Goal: Task Accomplishment & Management: Manage account settings

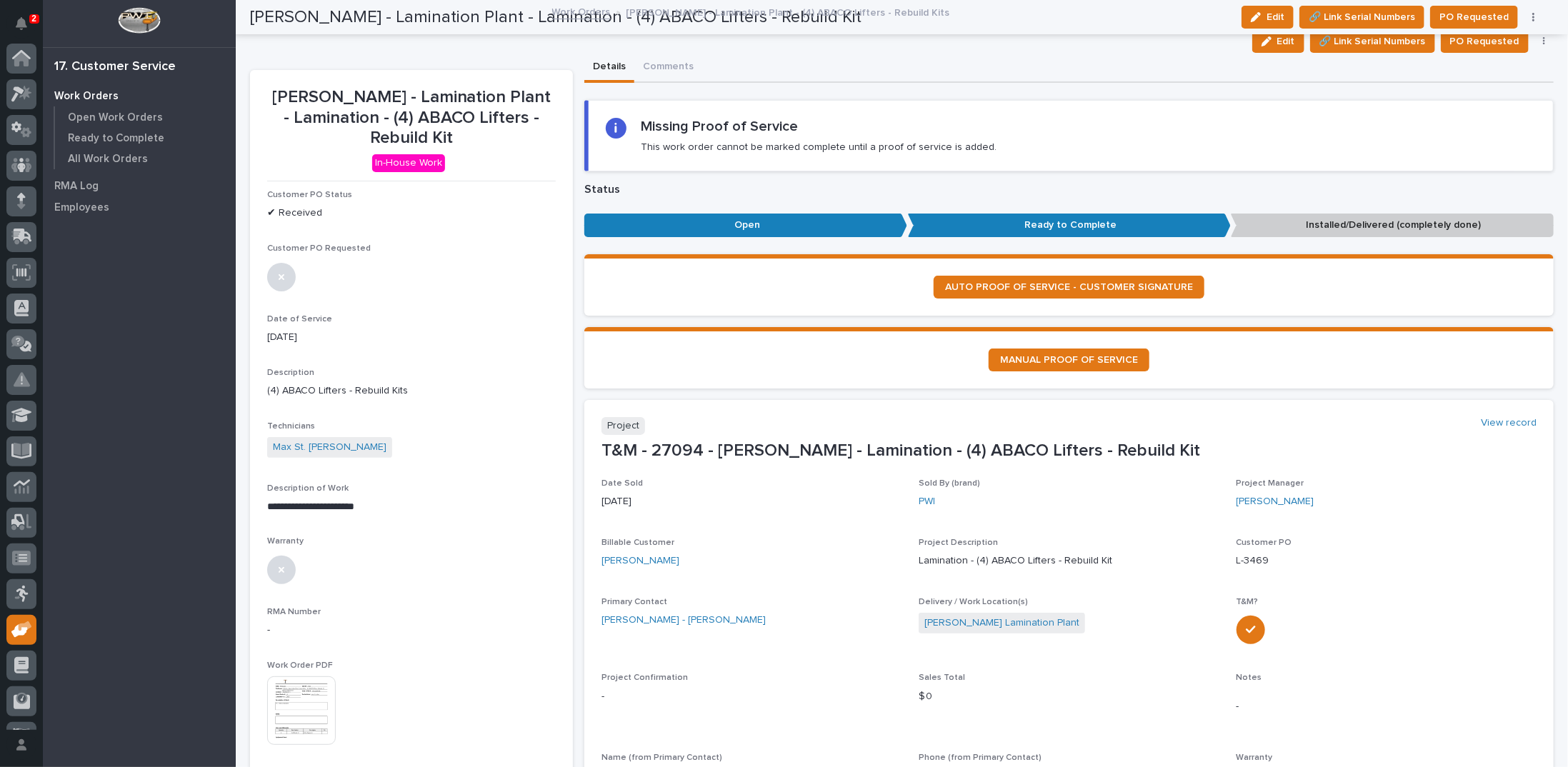
scroll to position [64, 0]
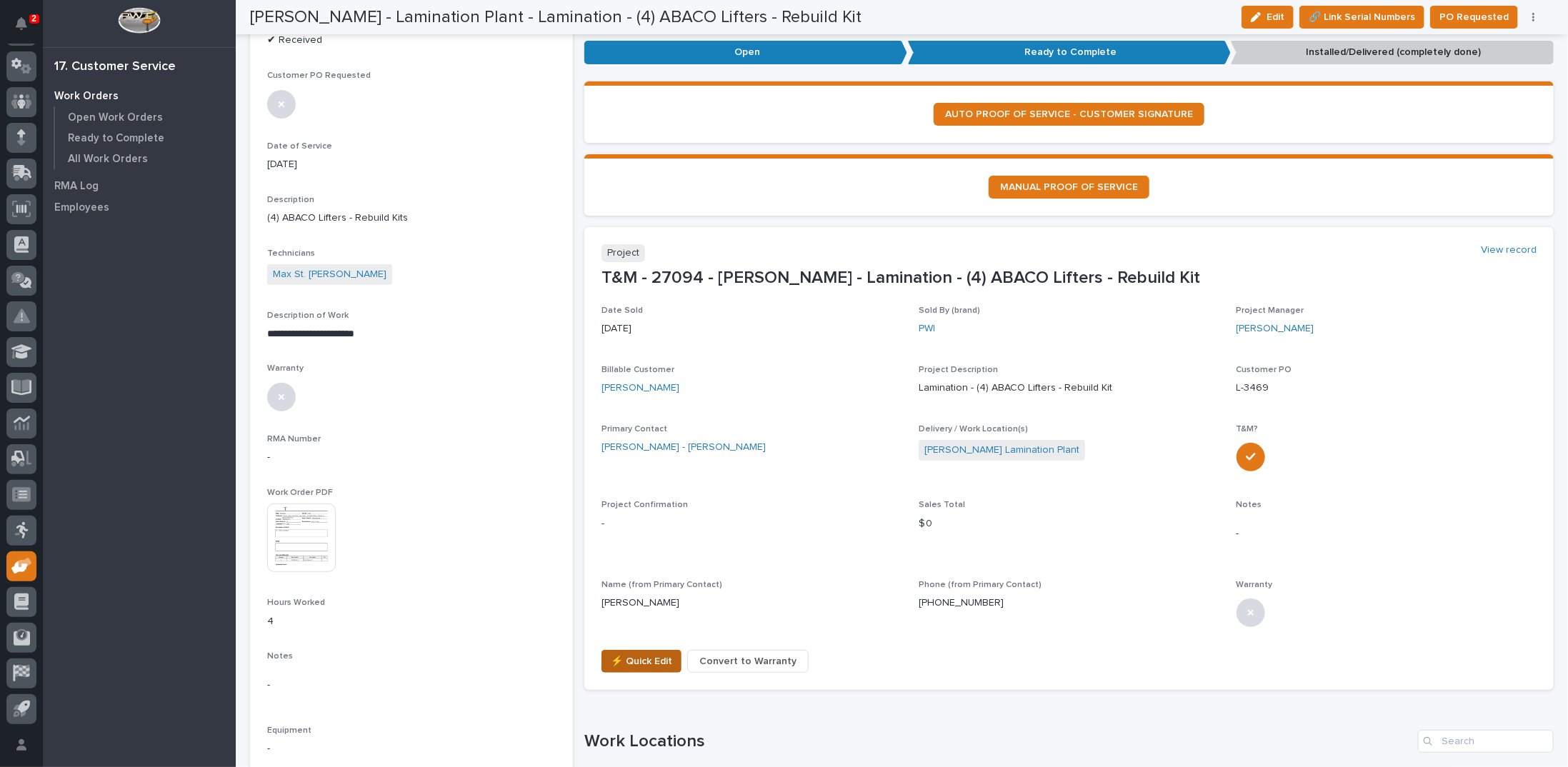
click at [637, 655] on span "⚡ Quick Edit" at bounding box center [641, 662] width 62 height 17
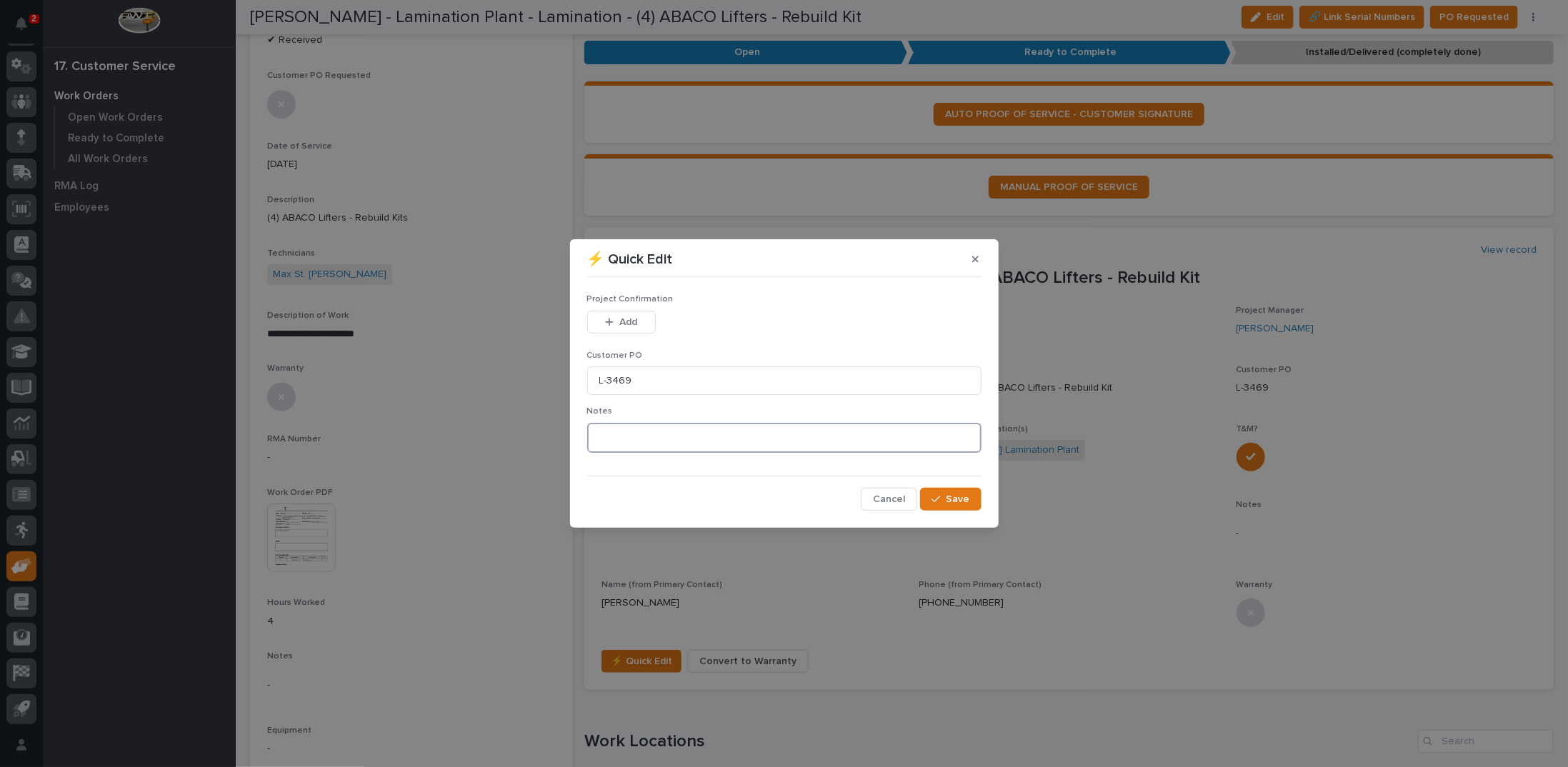
click at [632, 438] on textarea at bounding box center [784, 437] width 394 height 30
type textarea "*********"
click at [621, 322] on span "Add" at bounding box center [628, 322] width 18 height 13
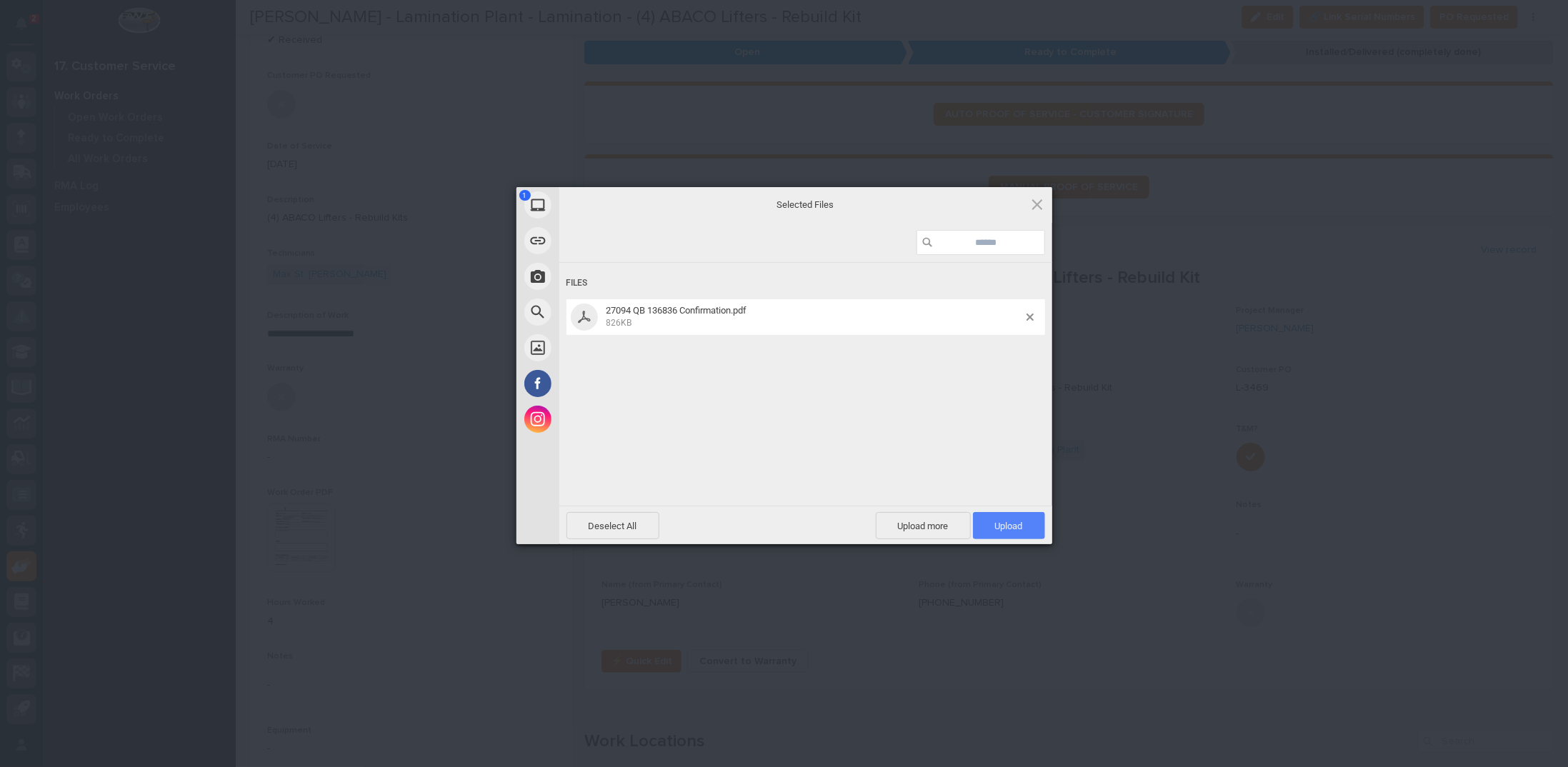
click at [1007, 524] on span "Upload 1" at bounding box center [1009, 526] width 28 height 11
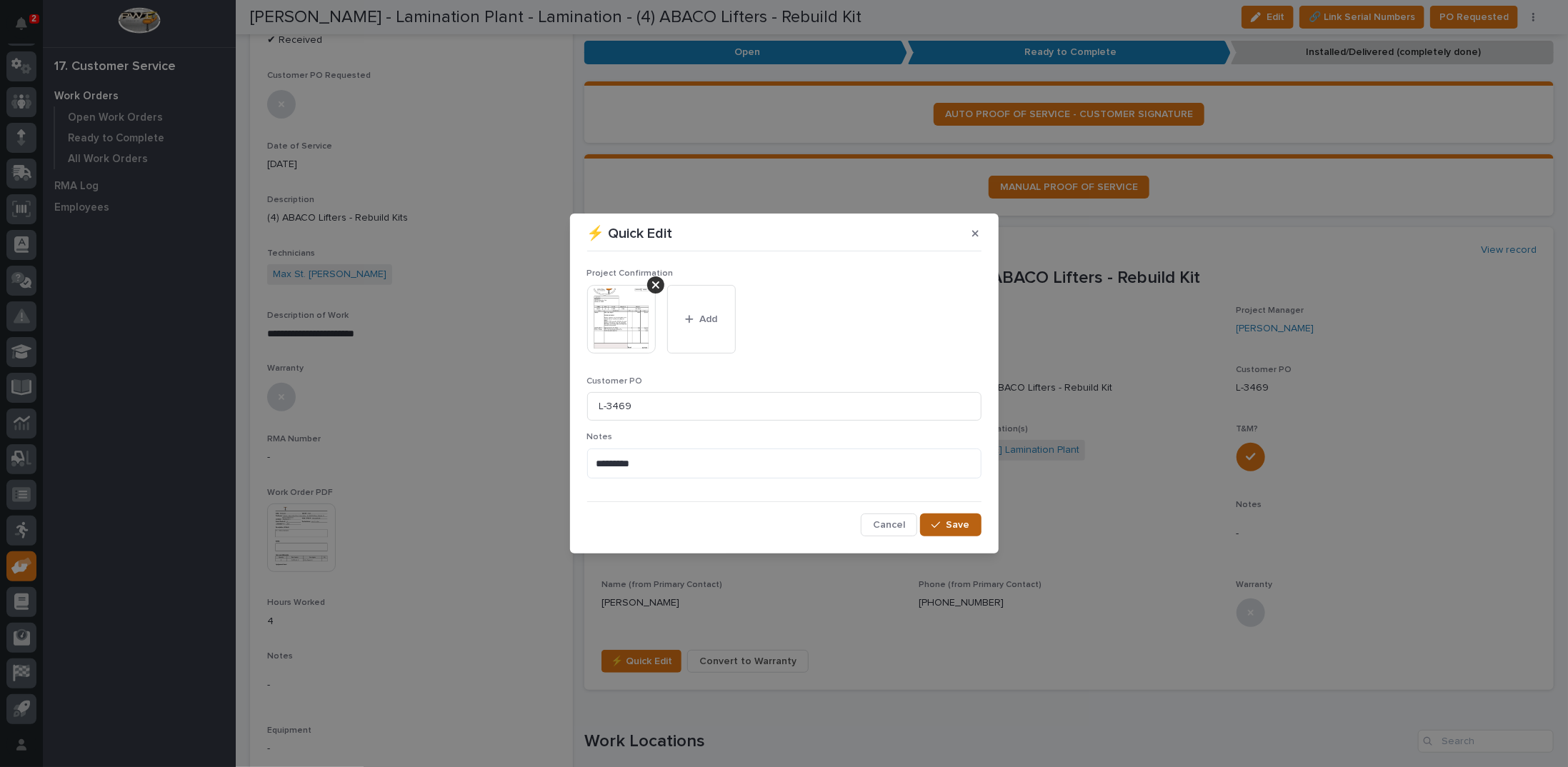
click at [960, 524] on span "Save" at bounding box center [958, 525] width 23 height 13
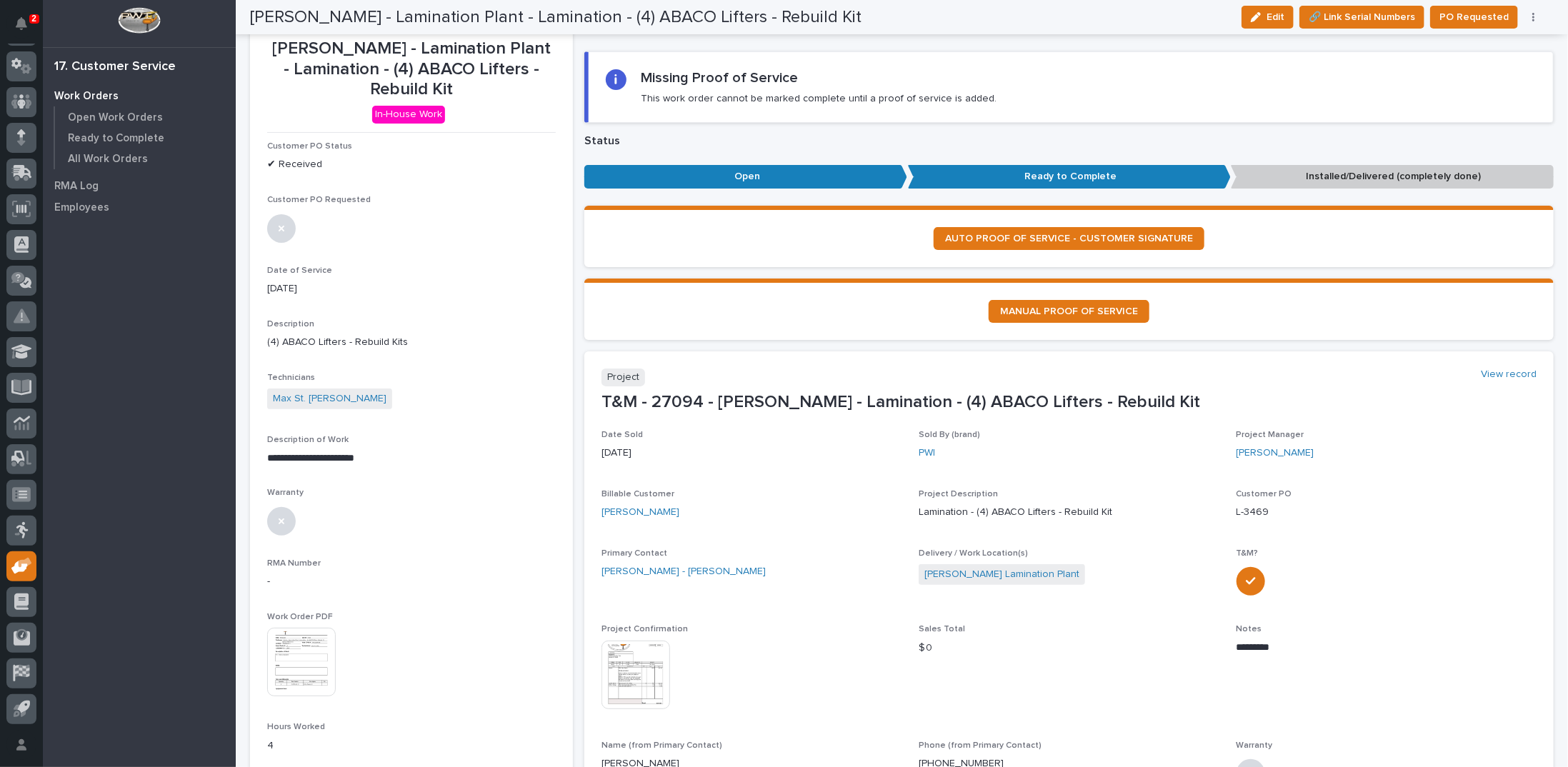
scroll to position [0, 0]
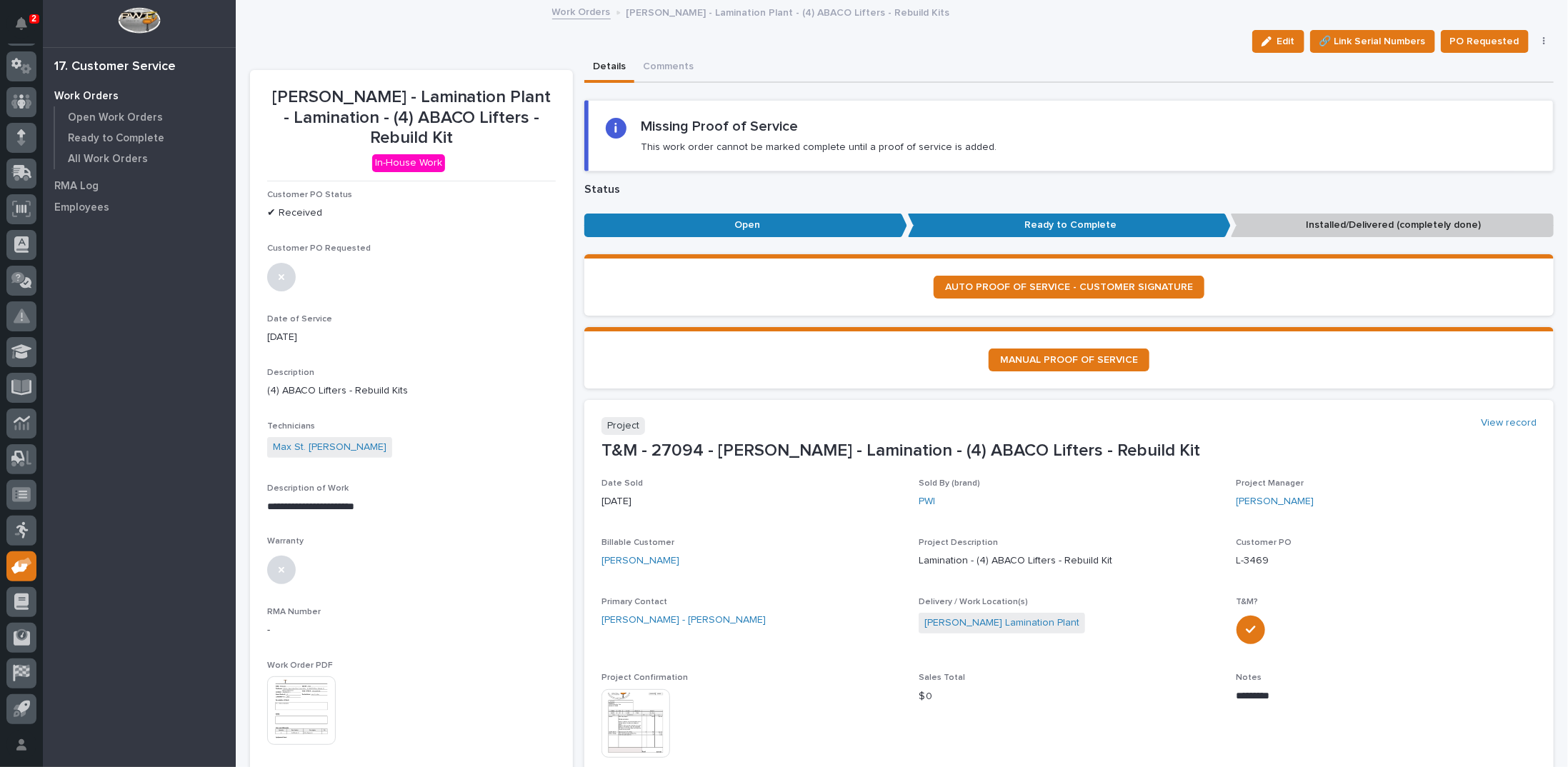
click at [591, 14] on link "Work Orders" at bounding box center [581, 11] width 59 height 17
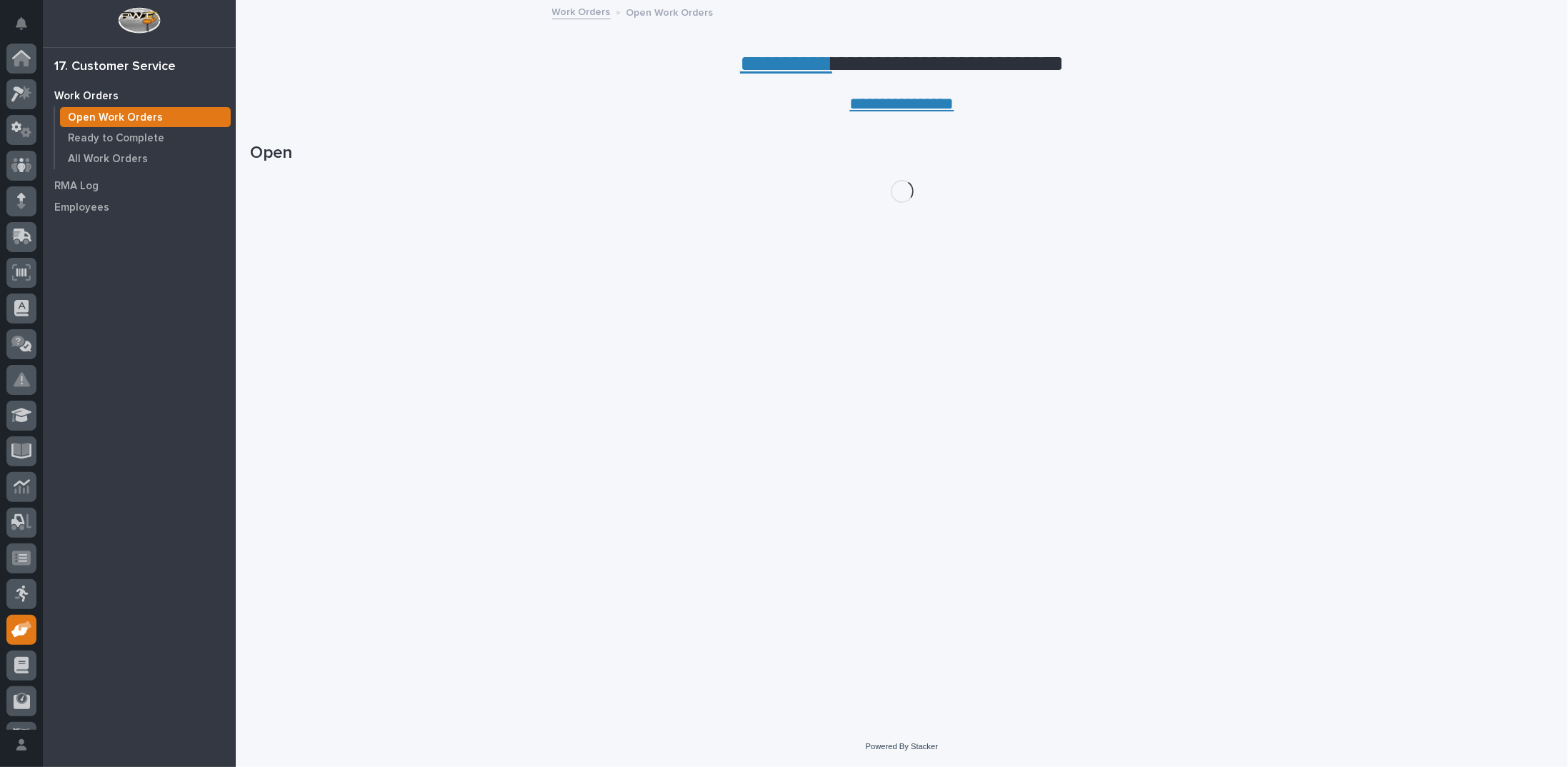
scroll to position [64, 0]
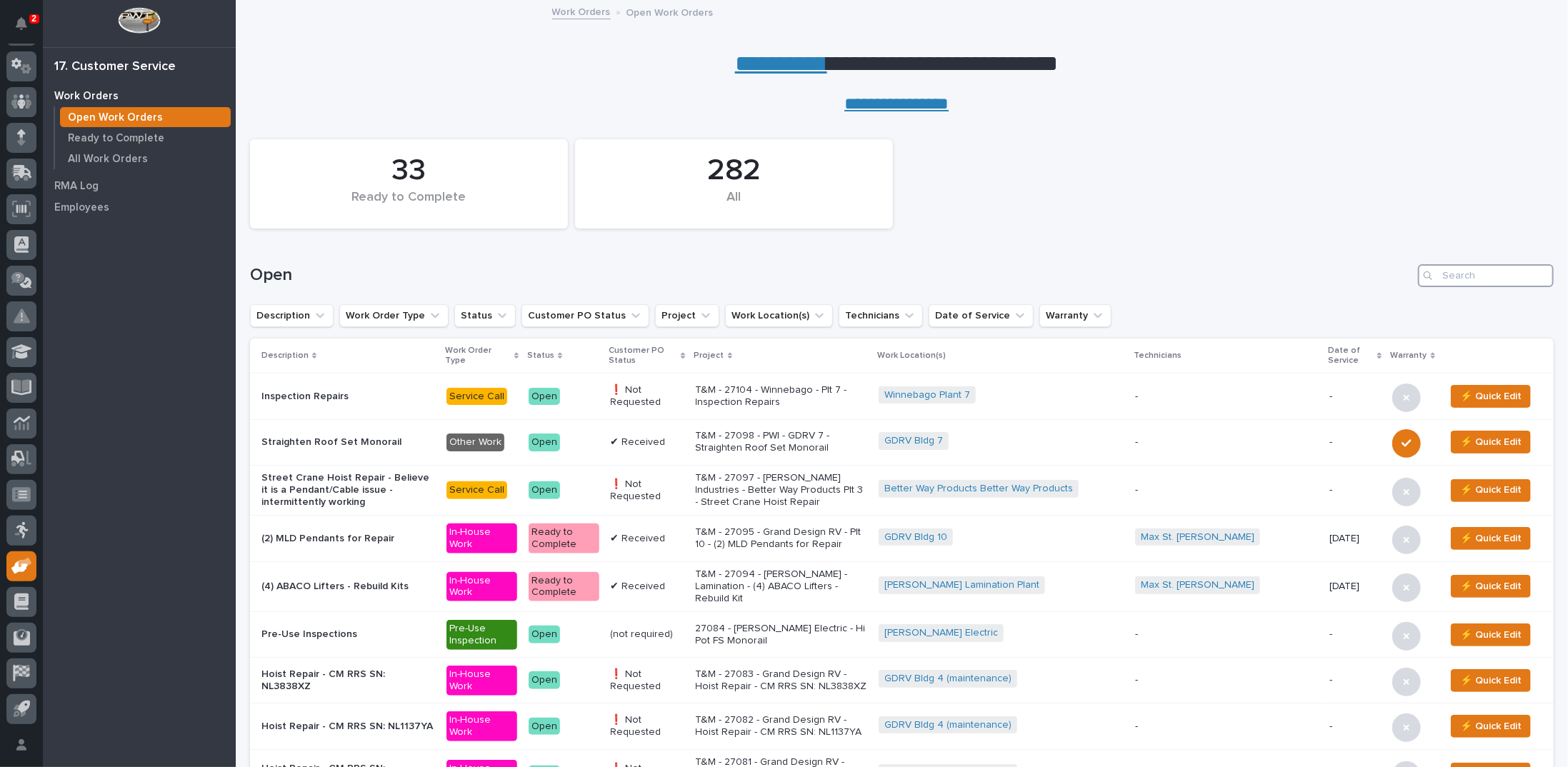
click at [1507, 280] on input "Search" at bounding box center [1485, 275] width 136 height 23
type input "26853"
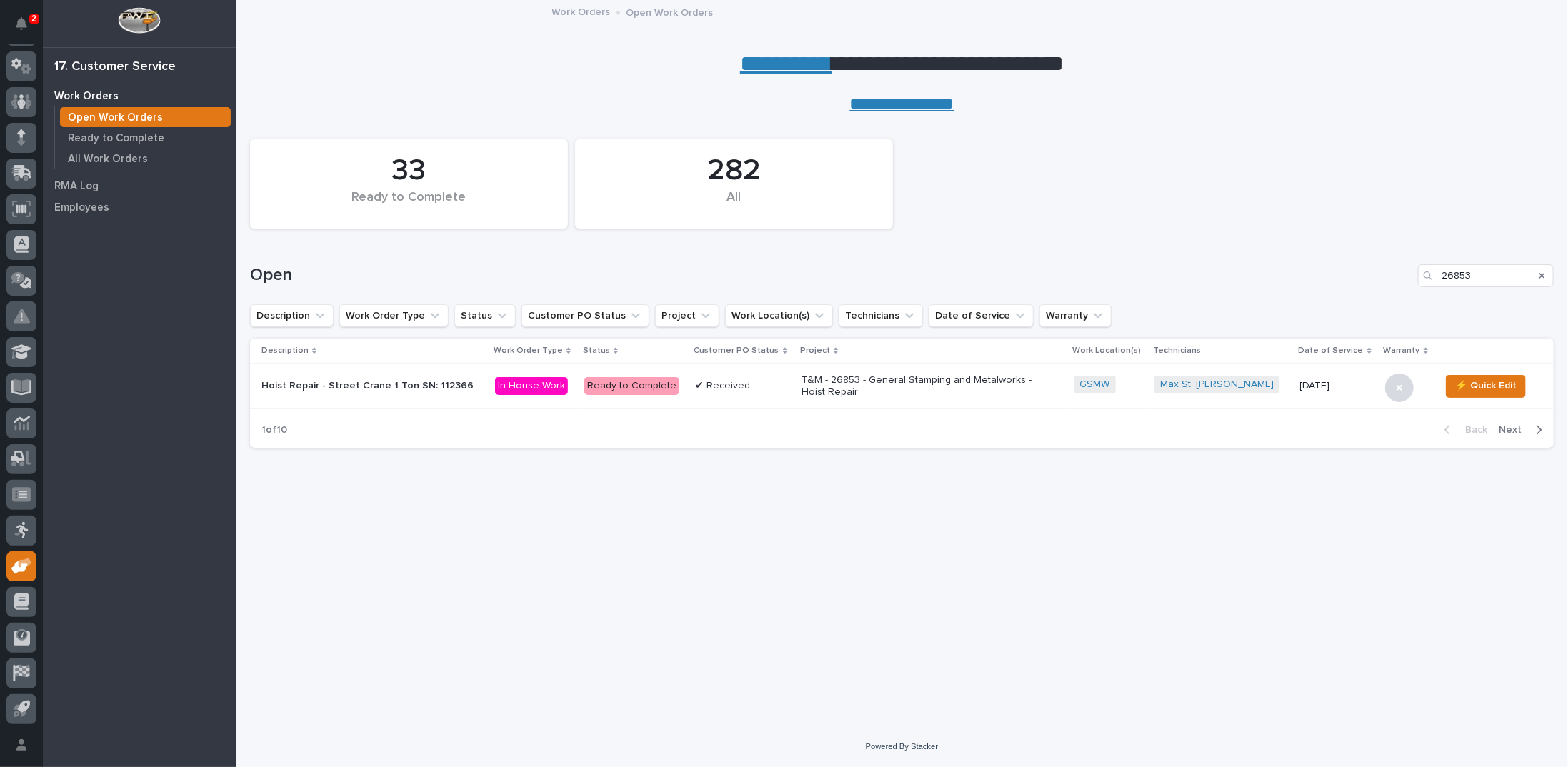
click at [905, 384] on p "T&M - 26853 - General Stamping and Metalworks - Hoist Repair" at bounding box center [927, 386] width 250 height 24
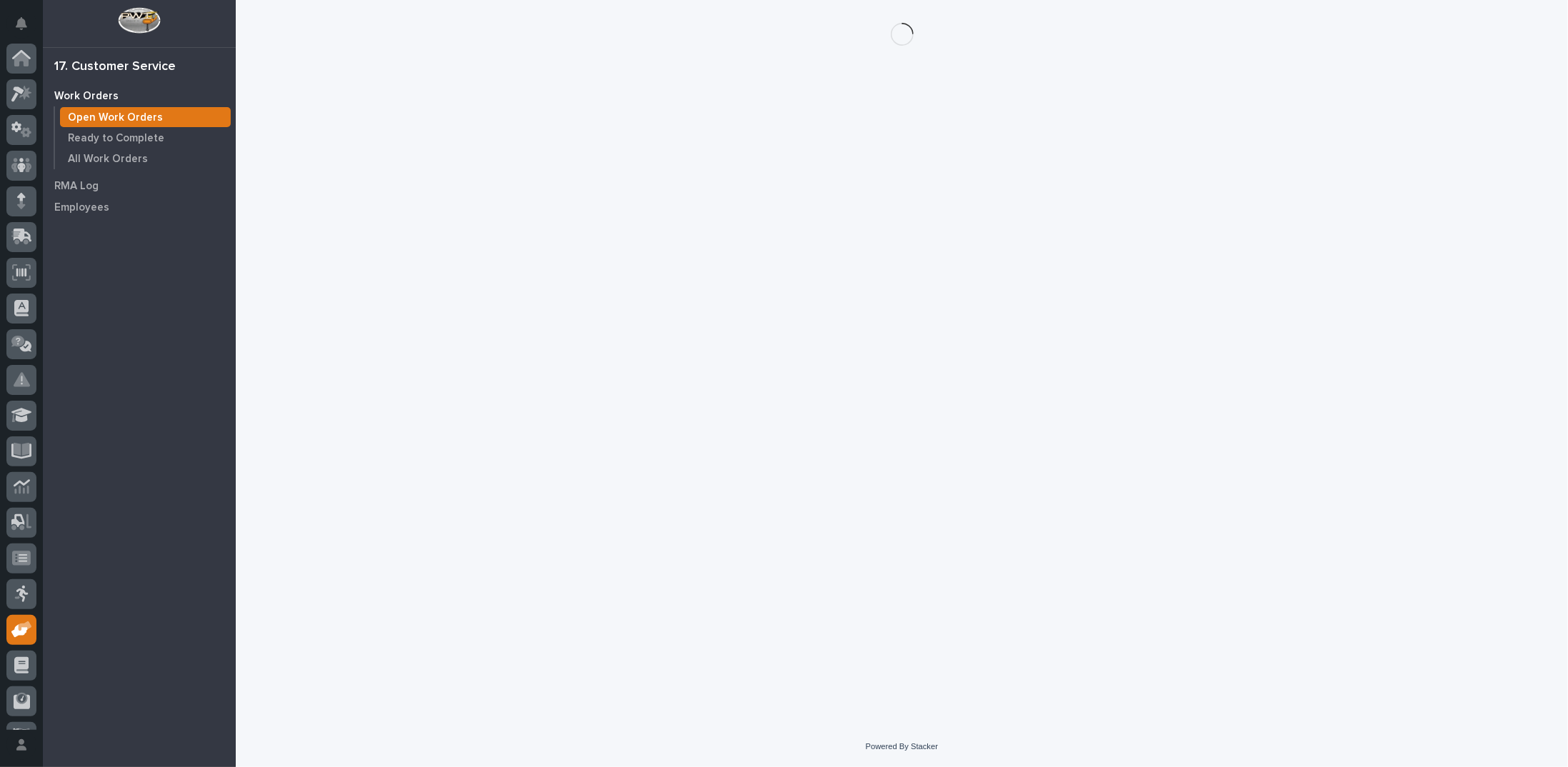
scroll to position [64, 0]
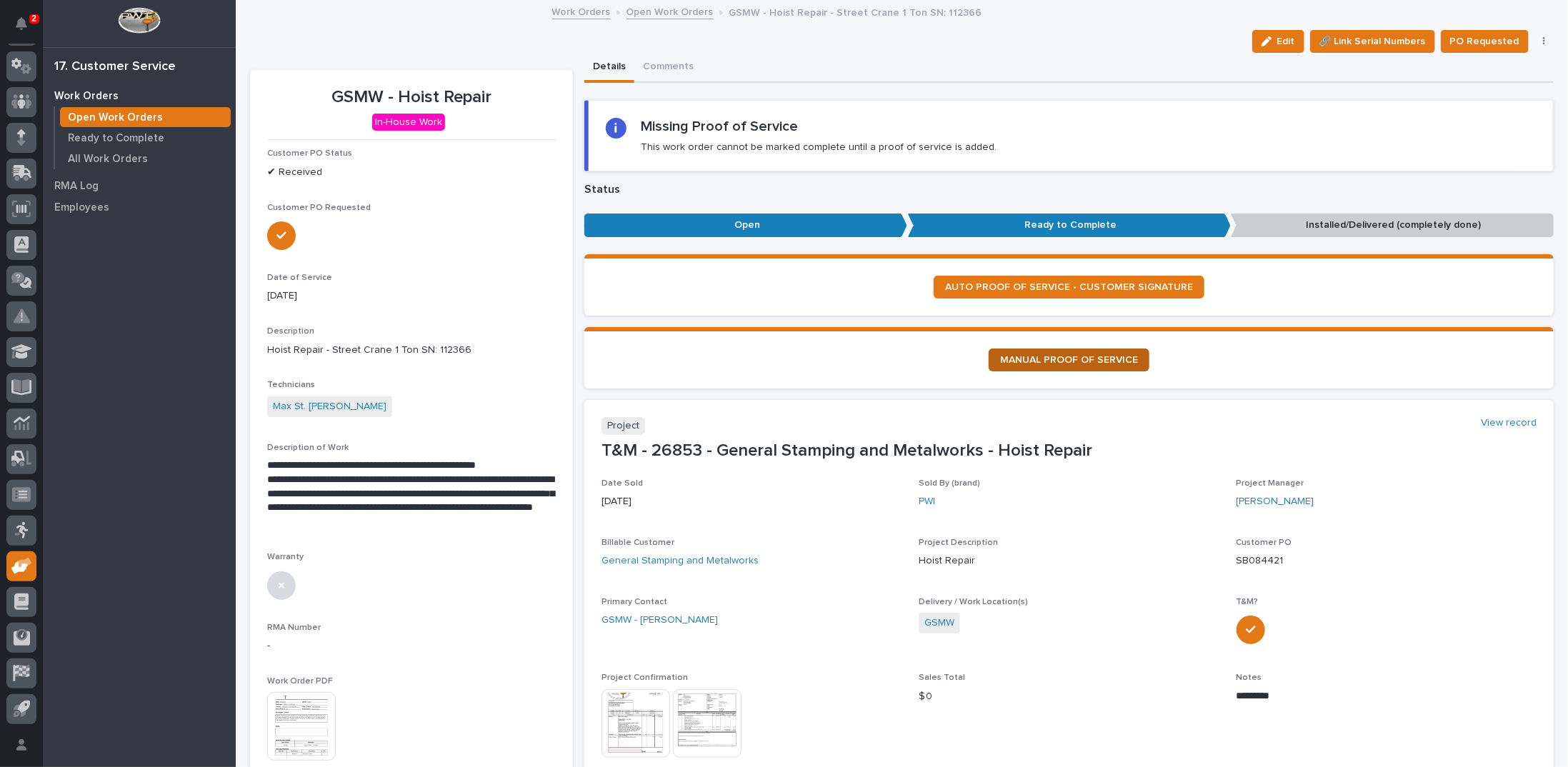
click at [1064, 360] on span "MANUAL PROOF OF SERVICE" at bounding box center [1069, 360] width 138 height 10
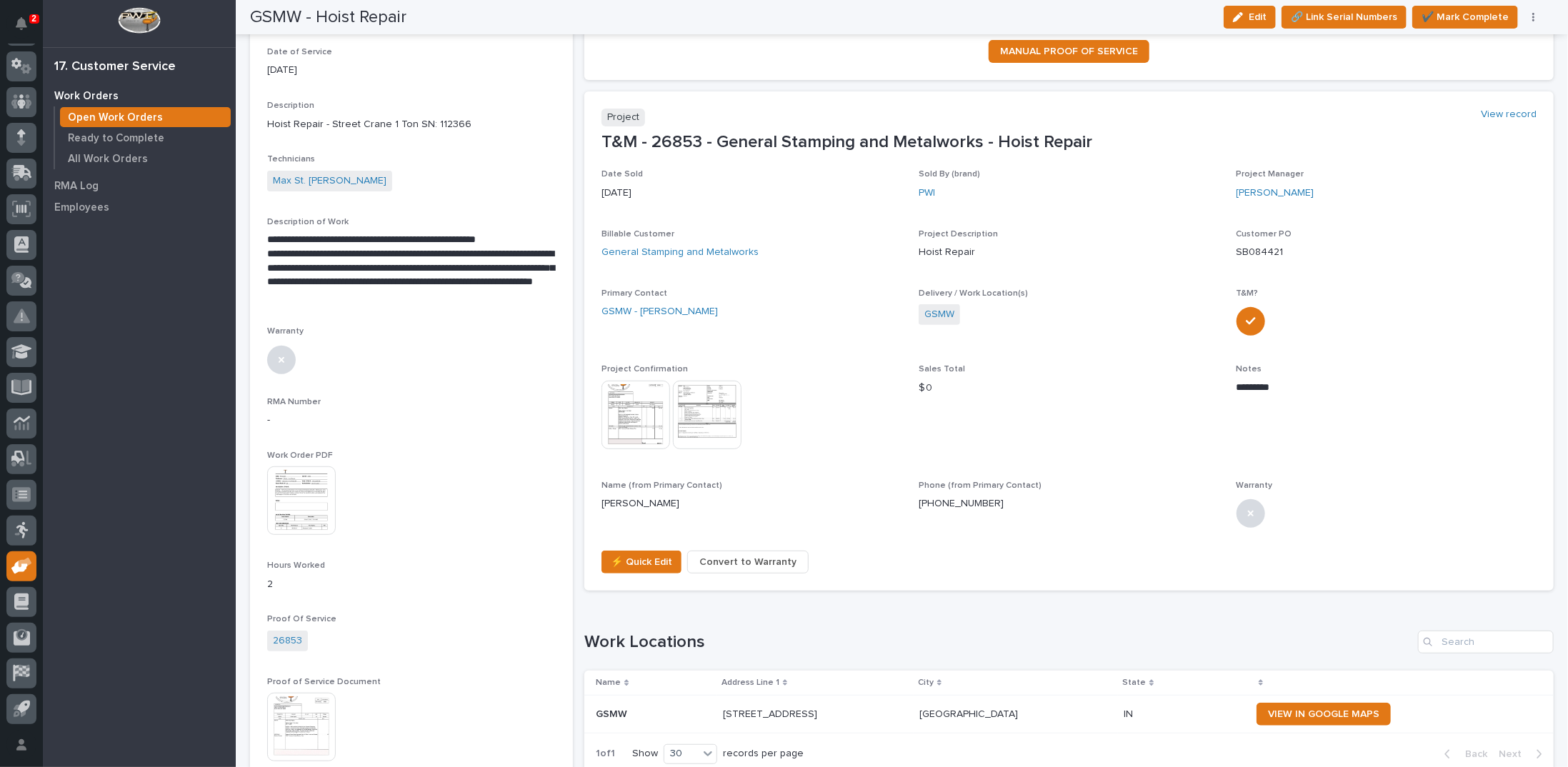
scroll to position [0, 0]
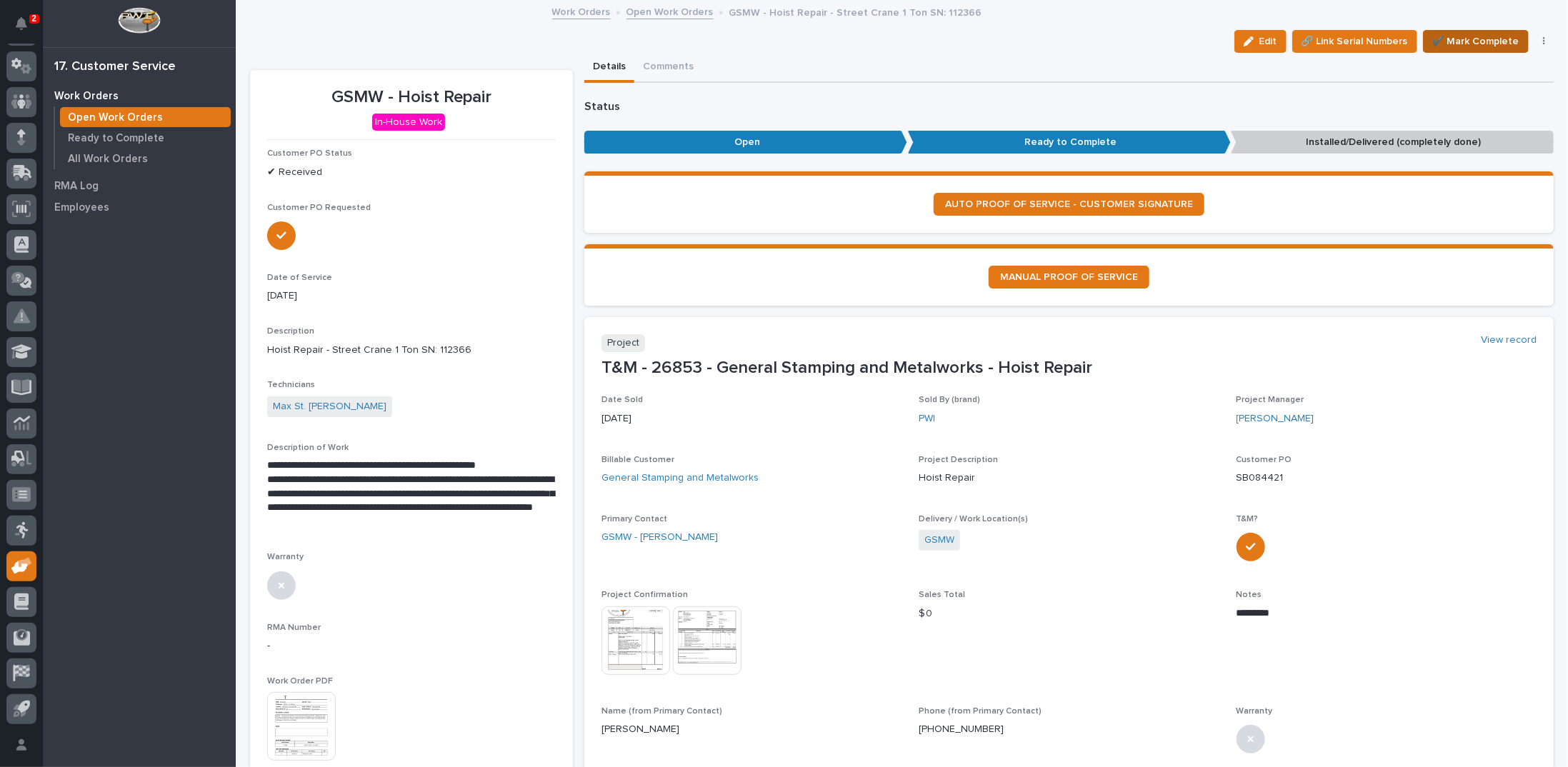
click at [1475, 34] on span "✔️ Mark Complete" at bounding box center [1476, 41] width 87 height 17
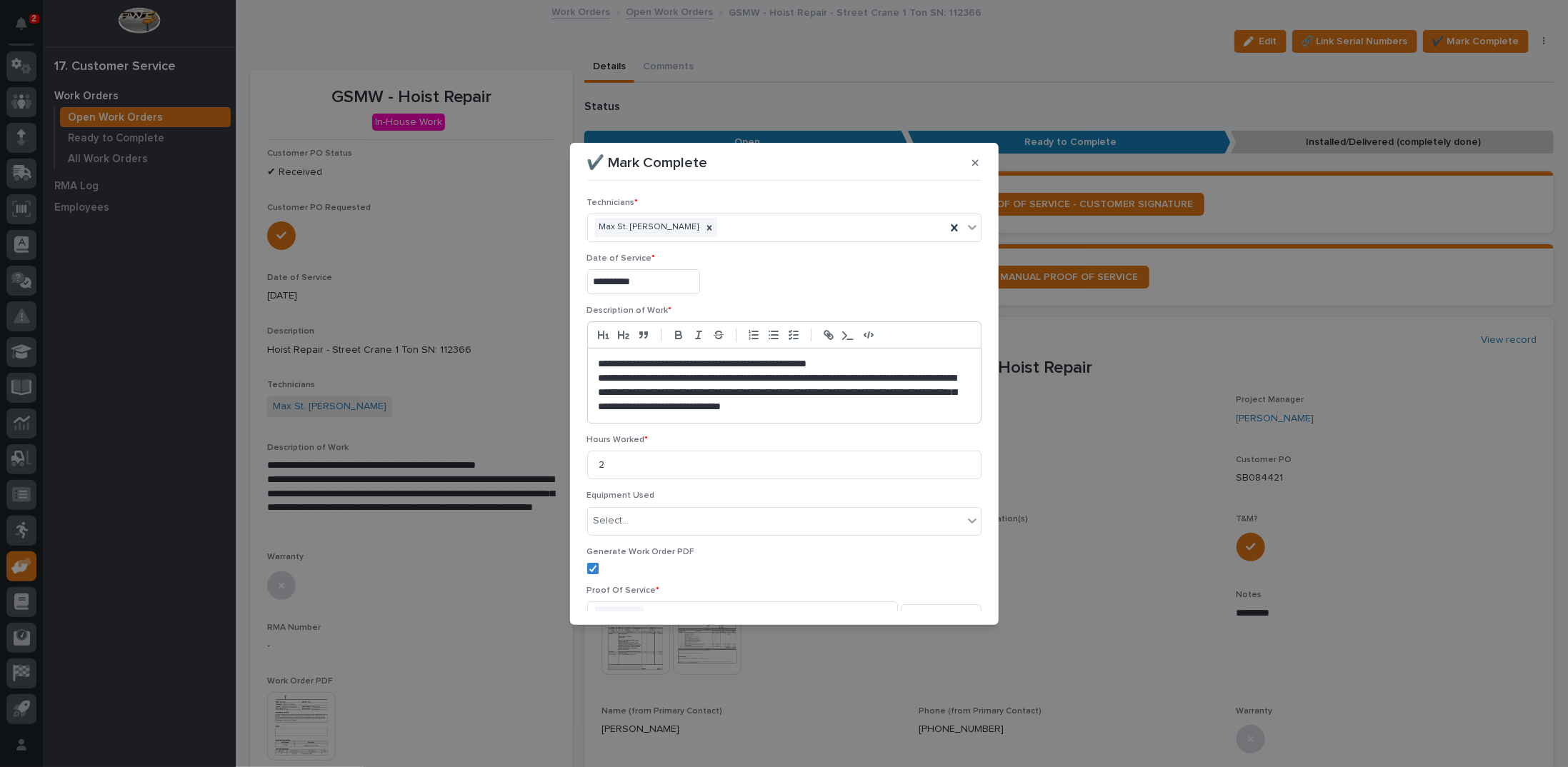
scroll to position [76, 0]
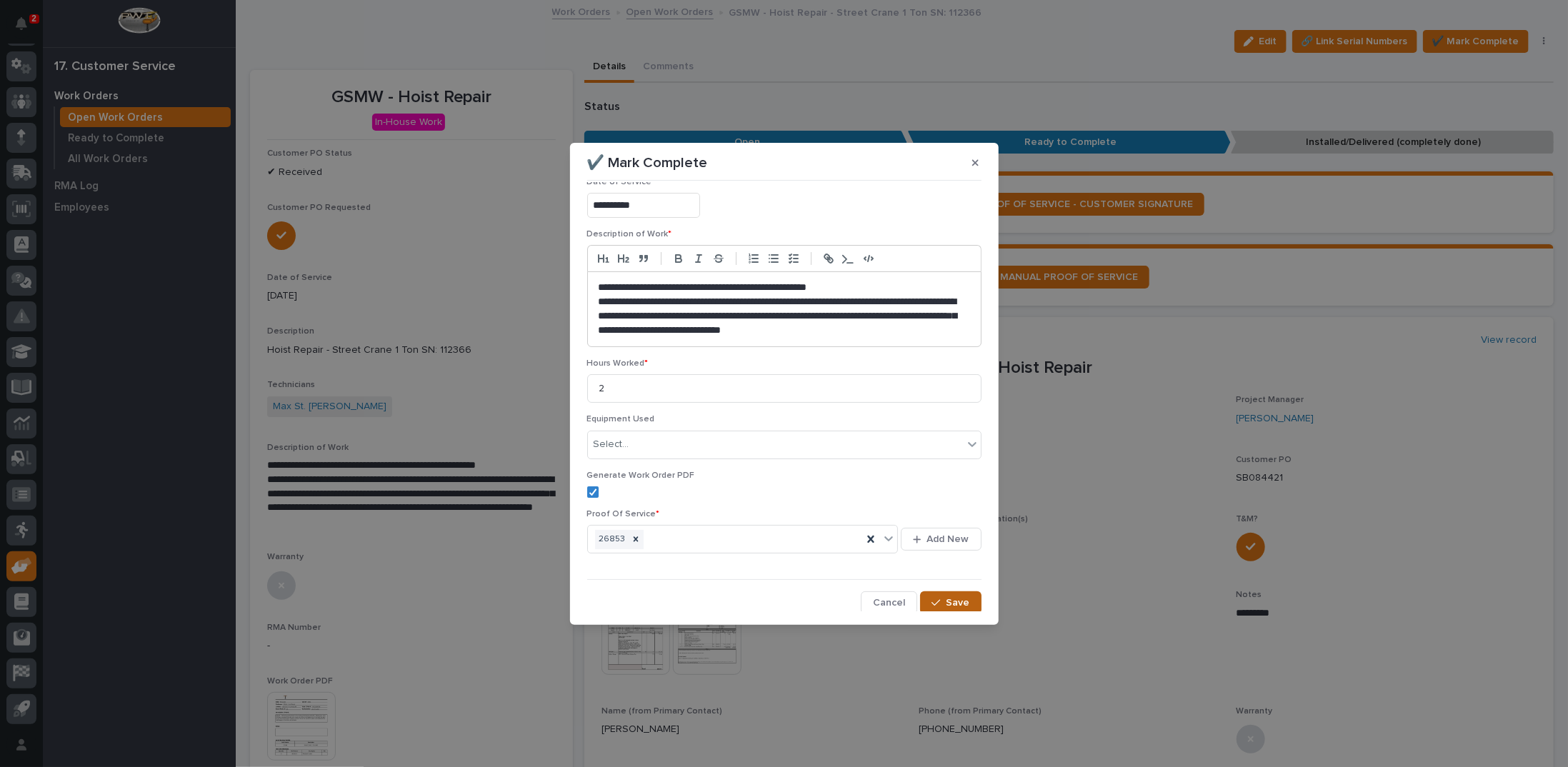
click at [948, 592] on button "Save" at bounding box center [951, 602] width 61 height 23
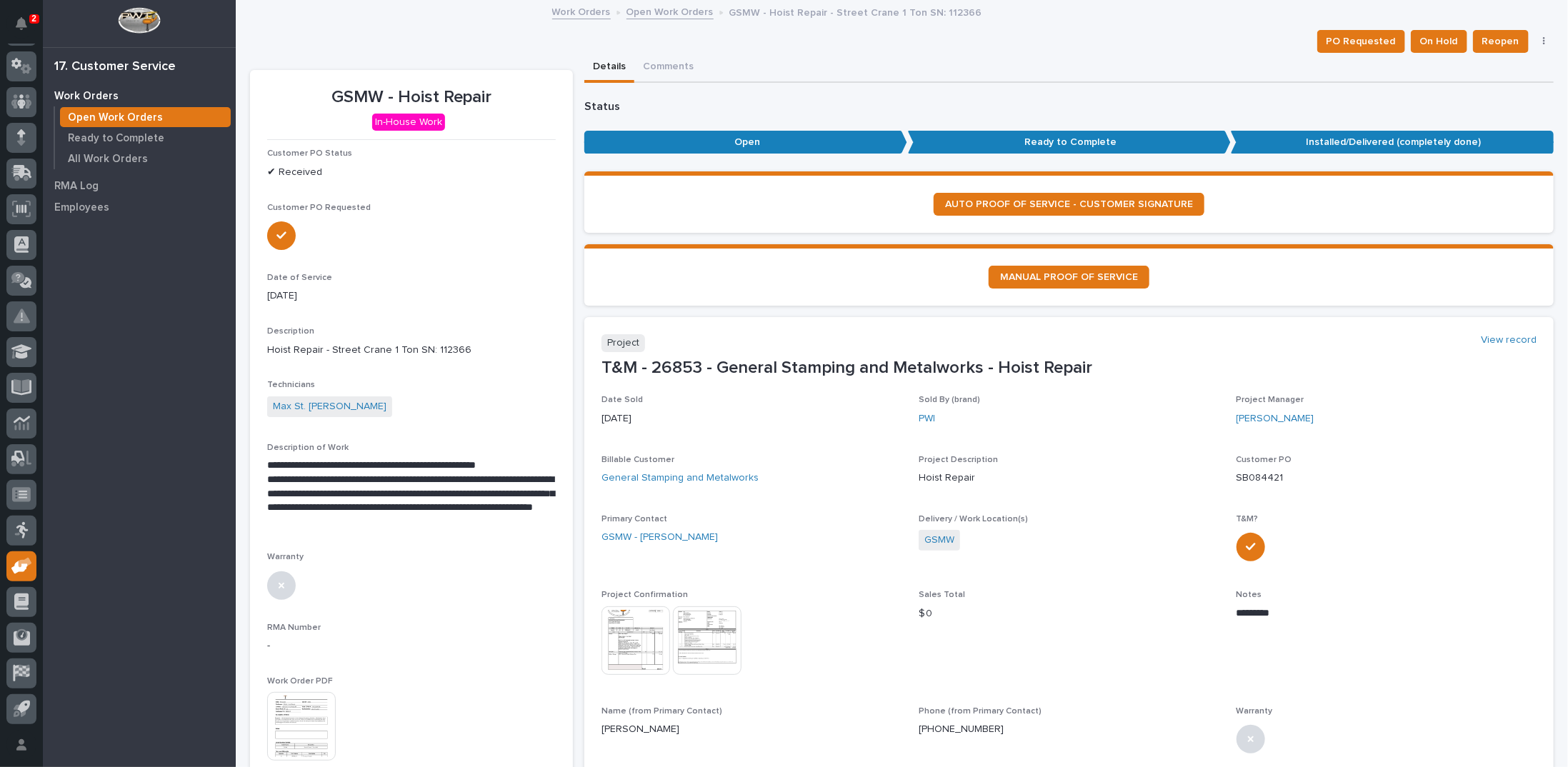
click at [641, 15] on link "Open Work Orders" at bounding box center [670, 11] width 87 height 17
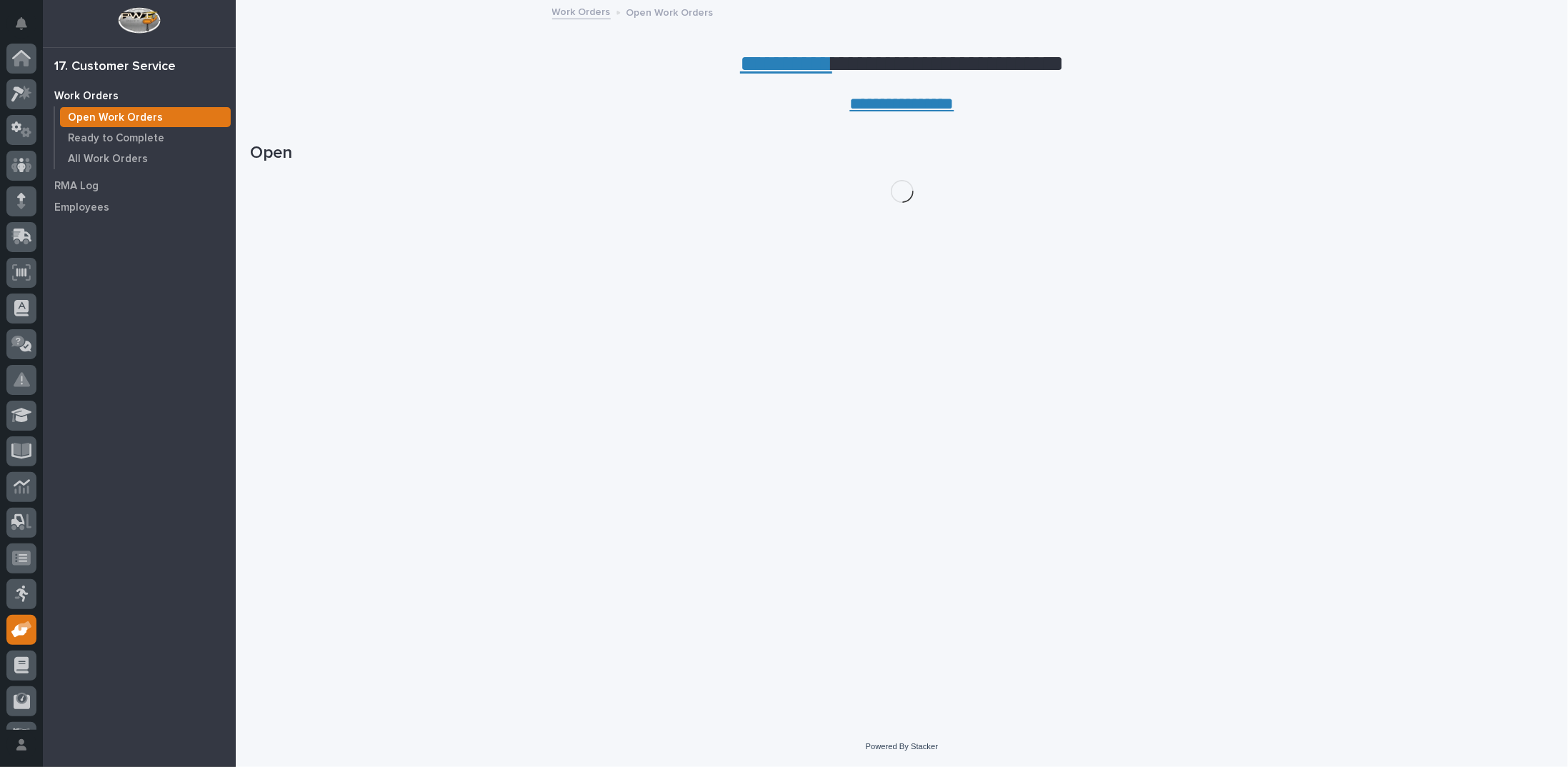
scroll to position [64, 0]
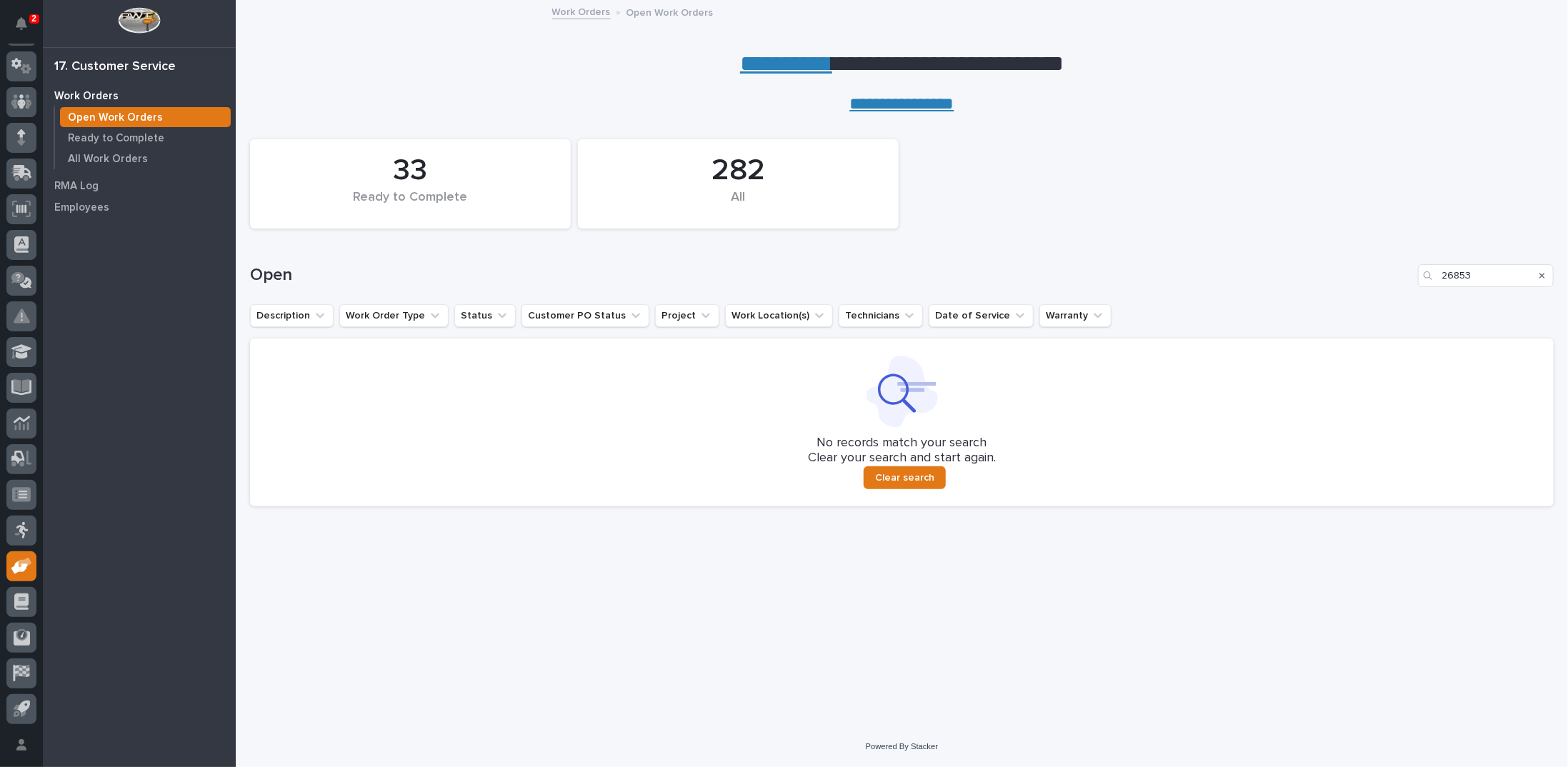
click at [1543, 275] on icon "Search" at bounding box center [1543, 276] width 6 height 9
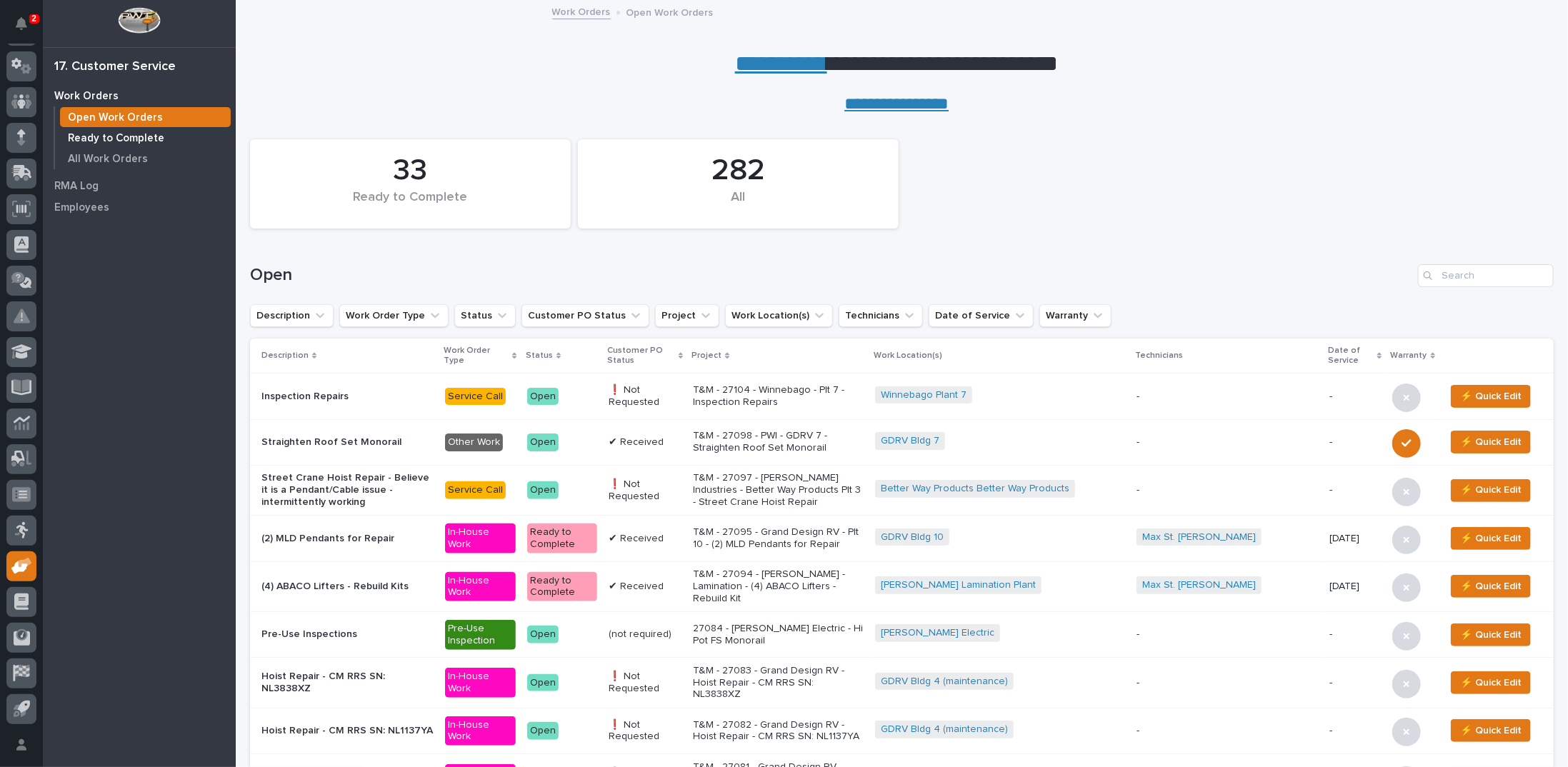
click at [142, 138] on p "Ready to Complete" at bounding box center [115, 139] width 97 height 13
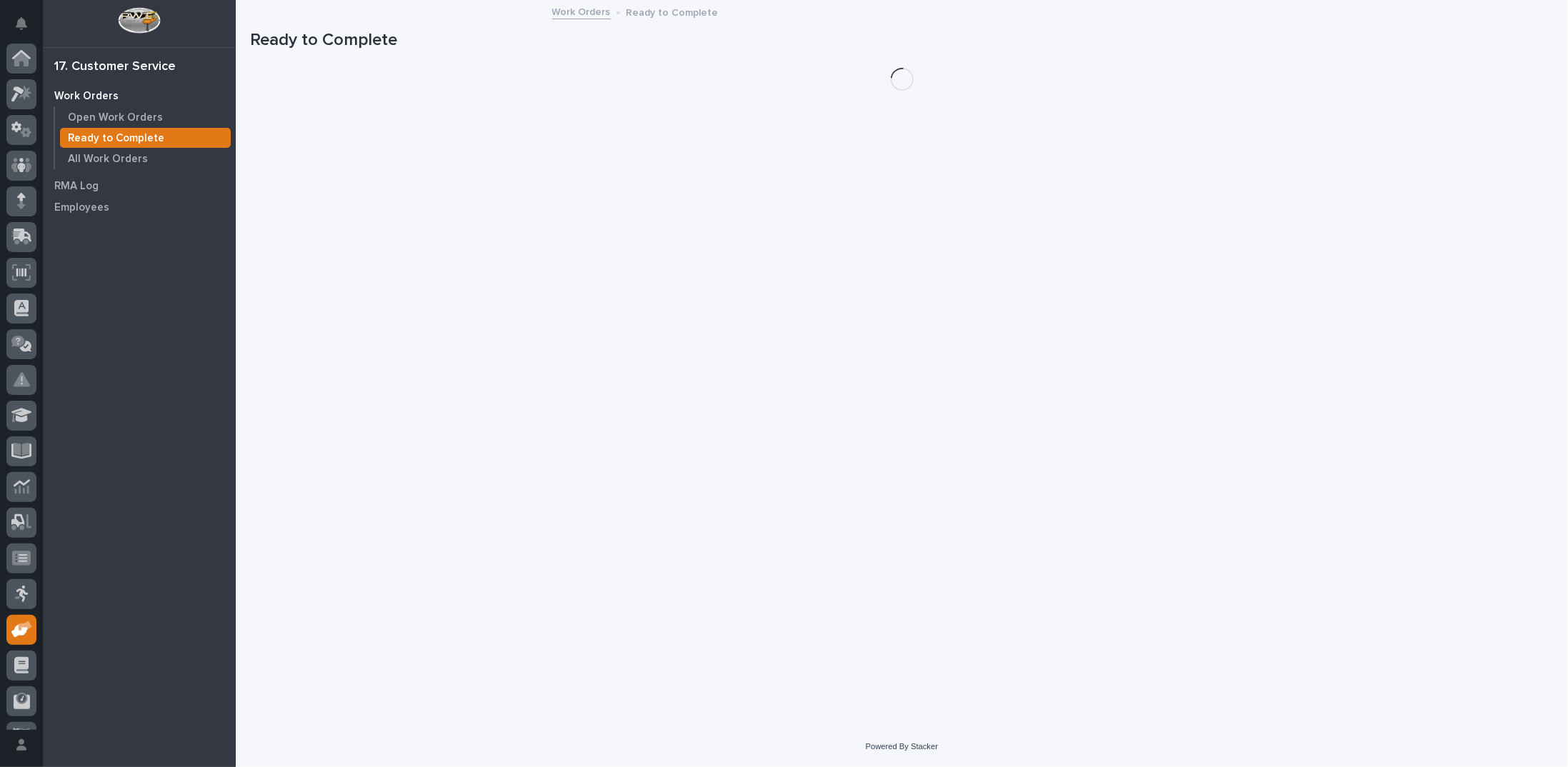
scroll to position [64, 0]
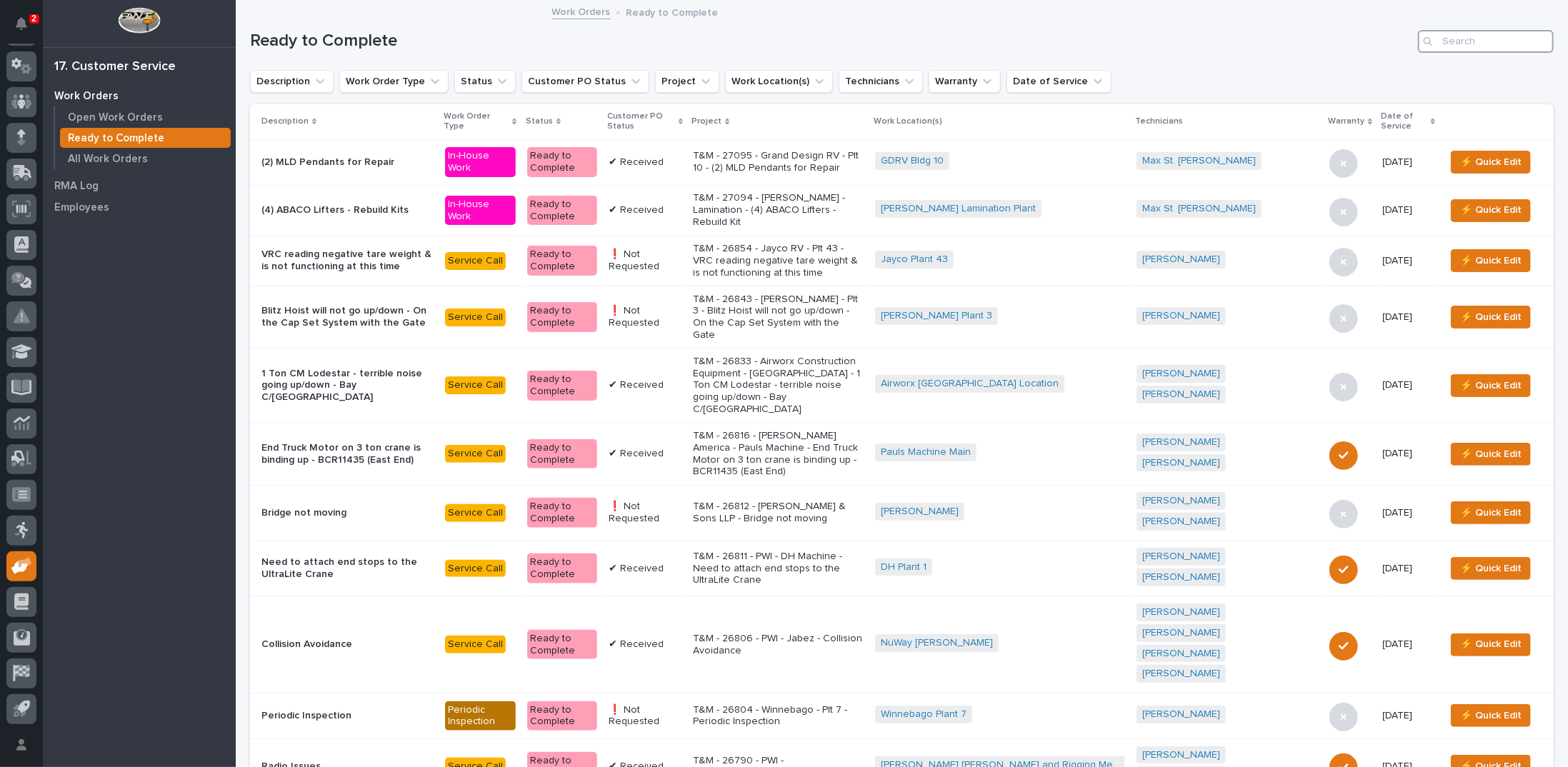
click at [1498, 40] on input "Search" at bounding box center [1485, 41] width 136 height 23
type input "24532"
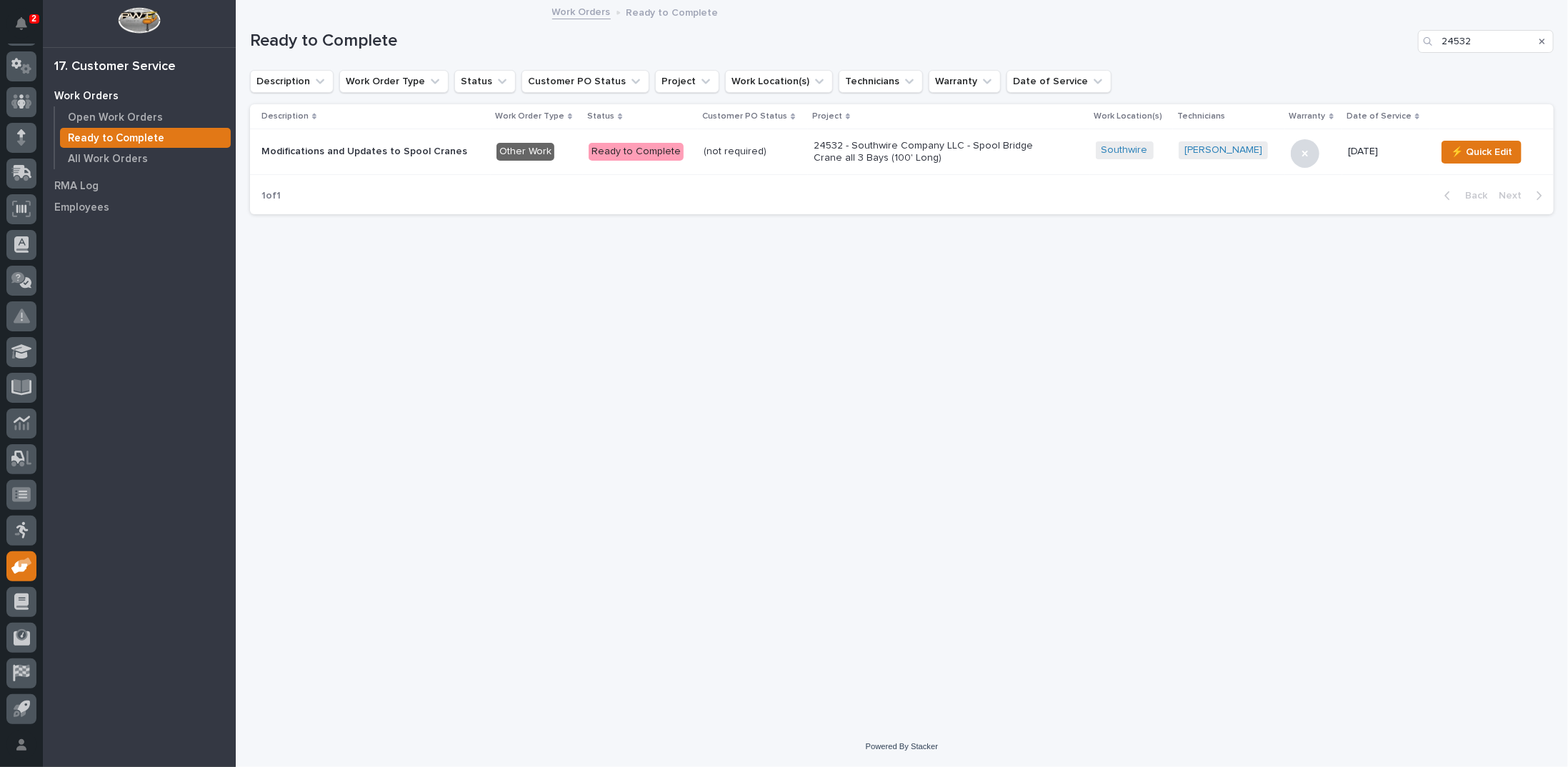
click at [841, 147] on p "24532 - Southwire Company LLC - Spool Bridge Crane all 3 Bays (100' Long)" at bounding box center [938, 152] width 250 height 24
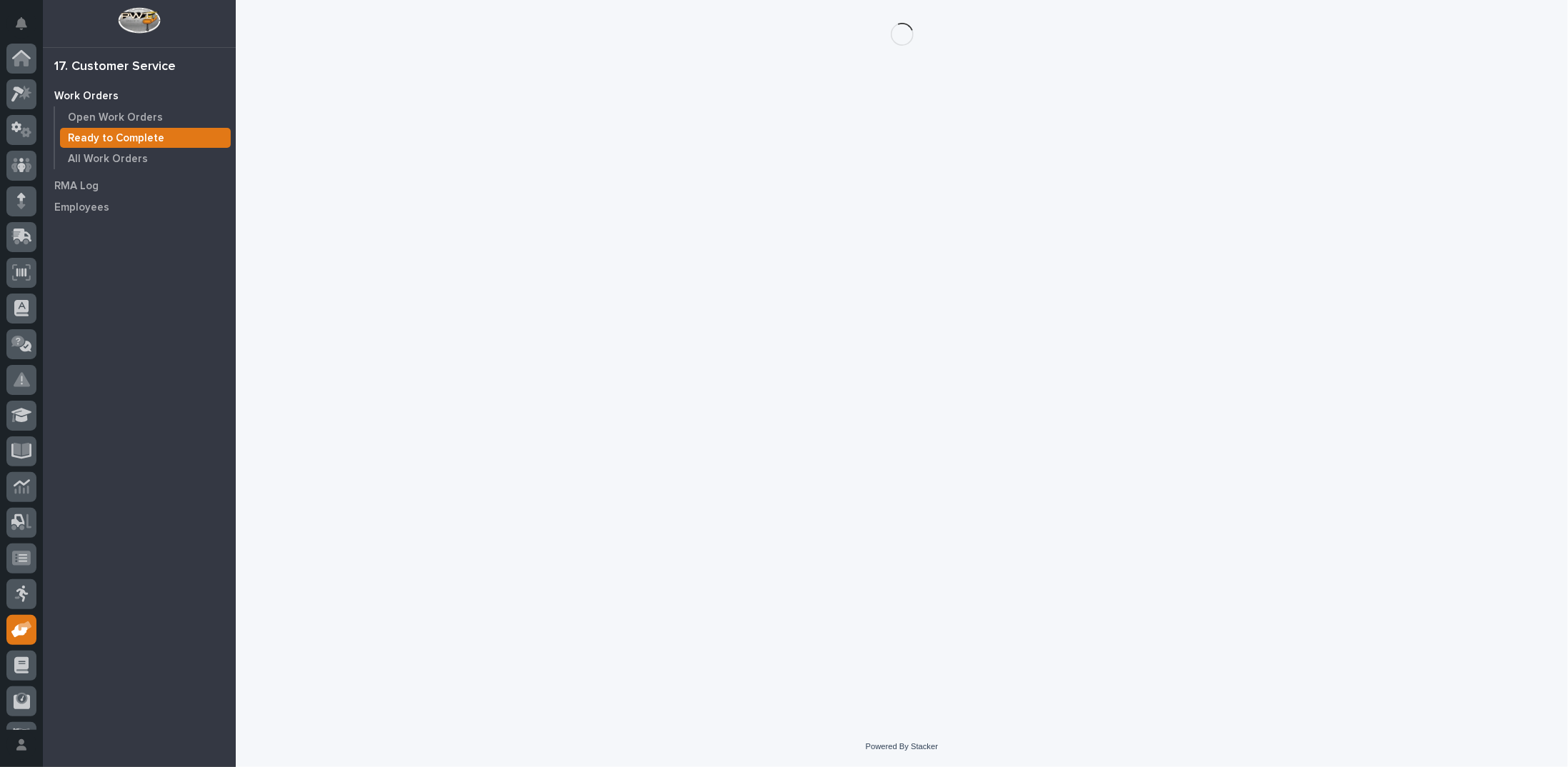
scroll to position [64, 0]
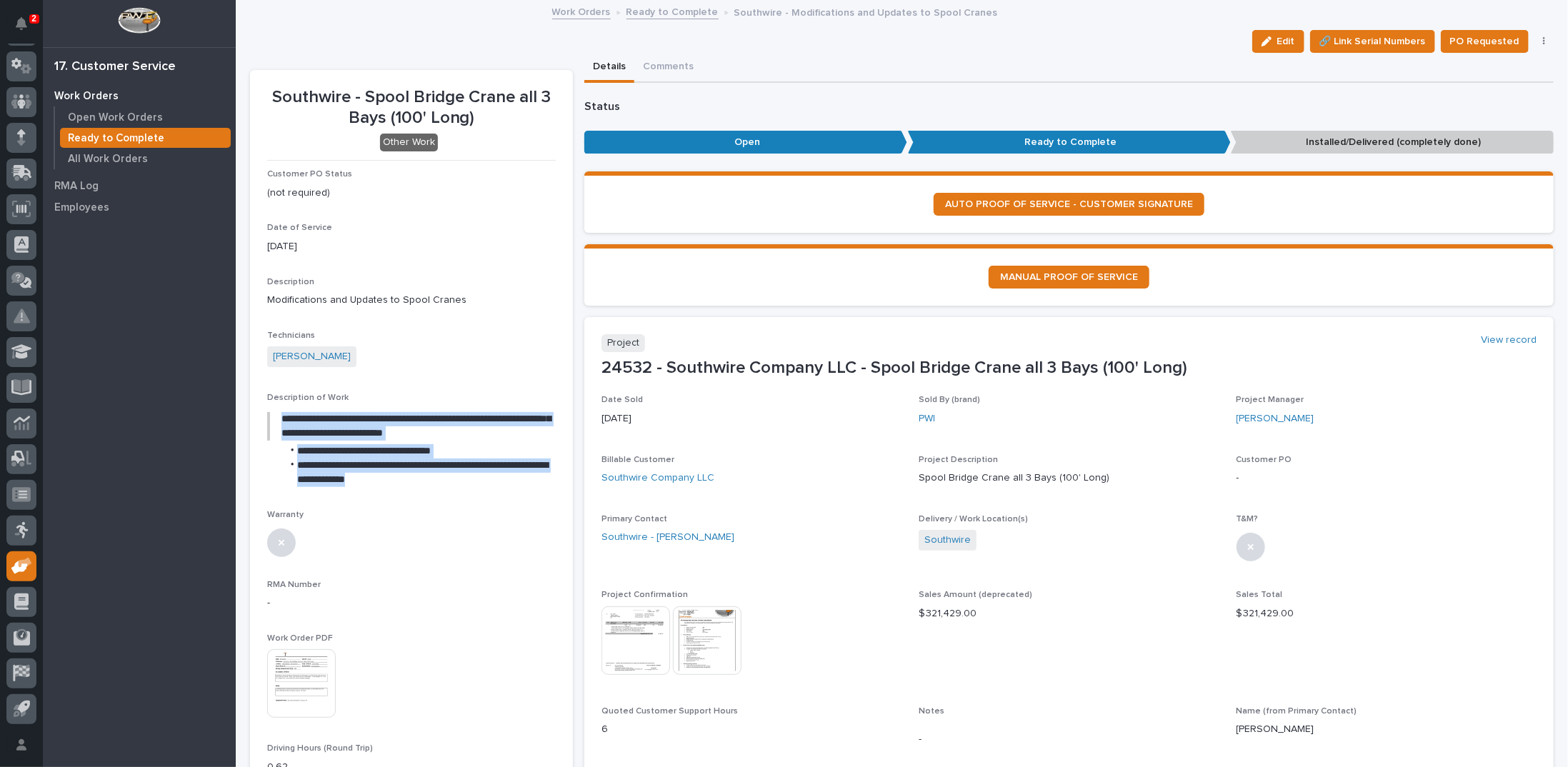
drag, startPoint x: 280, startPoint y: 415, endPoint x: 422, endPoint y: 479, distance: 155.8
click at [422, 479] on div "**********" at bounding box center [411, 447] width 288 height 78
copy div "**********"
click at [486, 431] on blockquote "**********" at bounding box center [410, 426] width 286 height 28
click at [1543, 38] on icon "button" at bounding box center [1544, 41] width 2 height 9
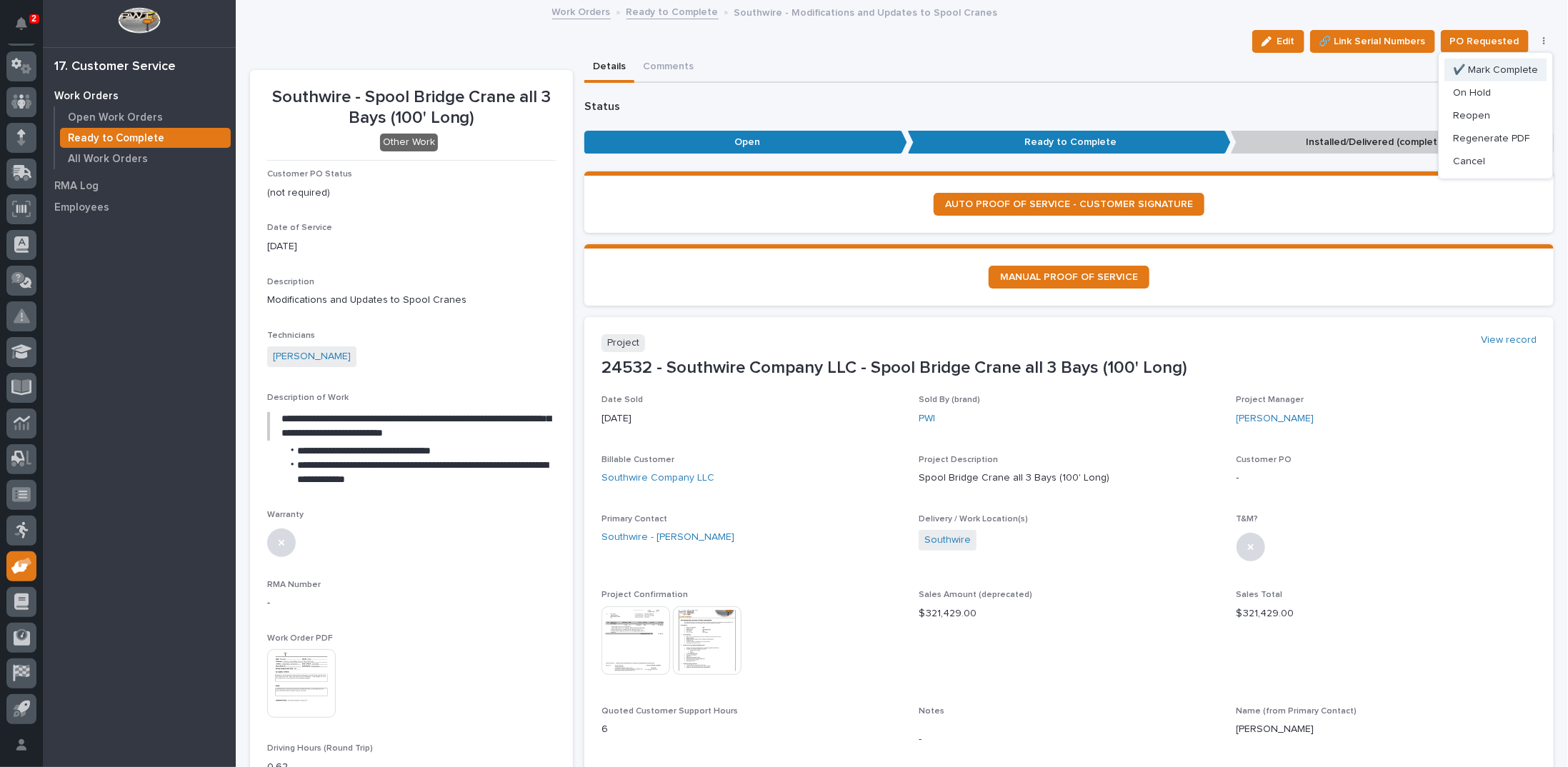
click at [1475, 70] on span "✔️ Mark Complete" at bounding box center [1495, 70] width 85 height 17
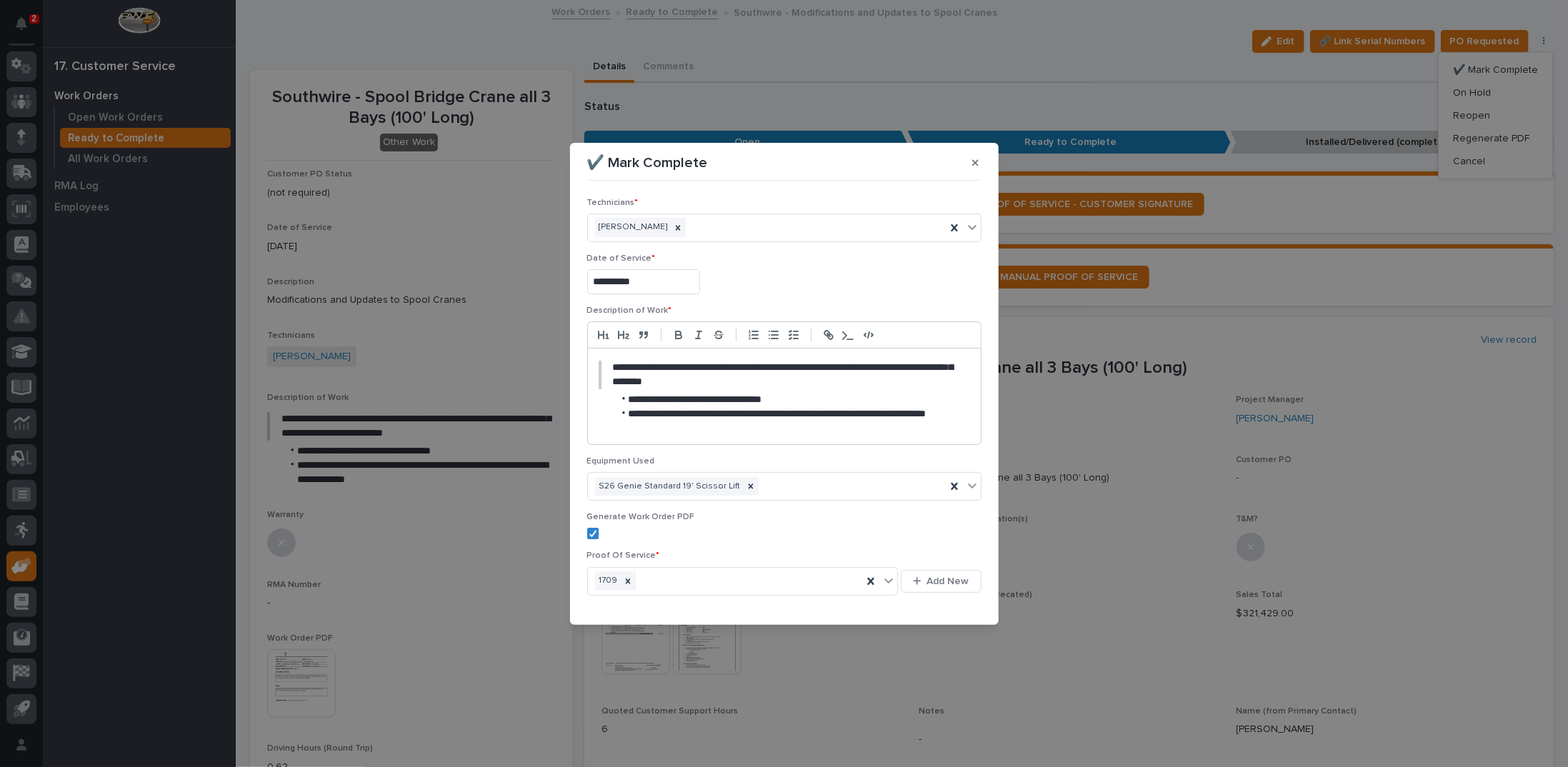
scroll to position [41, 0]
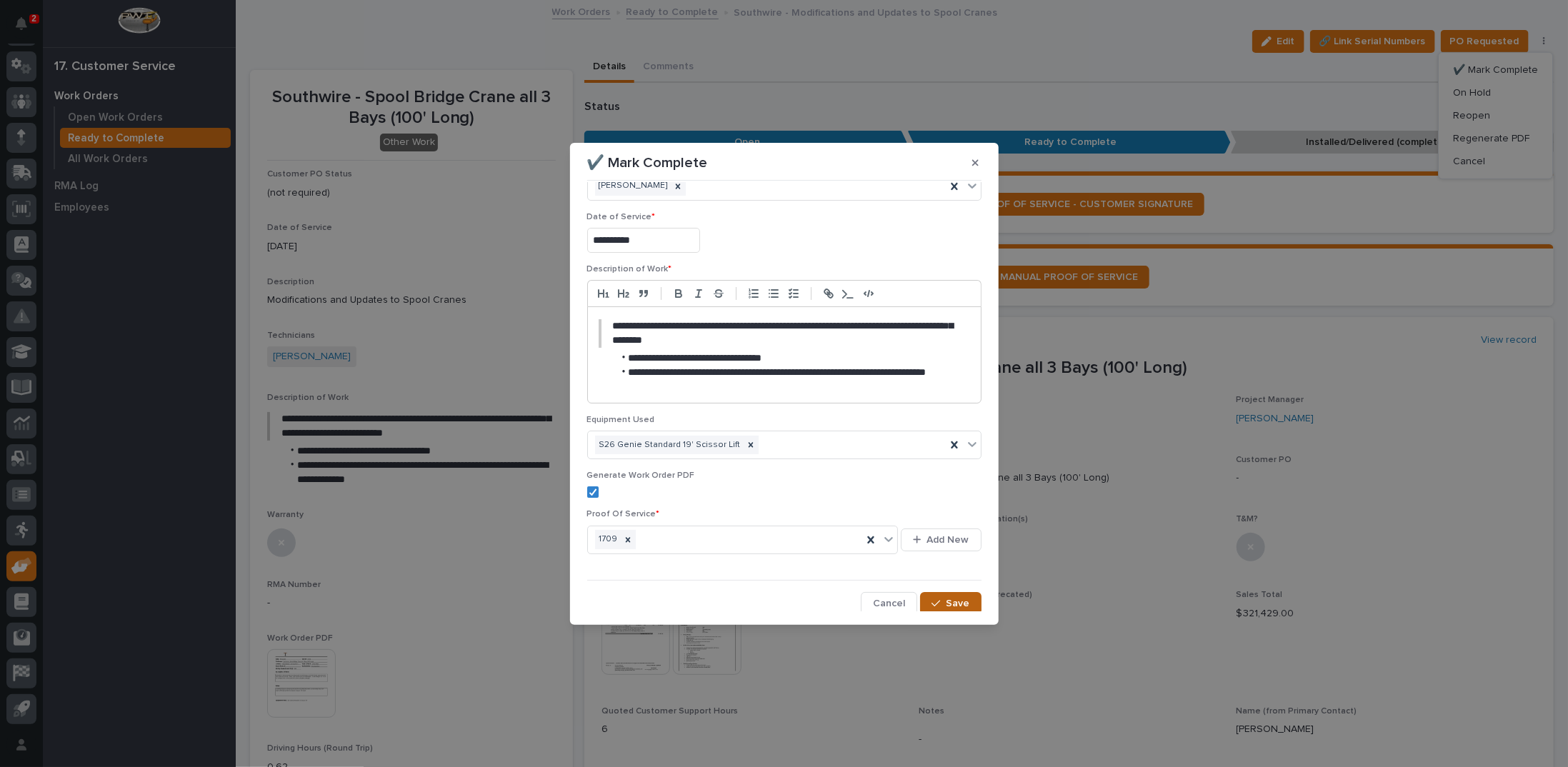
click at [946, 598] on span "Save" at bounding box center [958, 604] width 23 height 13
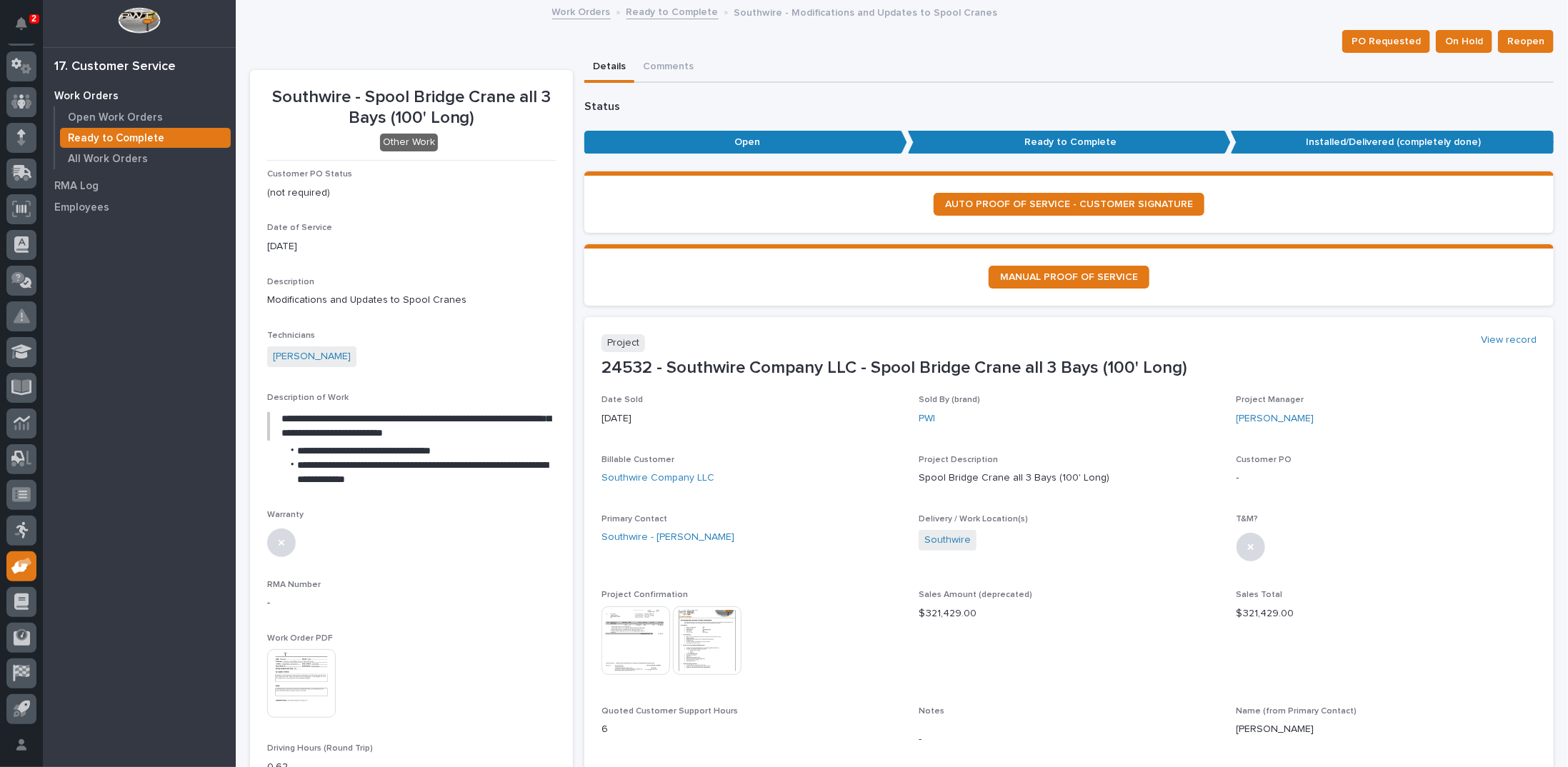
click at [688, 7] on link "Ready to Complete" at bounding box center [673, 11] width 92 height 17
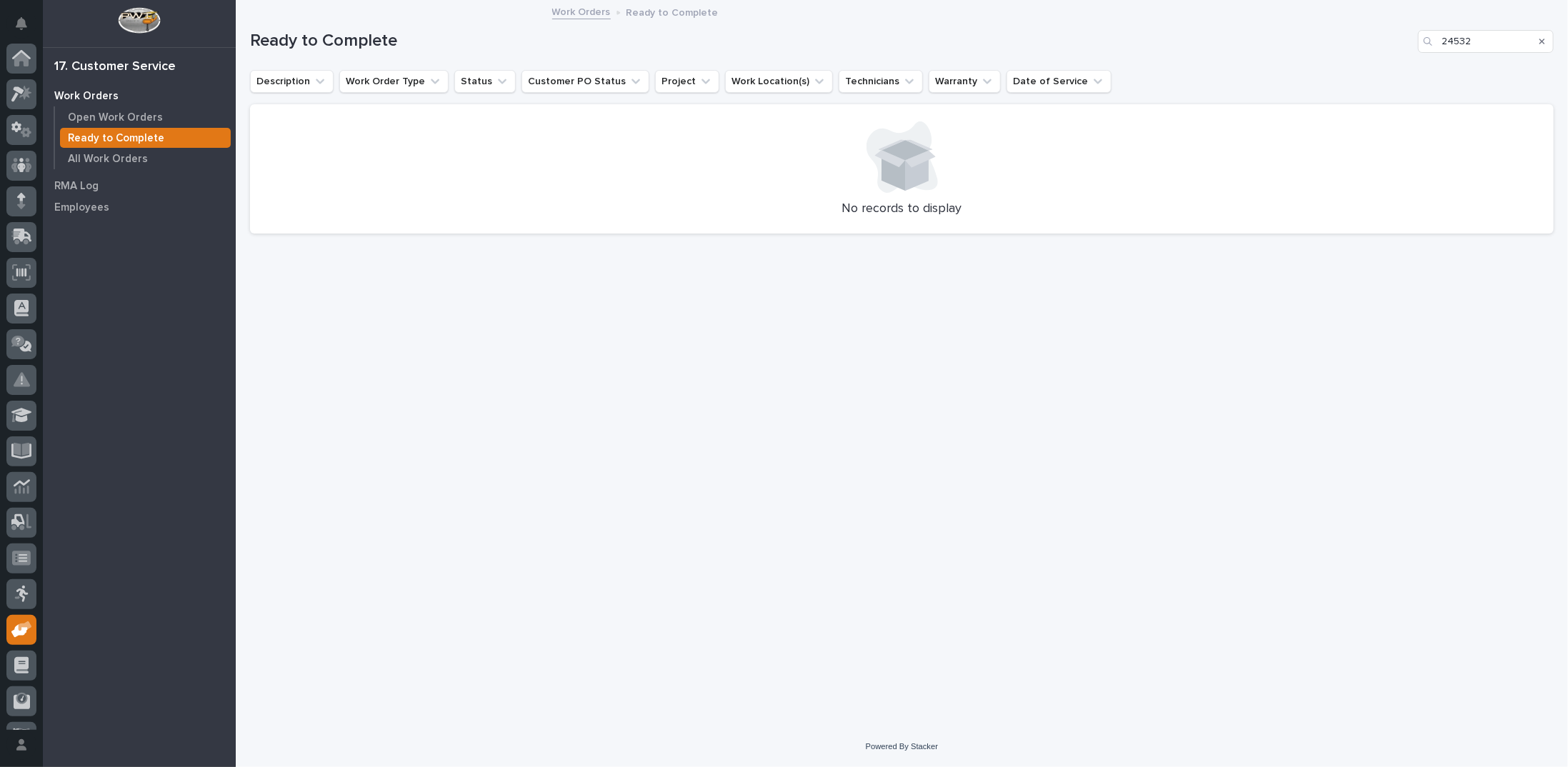
scroll to position [64, 0]
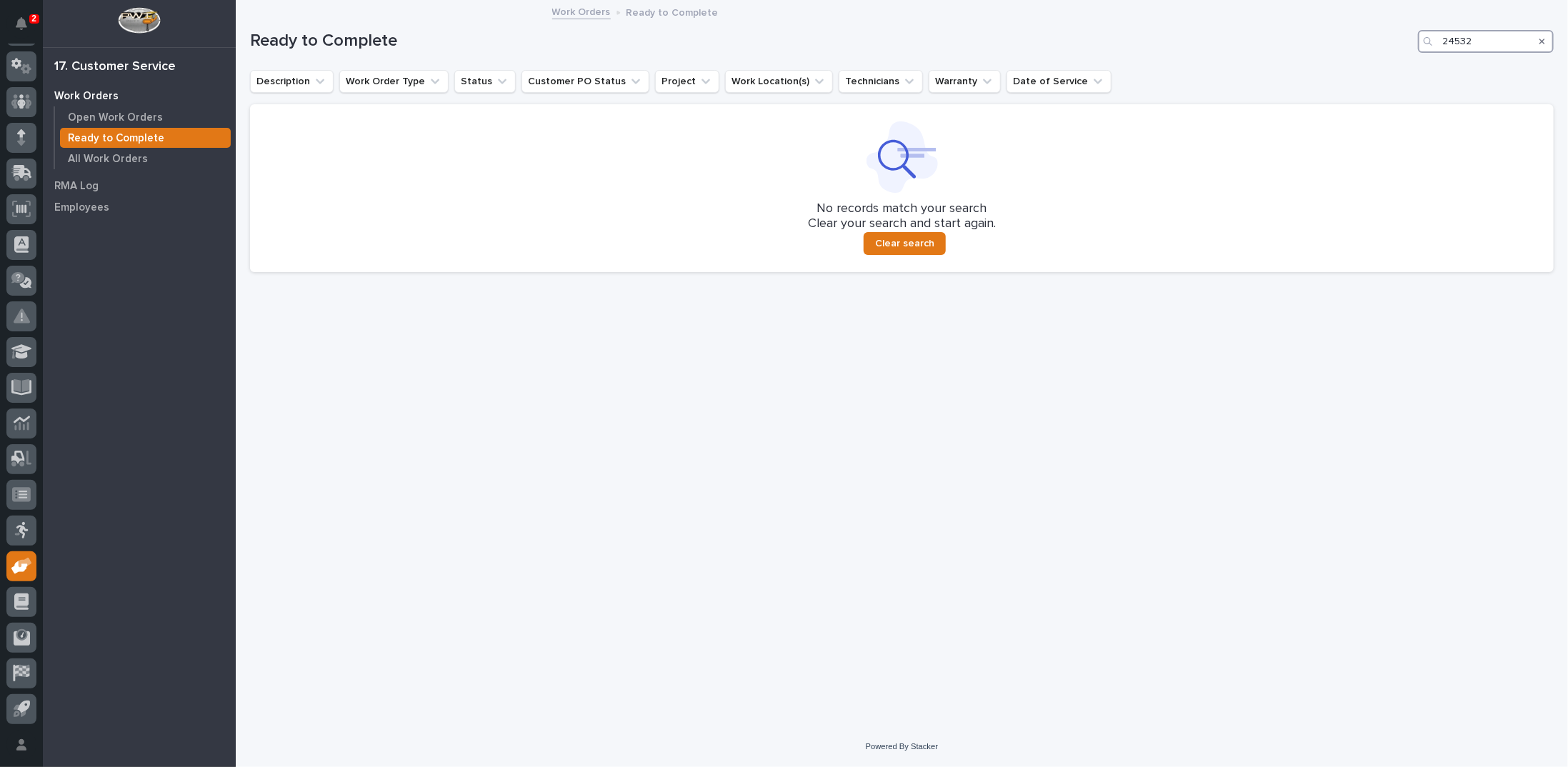
drag, startPoint x: 1471, startPoint y: 40, endPoint x: 1375, endPoint y: 37, distance: 96.0
click at [1375, 37] on div "Ready to Complete 24532" at bounding box center [901, 41] width 1304 height 23
type input "26806"
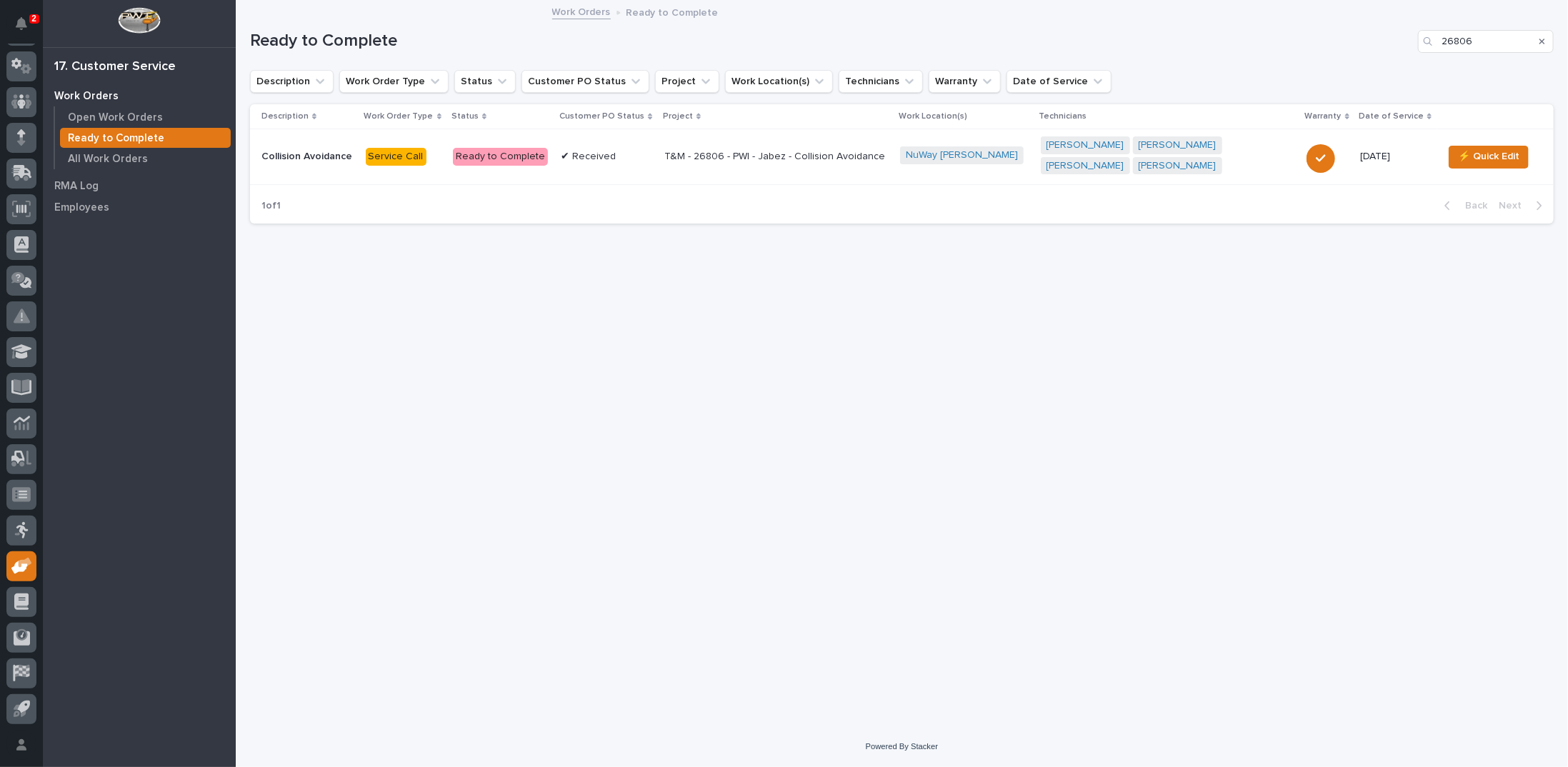
click at [739, 158] on p "T&M - 26806 - PWI - Jabez - Collision Avoidance" at bounding box center [776, 157] width 224 height 12
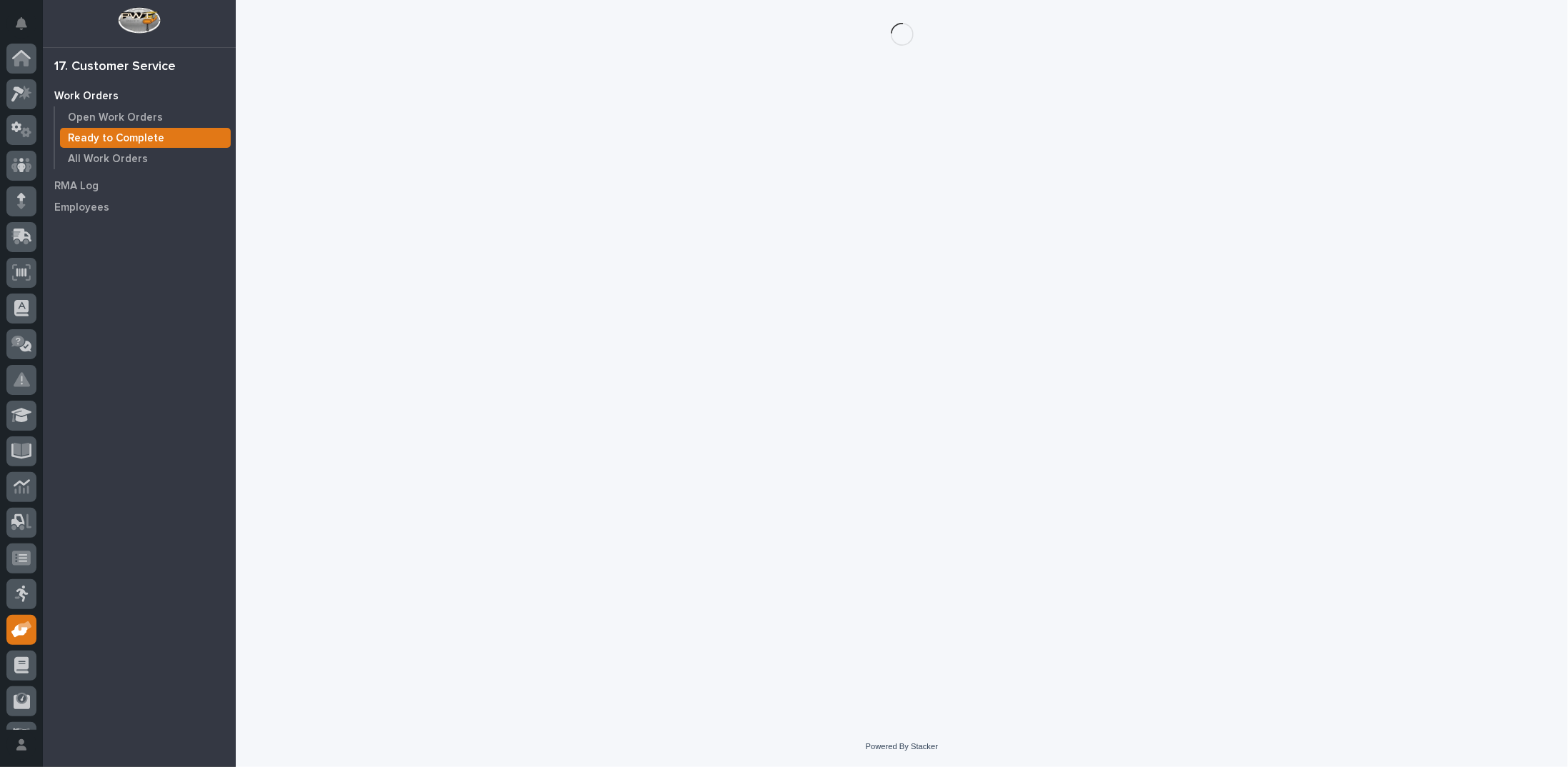
scroll to position [64, 0]
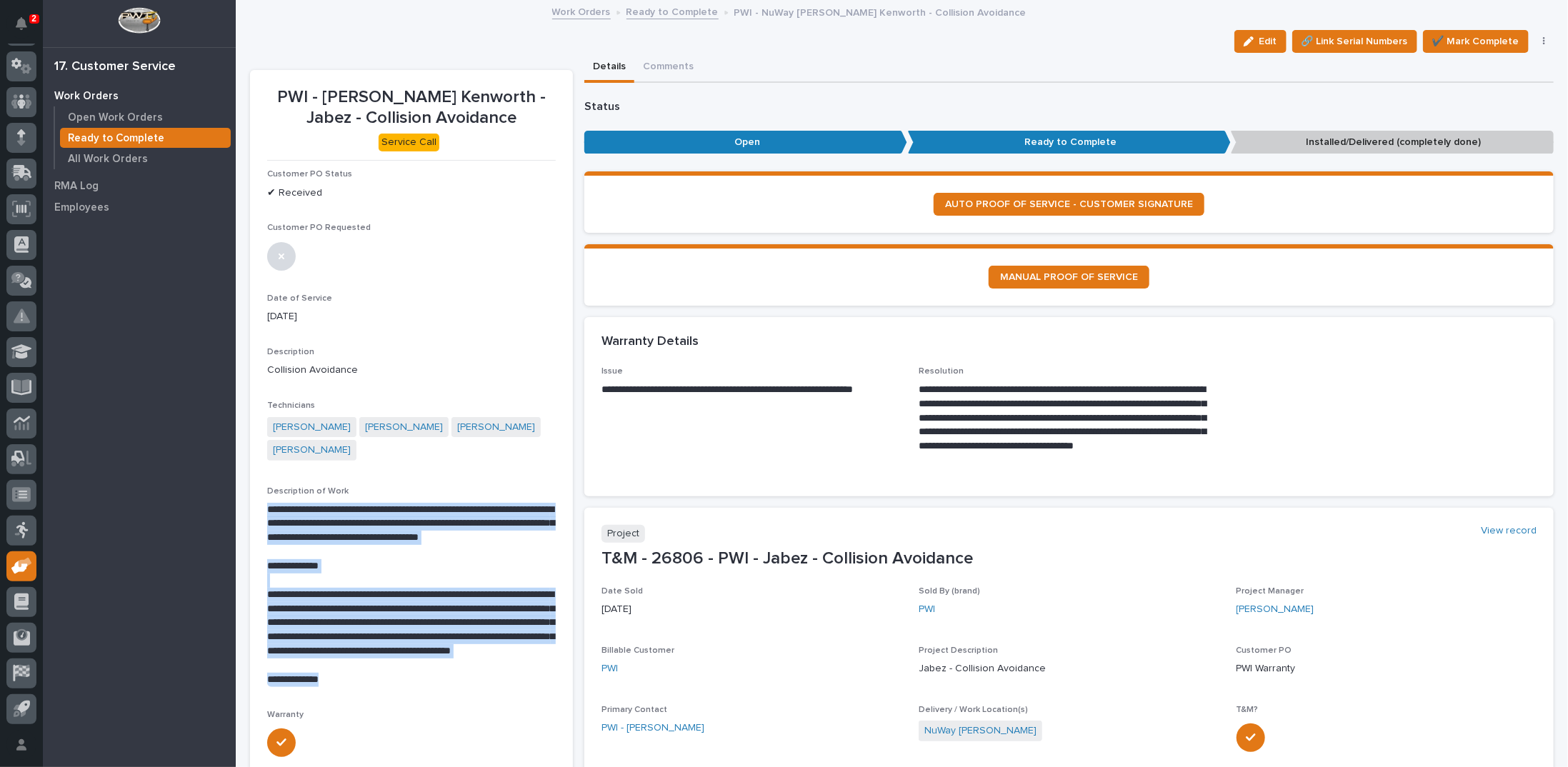
drag, startPoint x: 267, startPoint y: 484, endPoint x: 374, endPoint y: 654, distance: 200.9
click at [374, 654] on div "**********" at bounding box center [411, 595] width 288 height 184
click at [374, 673] on p "**********" at bounding box center [410, 681] width 286 height 15
drag, startPoint x: 268, startPoint y: 484, endPoint x: 519, endPoint y: 640, distance: 295.5
click at [519, 640] on div "**********" at bounding box center [411, 595] width 288 height 184
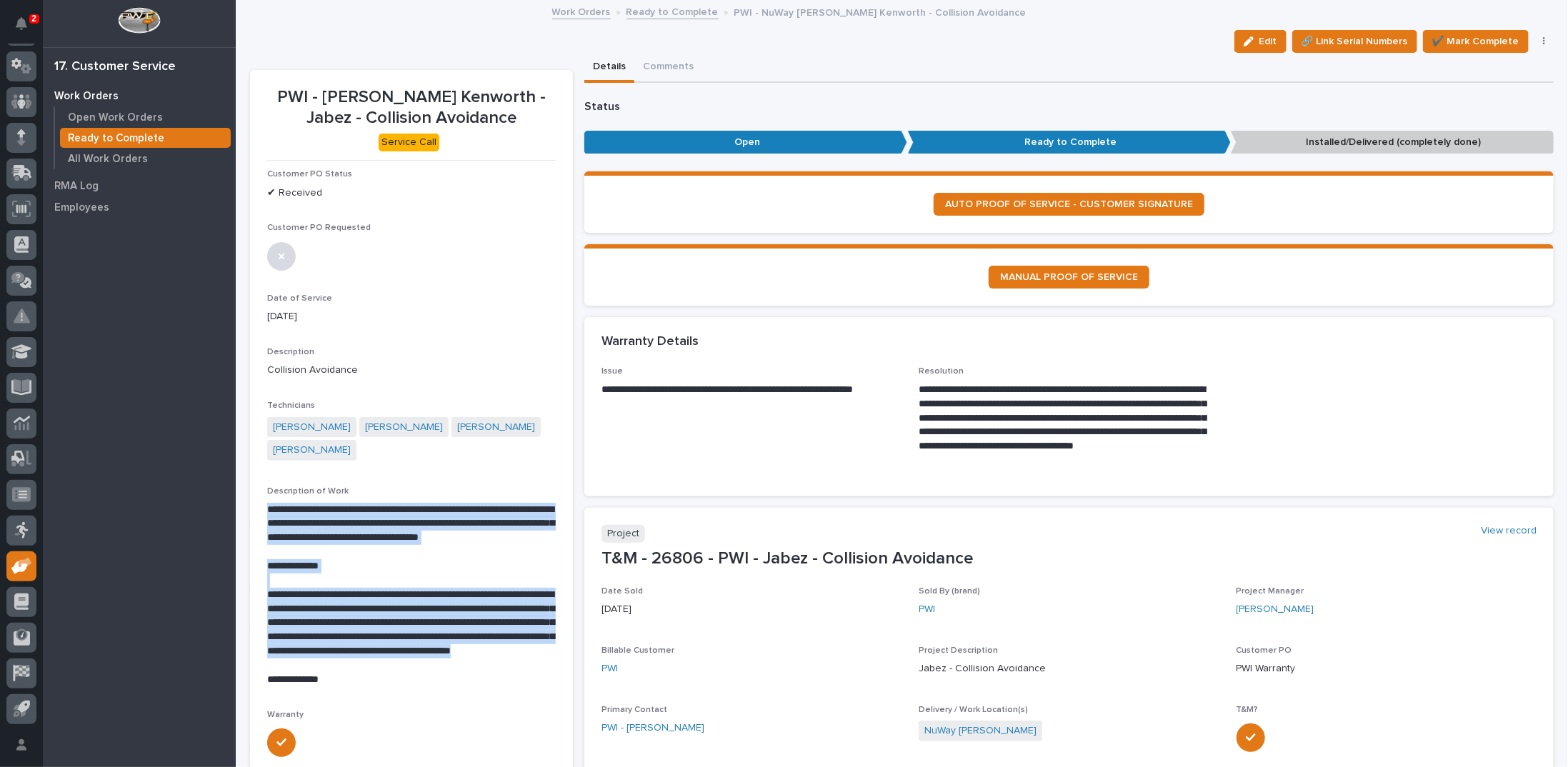
copy div "**********"
click at [417, 613] on p "**********" at bounding box center [410, 630] width 286 height 85
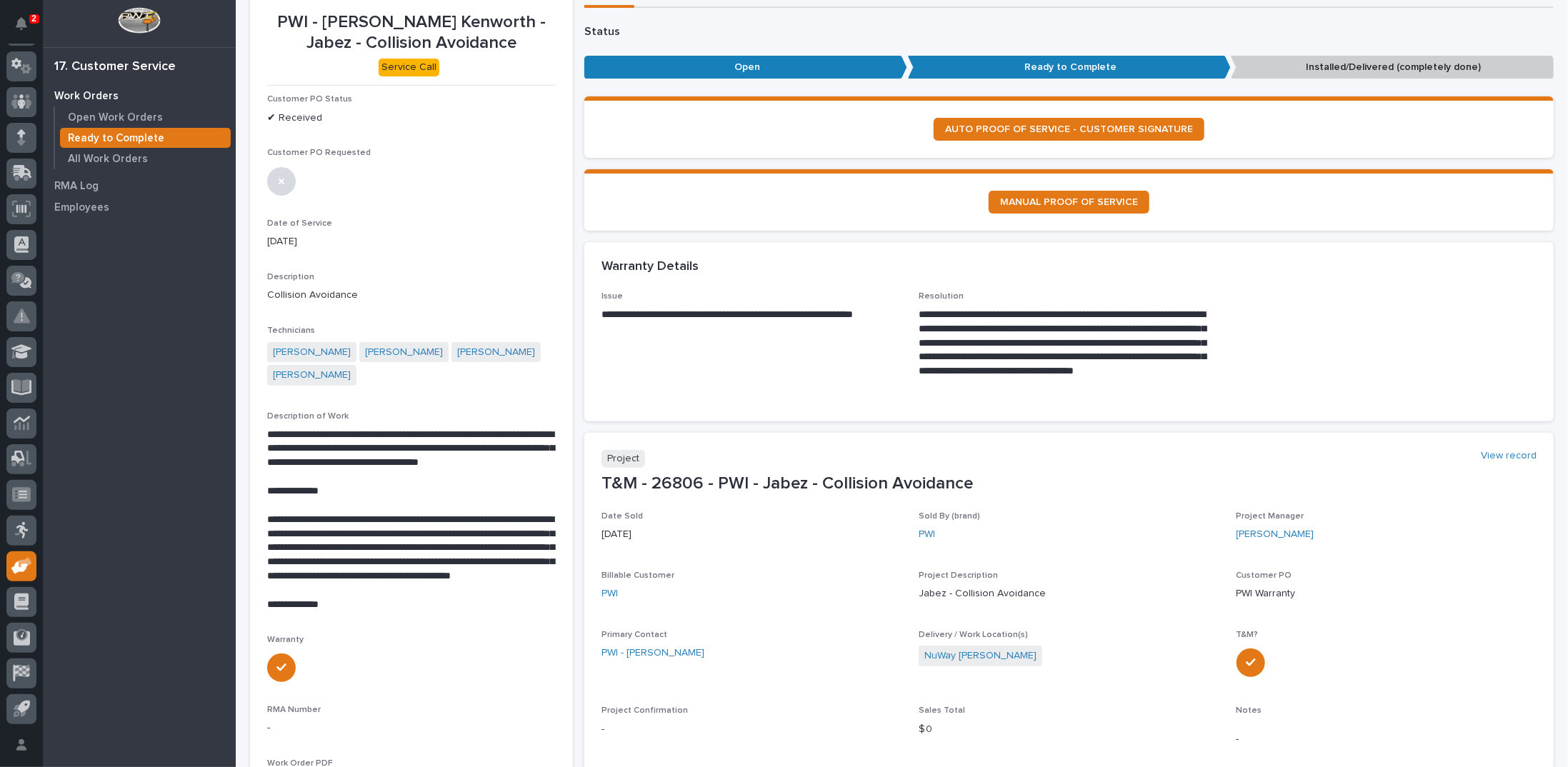
scroll to position [357, 0]
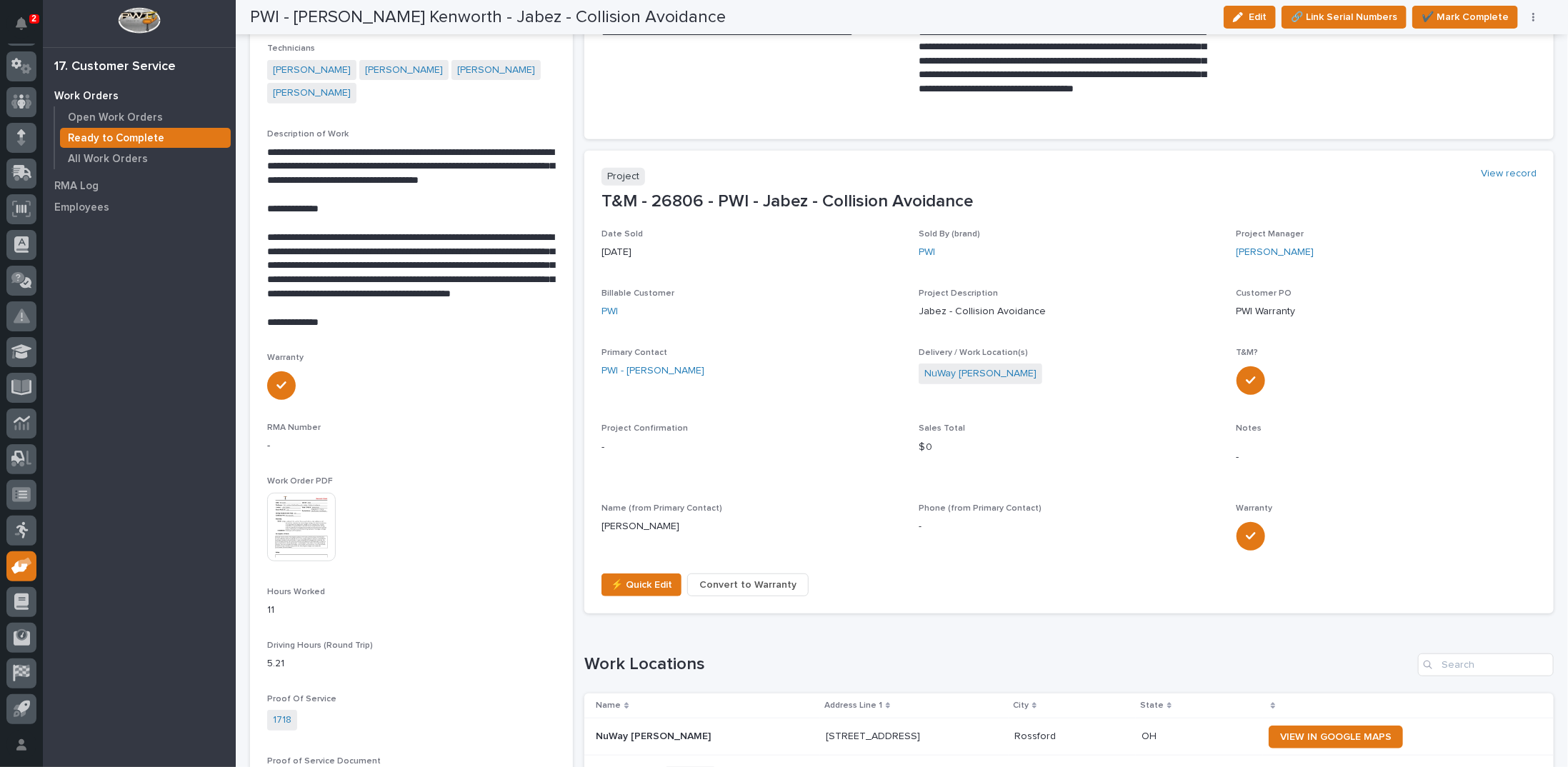
click at [758, 586] on span "Convert to Warranty" at bounding box center [748, 585] width 97 height 17
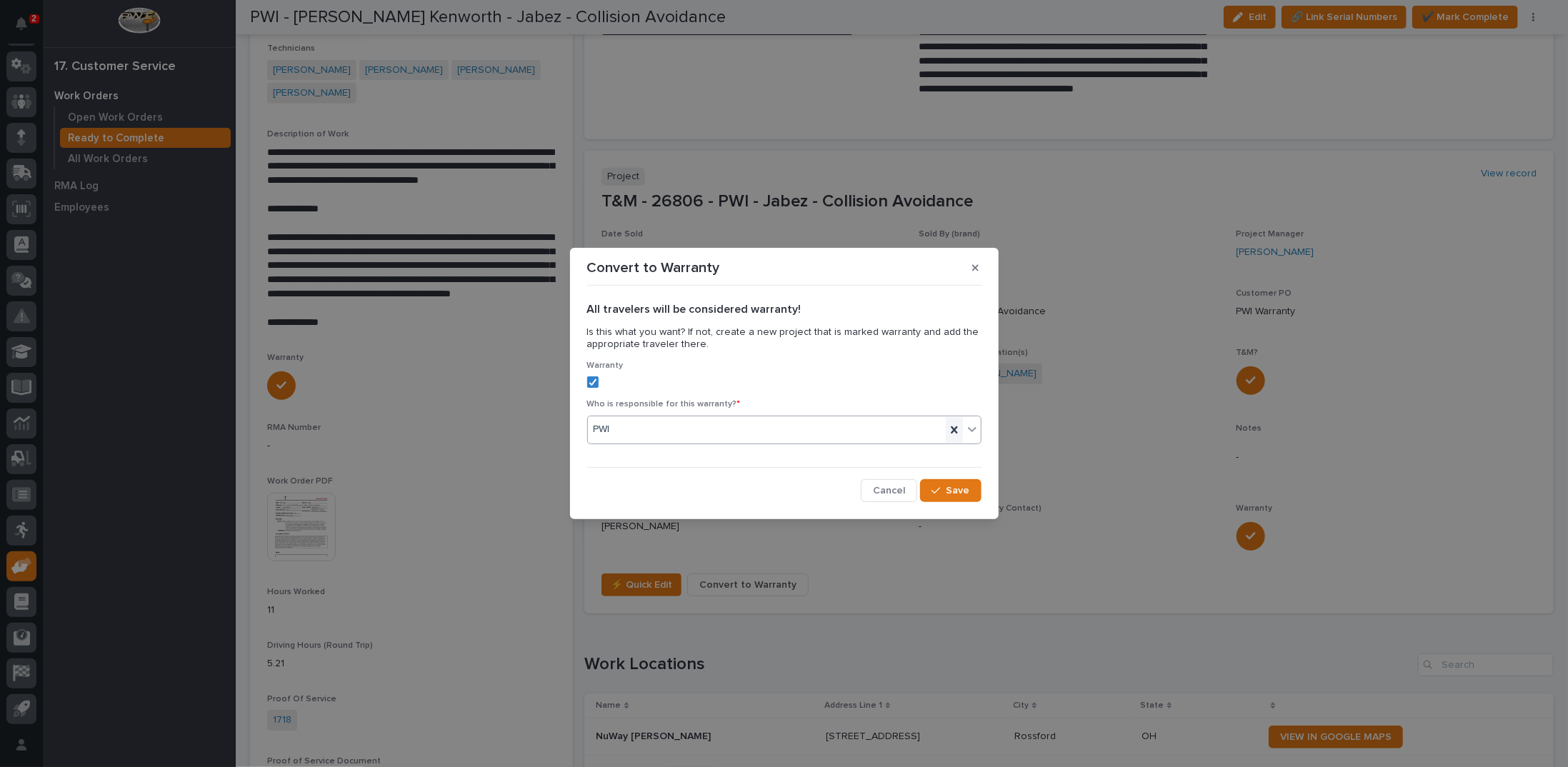
click at [954, 428] on icon at bounding box center [954, 430] width 15 height 15
type input "******"
click at [927, 457] on div "[PERSON_NAME] America" at bounding box center [784, 458] width 393 height 25
click at [942, 492] on div "button" at bounding box center [939, 491] width 15 height 10
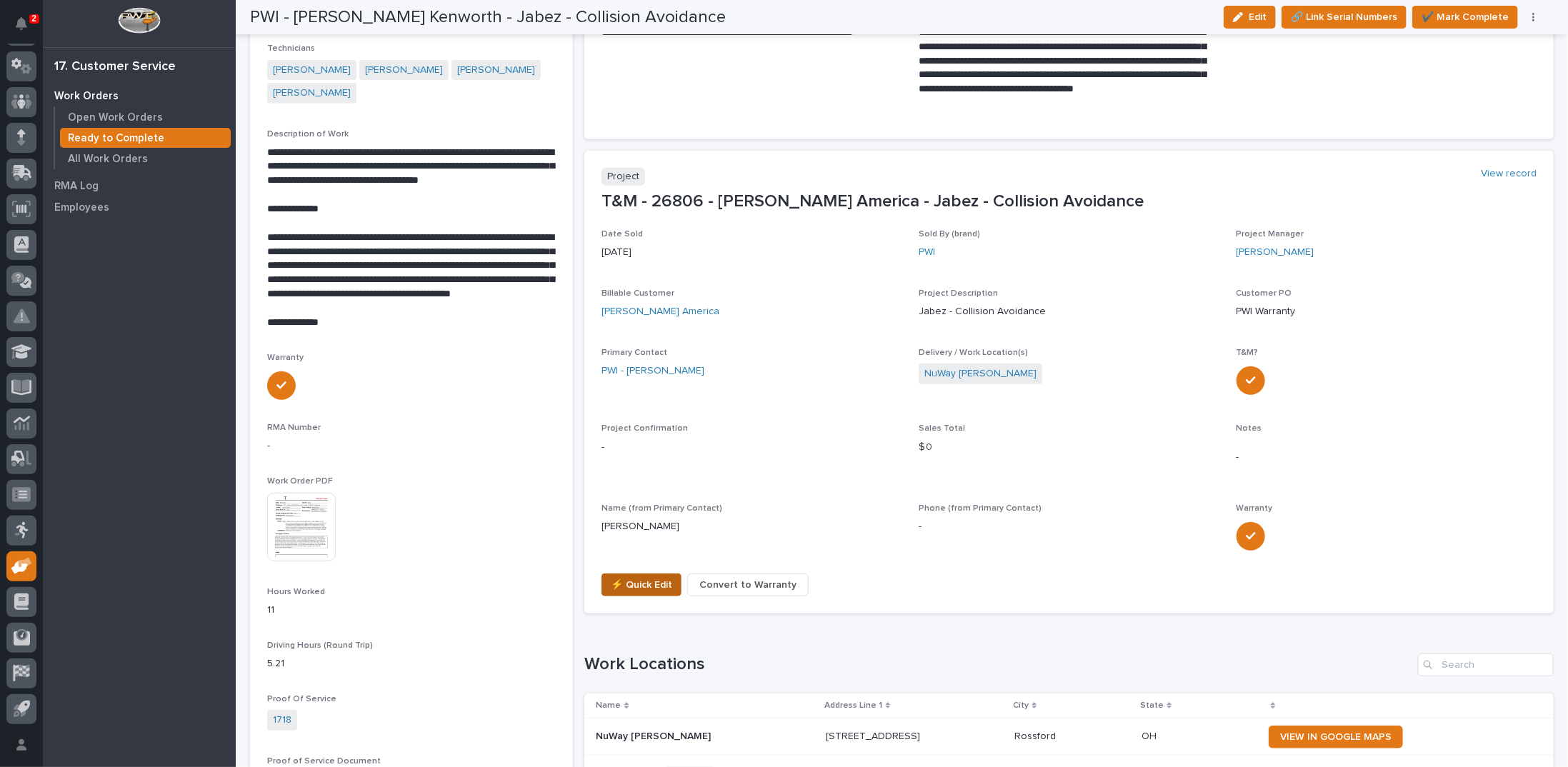
click at [627, 586] on span "⚡ Quick Edit" at bounding box center [641, 585] width 62 height 17
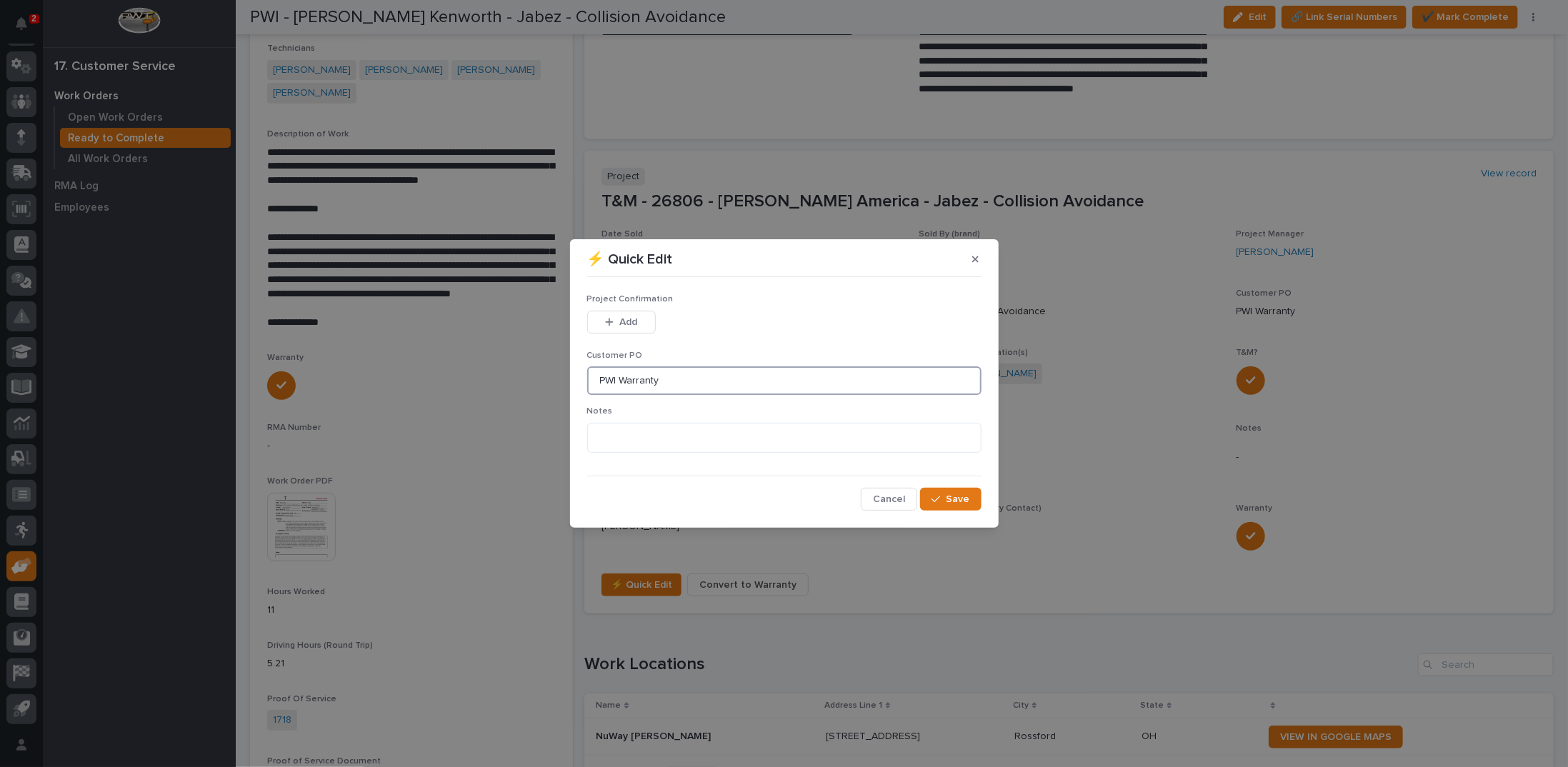
drag, startPoint x: 614, startPoint y: 378, endPoint x: 505, endPoint y: 387, distance: 109.4
click at [505, 387] on div "⚡ Quick Edit Project Confirmation This file cannot be opened Download File Add …" at bounding box center [784, 384] width 1568 height 767
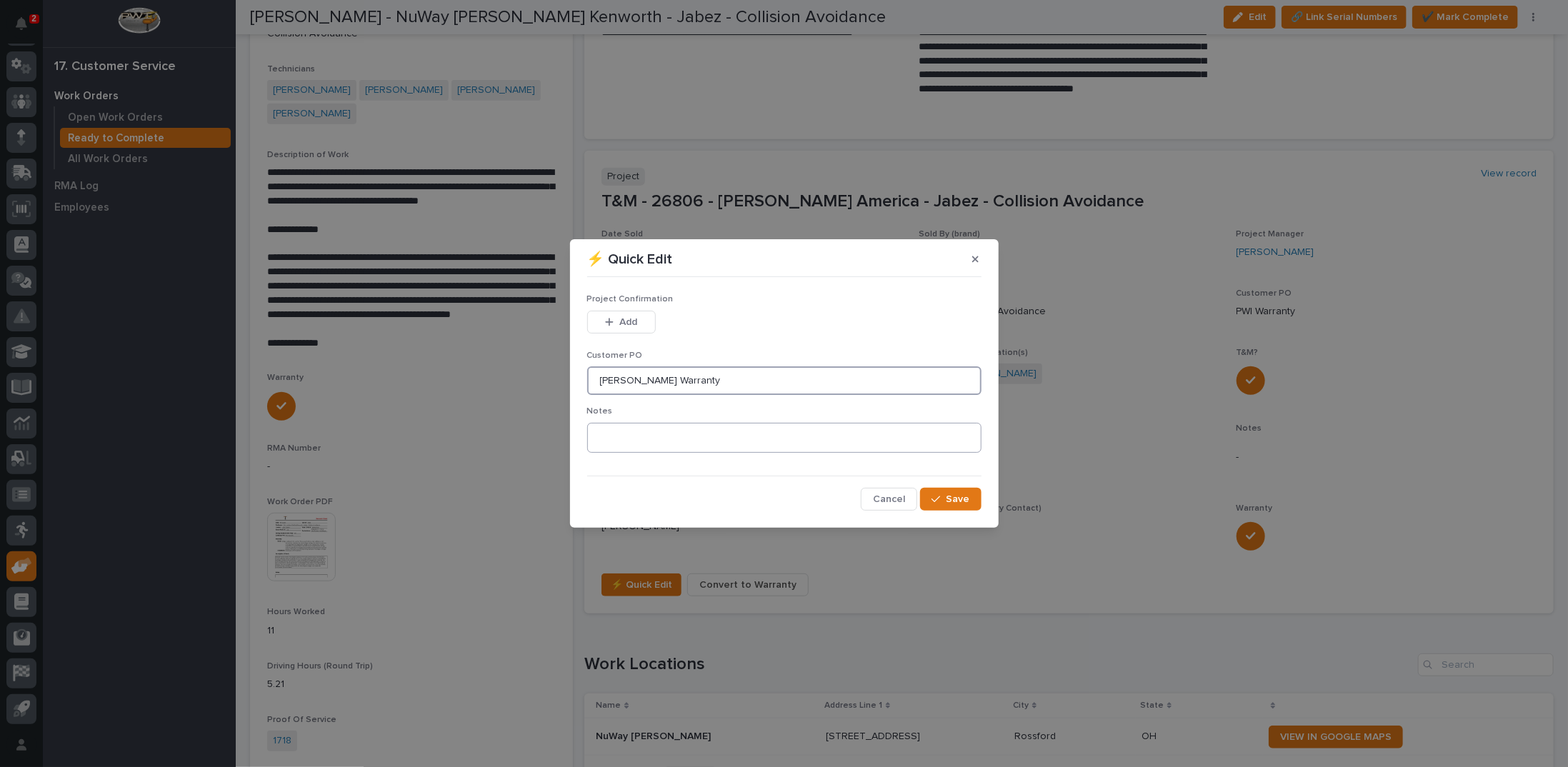
type input "Starke Warranty"
click at [598, 439] on textarea at bounding box center [784, 437] width 394 height 30
click at [947, 495] on span "Save" at bounding box center [958, 500] width 23 height 13
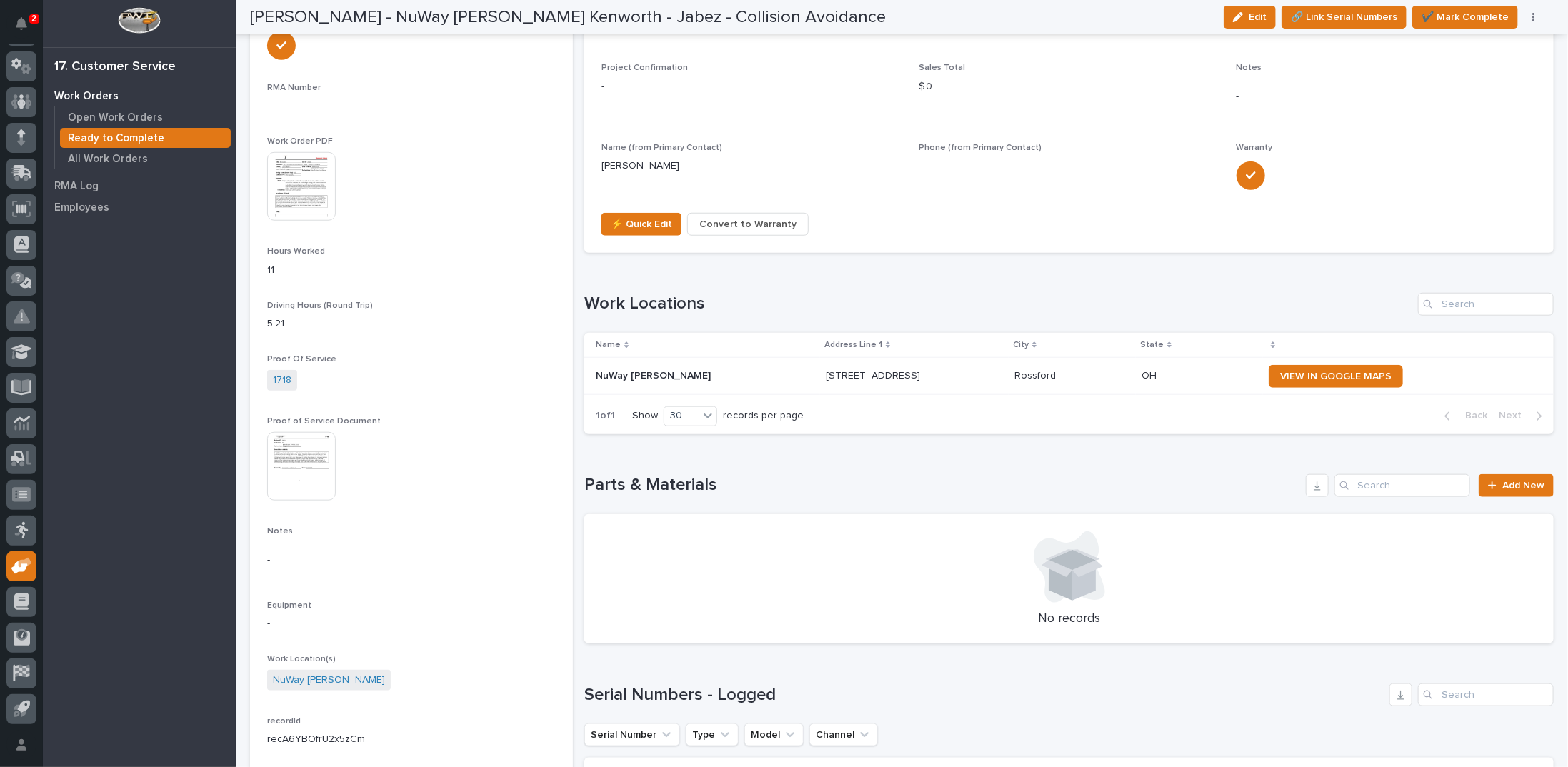
scroll to position [786, 0]
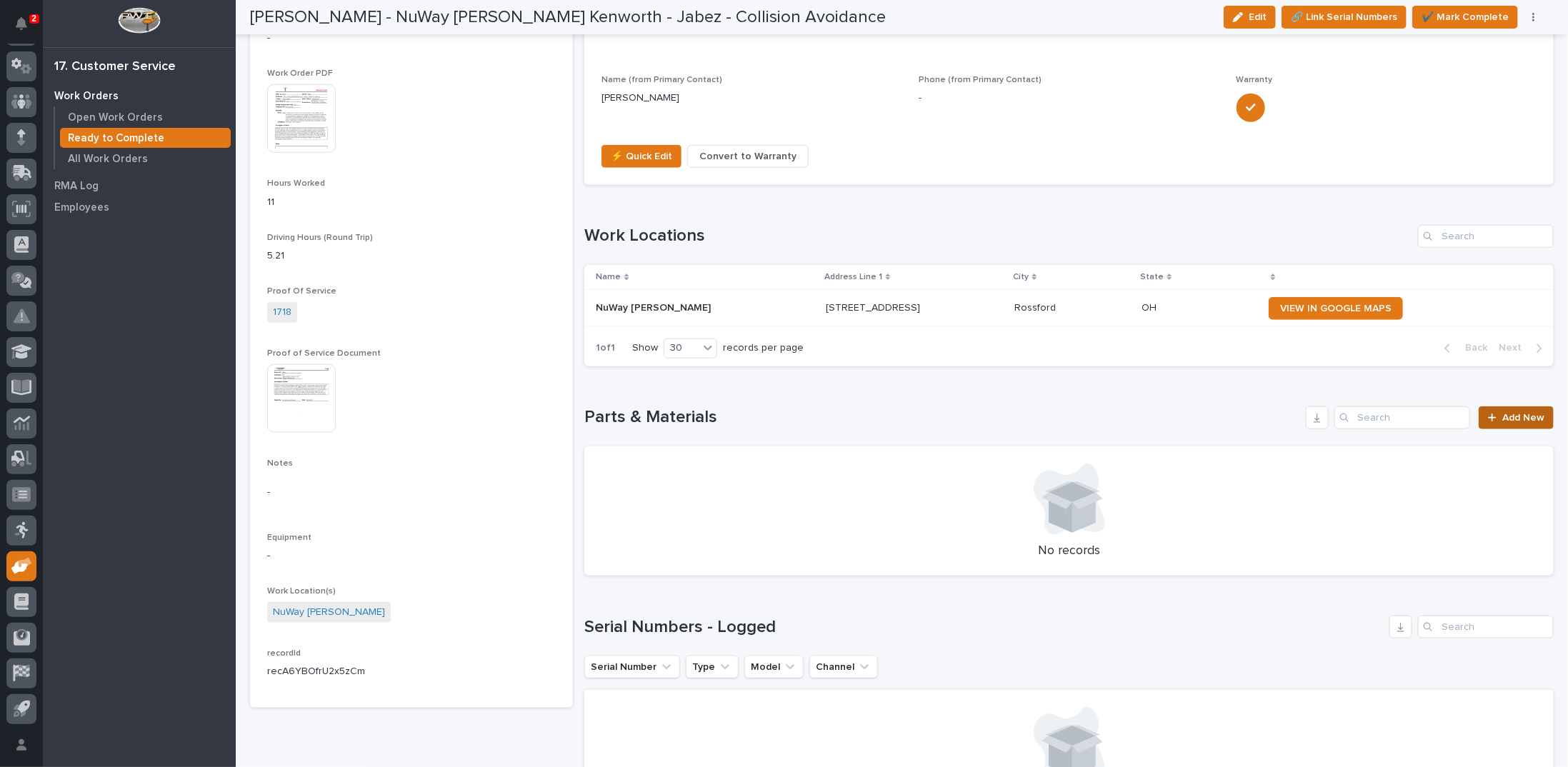
click at [1503, 419] on span "Add New" at bounding box center [1524, 418] width 42 height 10
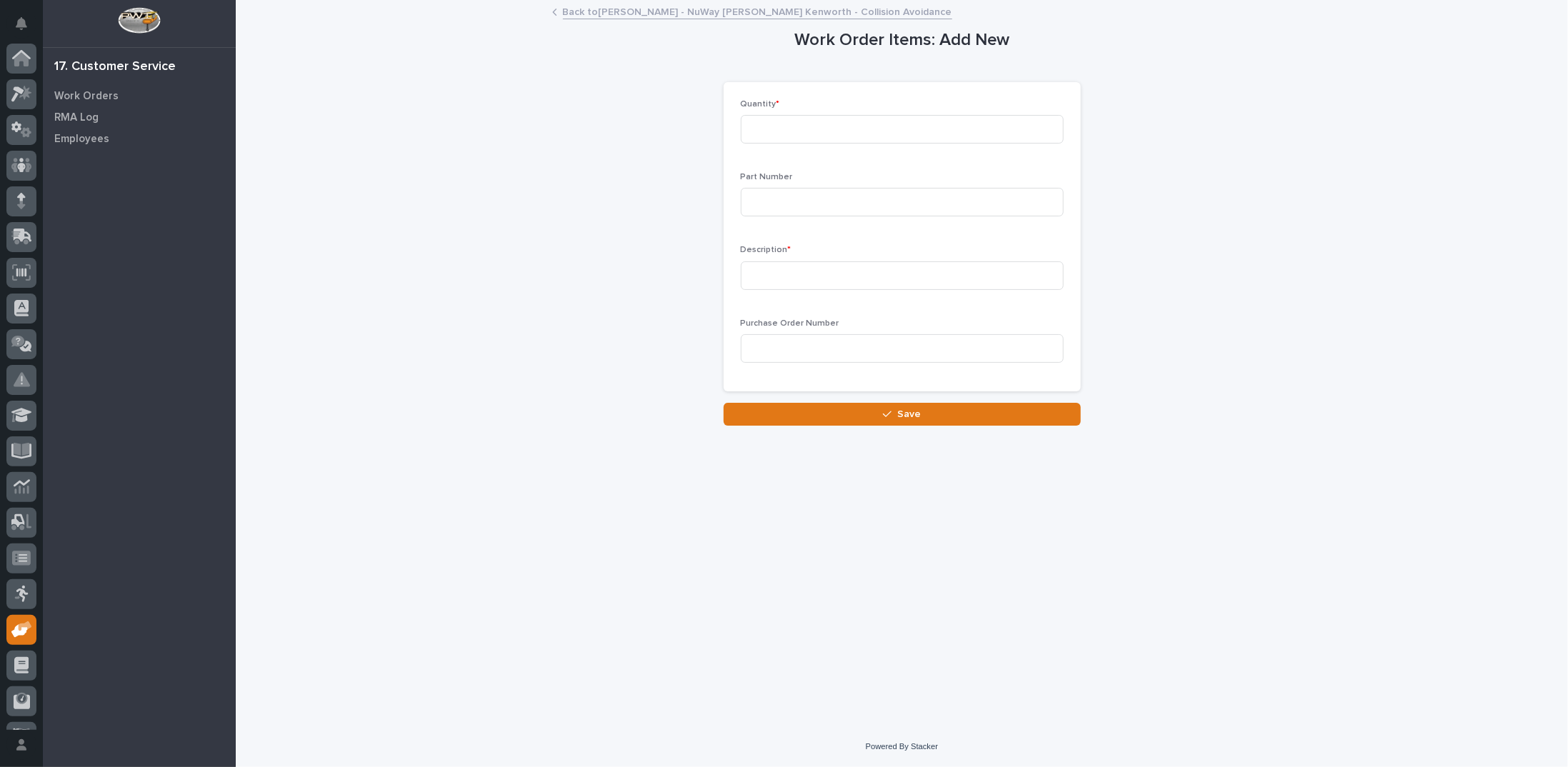
scroll to position [64, 0]
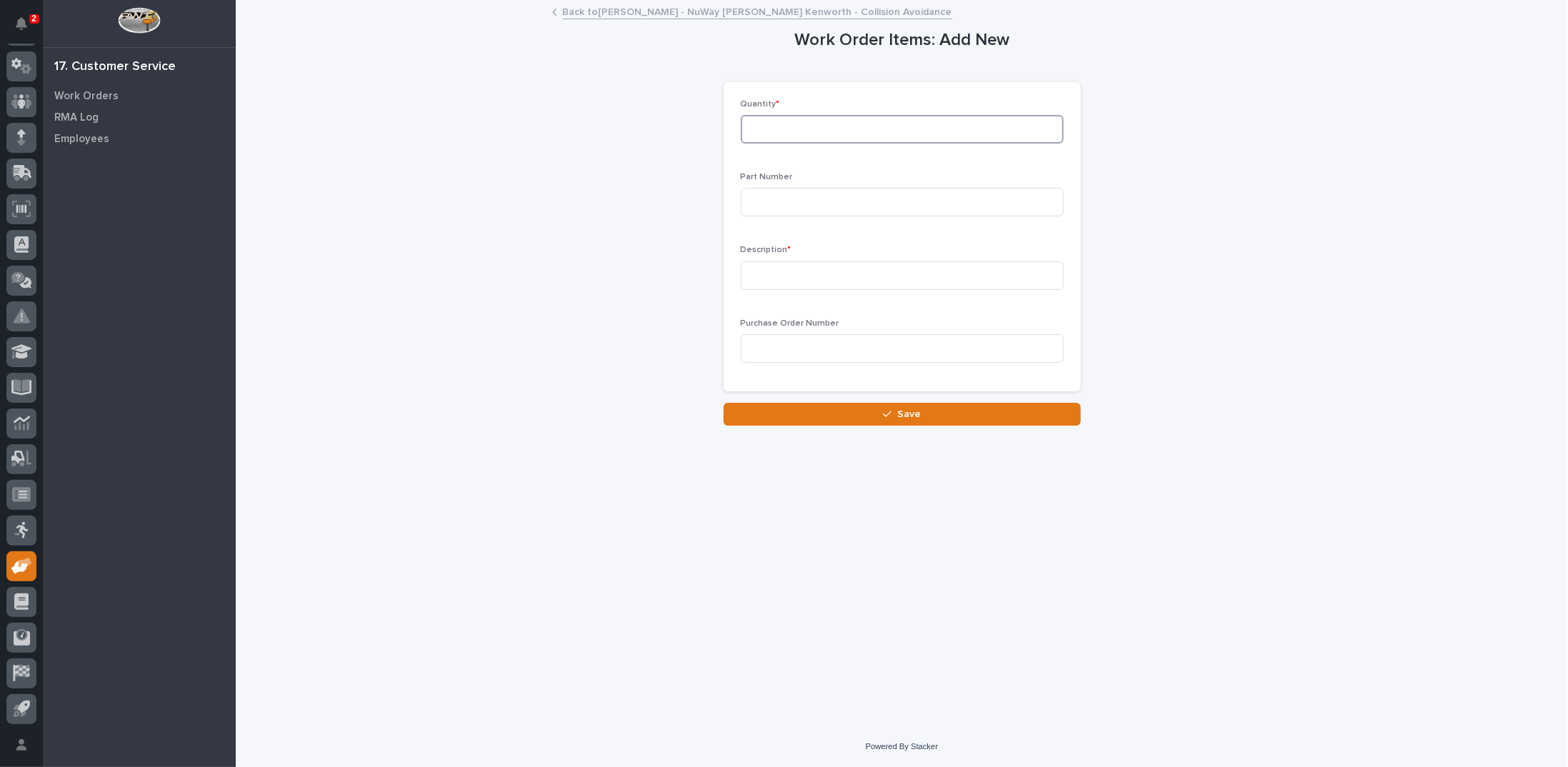
click at [845, 129] on input at bounding box center [902, 129] width 323 height 28
type input "4"
type input "600-46148"
type input "brake"
click at [796, 349] on input at bounding box center [902, 348] width 323 height 28
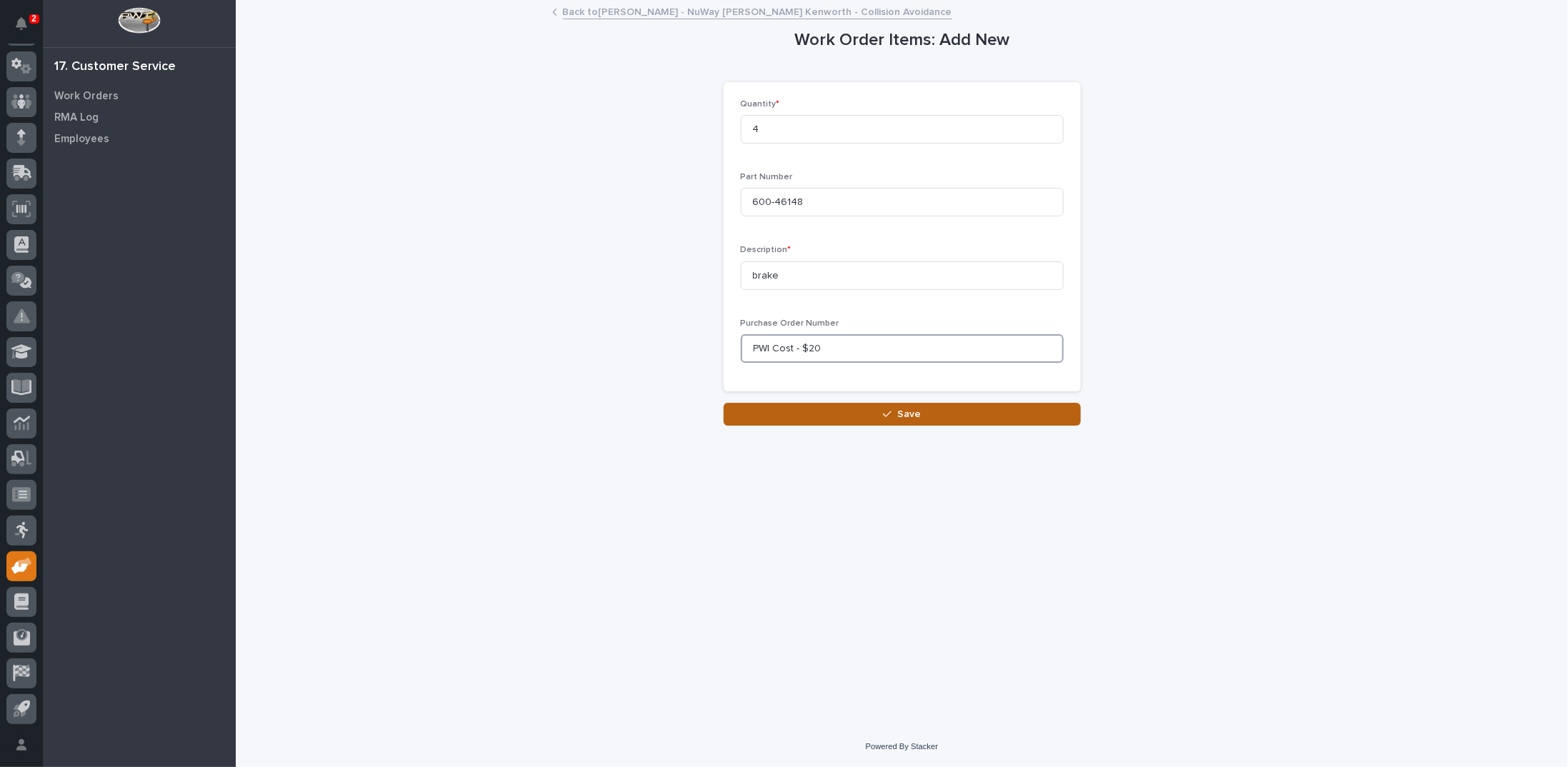
type input "PWI Cost - $20"
click at [870, 415] on button "Save" at bounding box center [902, 414] width 357 height 23
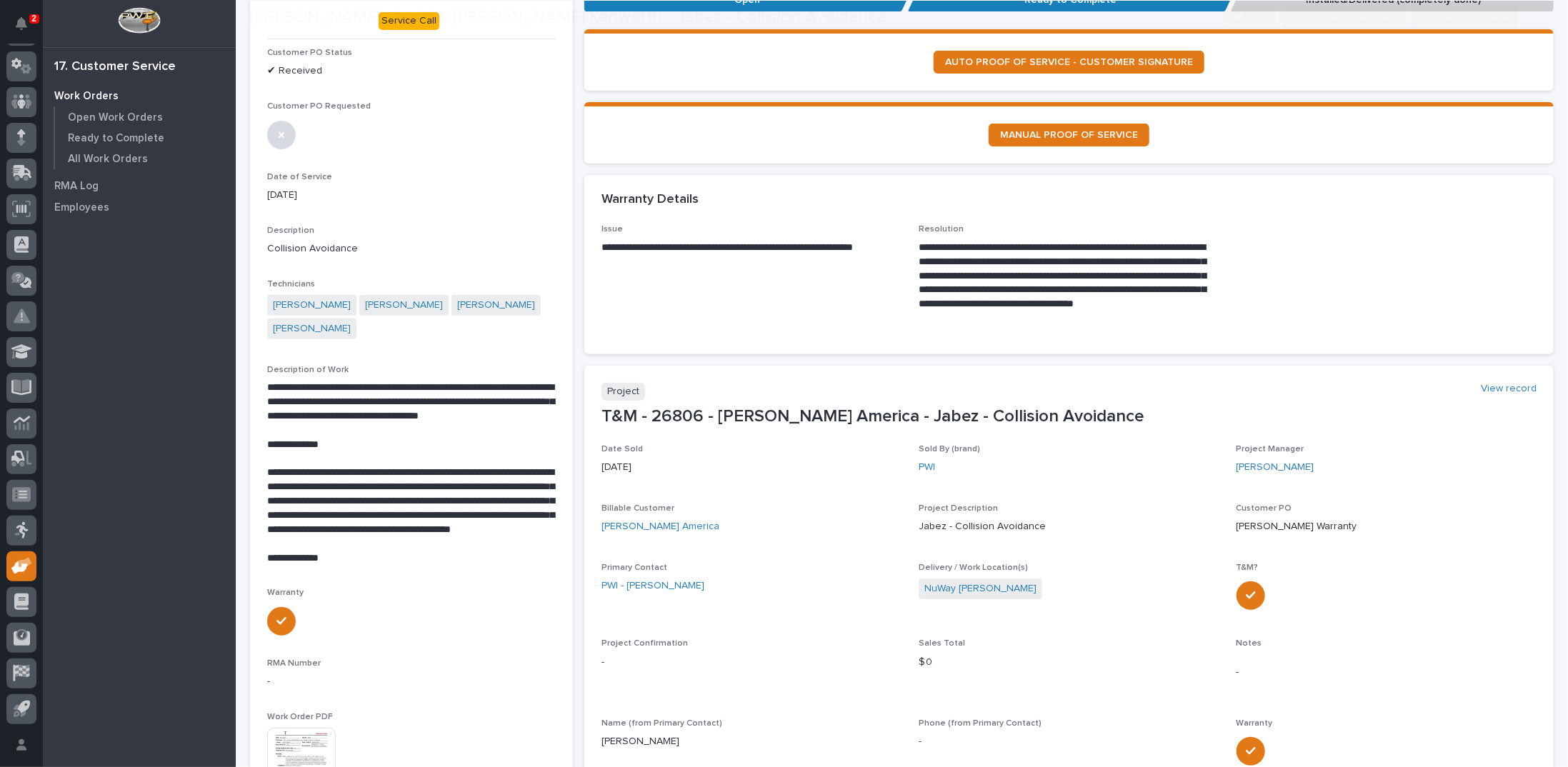
scroll to position [285, 0]
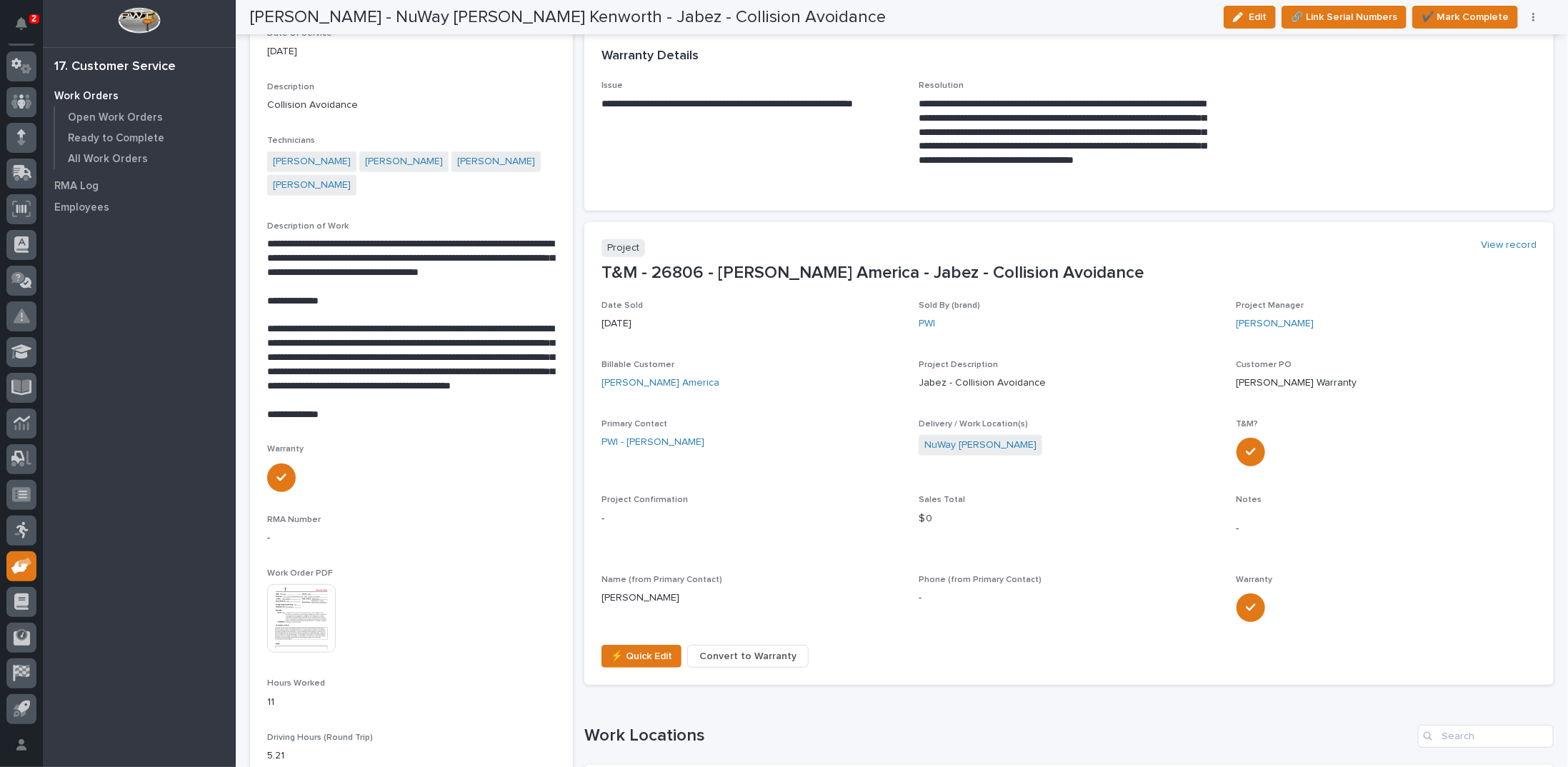
click at [316, 585] on img at bounding box center [301, 619] width 68 height 68
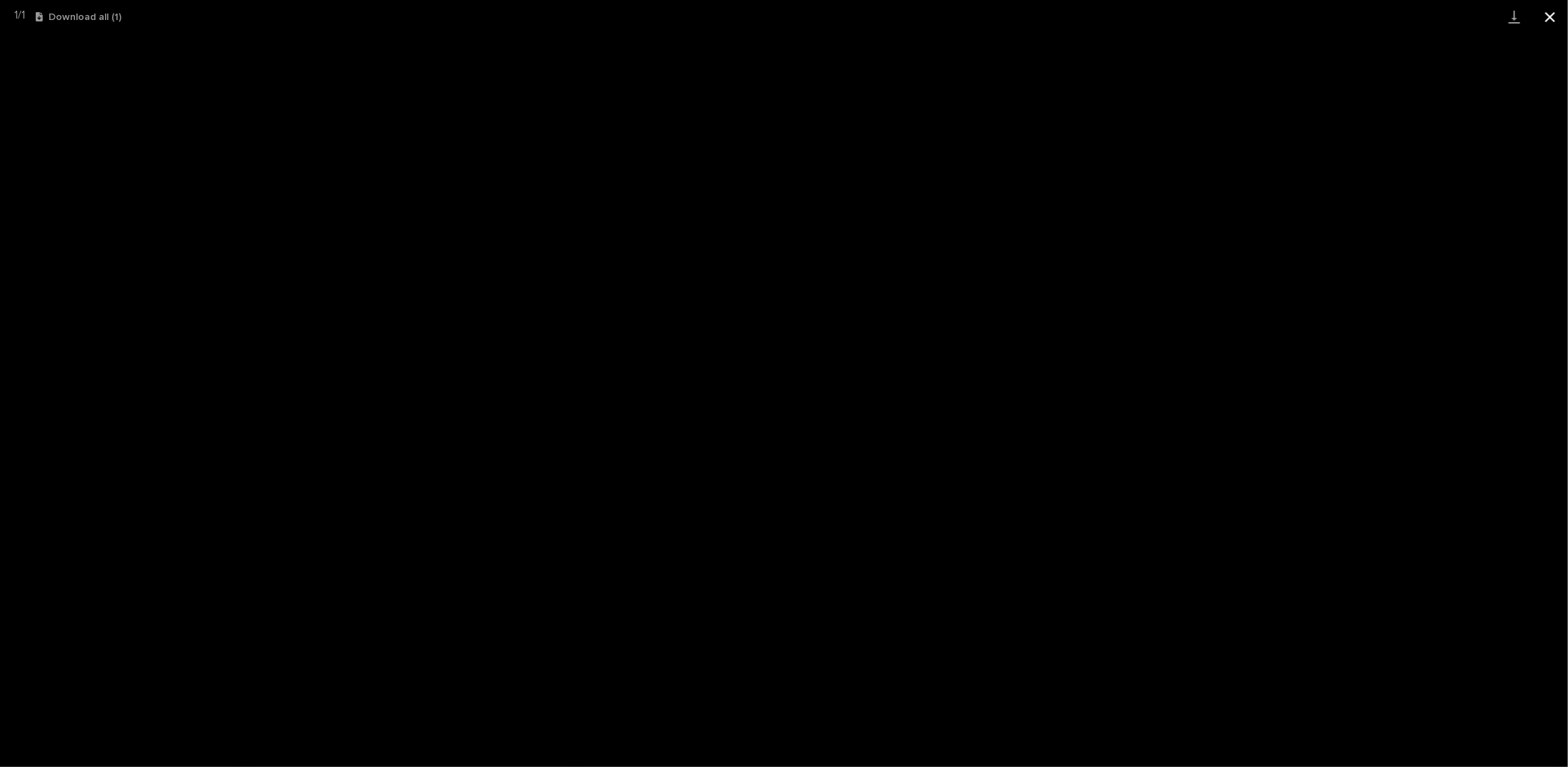
click at [1551, 20] on button "Close gallery" at bounding box center [1550, 17] width 36 height 33
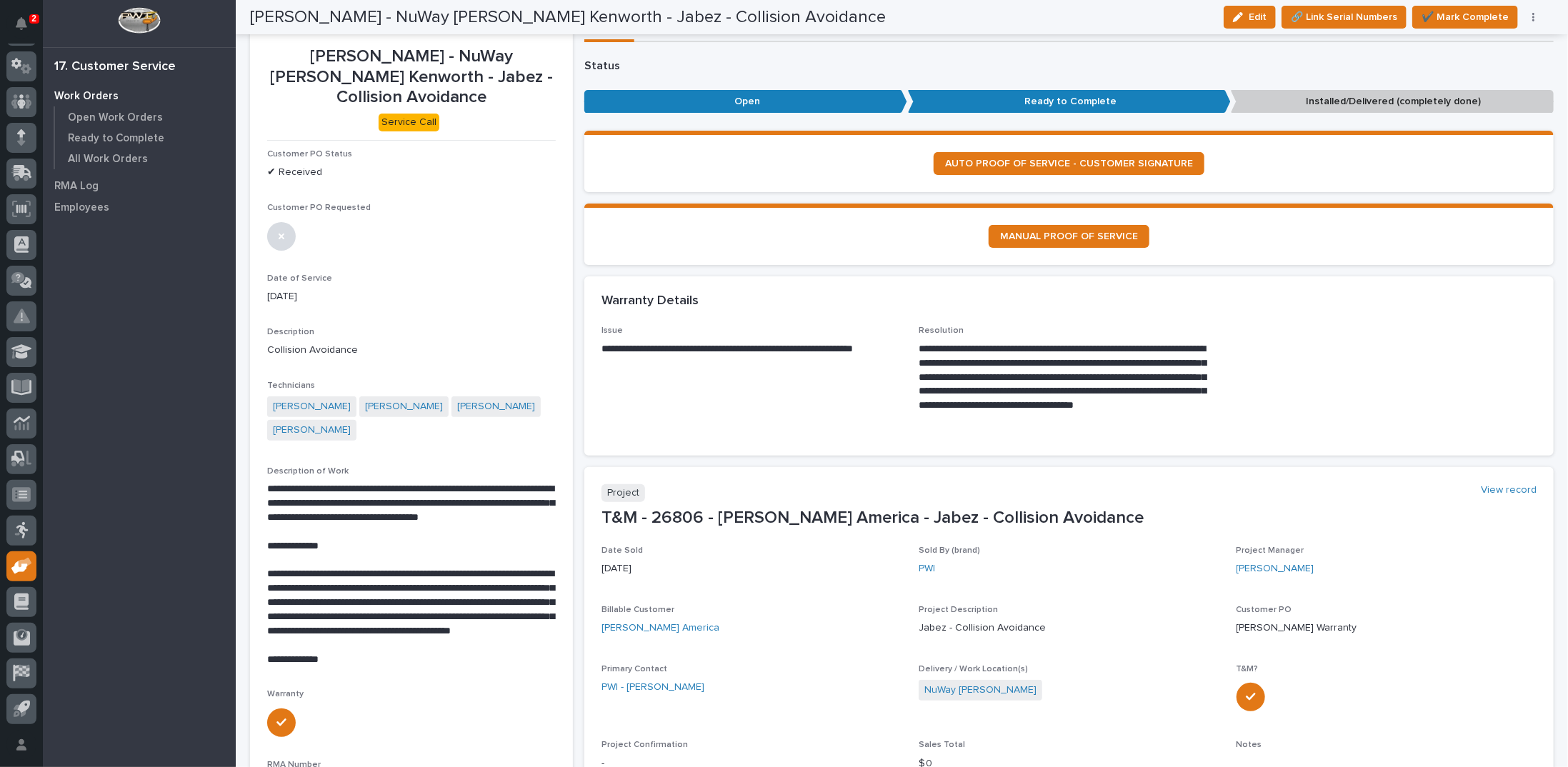
scroll to position [0, 0]
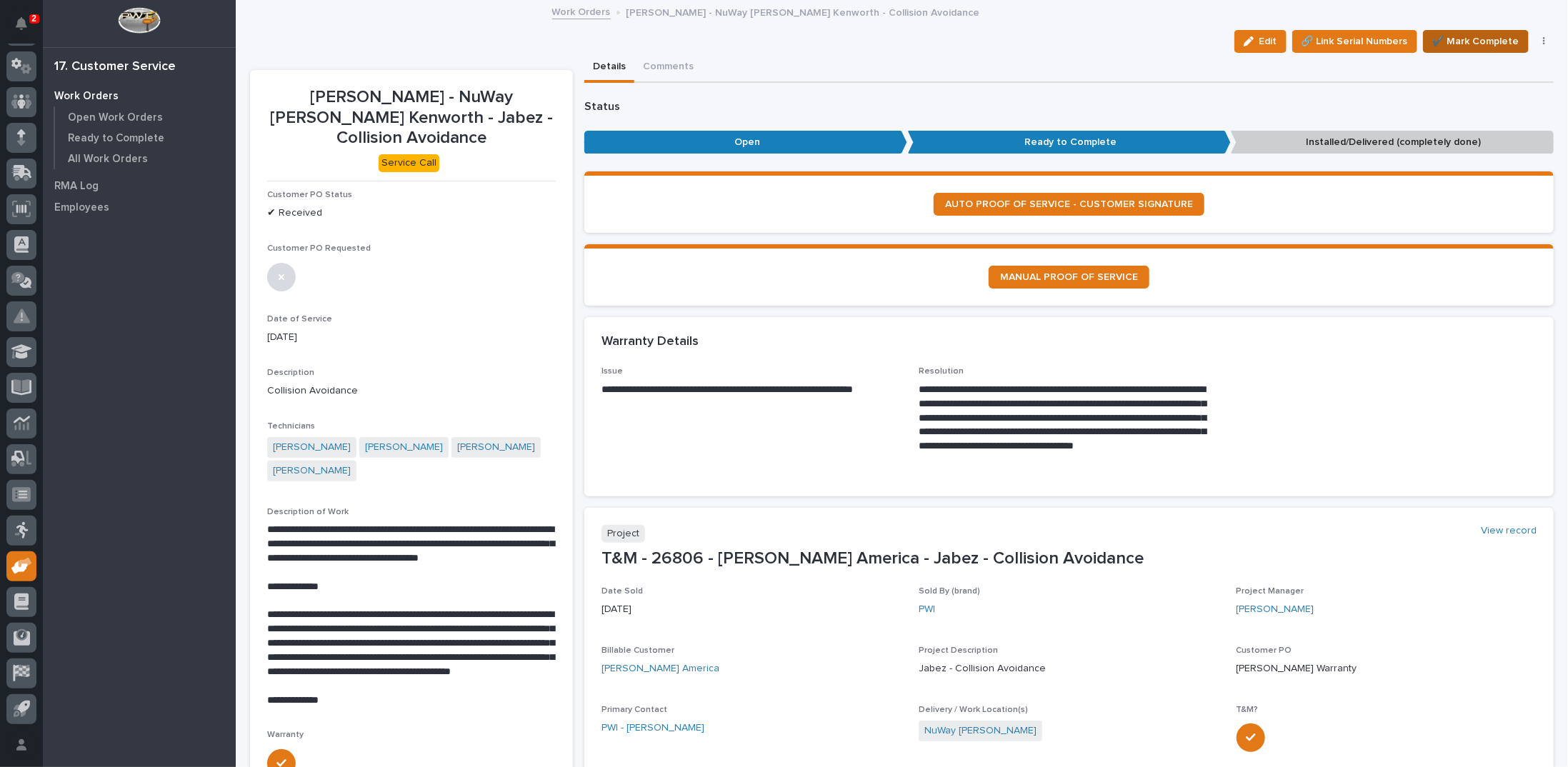
click at [1463, 37] on span "✔️ Mark Complete" at bounding box center [1476, 41] width 87 height 17
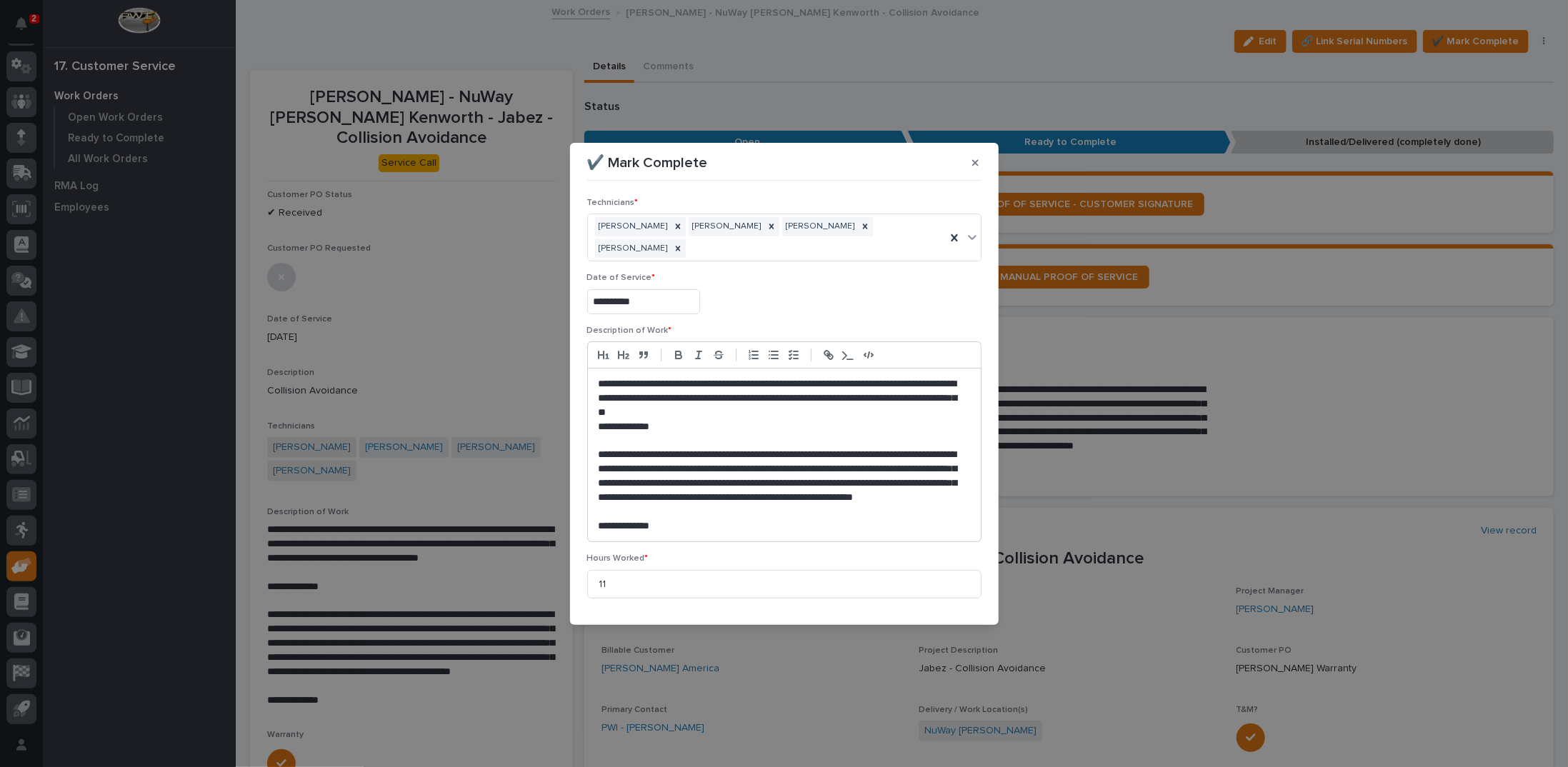
scroll to position [176, 0]
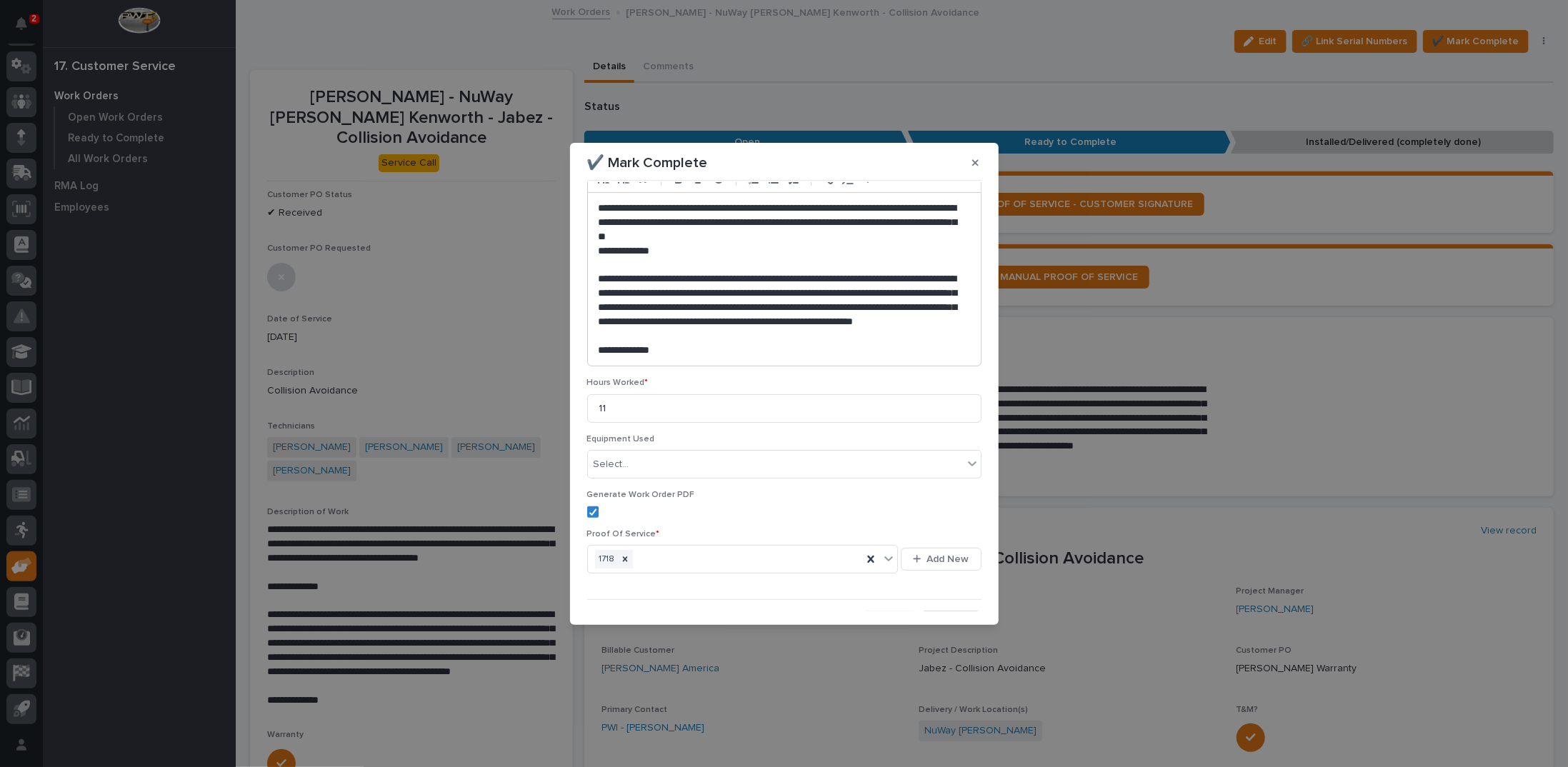
click at [948, 617] on span "Save" at bounding box center [958, 623] width 23 height 13
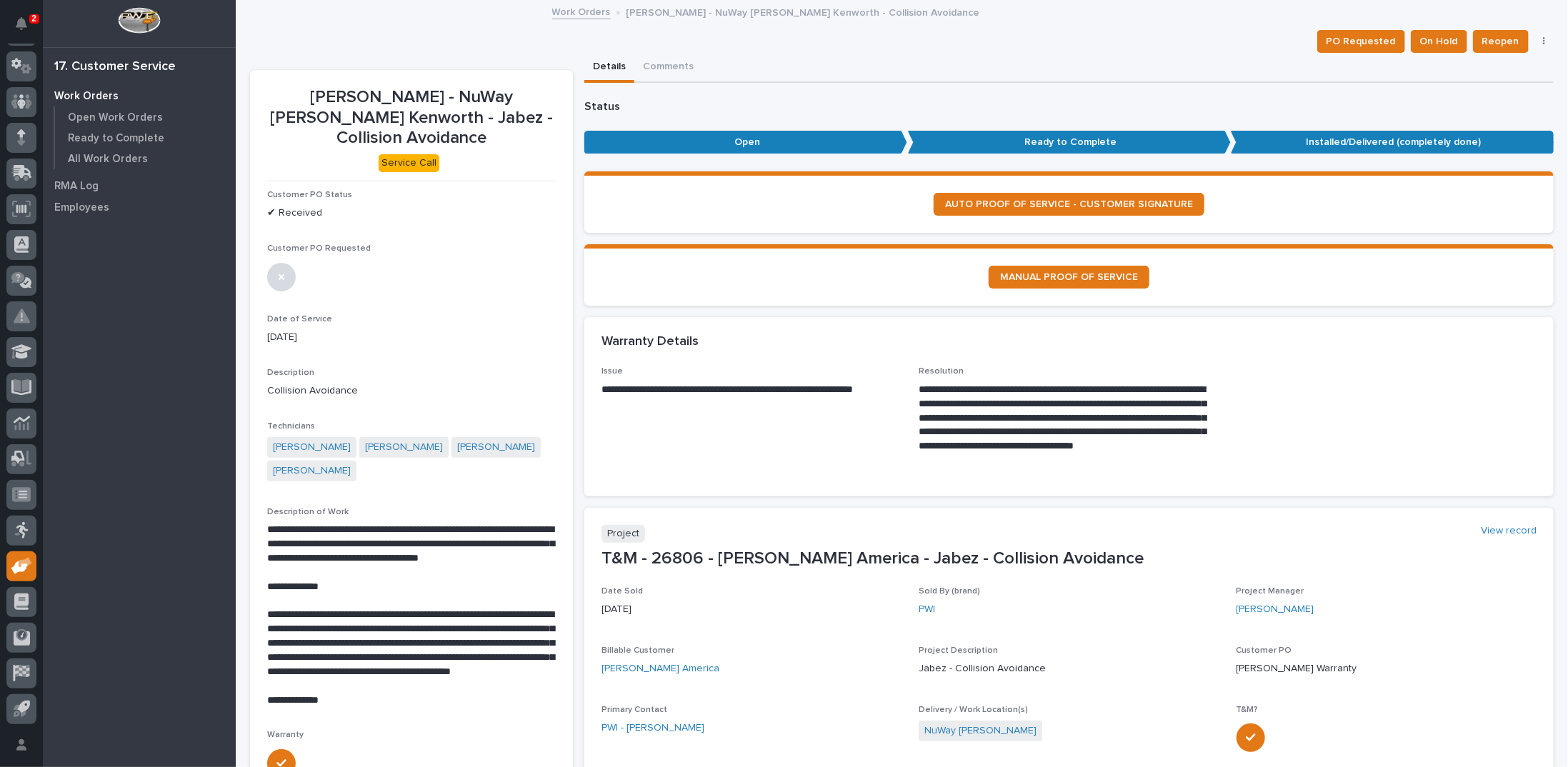
click at [577, 17] on link "Work Orders" at bounding box center [581, 11] width 59 height 17
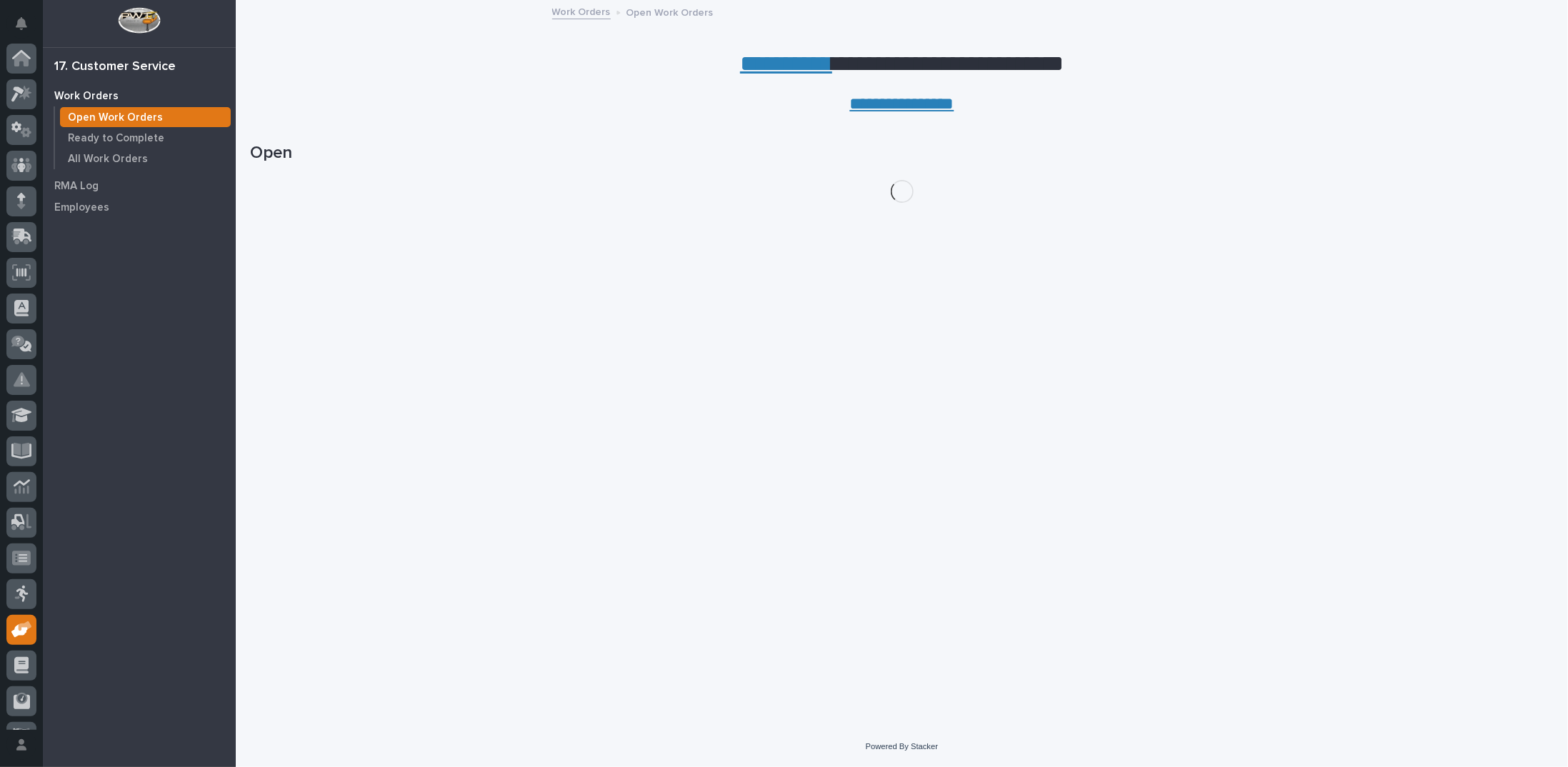
scroll to position [64, 0]
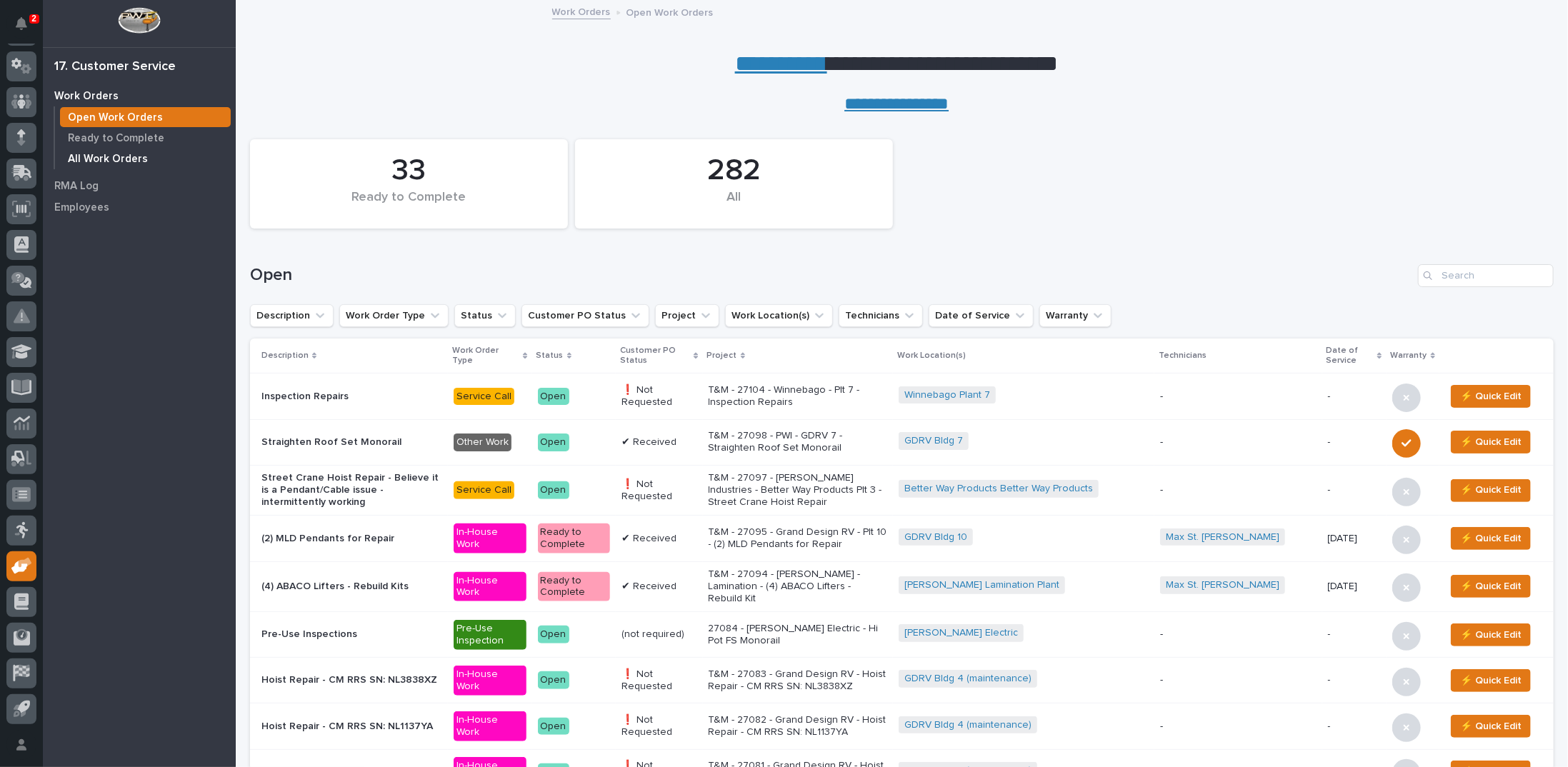
click at [136, 159] on p "All Work Orders" at bounding box center [107, 159] width 80 height 13
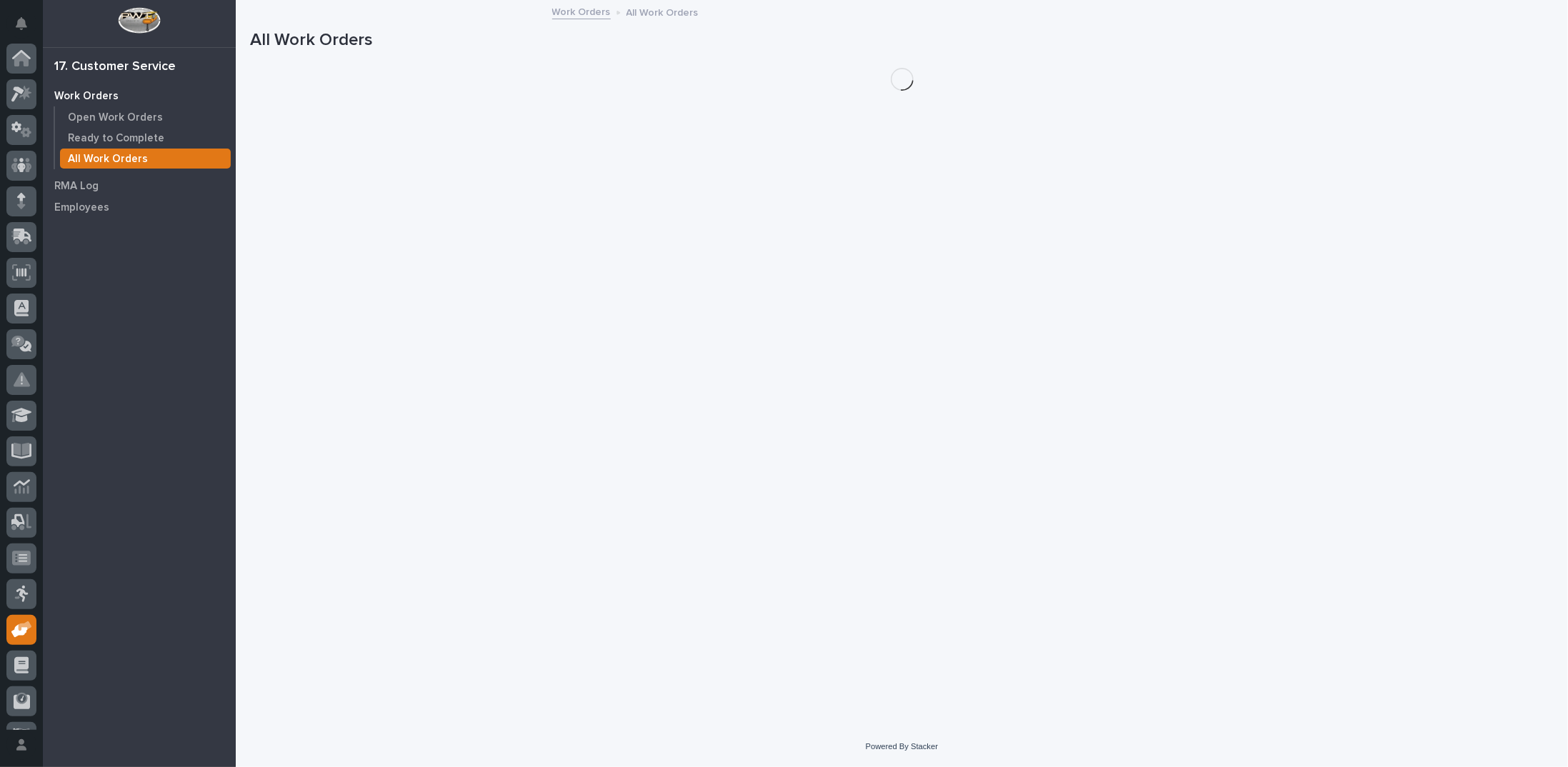
scroll to position [64, 0]
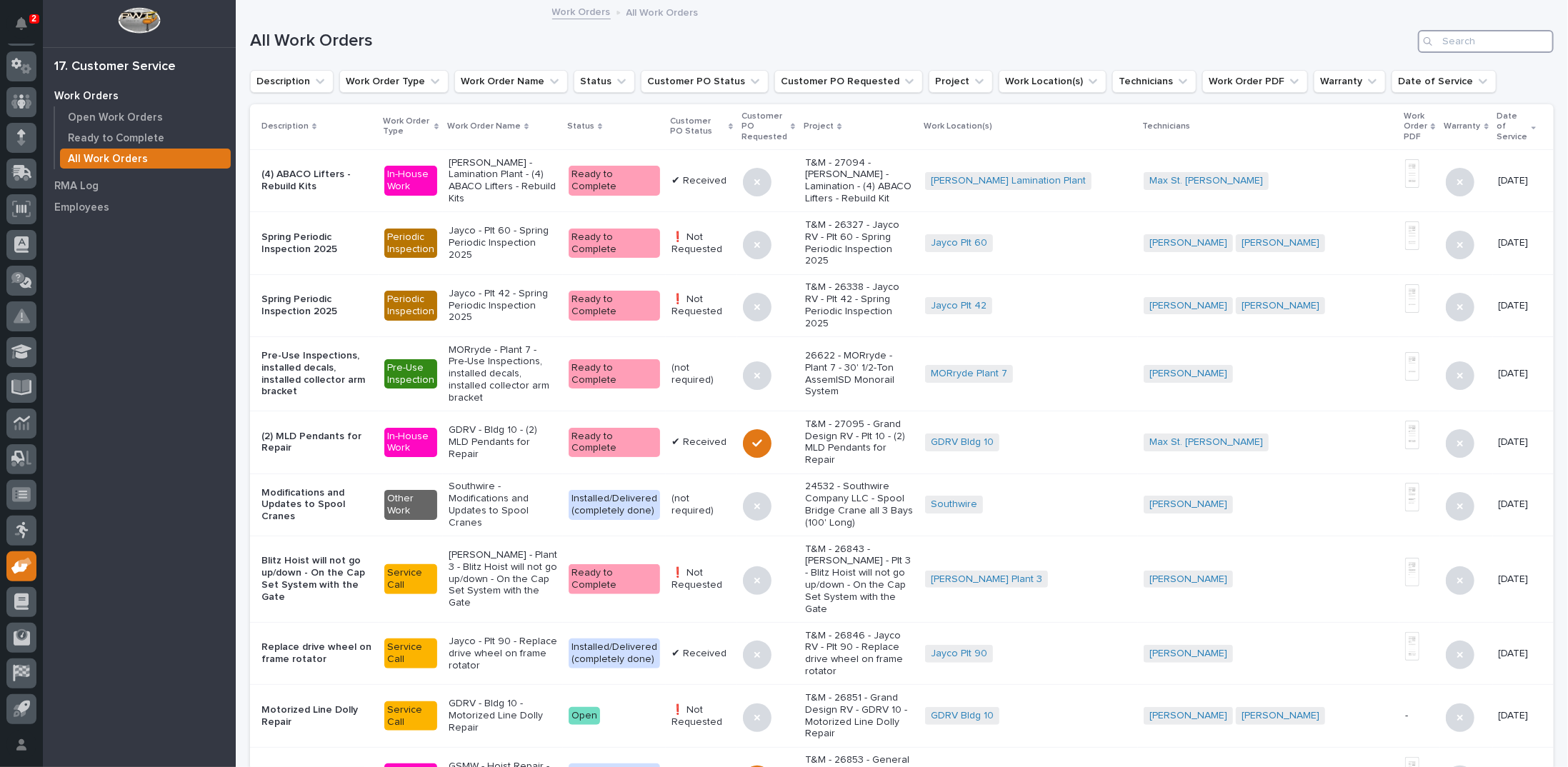
click at [1444, 38] on input "Search" at bounding box center [1485, 41] width 136 height 23
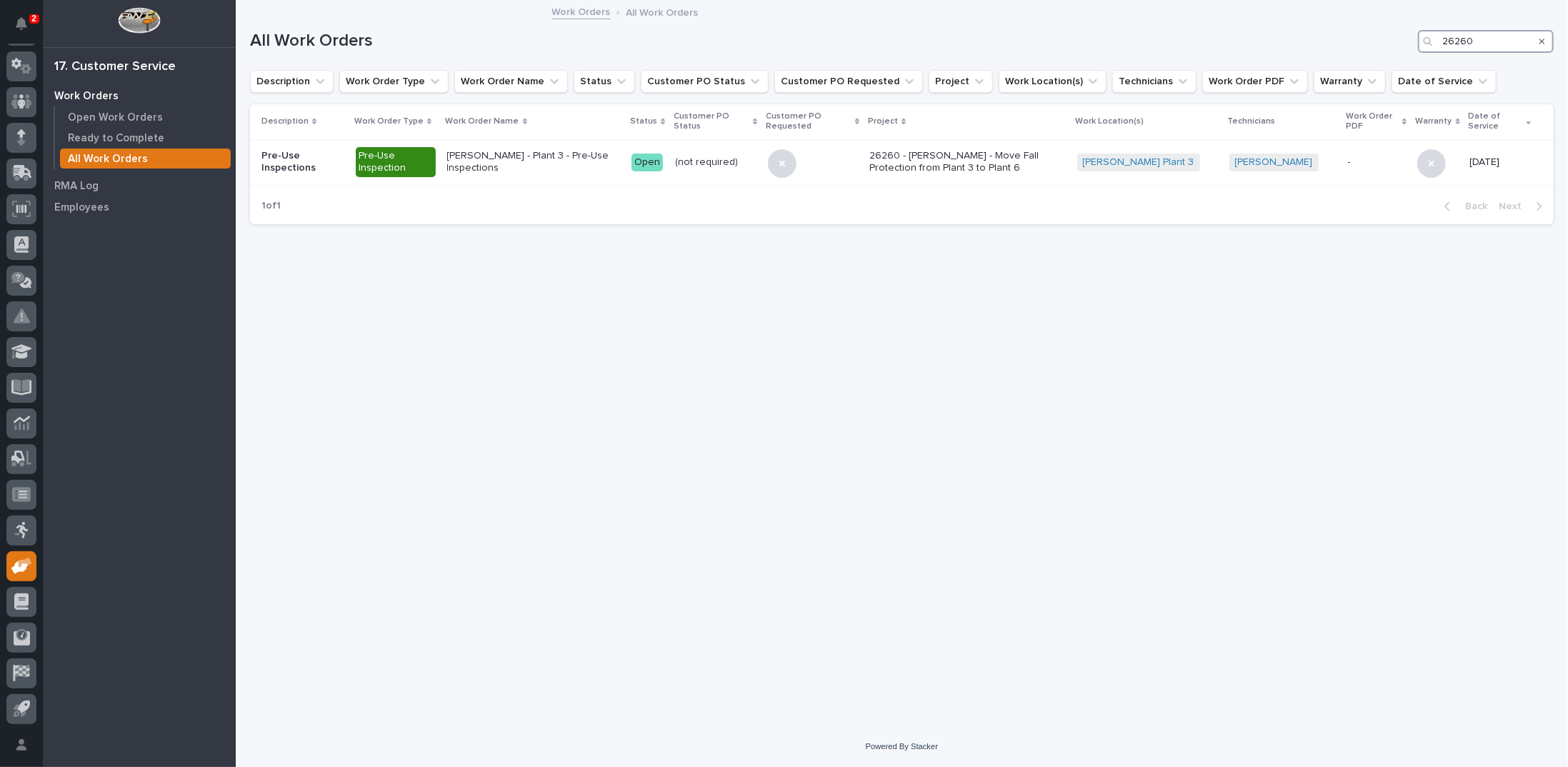
type input "26260"
click at [940, 157] on p "26260 - Brinkley RV - Move Fall Protection from Plant 3 to Plant 6" at bounding box center [967, 162] width 196 height 24
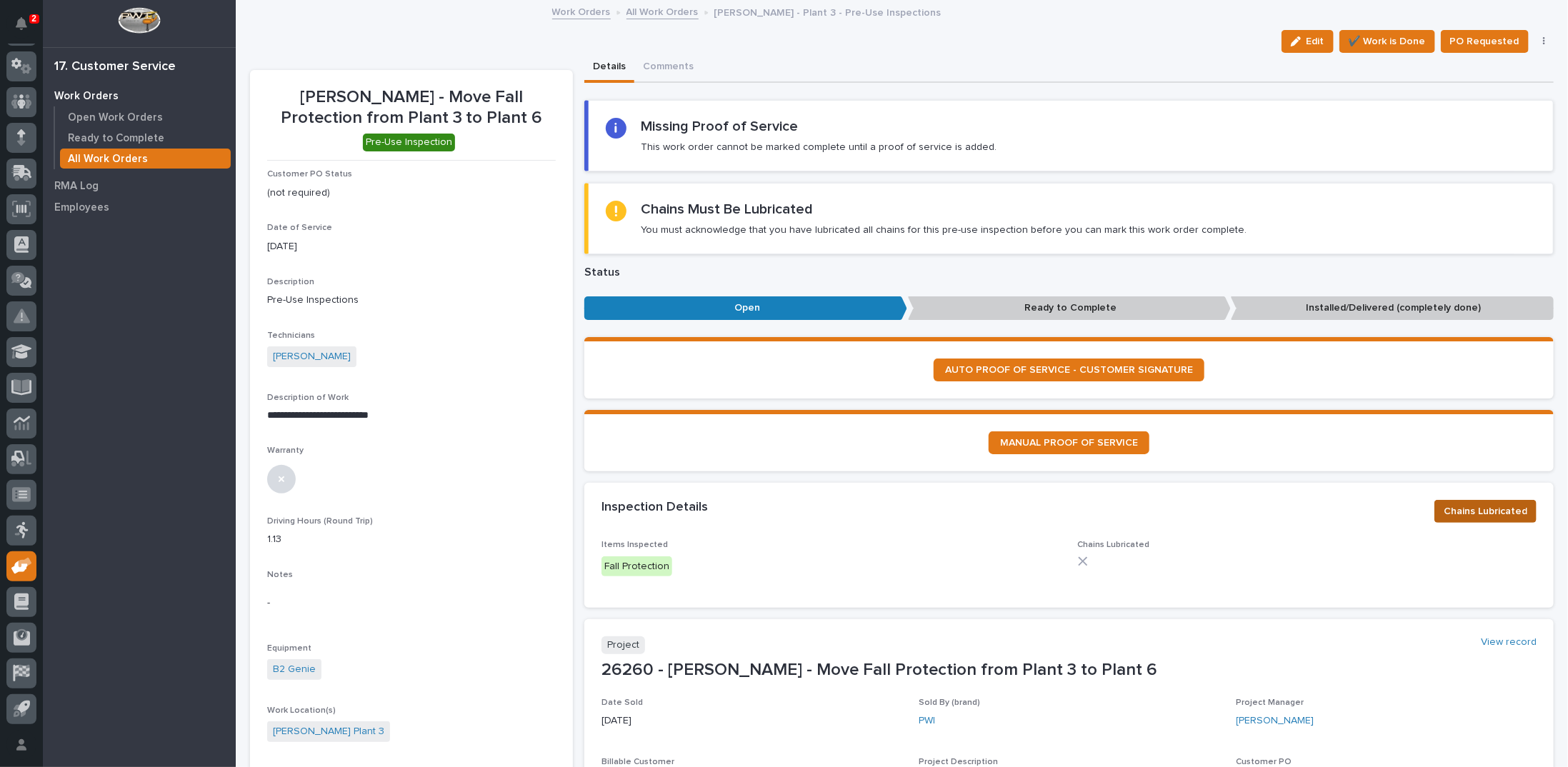
click at [1463, 506] on span "Chains Lubricated" at bounding box center [1485, 511] width 84 height 17
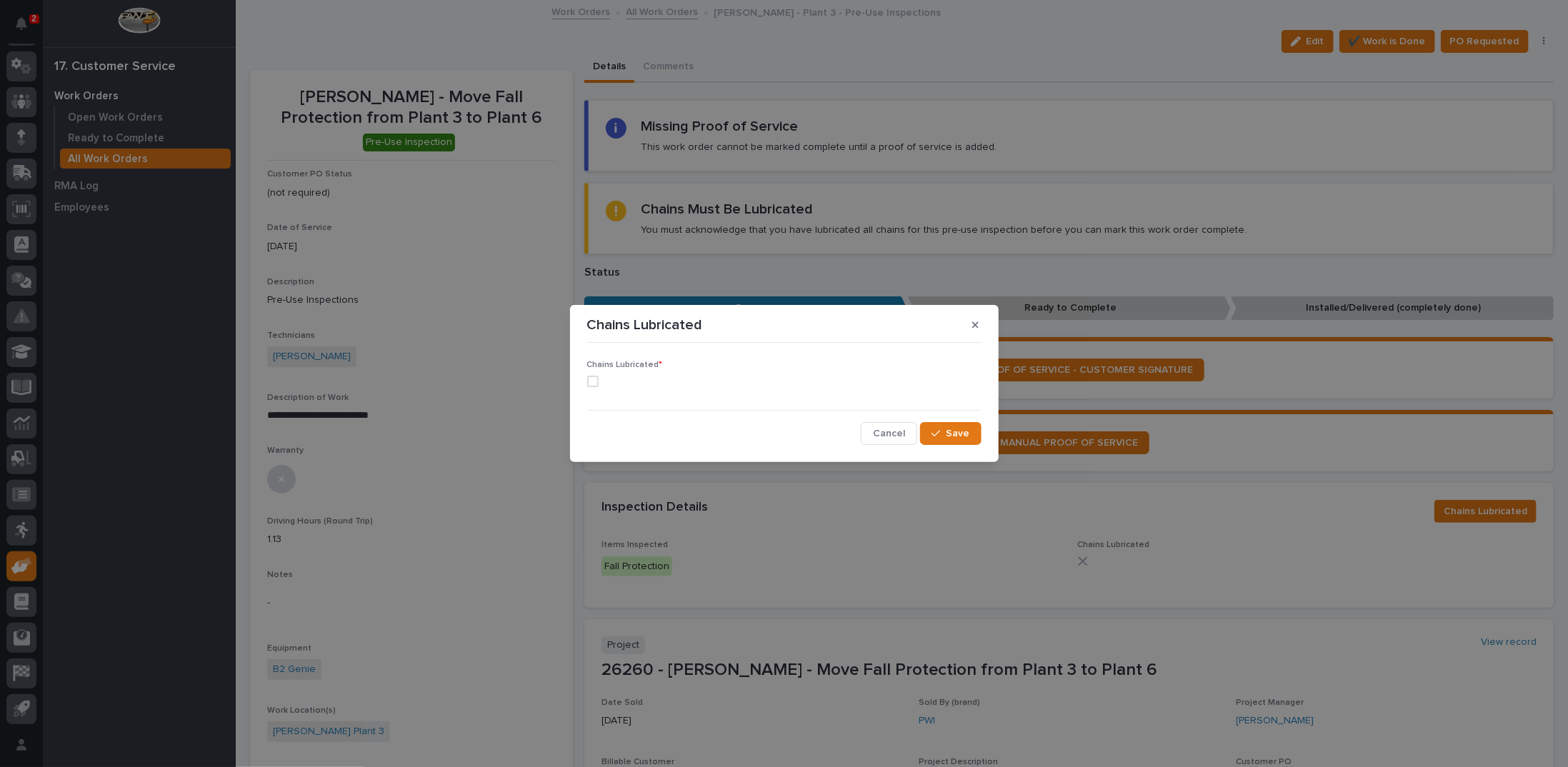
click at [588, 378] on span at bounding box center [593, 381] width 12 height 12
click at [950, 431] on span "Save" at bounding box center [958, 434] width 23 height 13
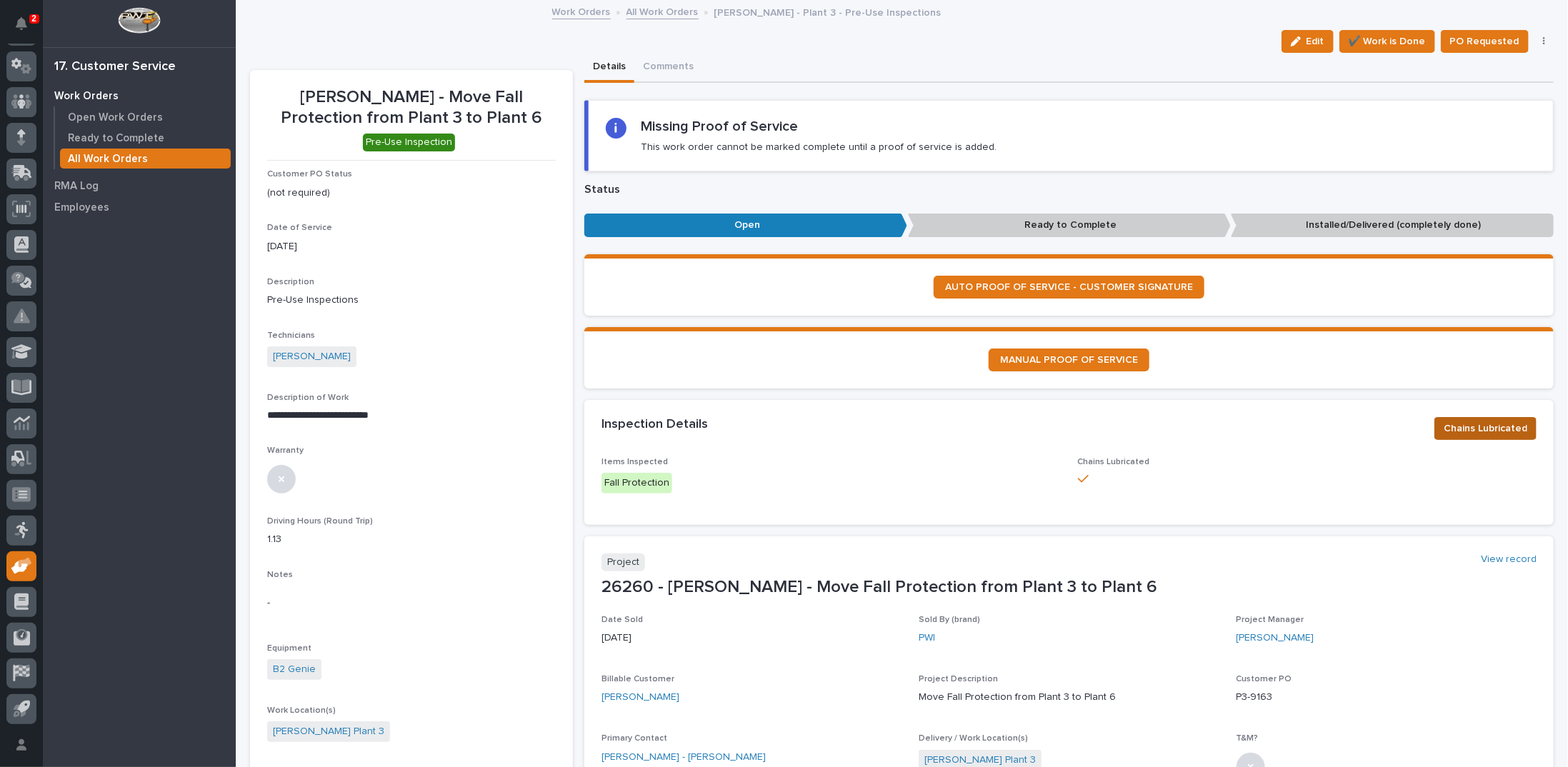
click at [1474, 424] on span "Chains Lubricated" at bounding box center [1485, 429] width 84 height 17
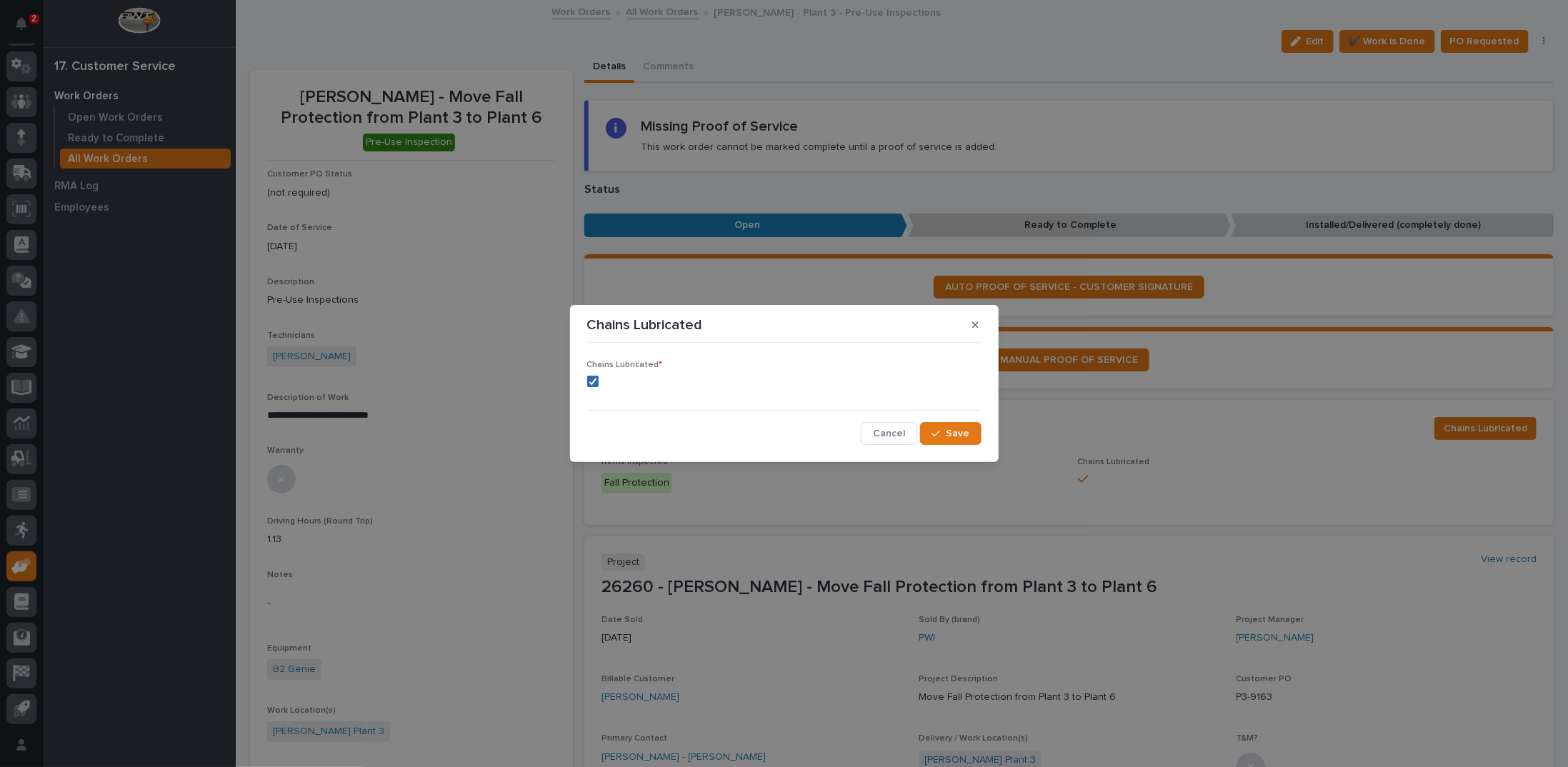
click at [590, 380] on icon at bounding box center [593, 381] width 9 height 7
click at [961, 434] on span "Save" at bounding box center [958, 434] width 23 height 13
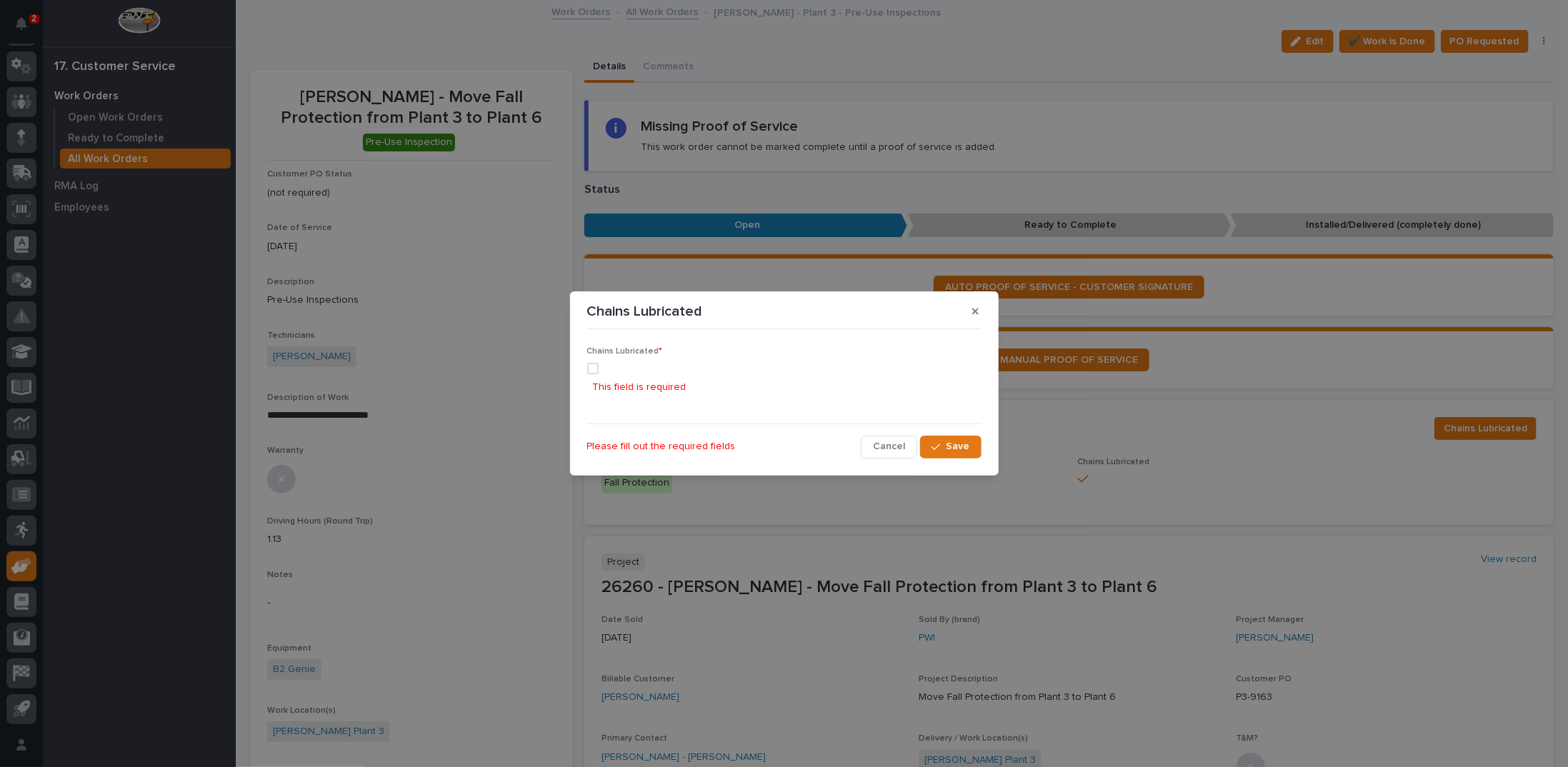
click at [590, 366] on span at bounding box center [593, 369] width 12 height 12
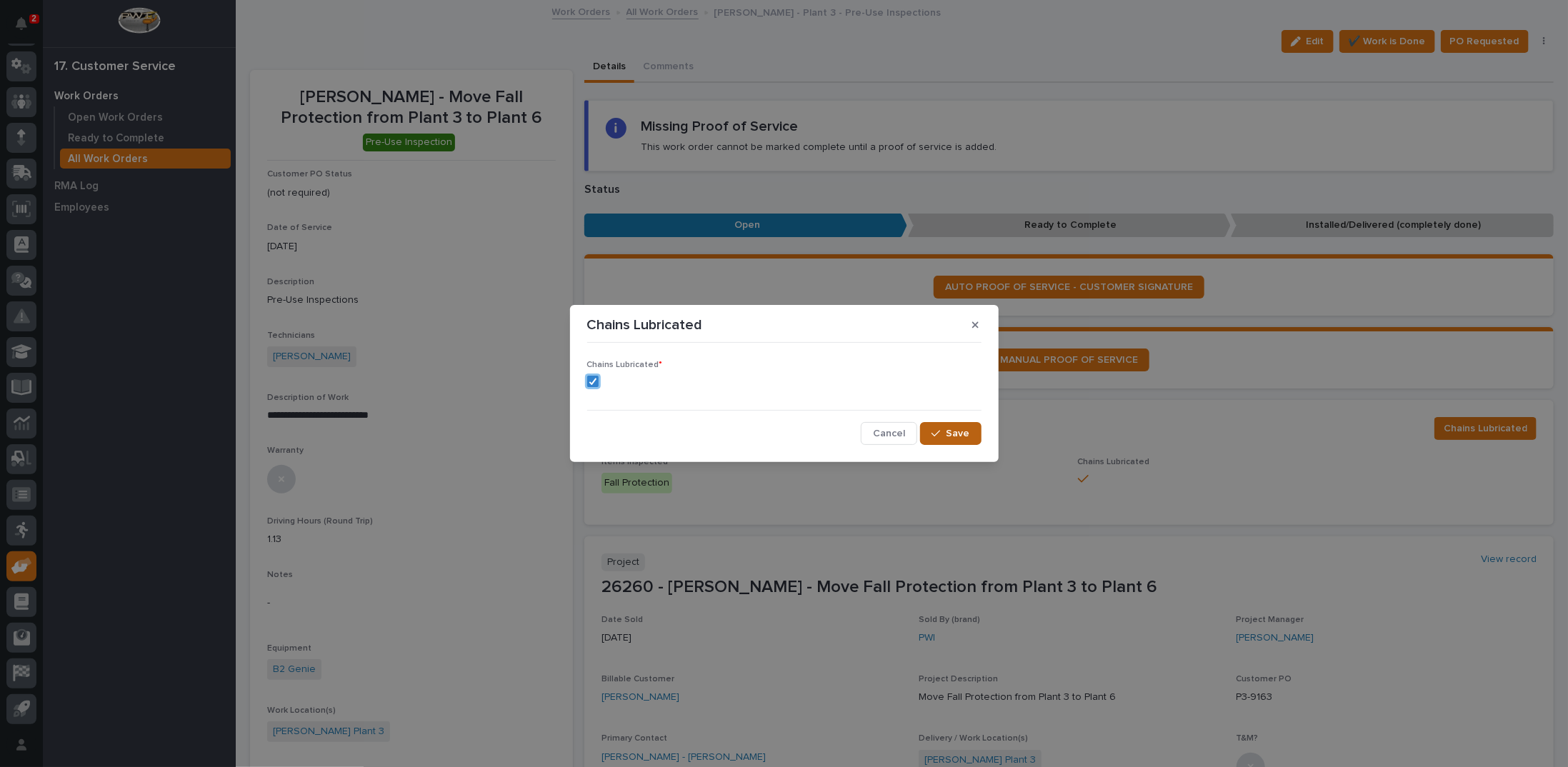
click at [946, 435] on div "button" at bounding box center [939, 434] width 15 height 10
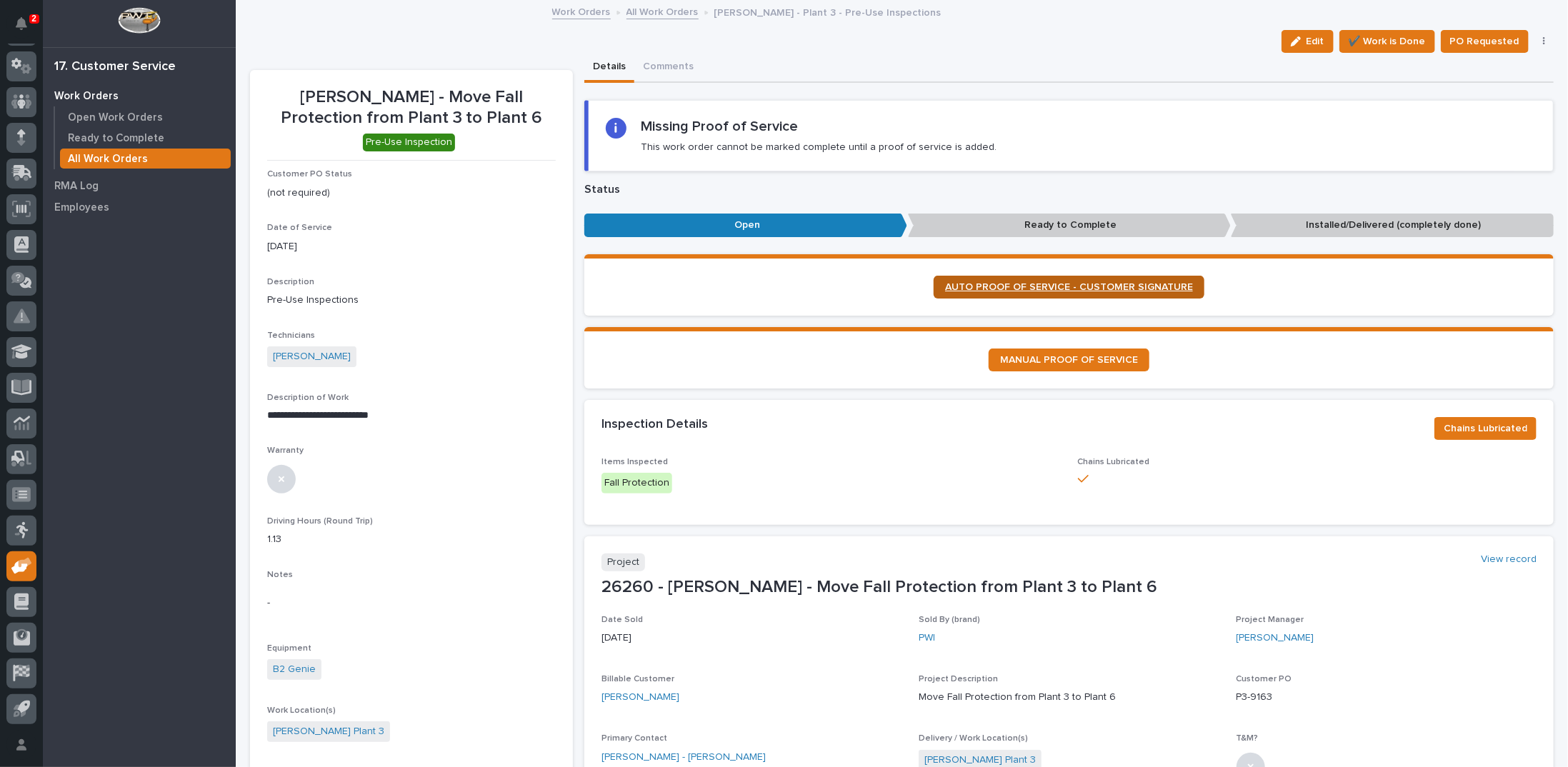
click at [1041, 284] on span "AUTO PROOF OF SERVICE - CUSTOMER SIGNATURE" at bounding box center [1068, 288] width 248 height 10
click at [1370, 38] on span "✔️ Work is Done" at bounding box center [1387, 41] width 77 height 17
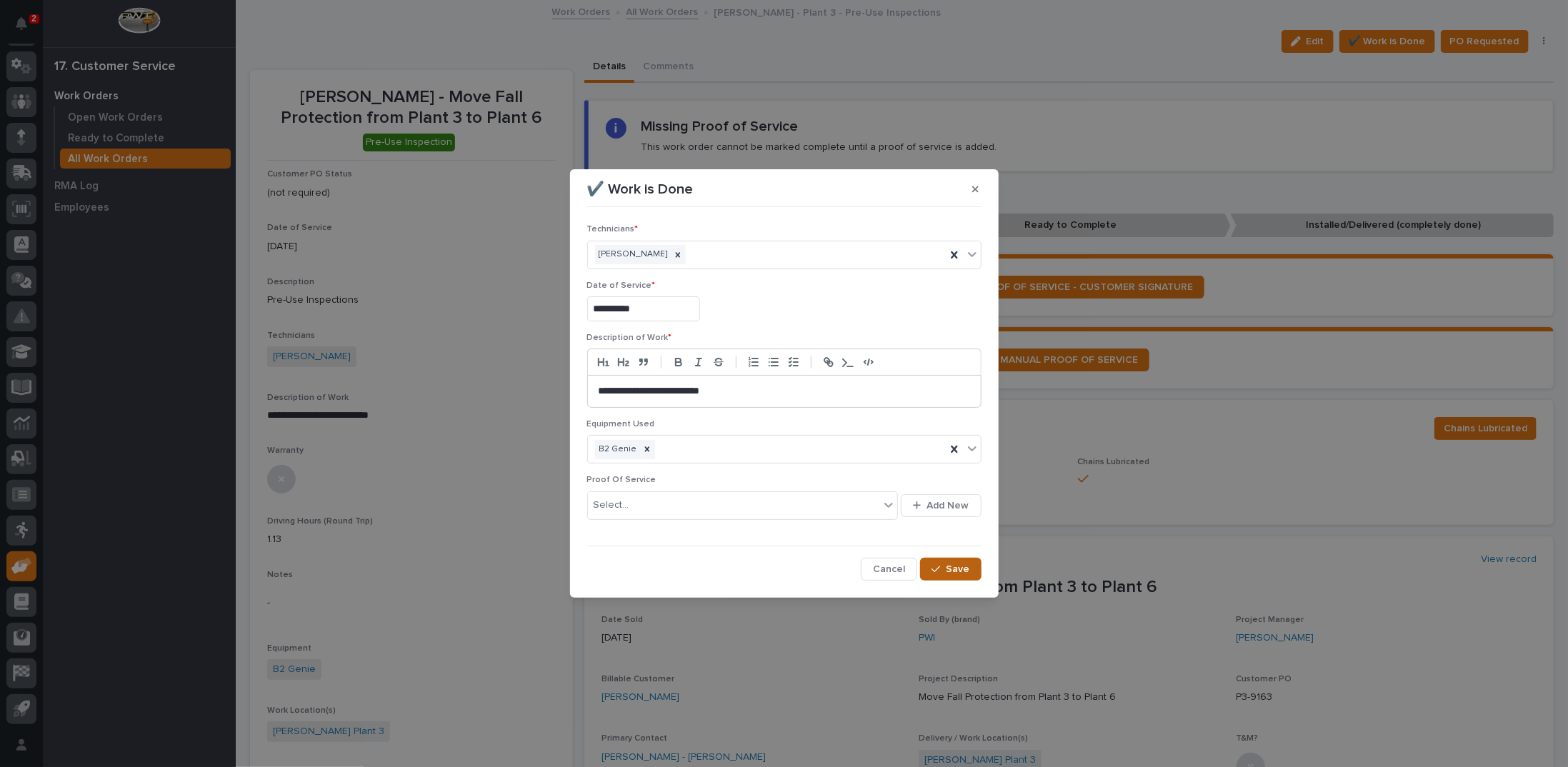
click at [943, 569] on div "button" at bounding box center [939, 569] width 15 height 10
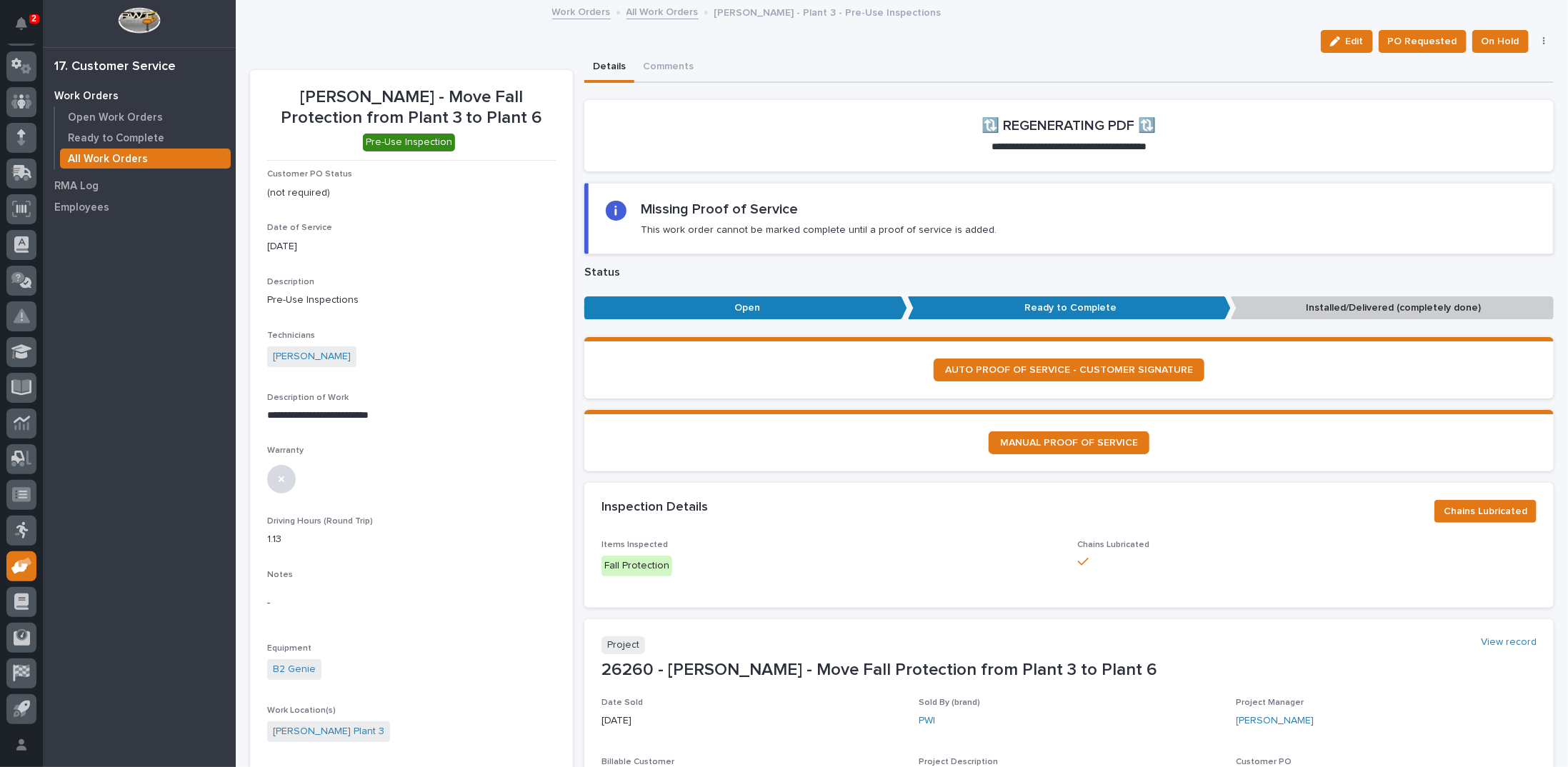
click at [1543, 38] on icon "button" at bounding box center [1545, 41] width 3 height 10
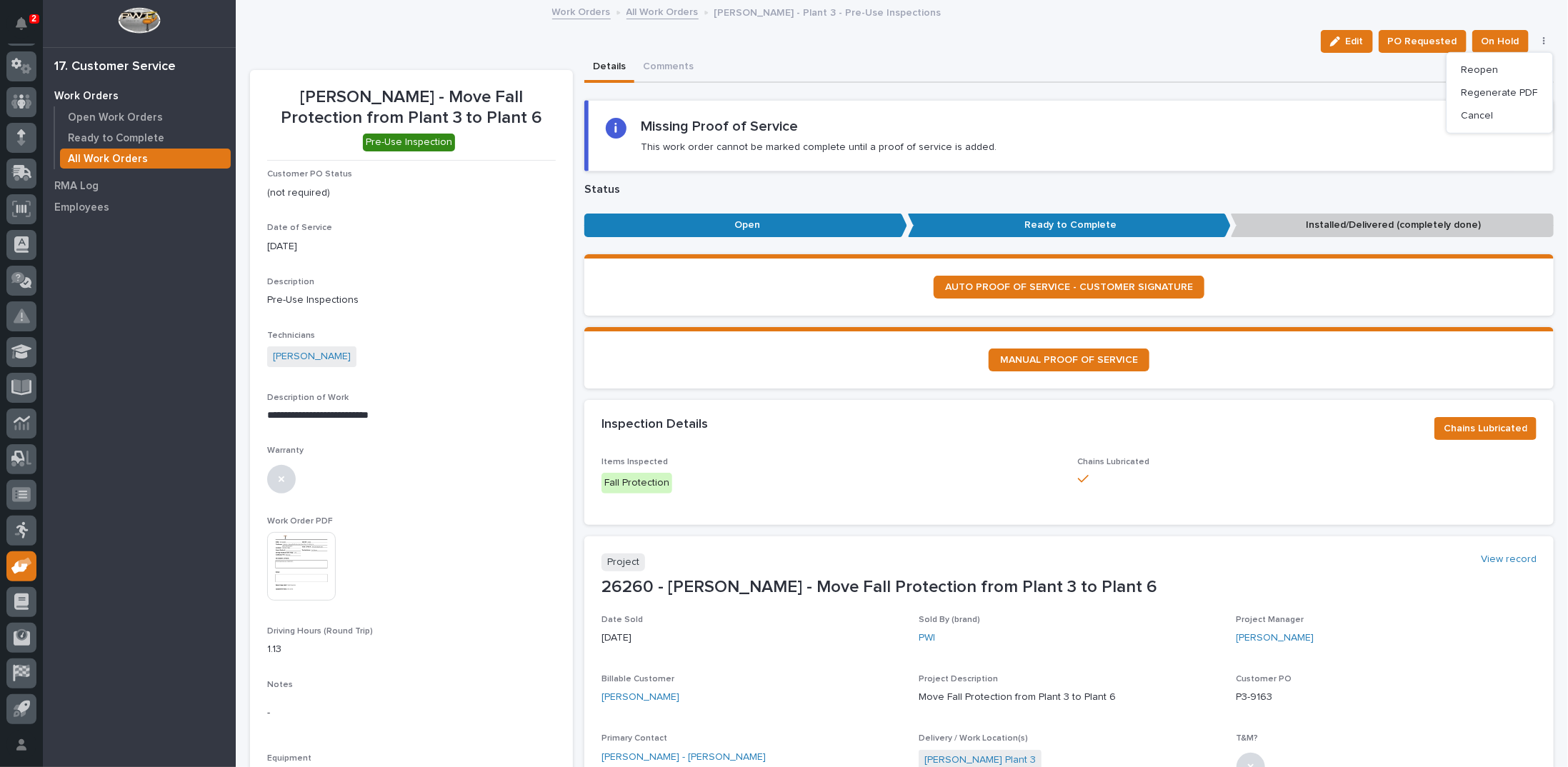
click at [290, 559] on img at bounding box center [301, 567] width 68 height 68
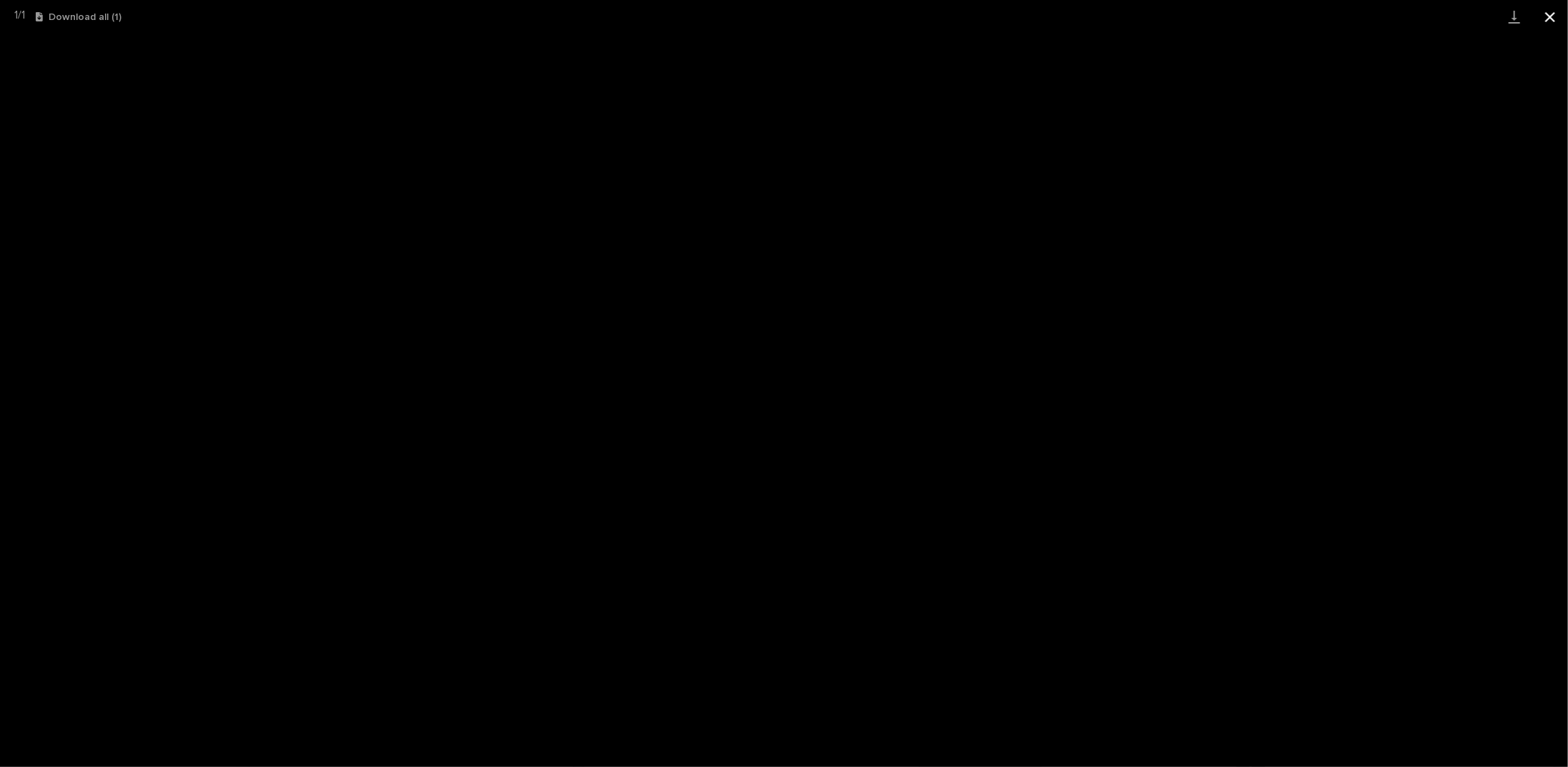
click at [1553, 15] on button "Close gallery" at bounding box center [1550, 17] width 36 height 33
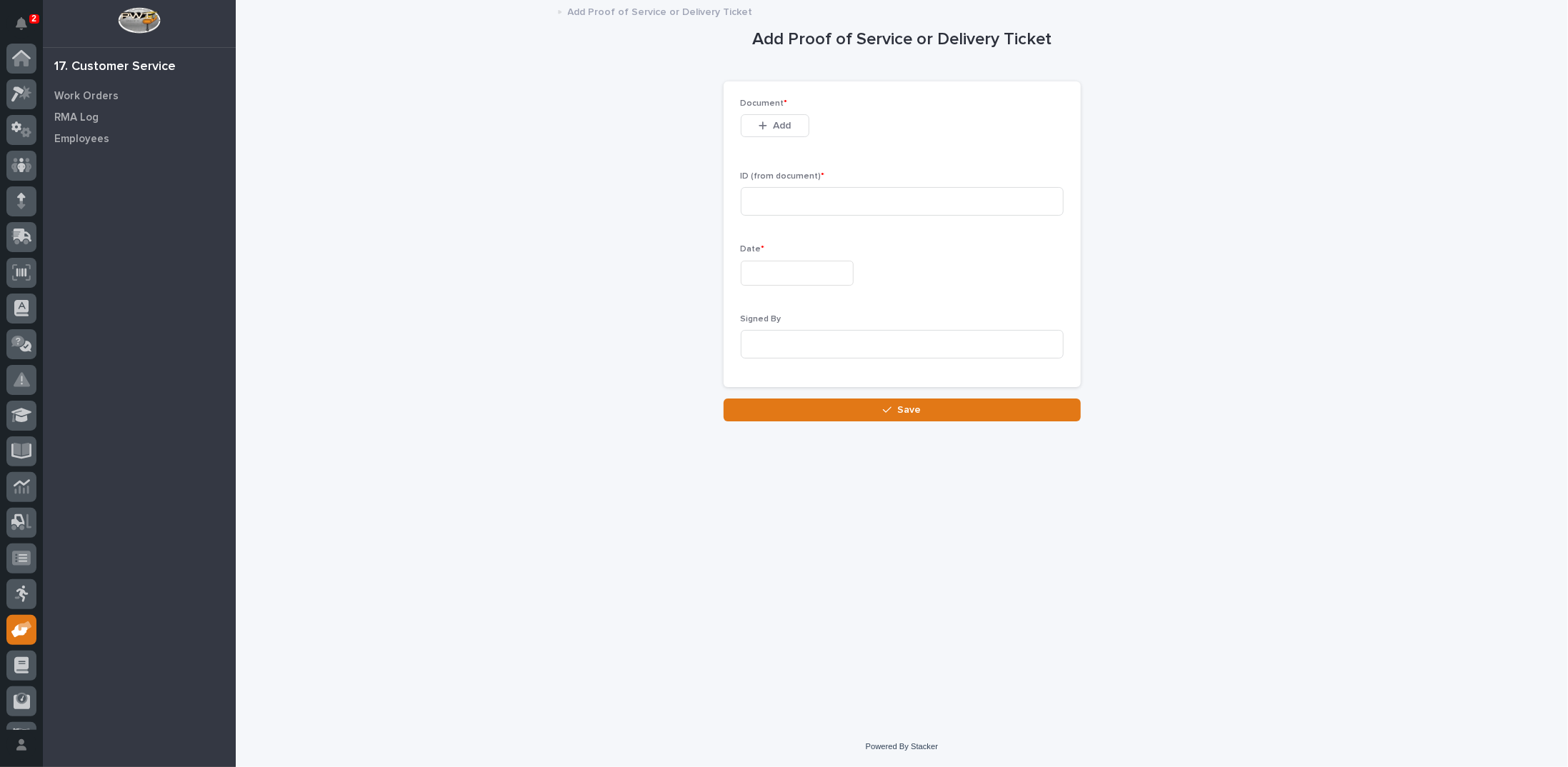
scroll to position [64, 0]
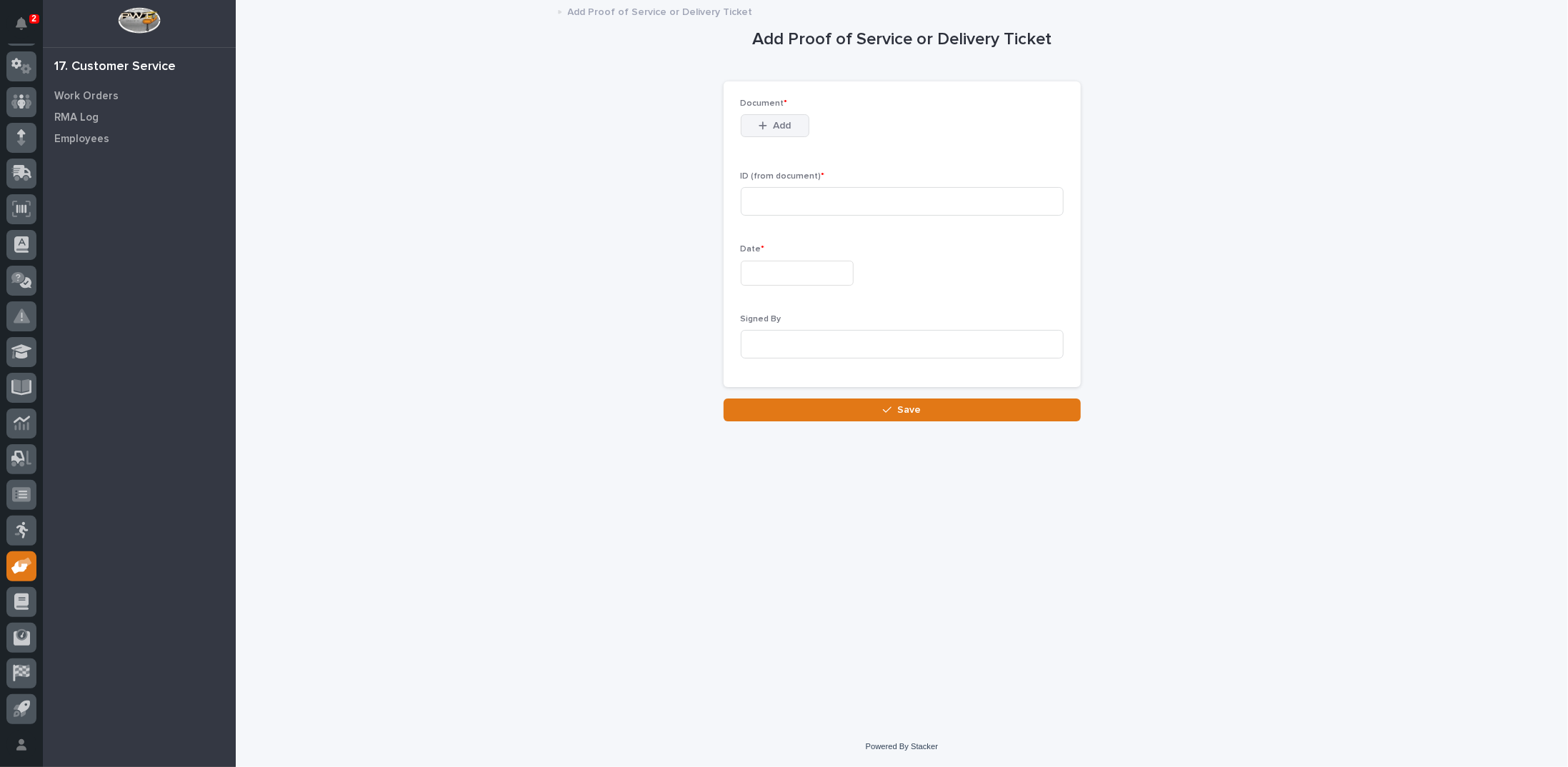
click at [755, 123] on button "Add" at bounding box center [775, 125] width 68 height 23
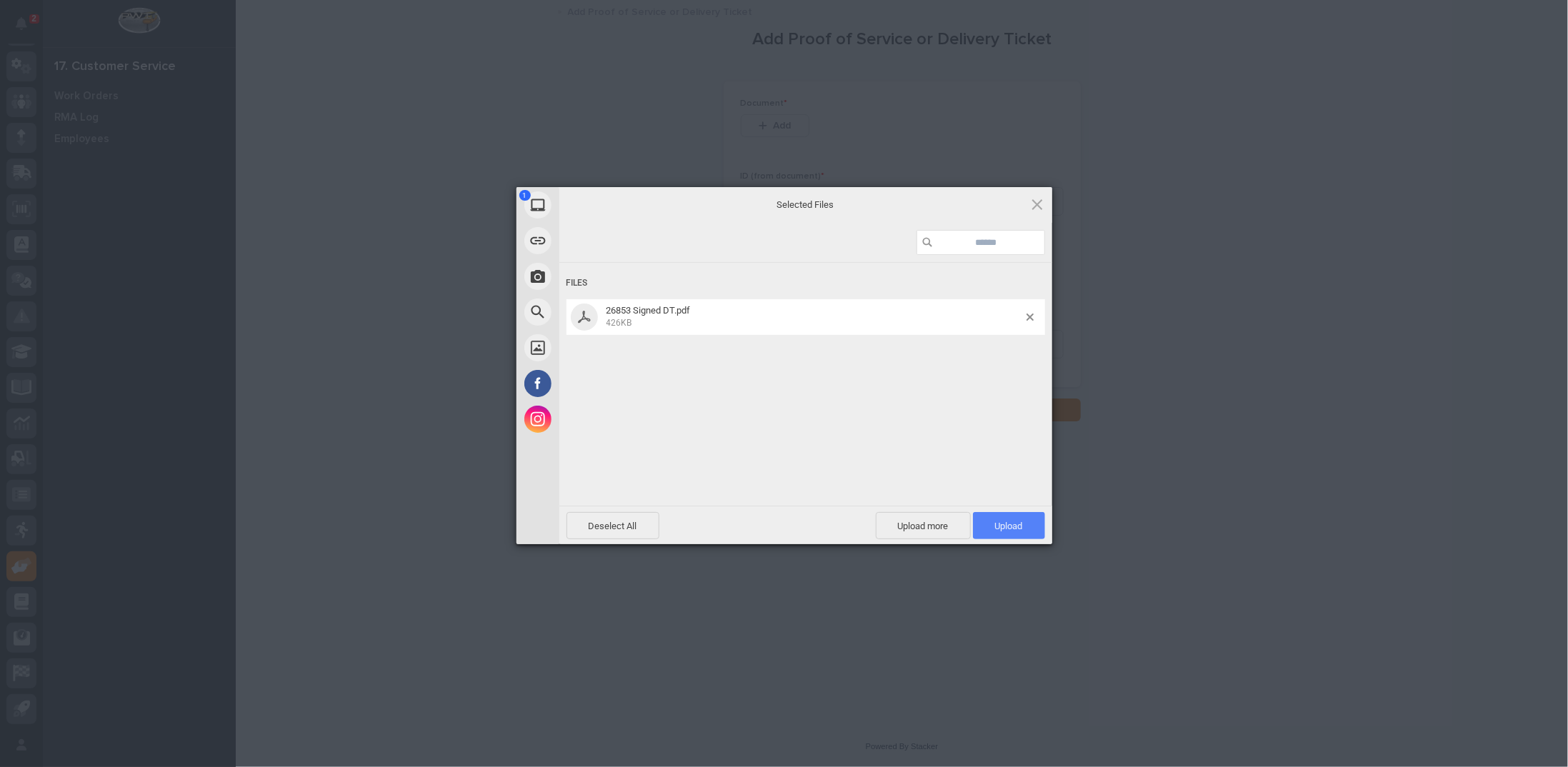
click at [1006, 532] on span "Upload 1" at bounding box center [1009, 525] width 72 height 27
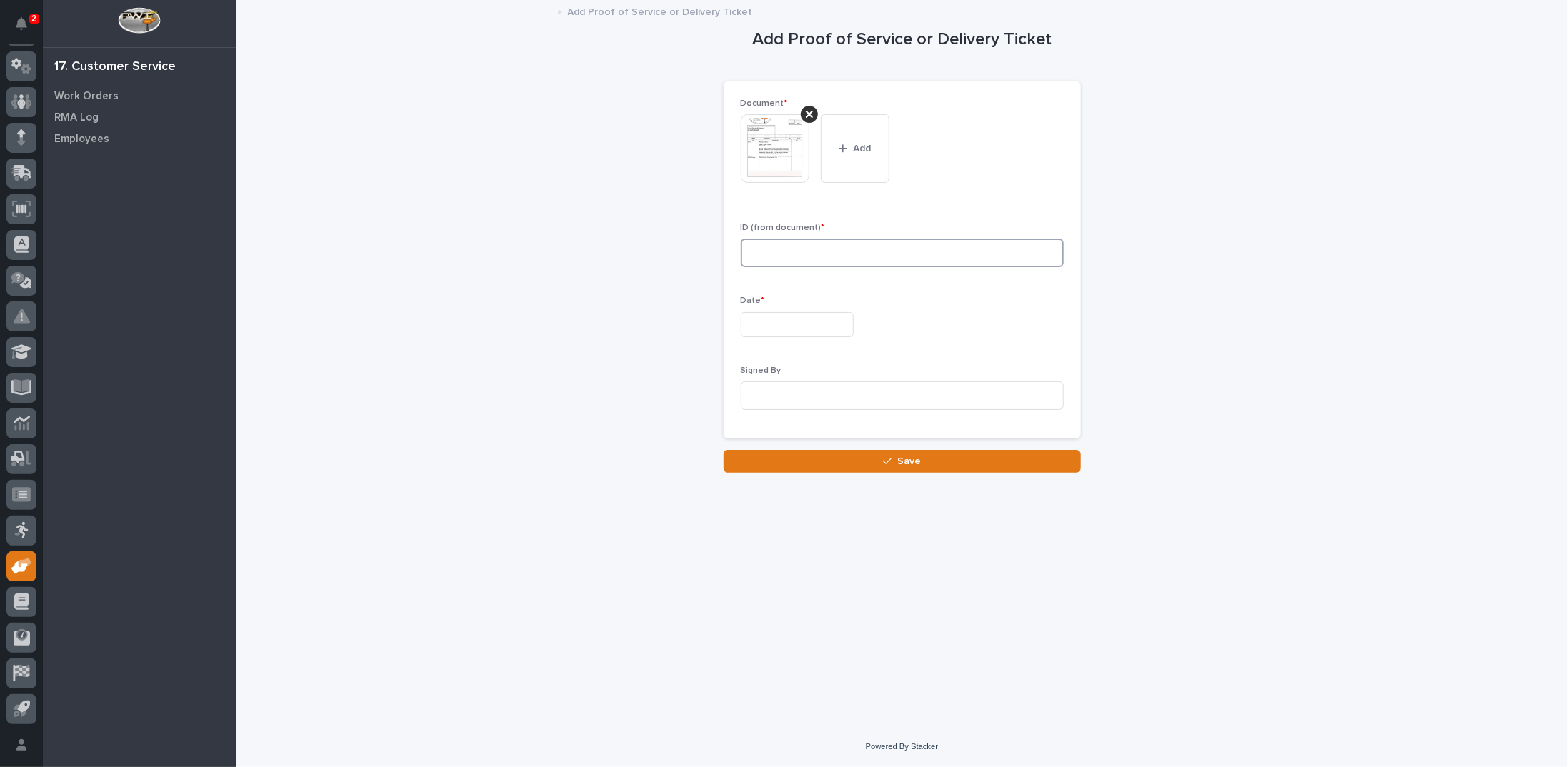
click at [837, 265] on input at bounding box center [902, 253] width 323 height 28
type input "26853"
click at [809, 330] on input "text" at bounding box center [797, 325] width 113 height 25
click at [810, 254] on div "28" at bounding box center [811, 253] width 20 height 20
type input "**********"
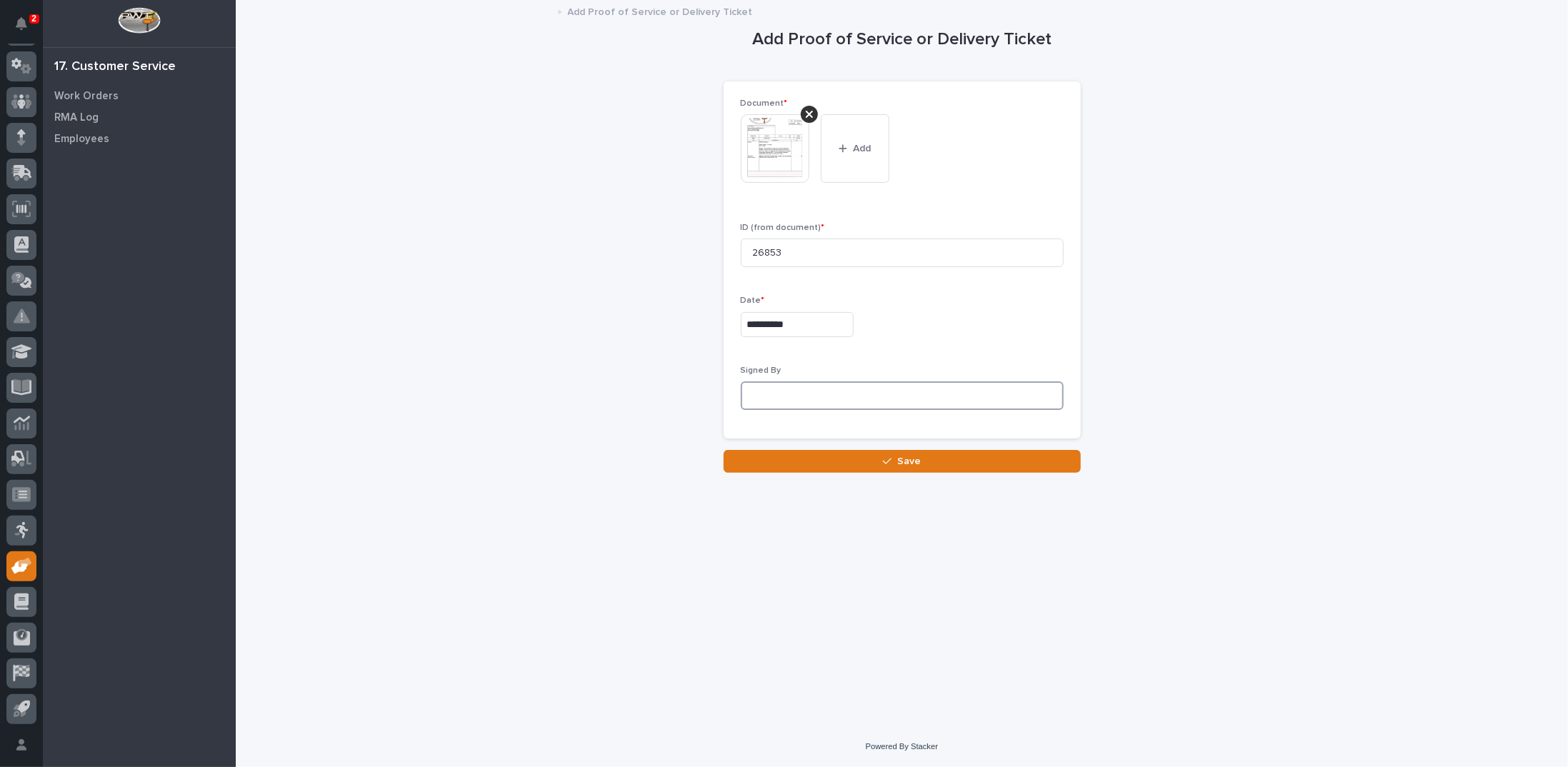
click at [789, 391] on input at bounding box center [902, 395] width 323 height 28
type input "Corpe????"
click at [838, 463] on button "Save" at bounding box center [902, 461] width 357 height 23
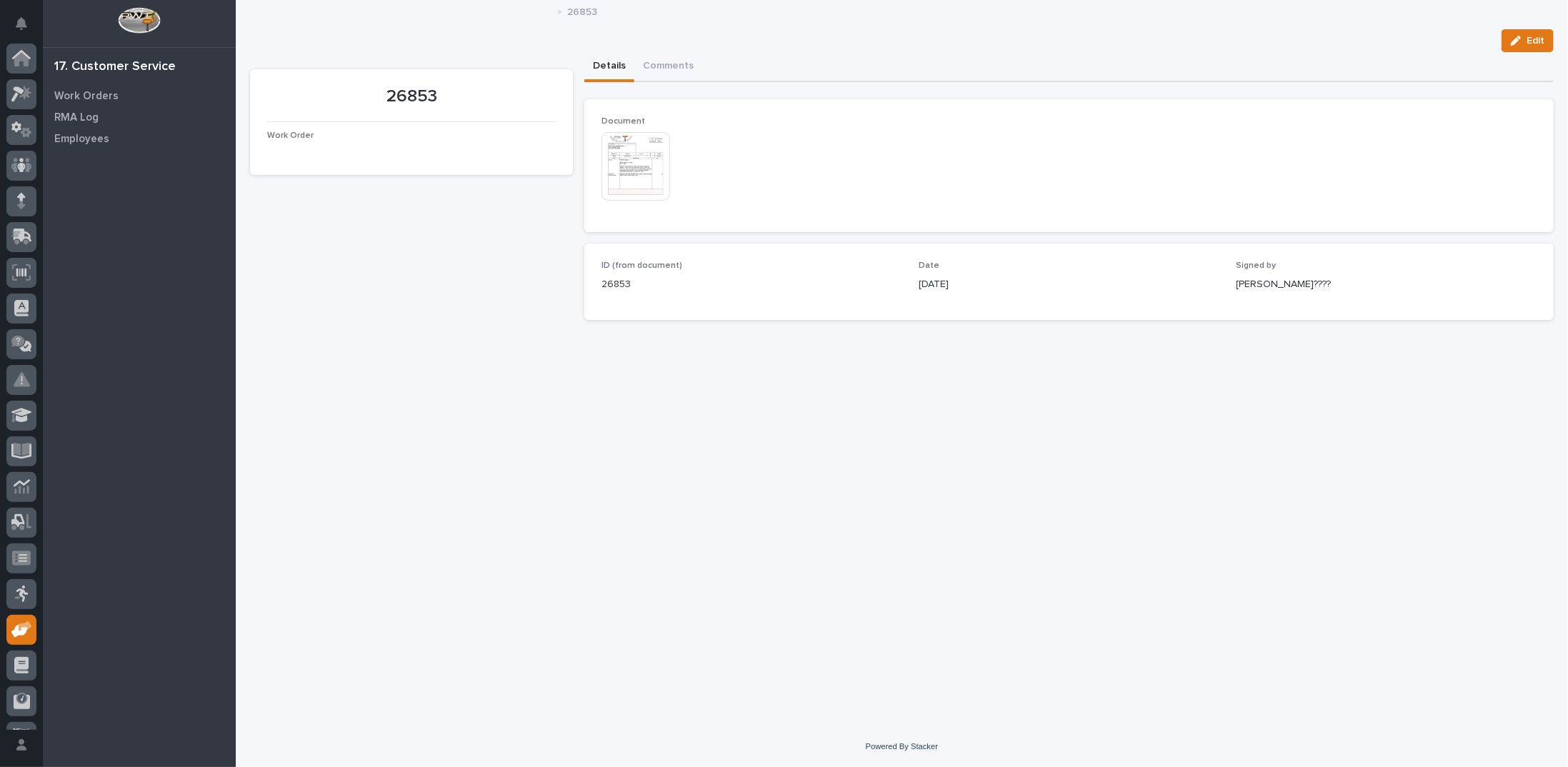
scroll to position [64, 0]
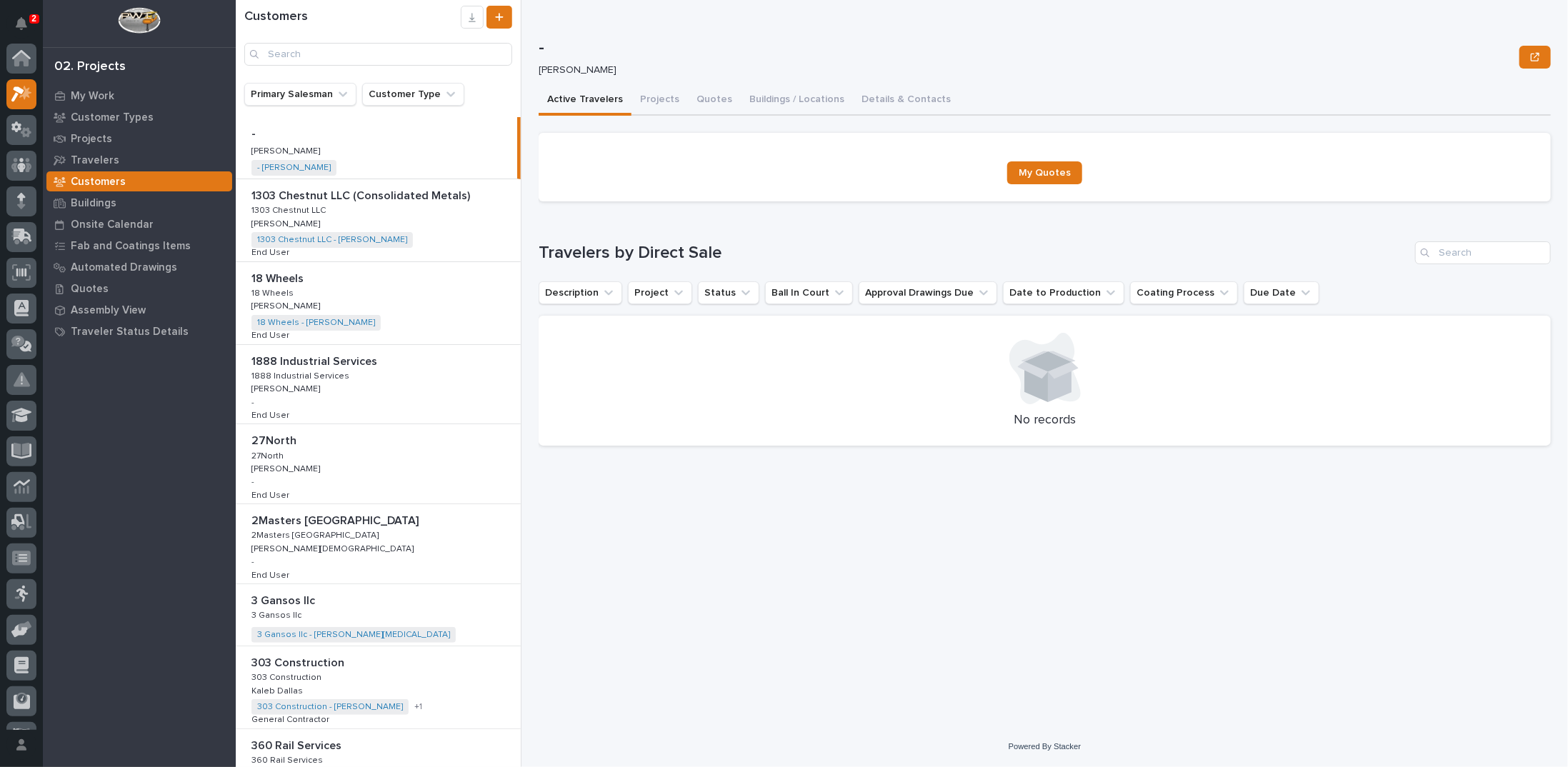
scroll to position [36, 0]
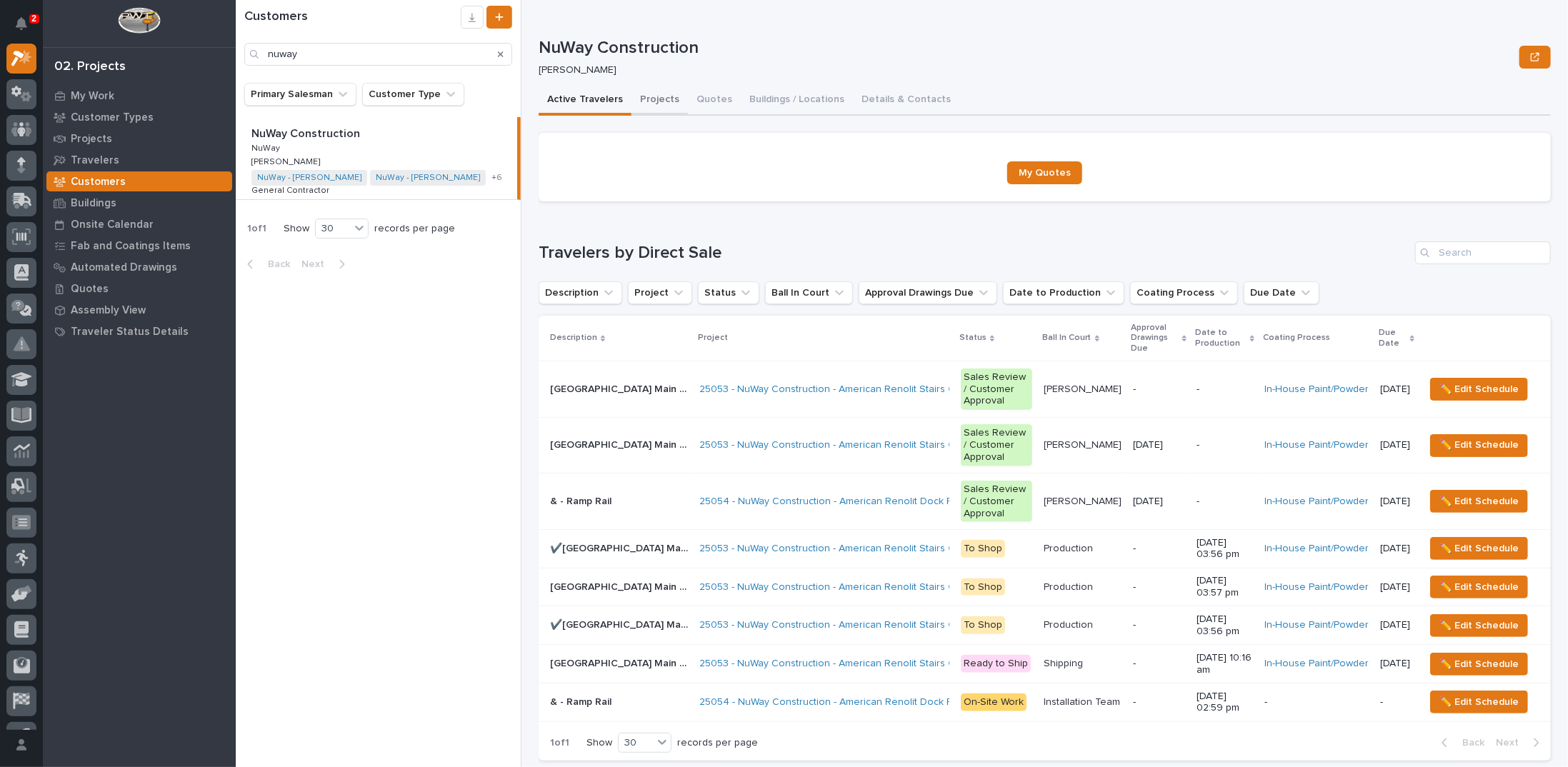
type input "nuway"
click at [661, 98] on button "Projects" at bounding box center [660, 100] width 57 height 30
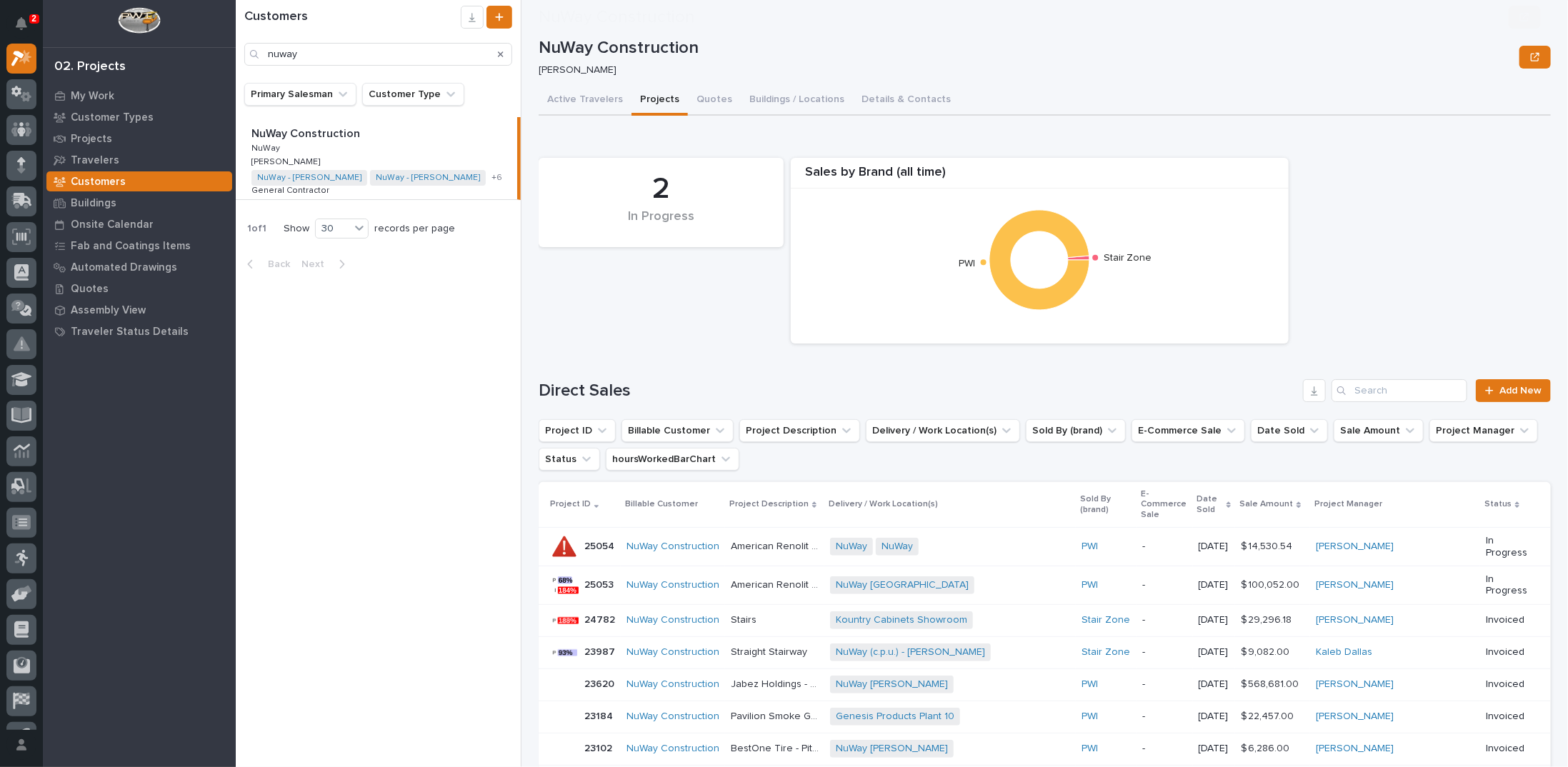
scroll to position [214, 0]
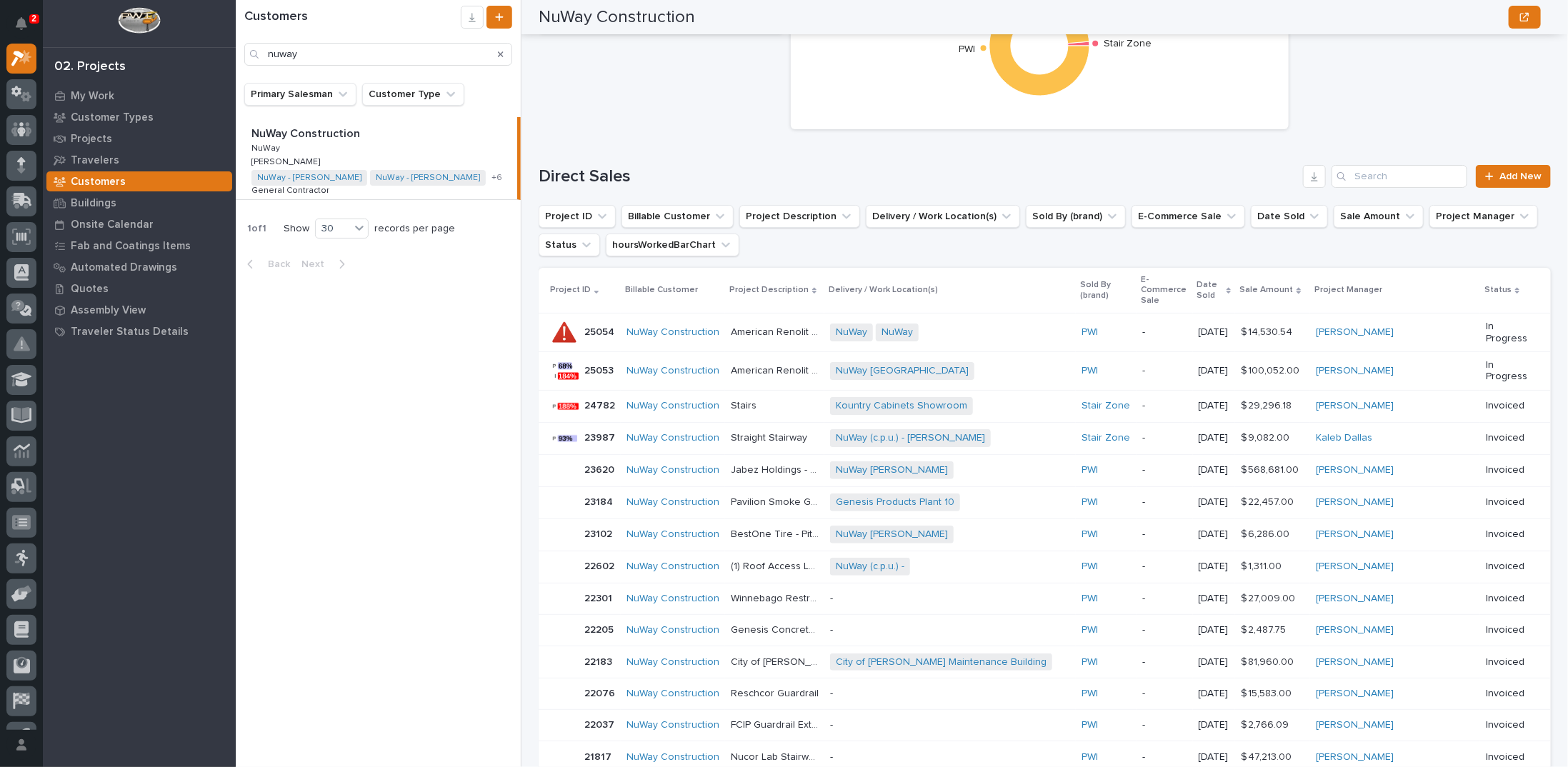
click at [759, 461] on p "Jabez Holdings - [PERSON_NAME]" at bounding box center [776, 468] width 91 height 15
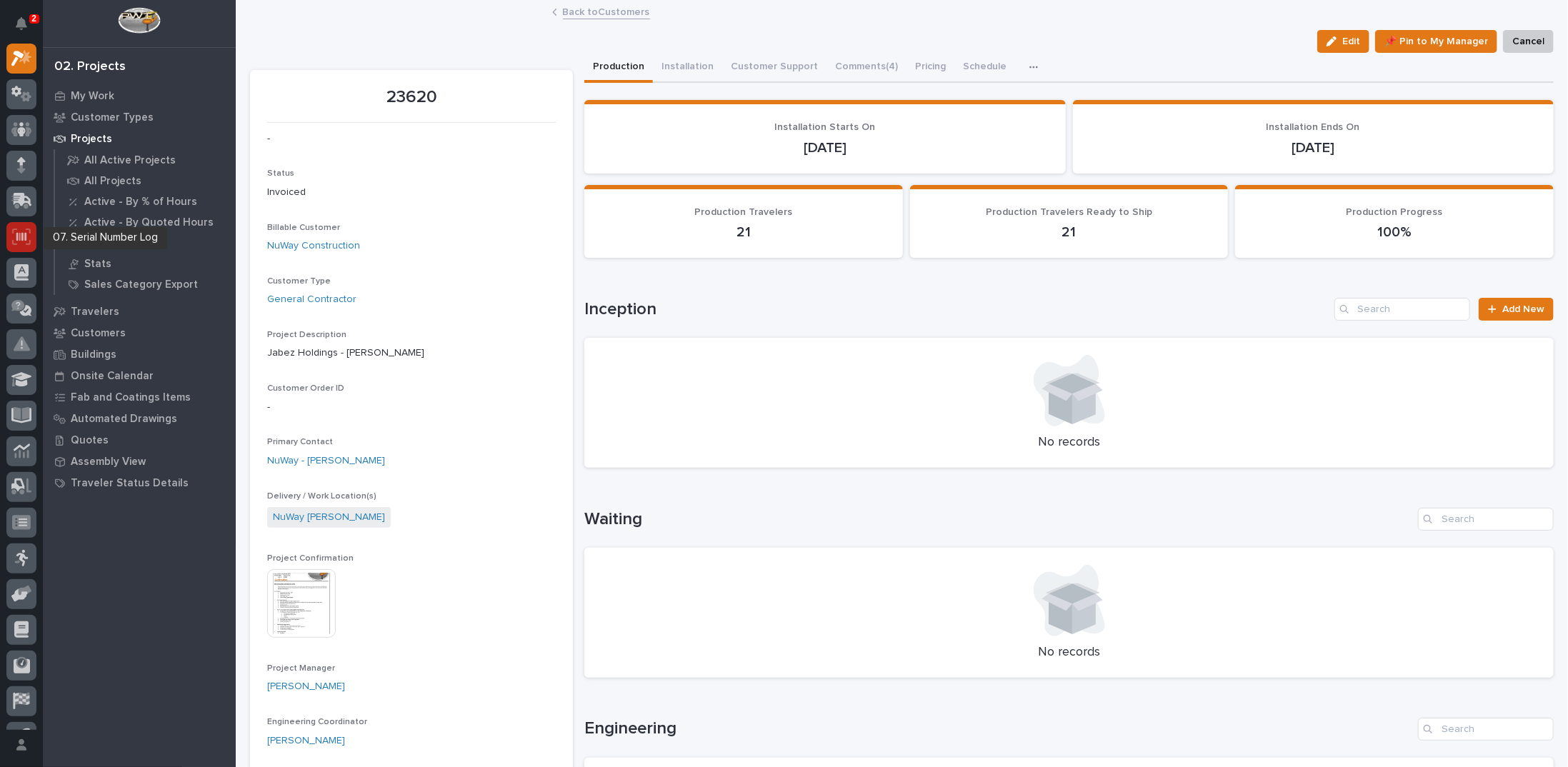
click at [21, 238] on icon at bounding box center [22, 237] width 19 height 17
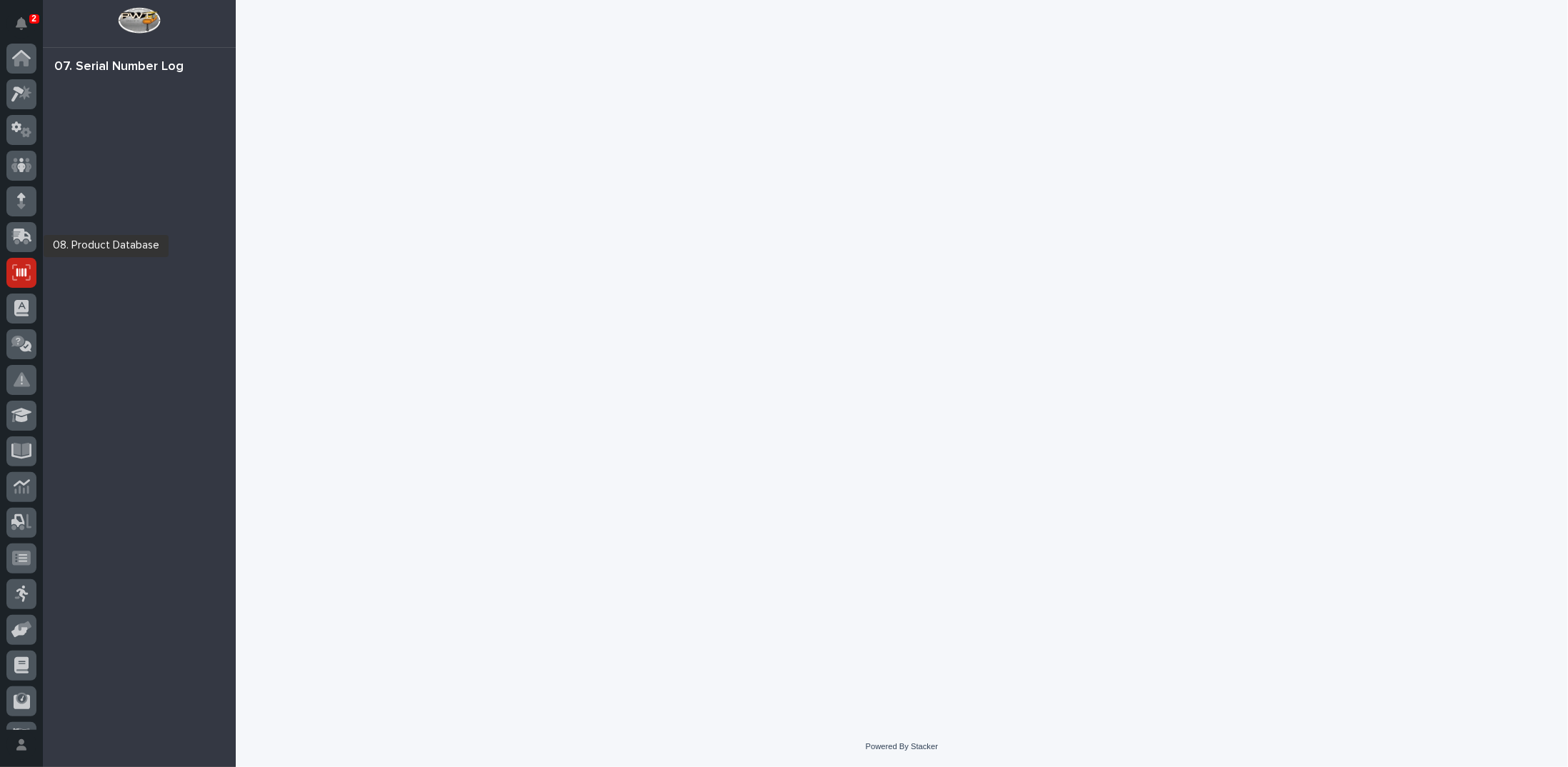
scroll to position [64, 0]
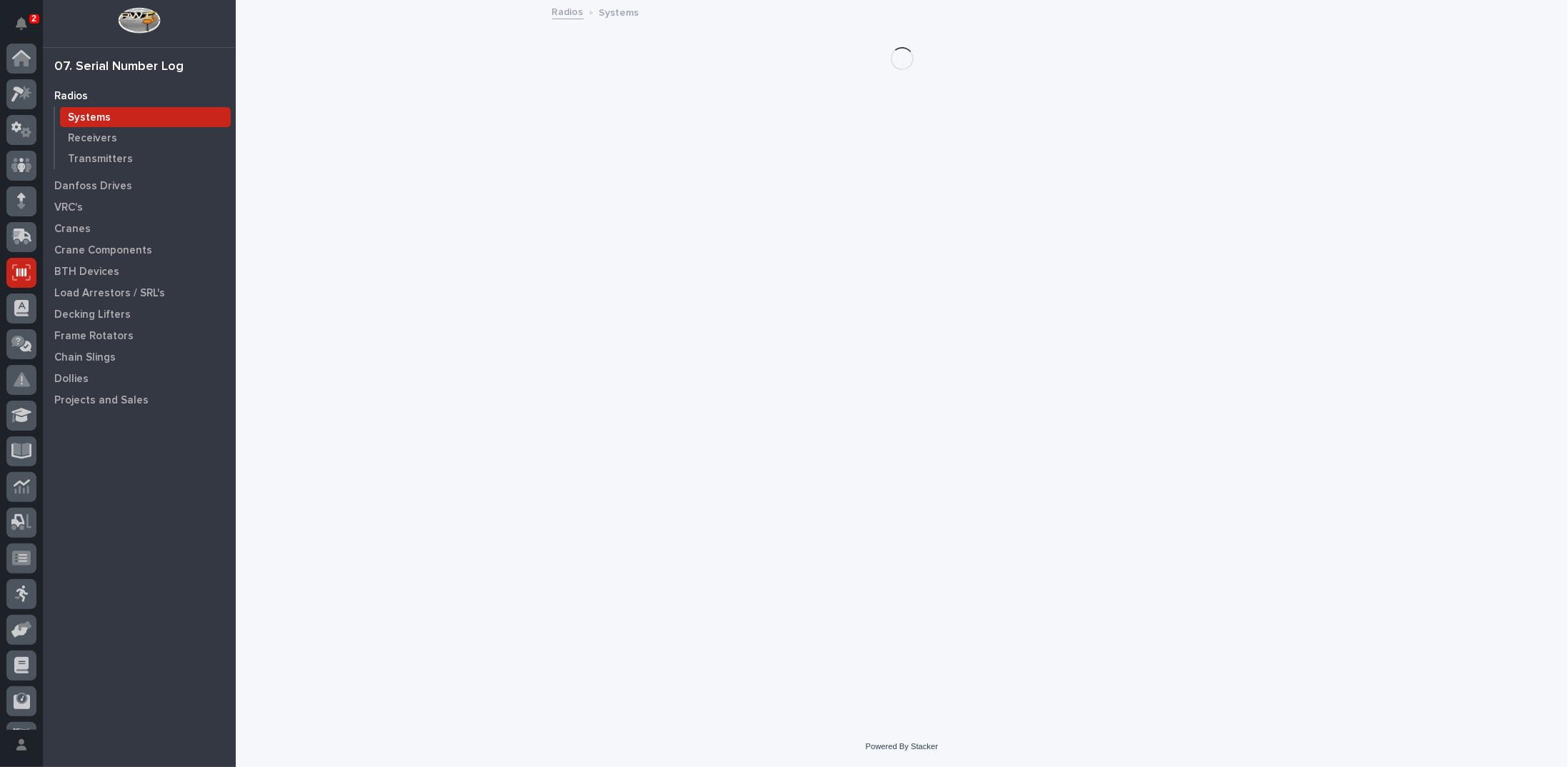
scroll to position [64, 0]
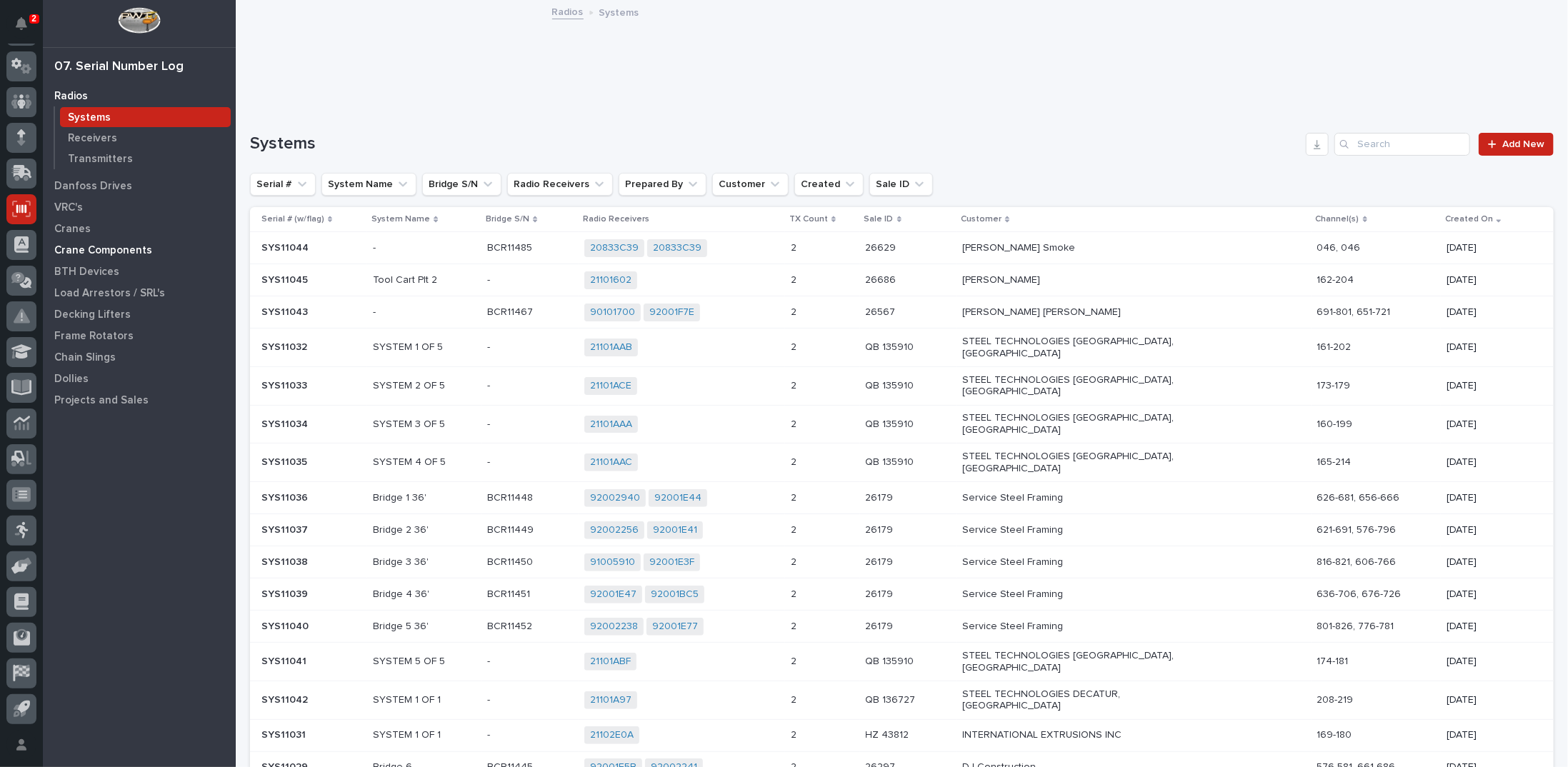
click at [66, 248] on p "Crane Components" at bounding box center [103, 251] width 98 height 13
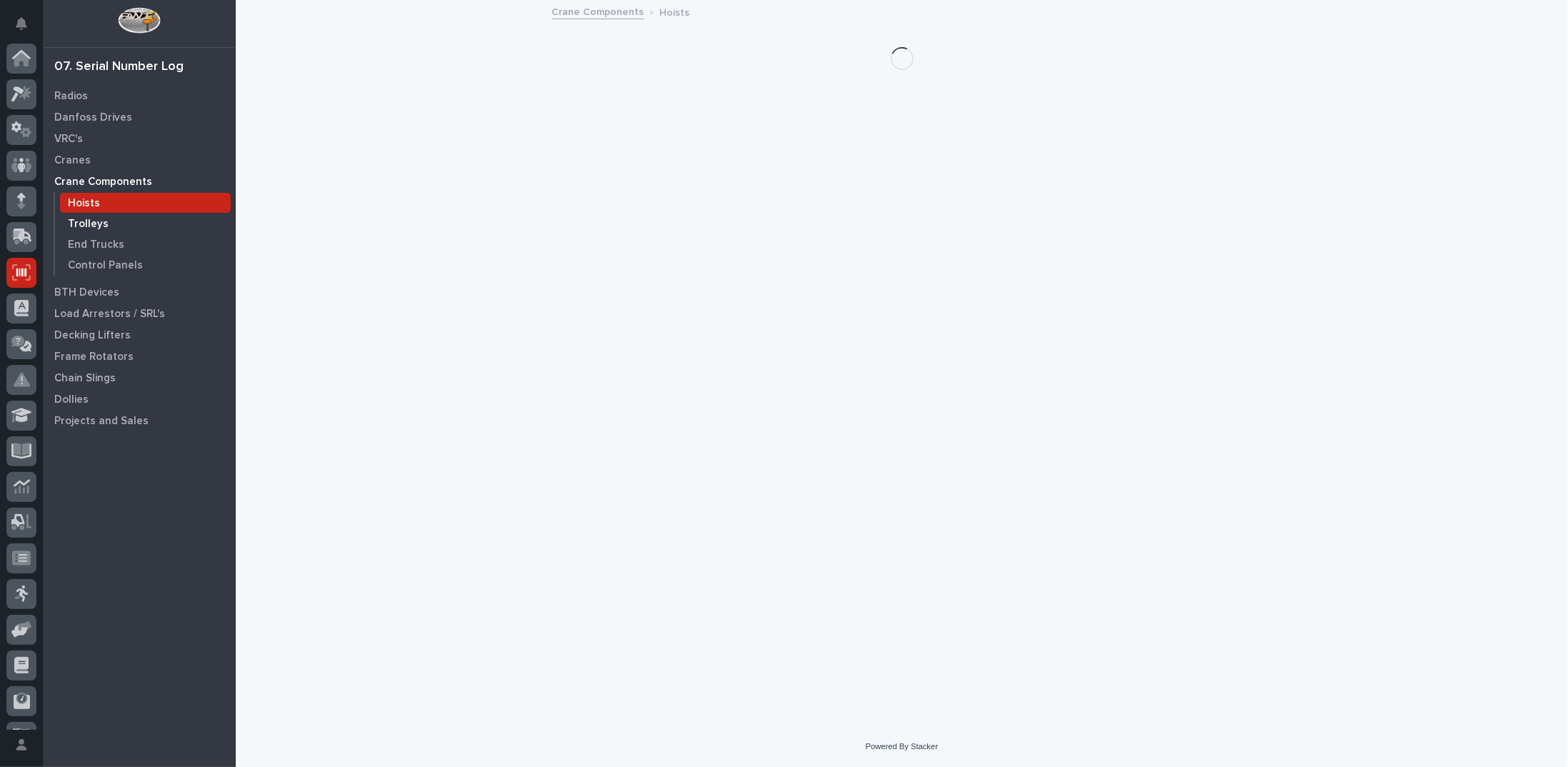
scroll to position [64, 0]
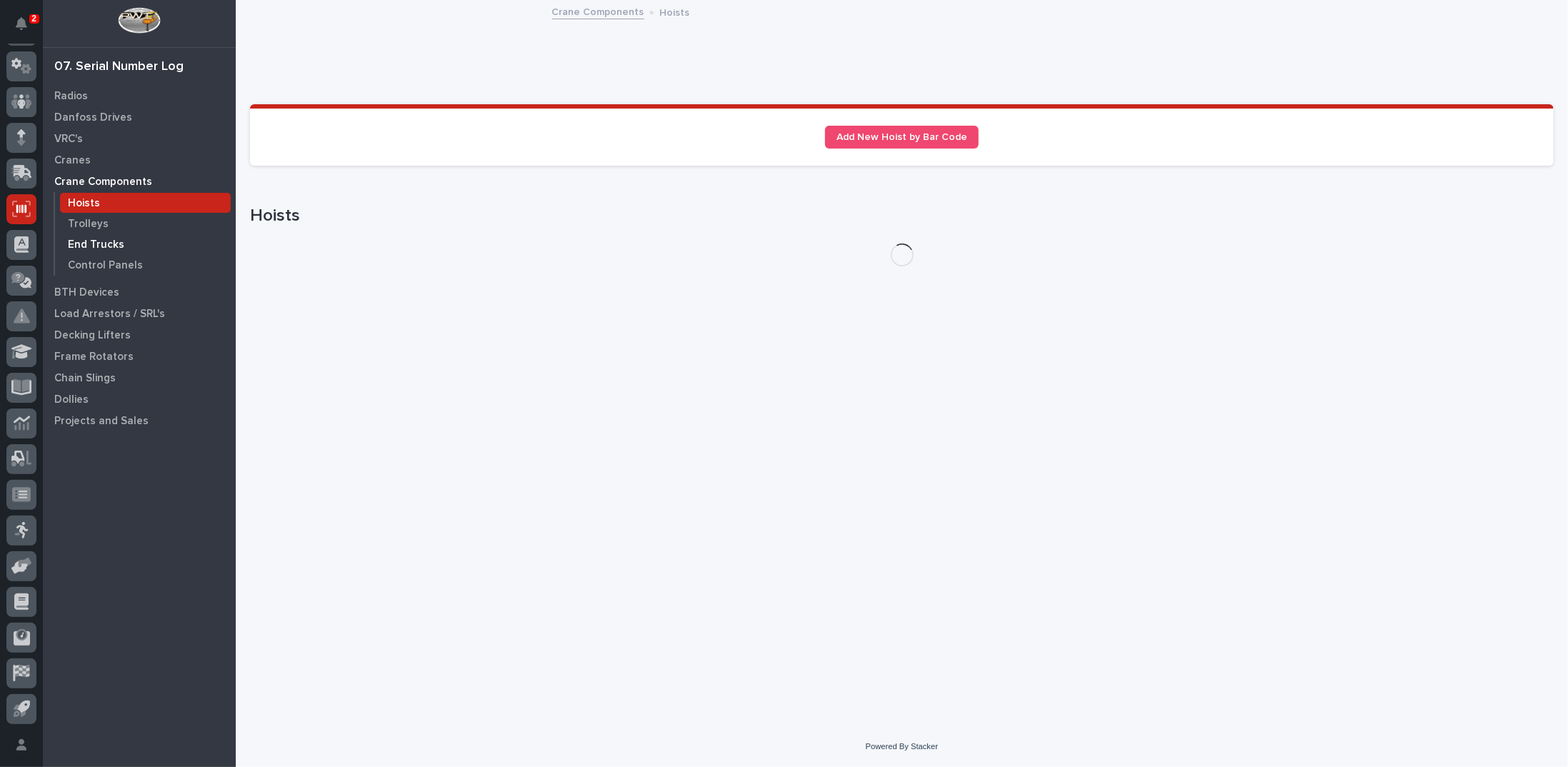
click at [66, 242] on div "End Trucks" at bounding box center [145, 245] width 171 height 20
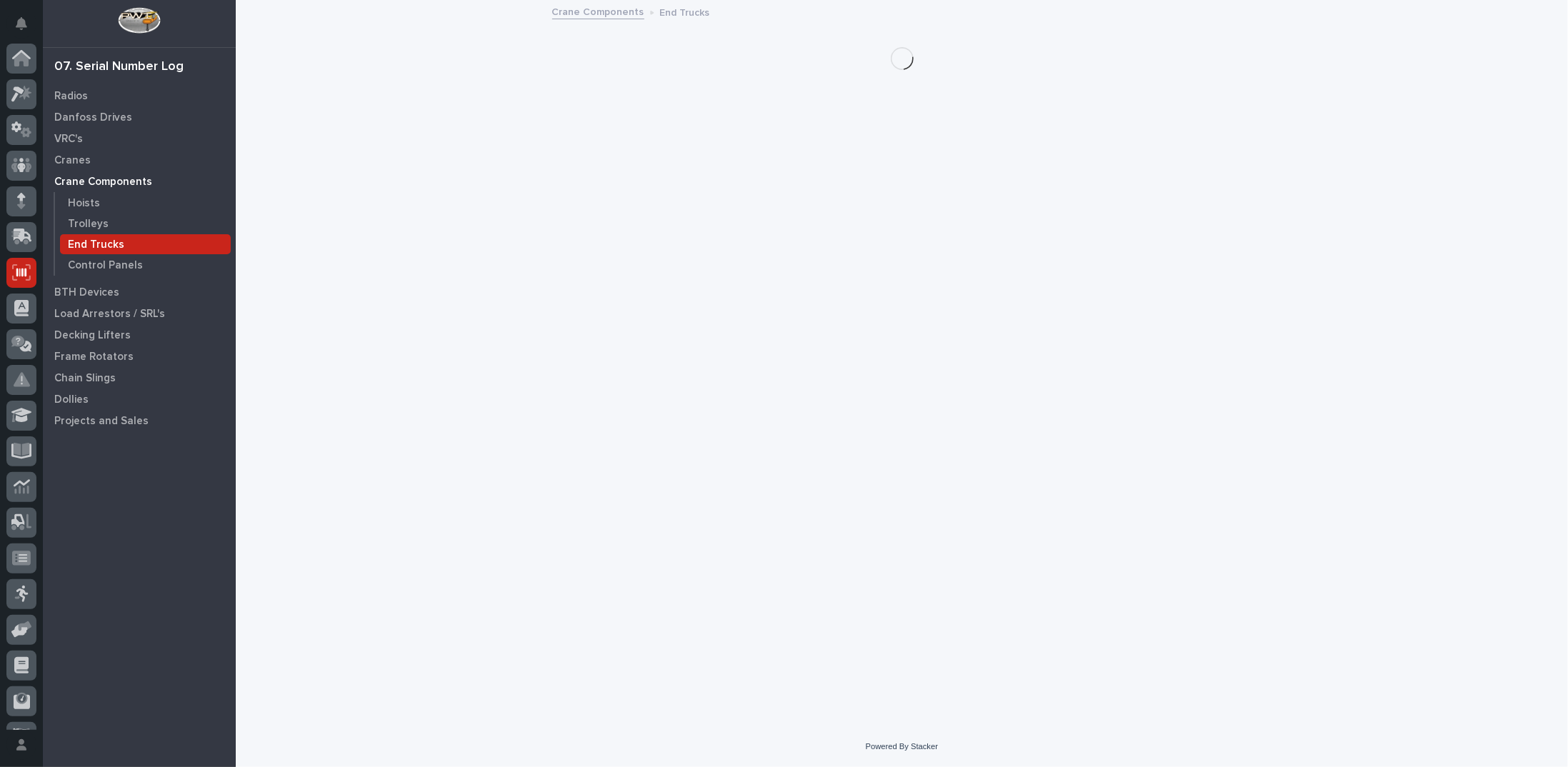
scroll to position [64, 0]
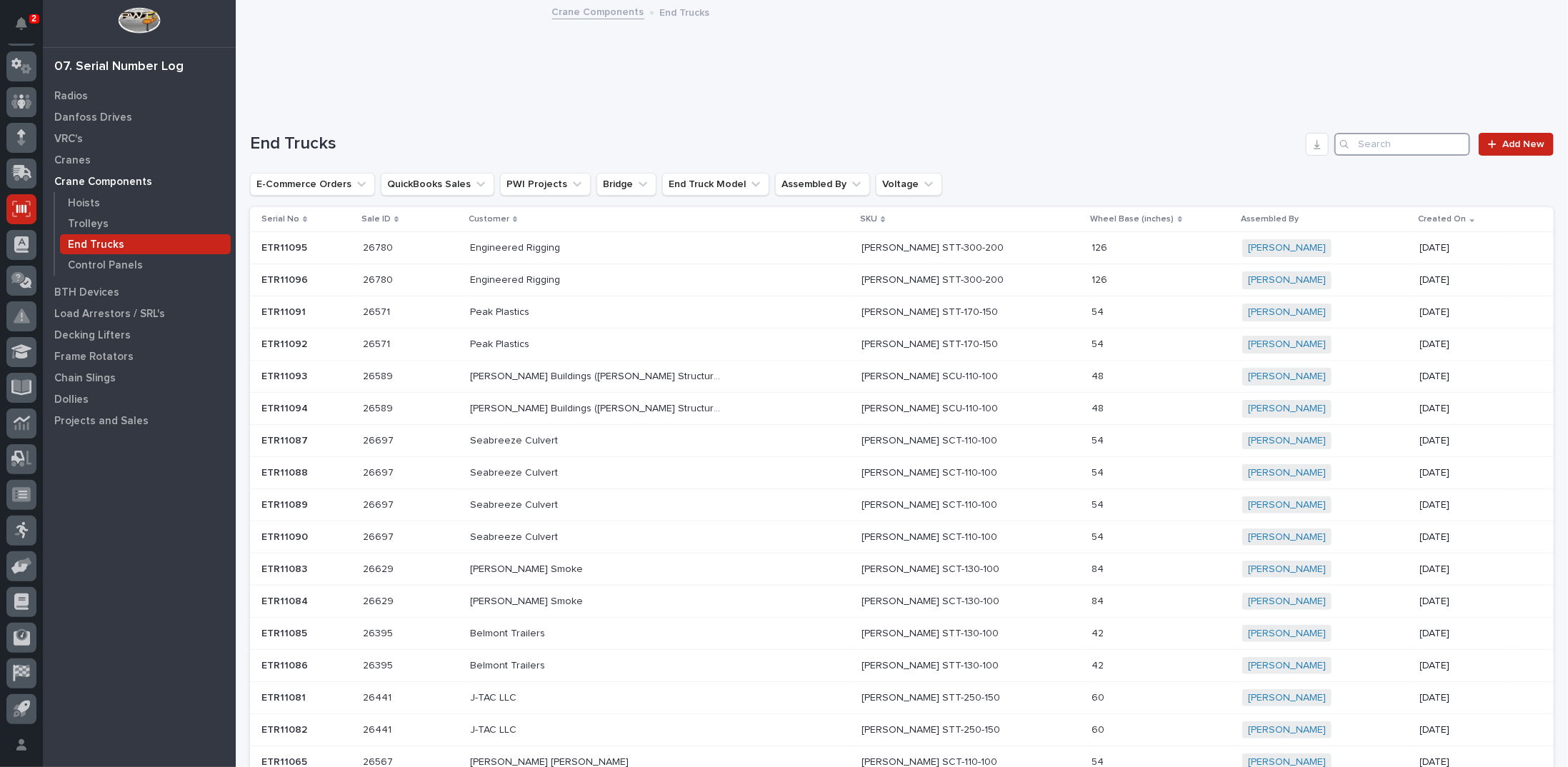
click at [1362, 145] on input "Search" at bounding box center [1402, 144] width 136 height 23
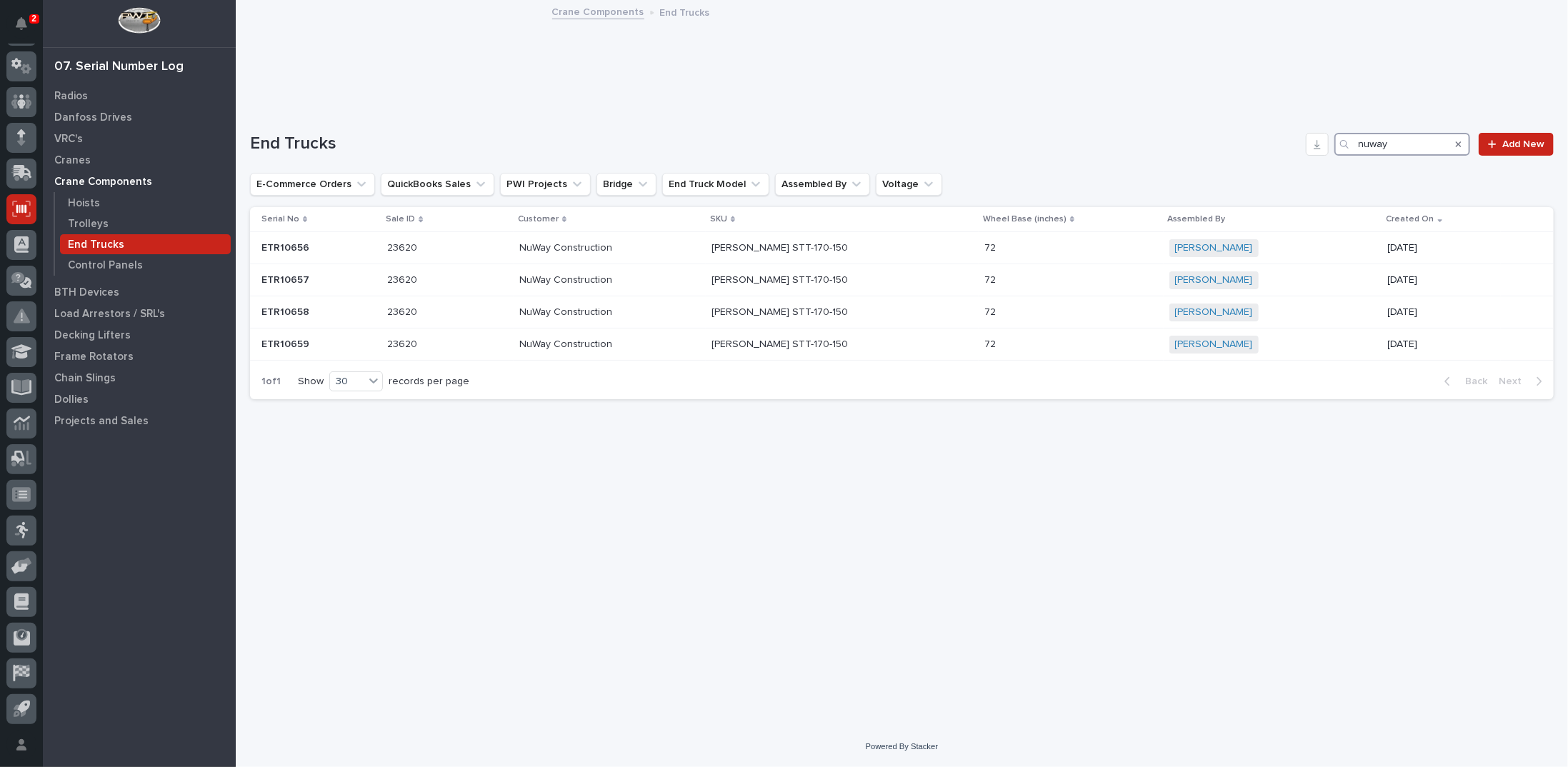
drag, startPoint x: 1376, startPoint y: 142, endPoint x: 1336, endPoint y: 142, distance: 40.0
click at [1336, 142] on div "nuway" at bounding box center [1402, 144] width 136 height 23
click at [1402, 147] on input "jabez" at bounding box center [1402, 144] width 136 height 23
drag, startPoint x: 1391, startPoint y: 137, endPoint x: 1336, endPoint y: 138, distance: 55.0
click at [1336, 138] on div "jabez" at bounding box center [1402, 144] width 136 height 23
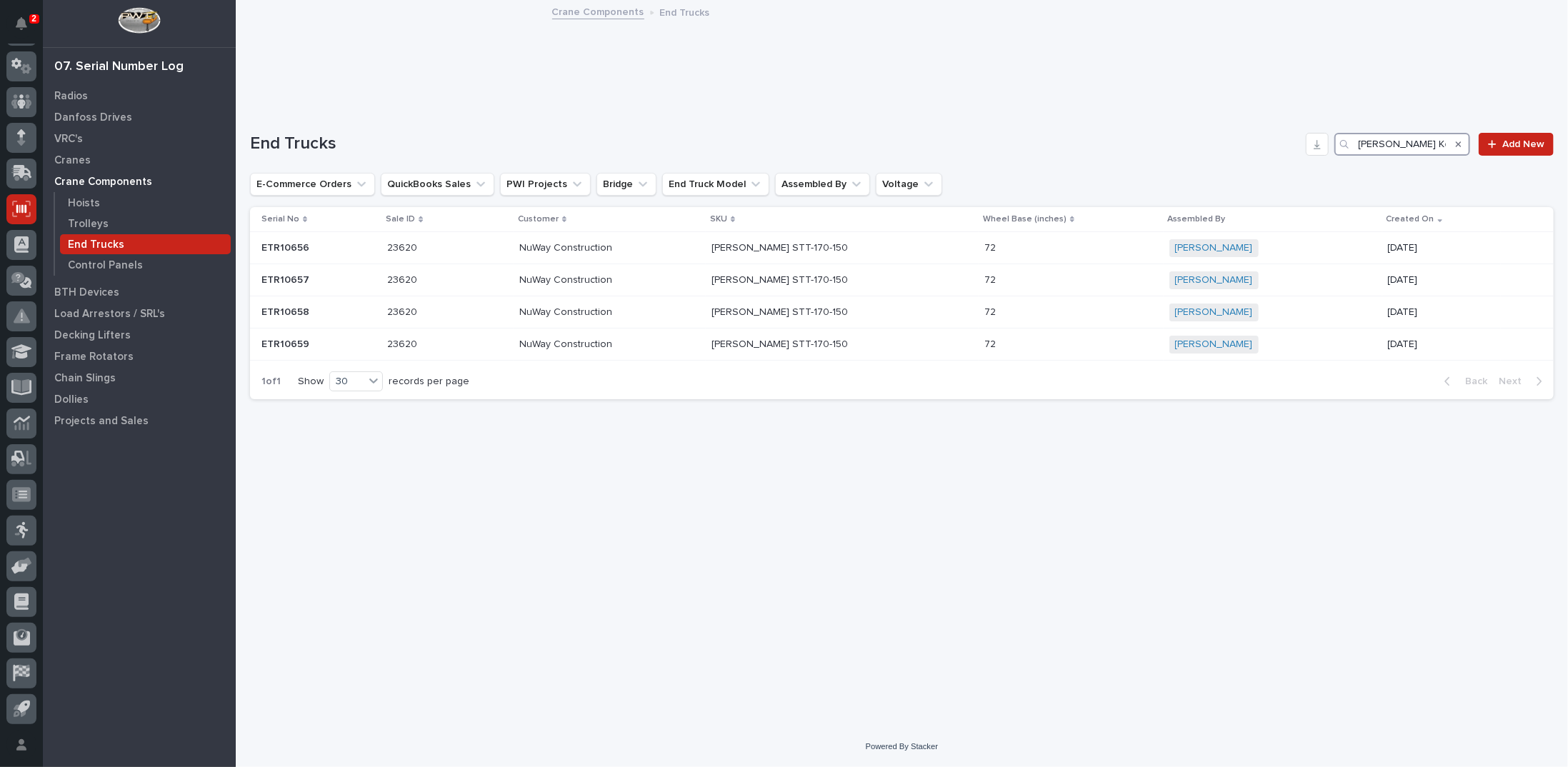
click at [1405, 144] on input "[PERSON_NAME] Kenworth" at bounding box center [1402, 144] width 136 height 23
type input "[PERSON_NAME] Kenworth"
click at [1450, 143] on div "Search" at bounding box center [1458, 144] width 23 height 23
click at [570, 182] on icon "PWI Projects" at bounding box center [577, 184] width 15 height 15
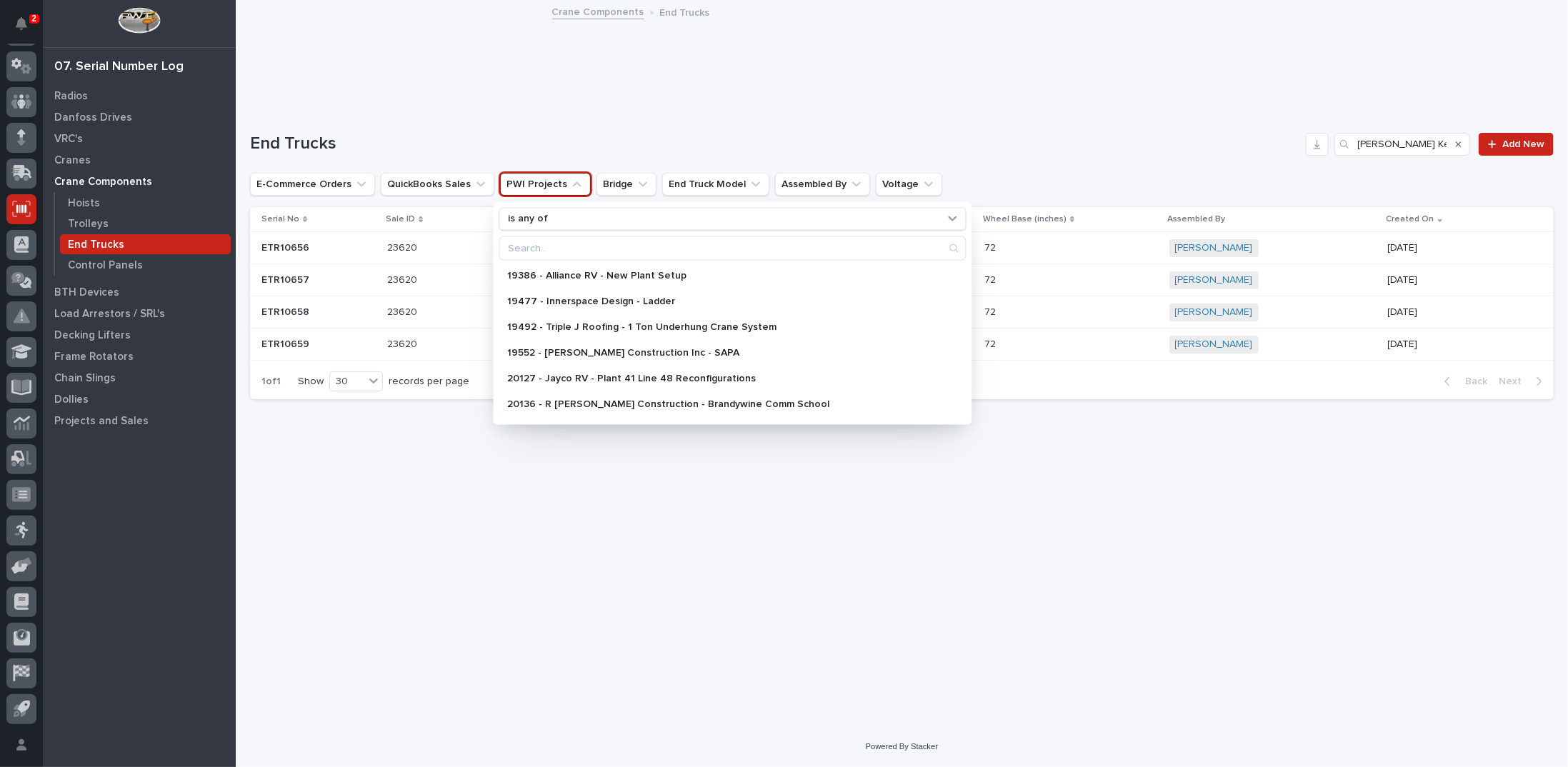
click at [573, 182] on icon "PWI Projects" at bounding box center [577, 184] width 9 height 5
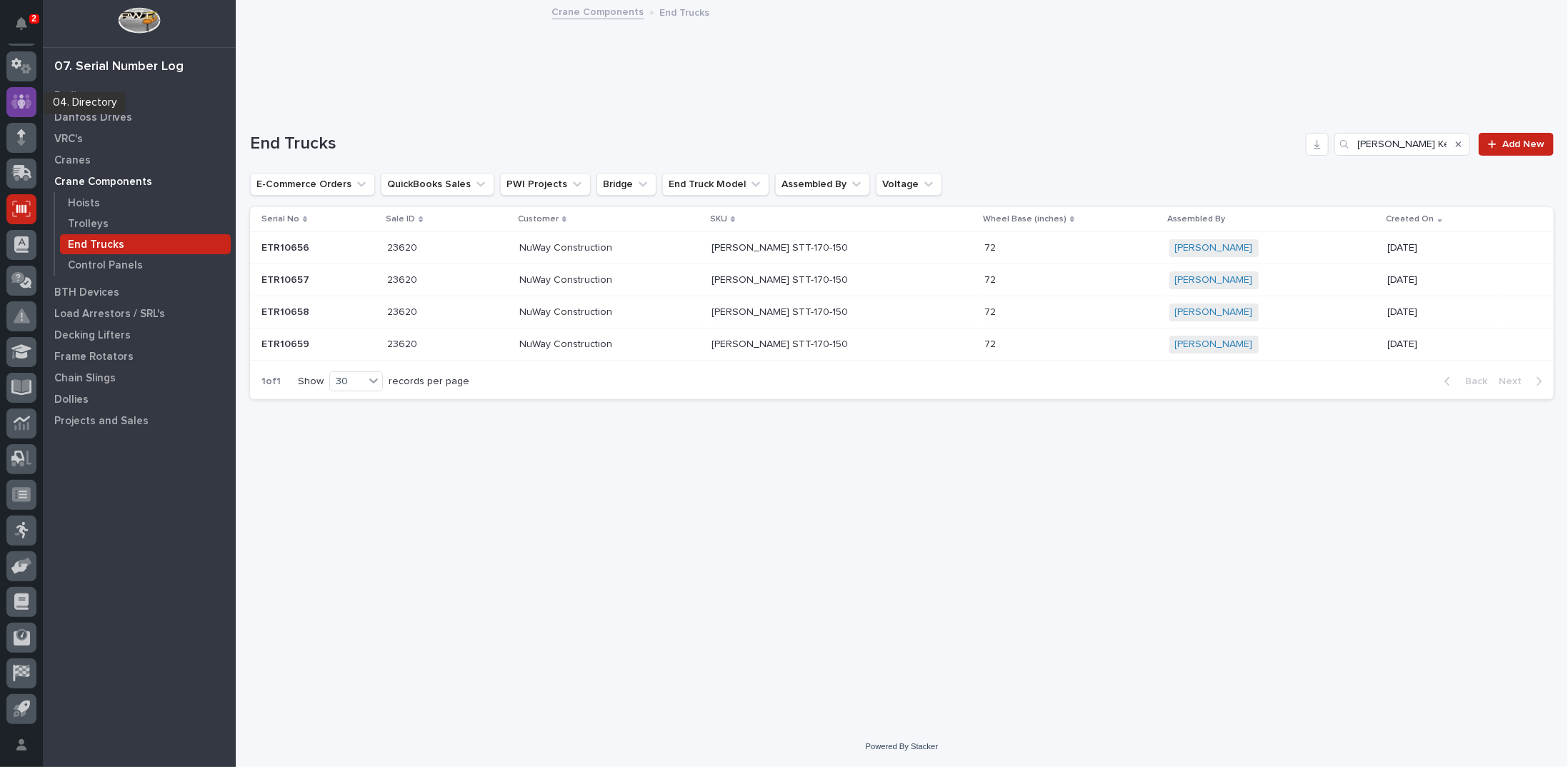
scroll to position [0, 0]
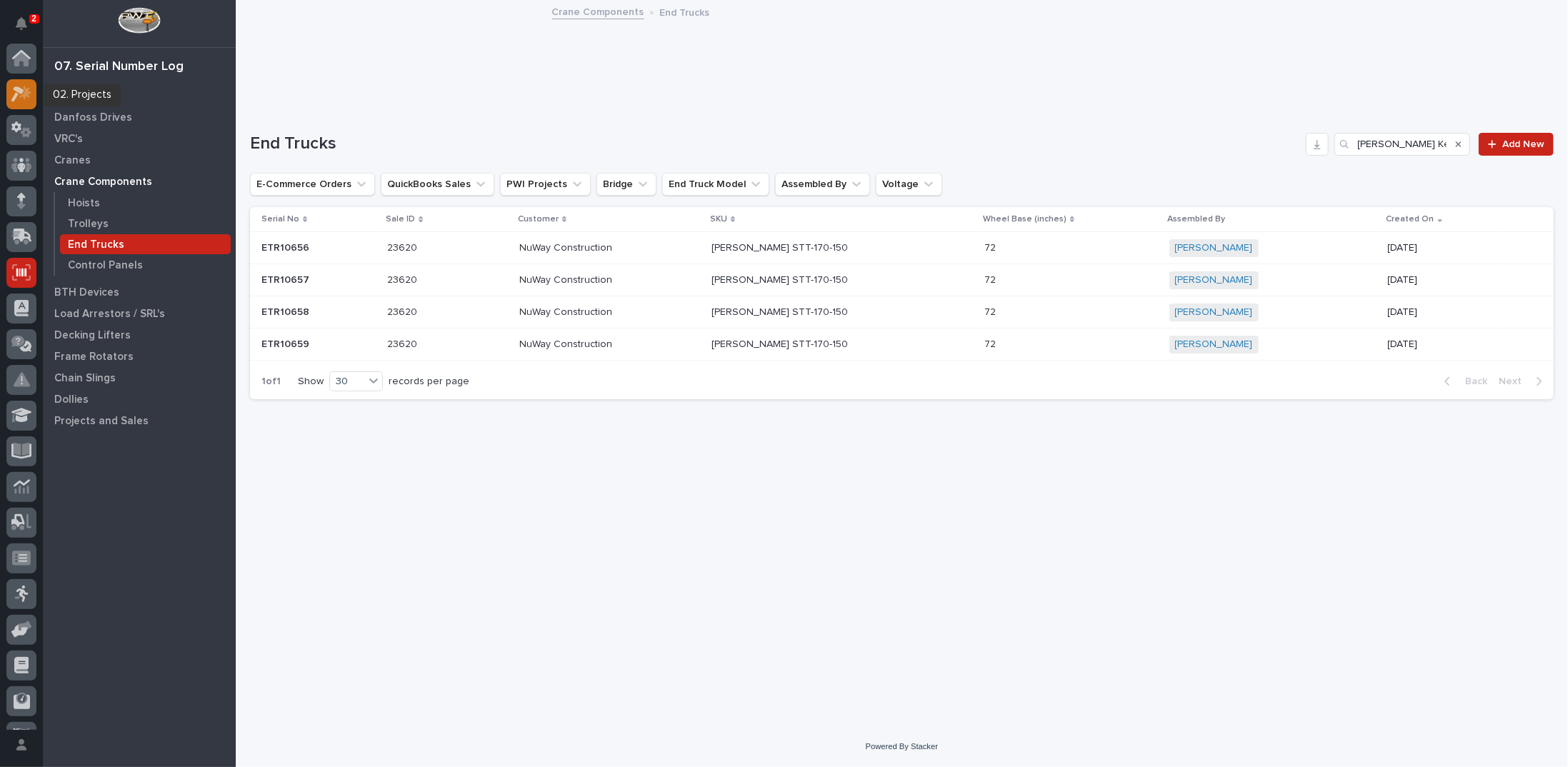
click at [24, 98] on icon at bounding box center [25, 93] width 12 height 15
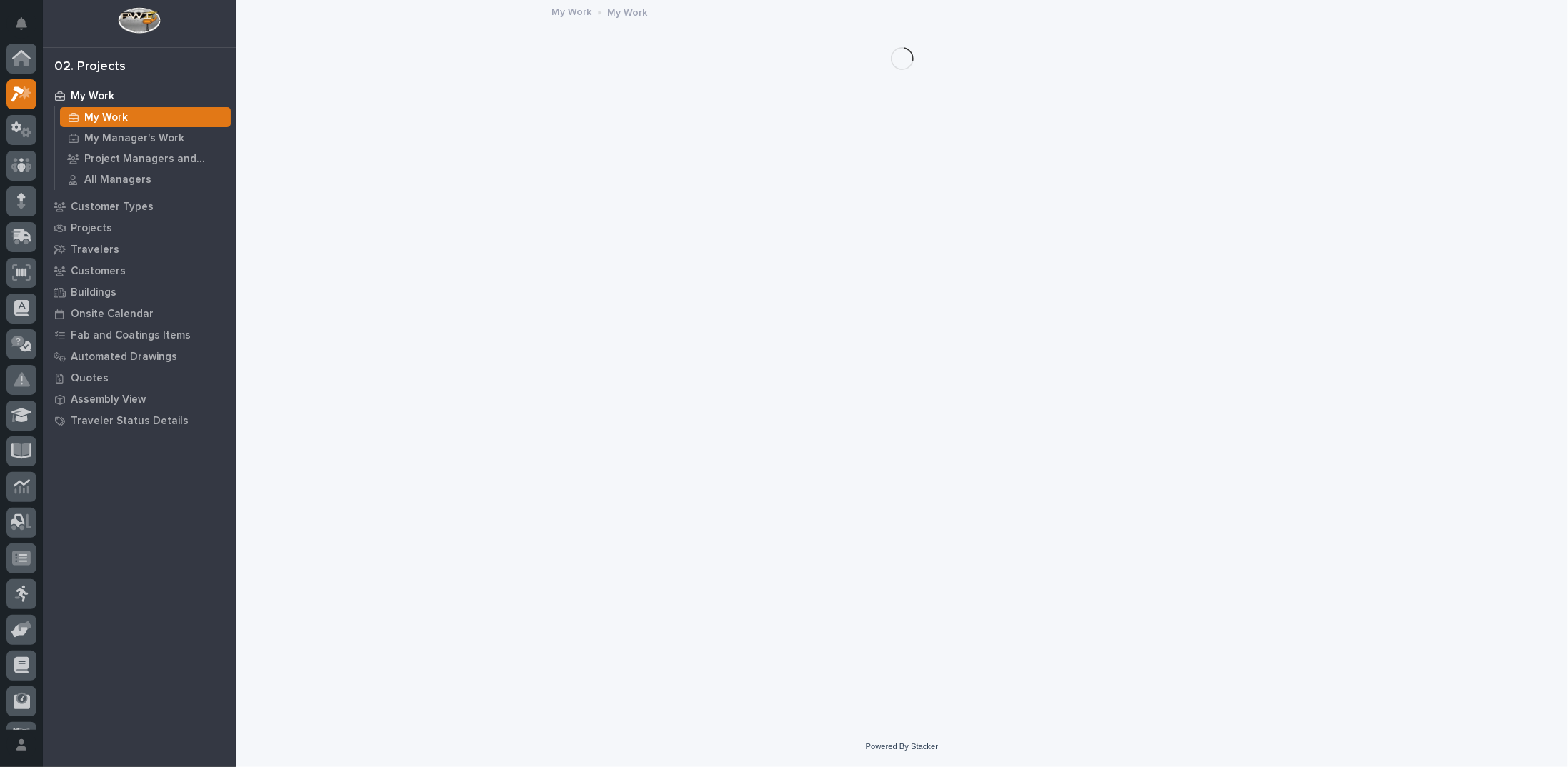
scroll to position [36, 0]
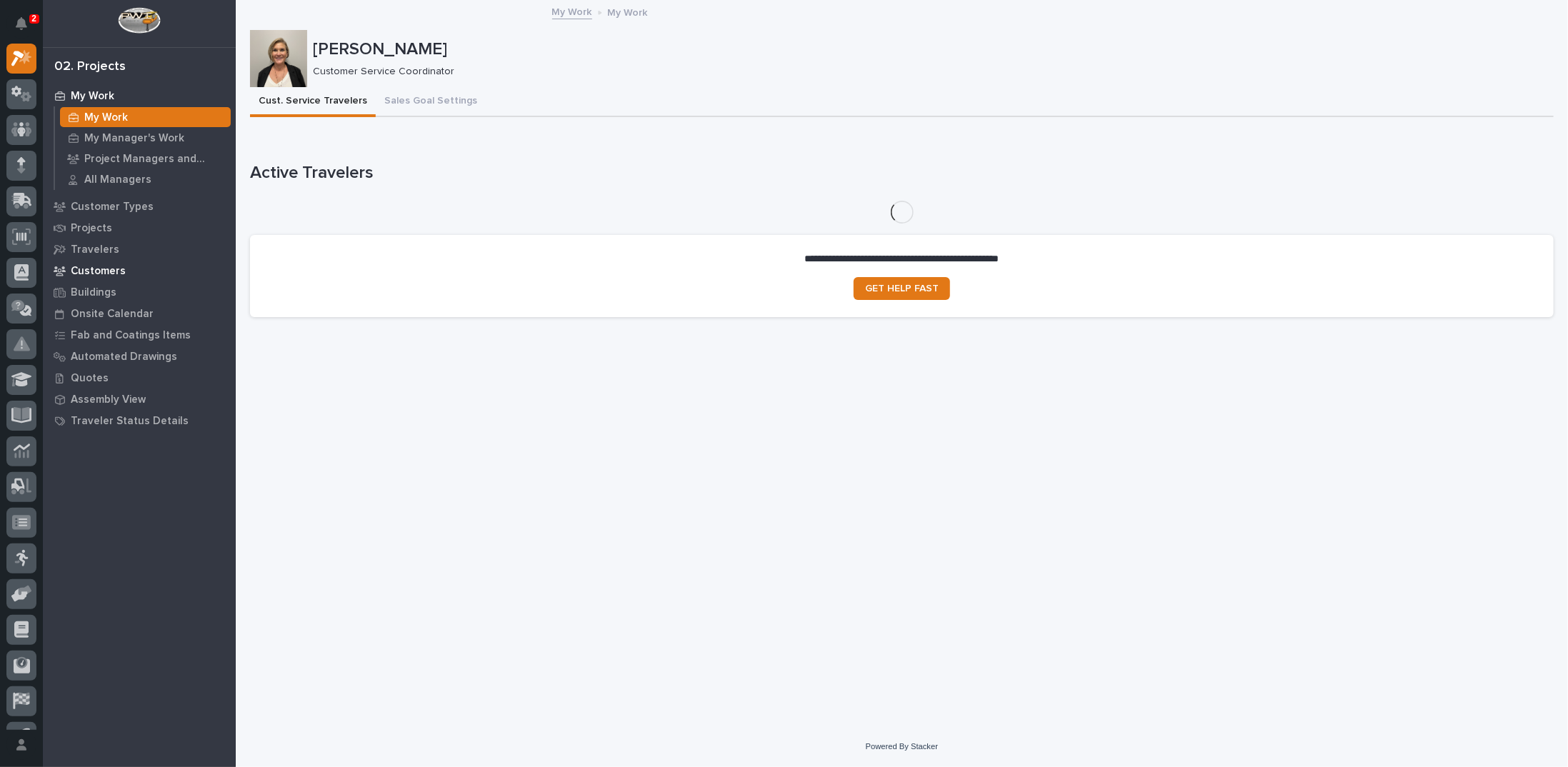
click at [73, 272] on p "Customers" at bounding box center [98, 272] width 55 height 13
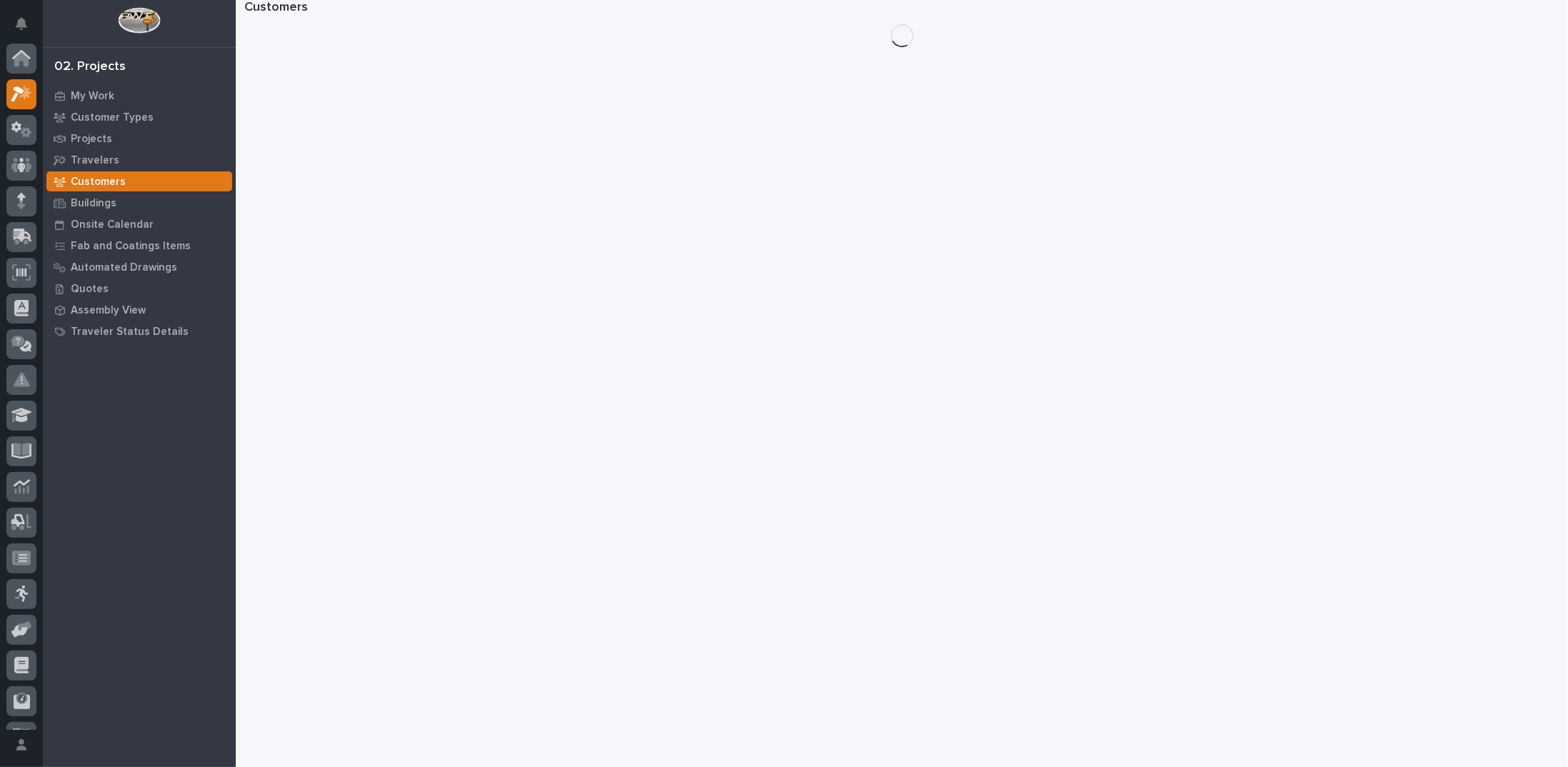
scroll to position [36, 0]
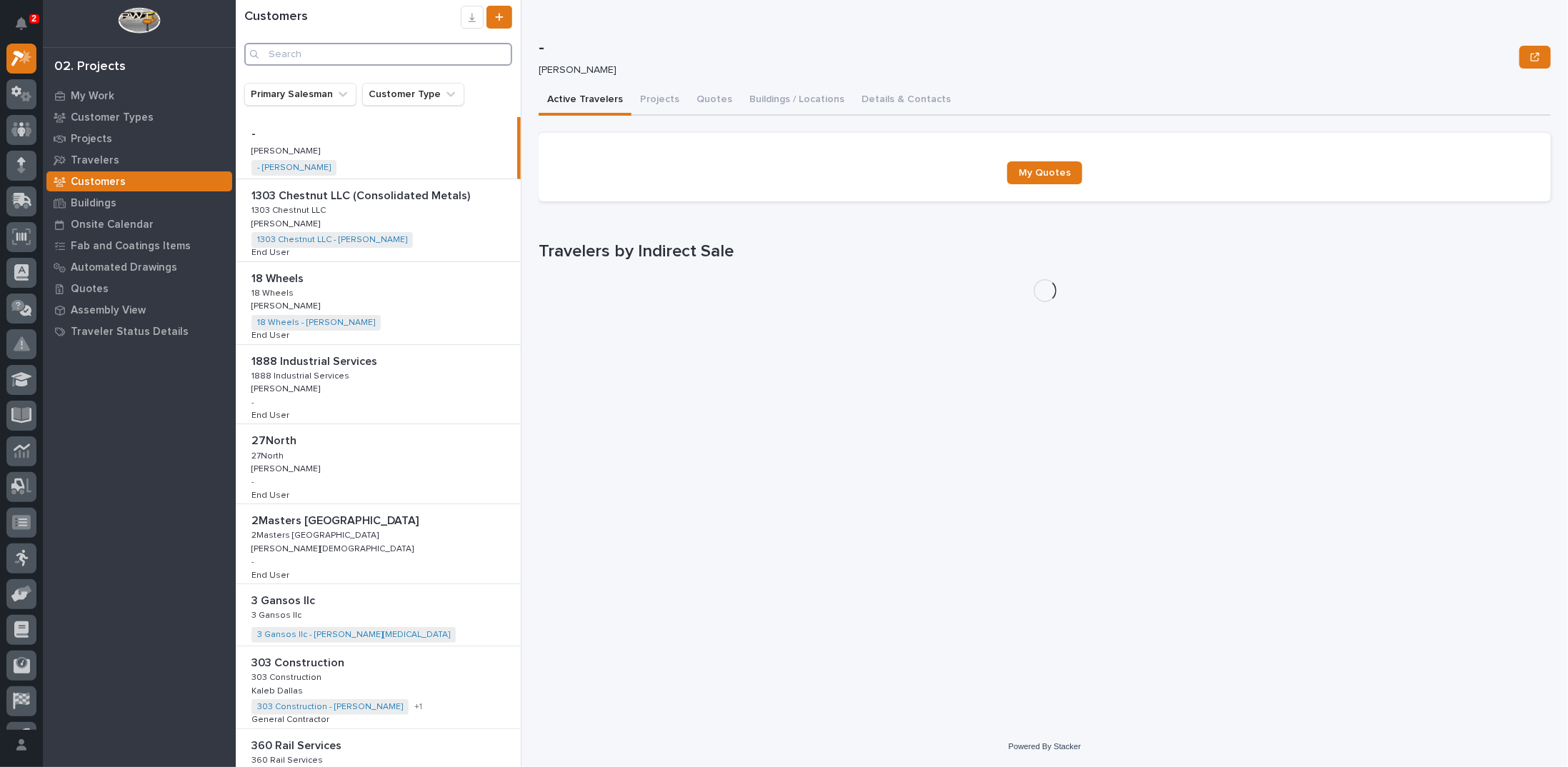
click at [417, 54] on input "Search" at bounding box center [378, 54] width 268 height 23
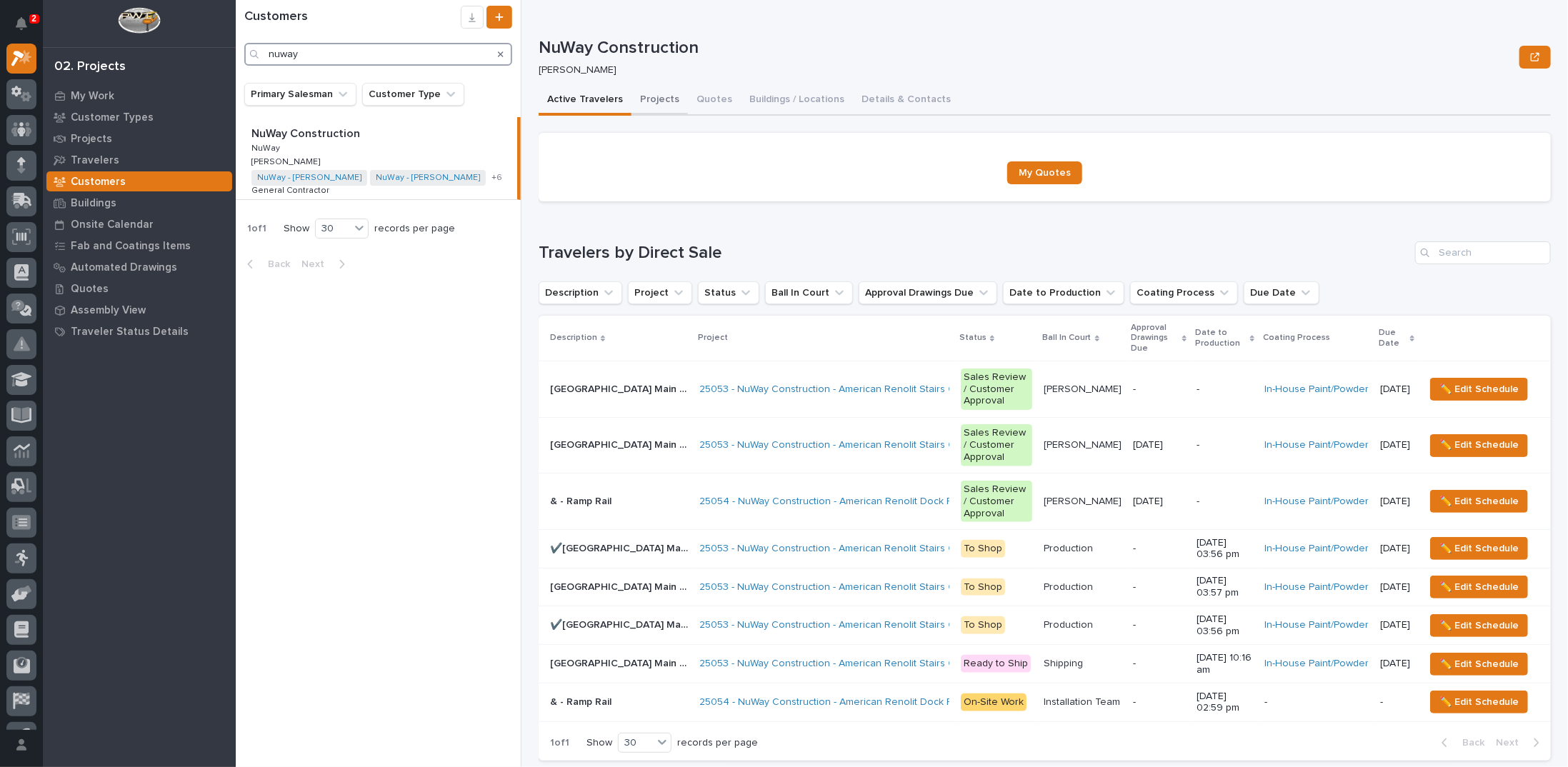
type input "nuway"
click at [655, 103] on button "Projects" at bounding box center [660, 100] width 57 height 30
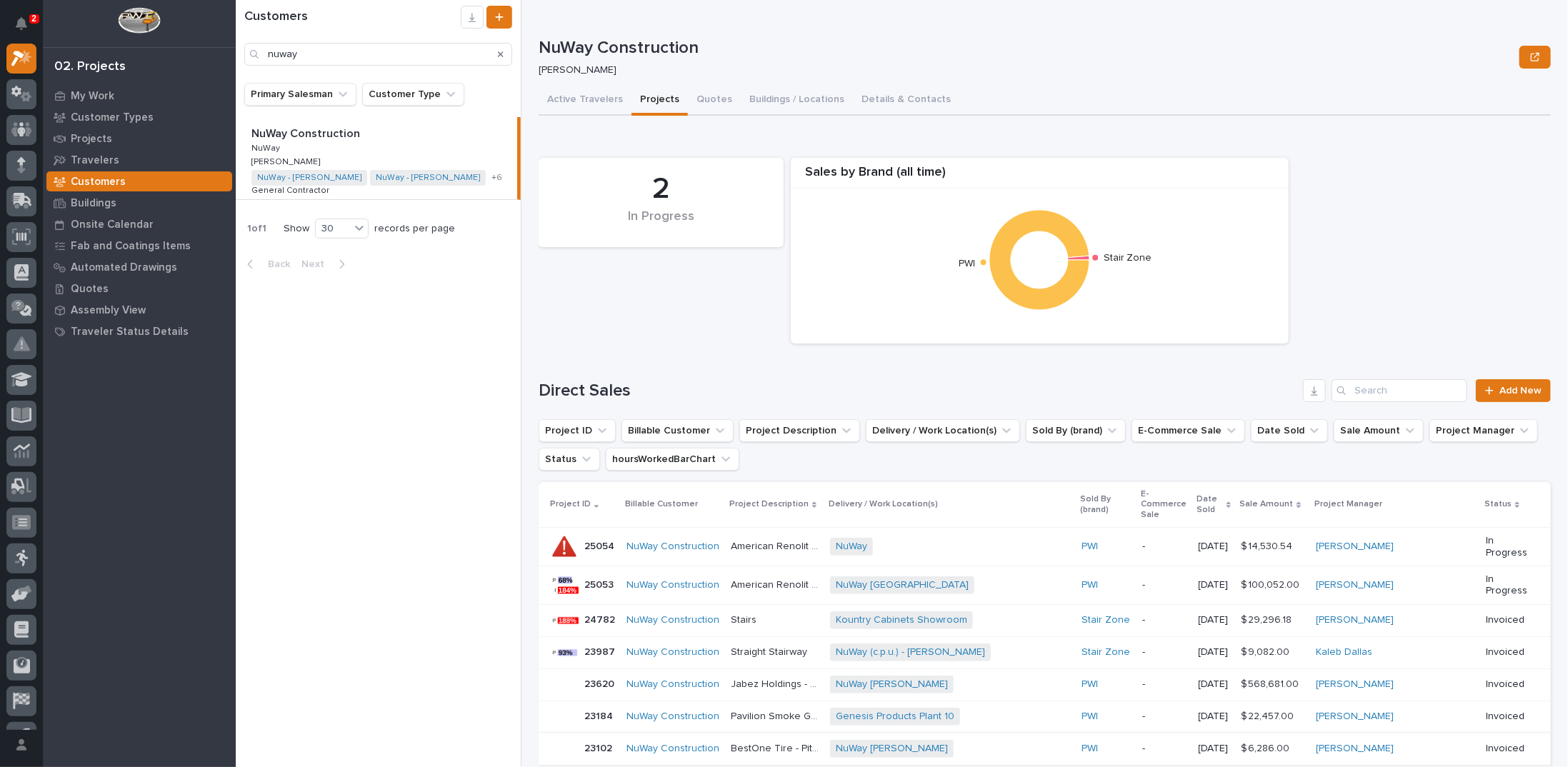
scroll to position [285, 0]
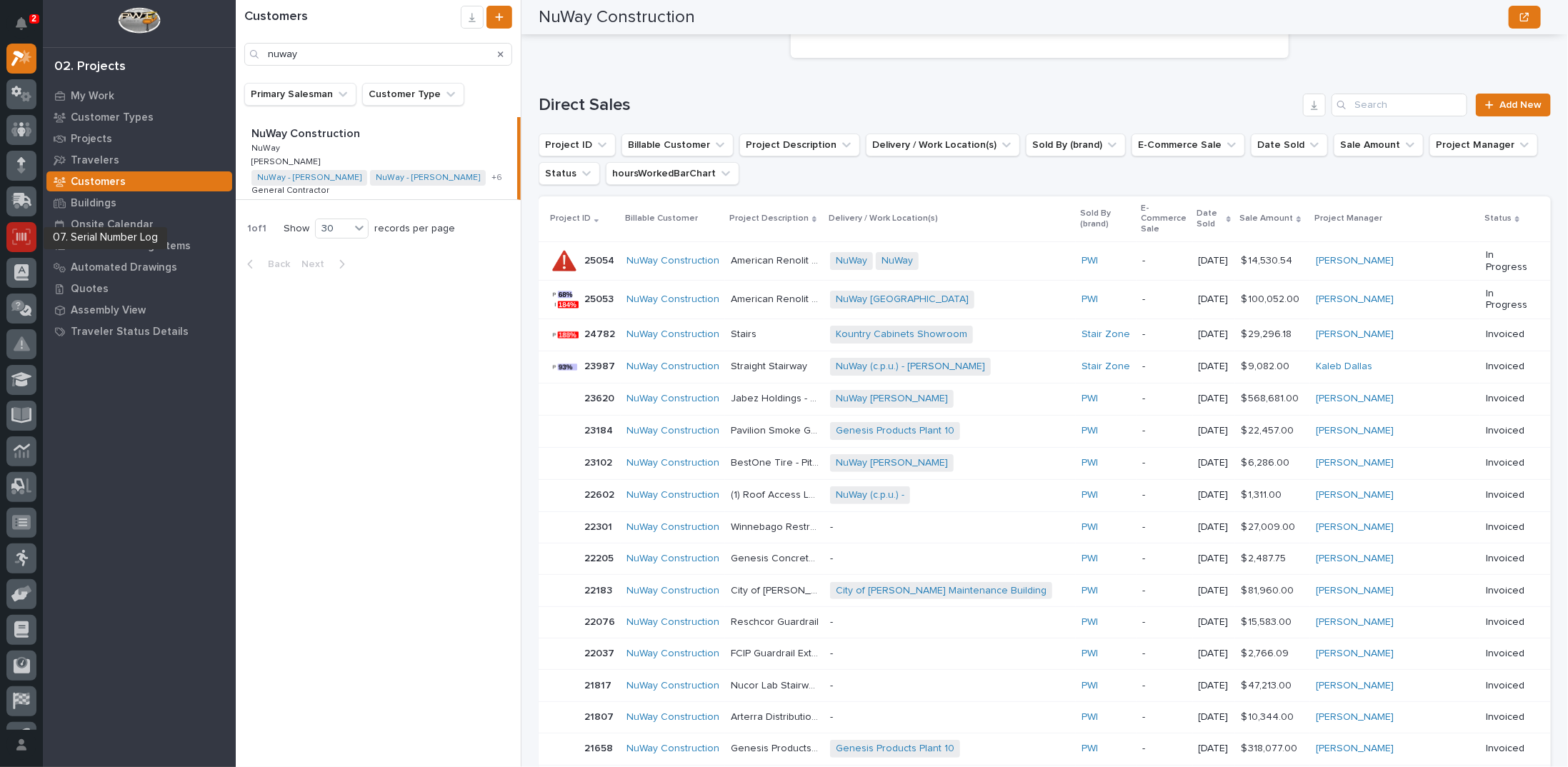
click at [16, 240] on icon at bounding box center [22, 237] width 19 height 17
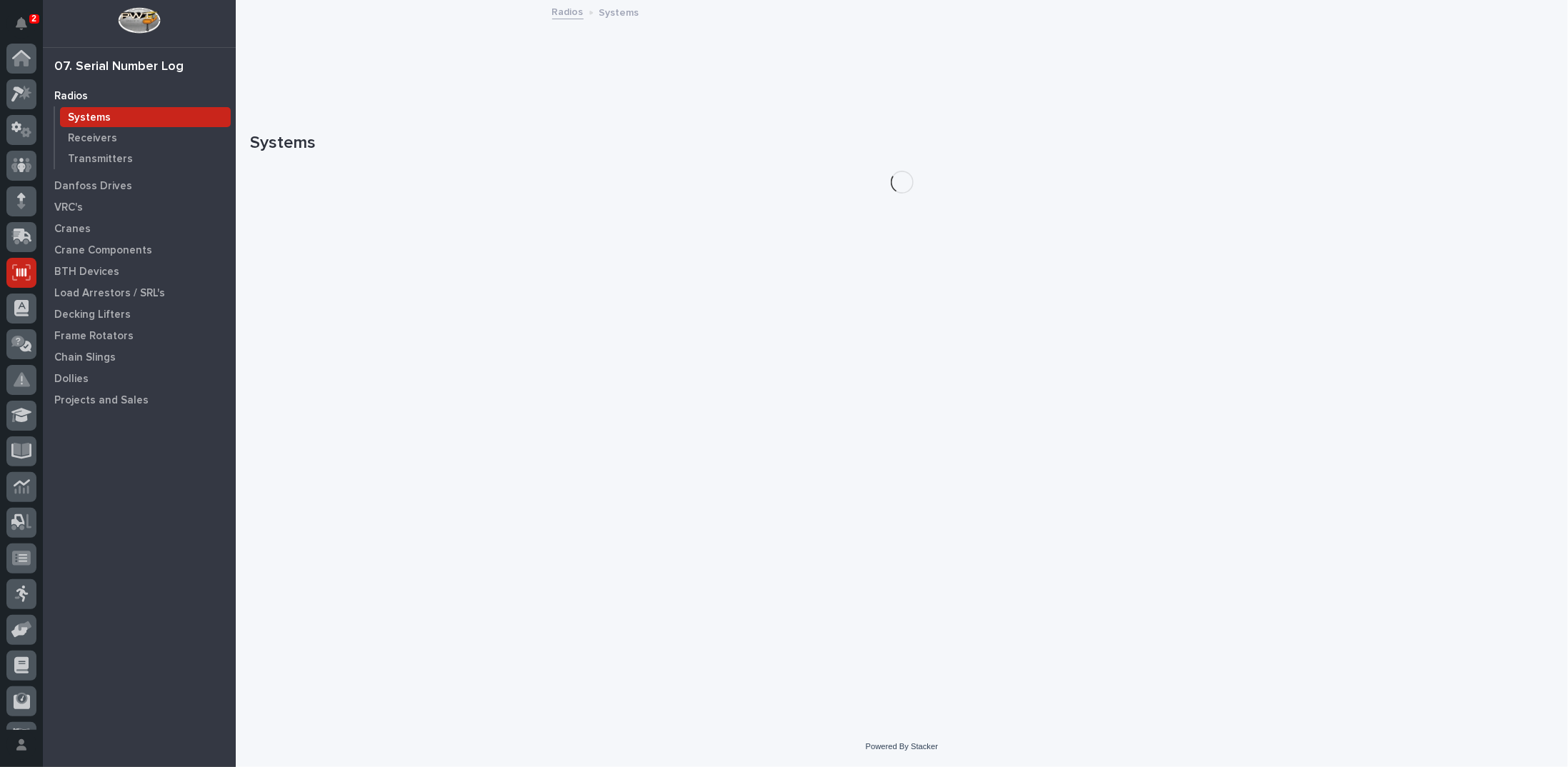
scroll to position [64, 0]
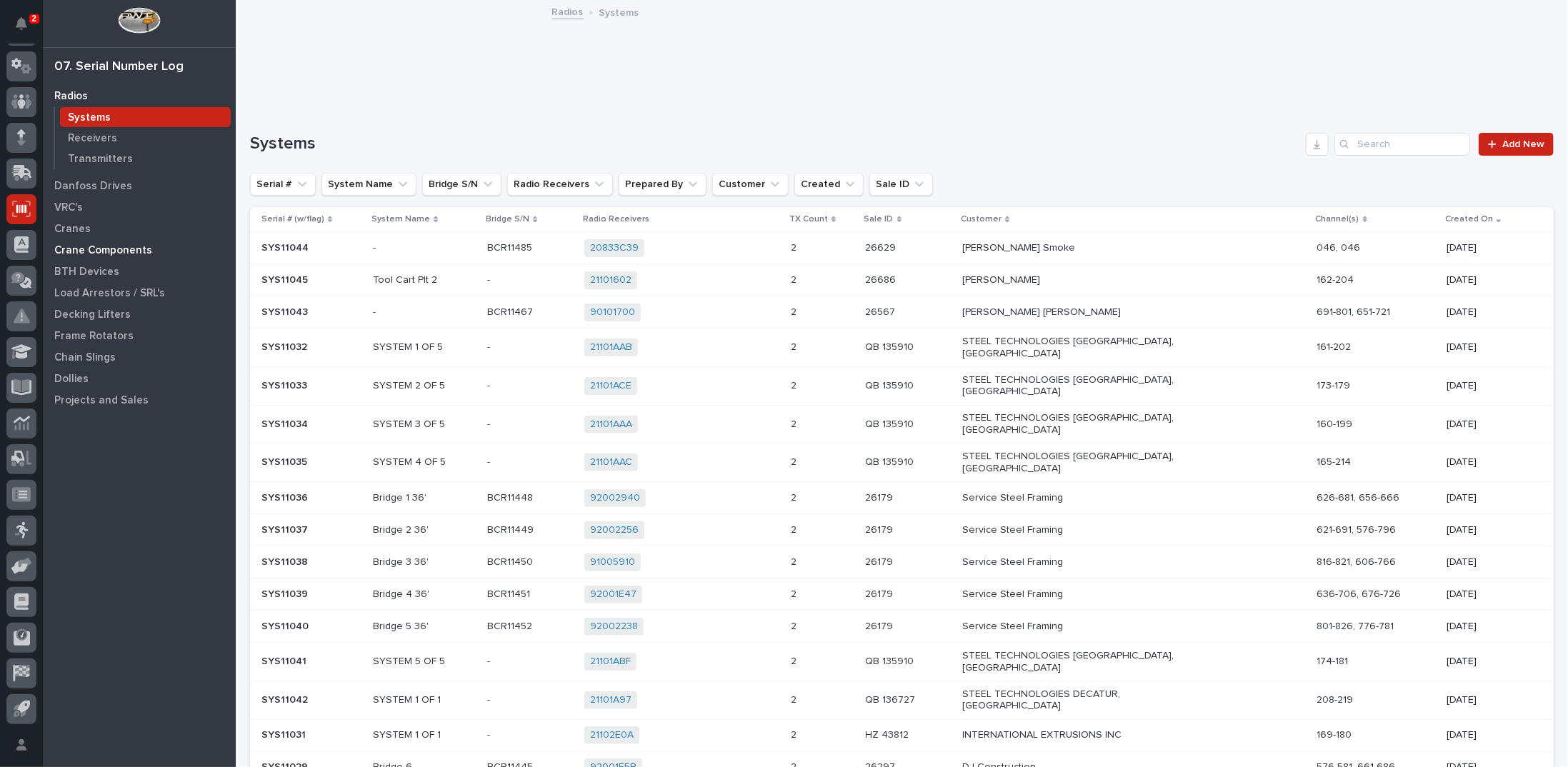
click at [139, 249] on p "Crane Components" at bounding box center [103, 251] width 98 height 13
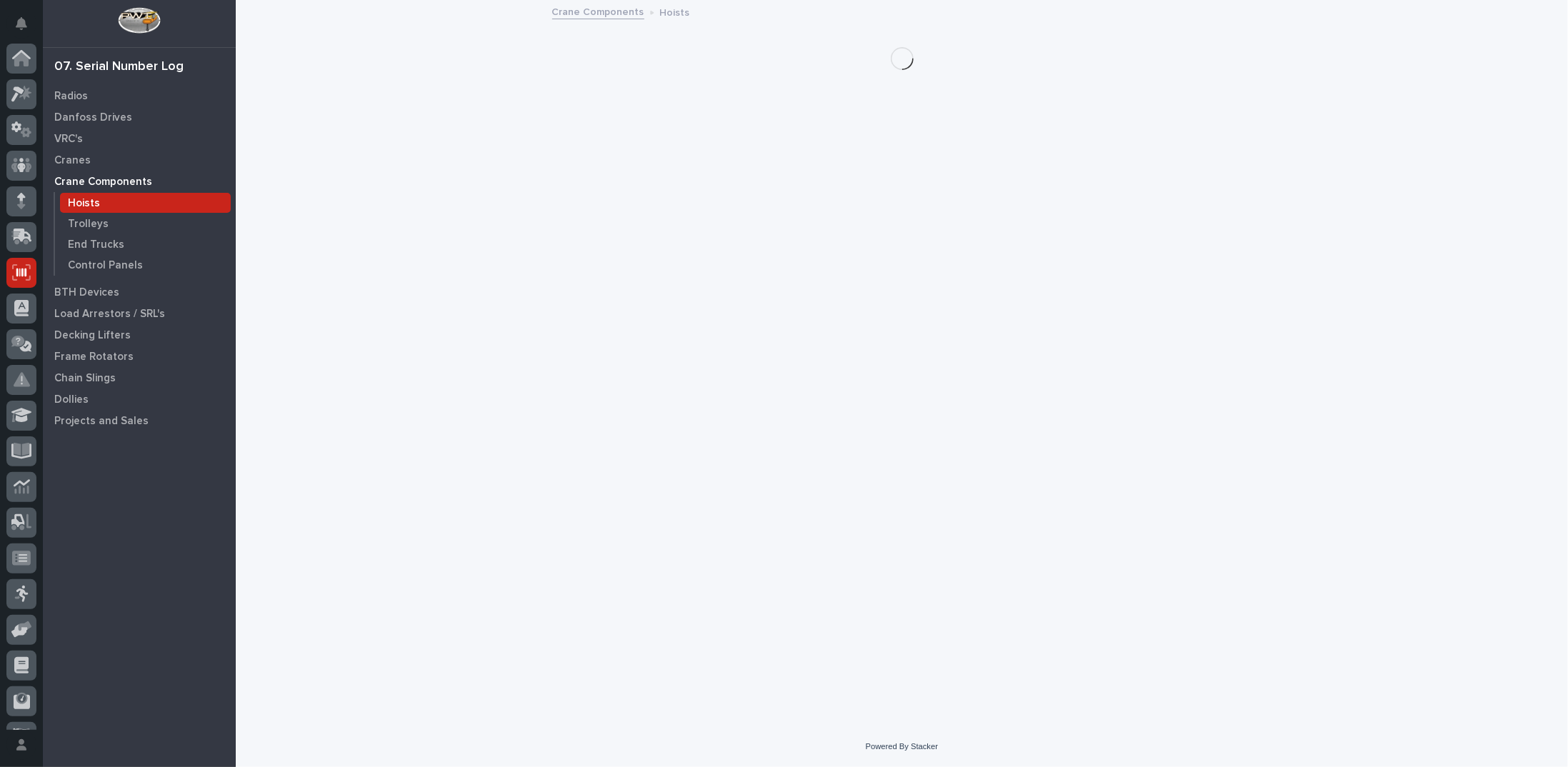
scroll to position [64, 0]
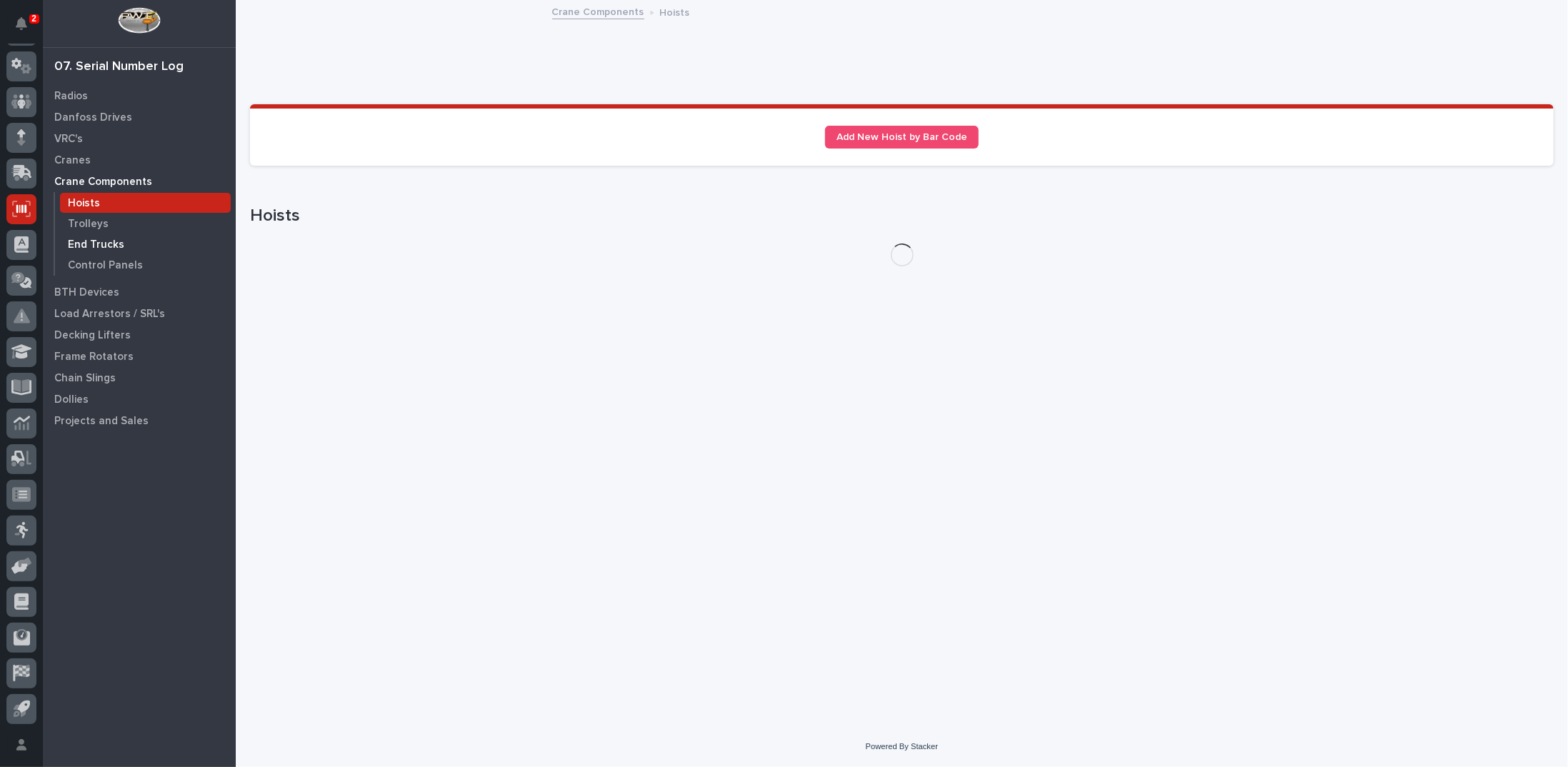
click at [68, 246] on p "End Trucks" at bounding box center [96, 245] width 57 height 13
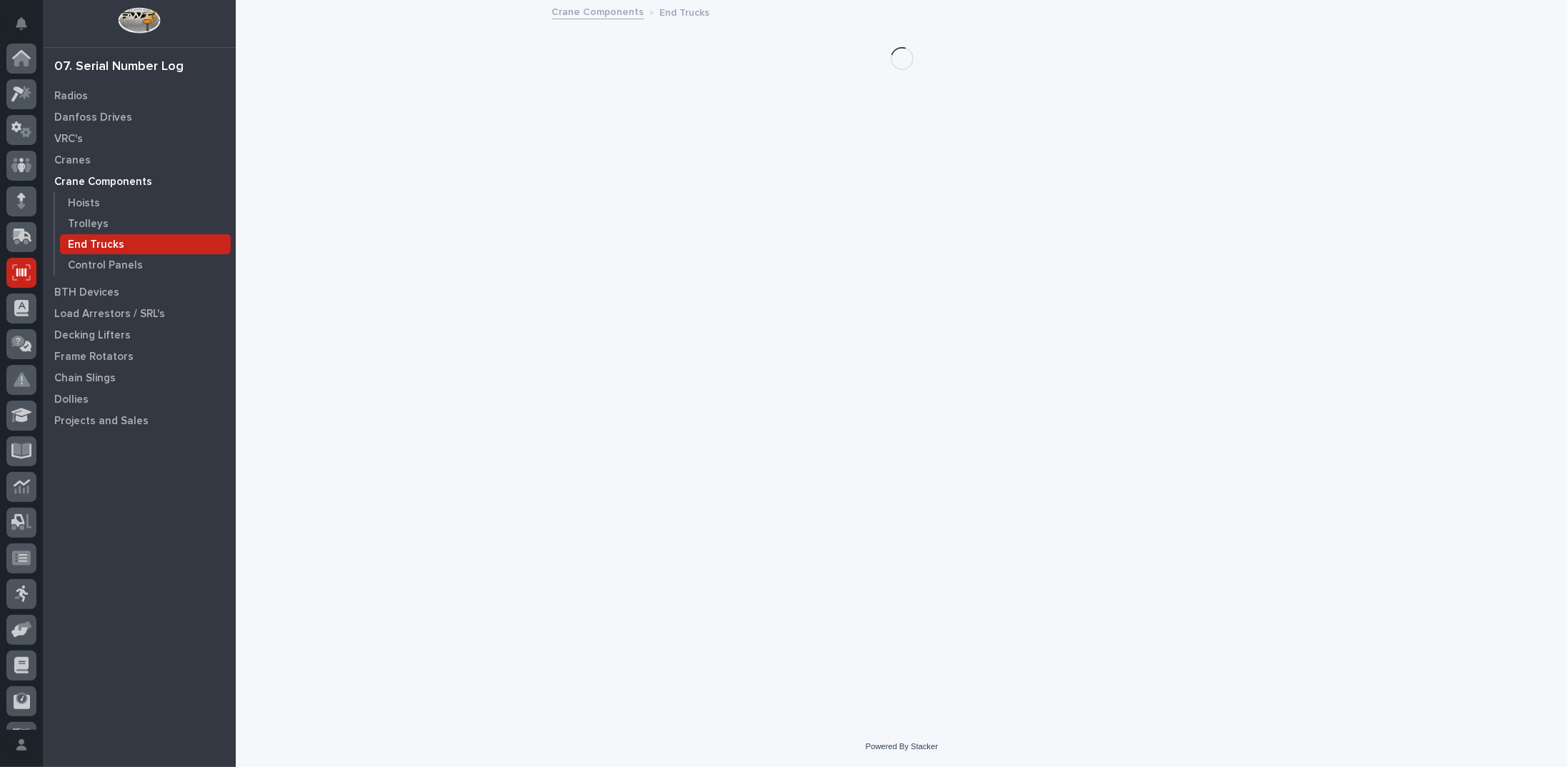
scroll to position [64, 0]
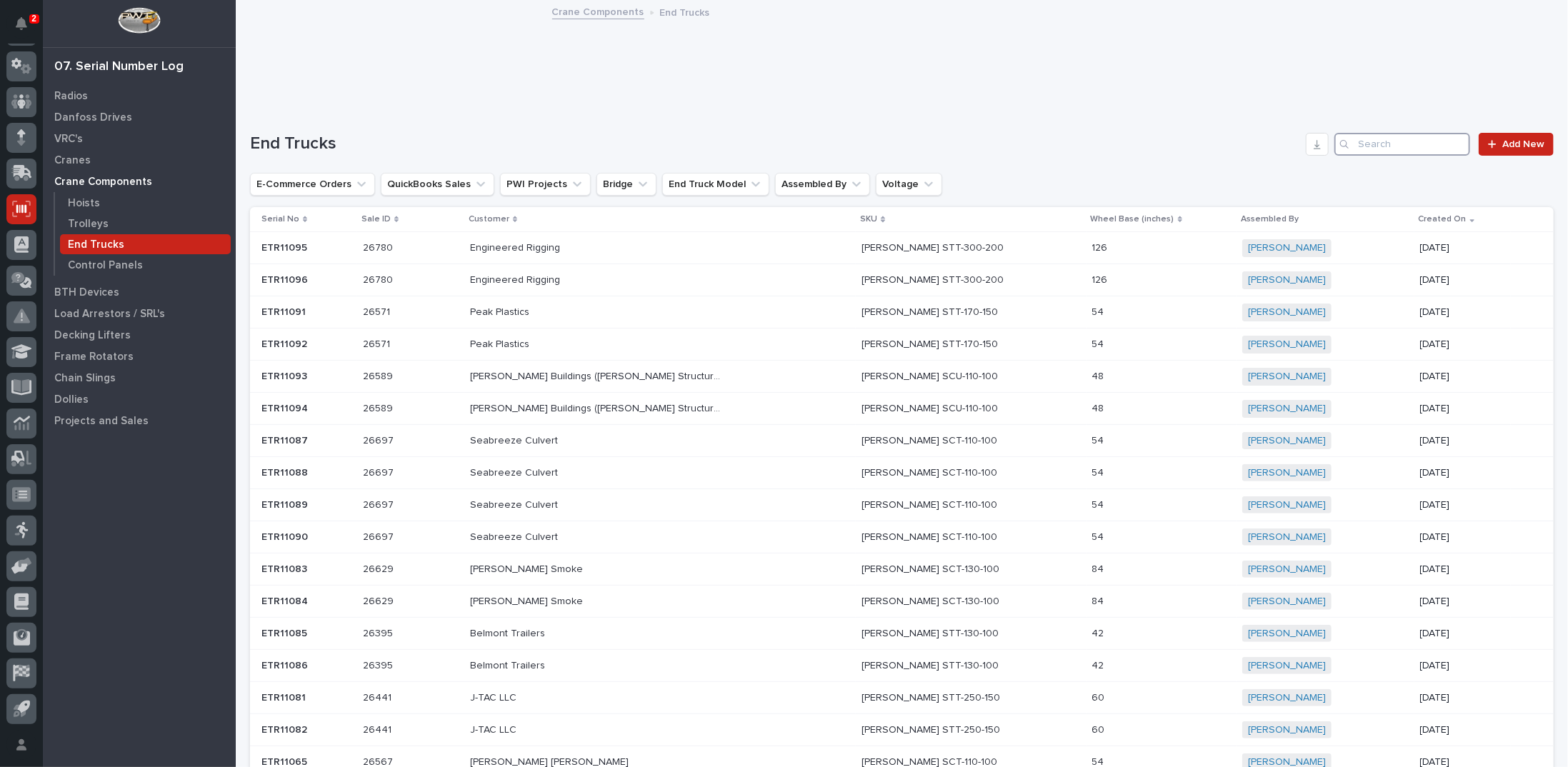
click at [1439, 140] on input "Search" at bounding box center [1402, 144] width 136 height 23
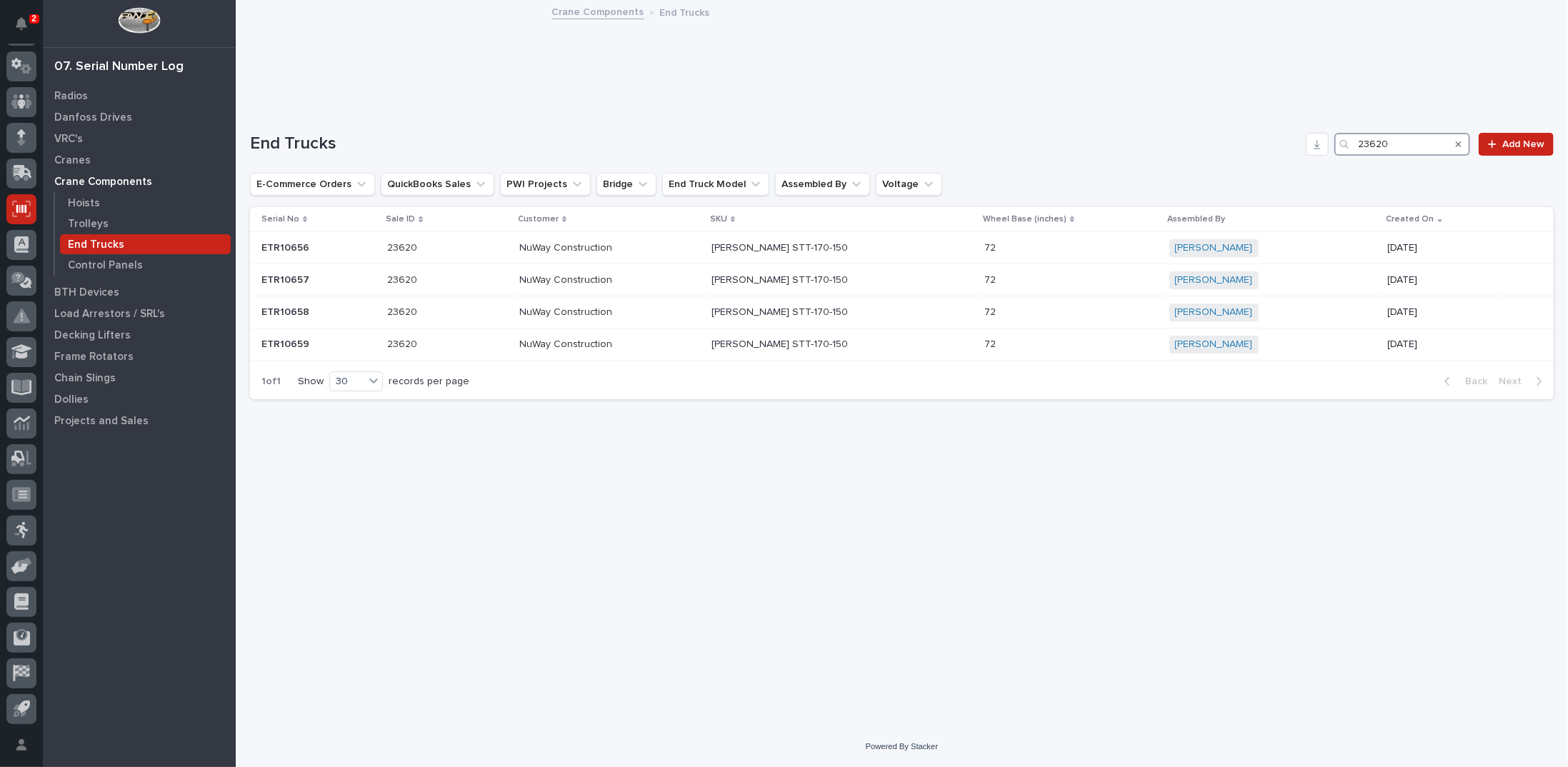
type input "23620"
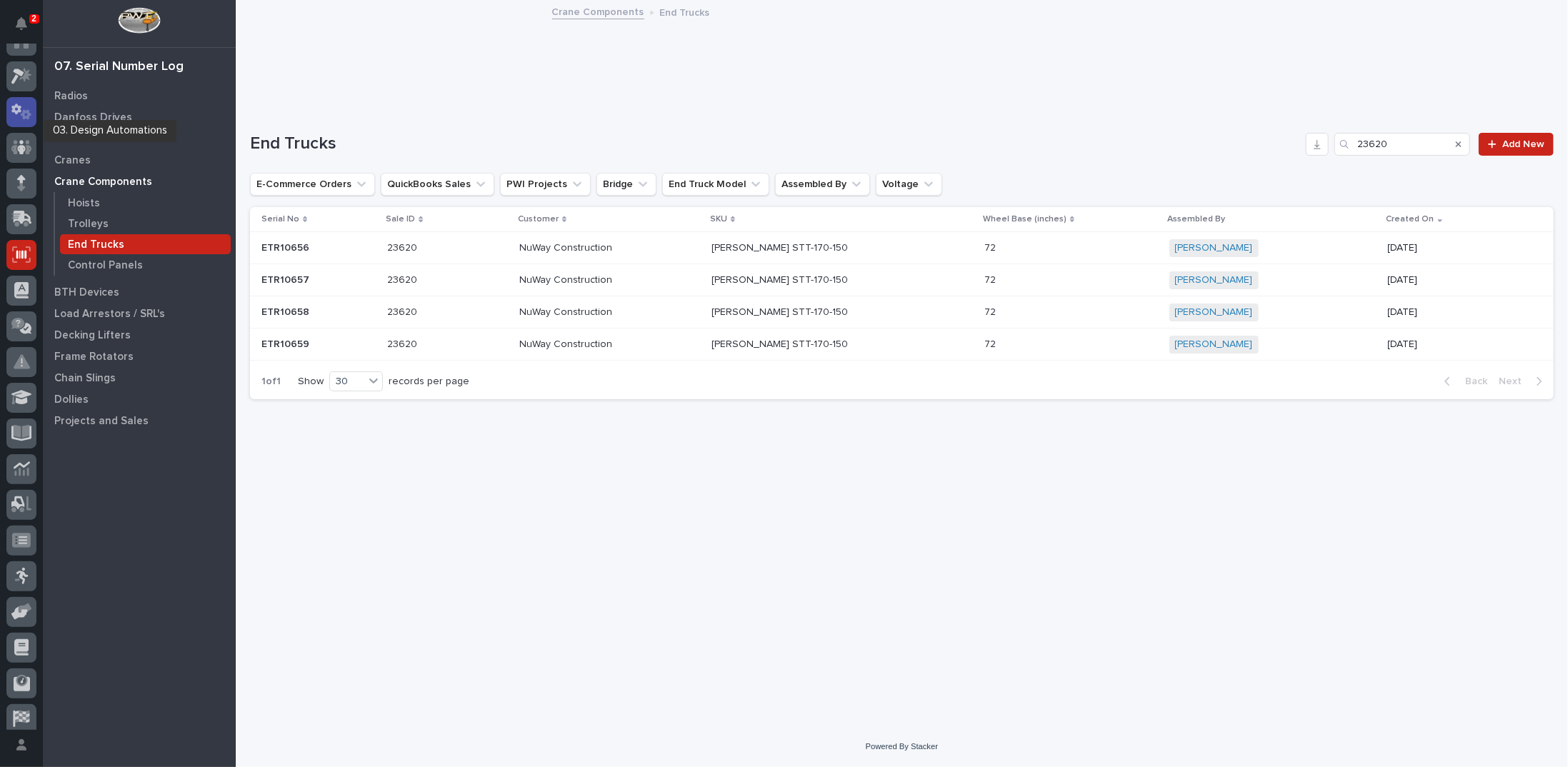
scroll to position [0, 0]
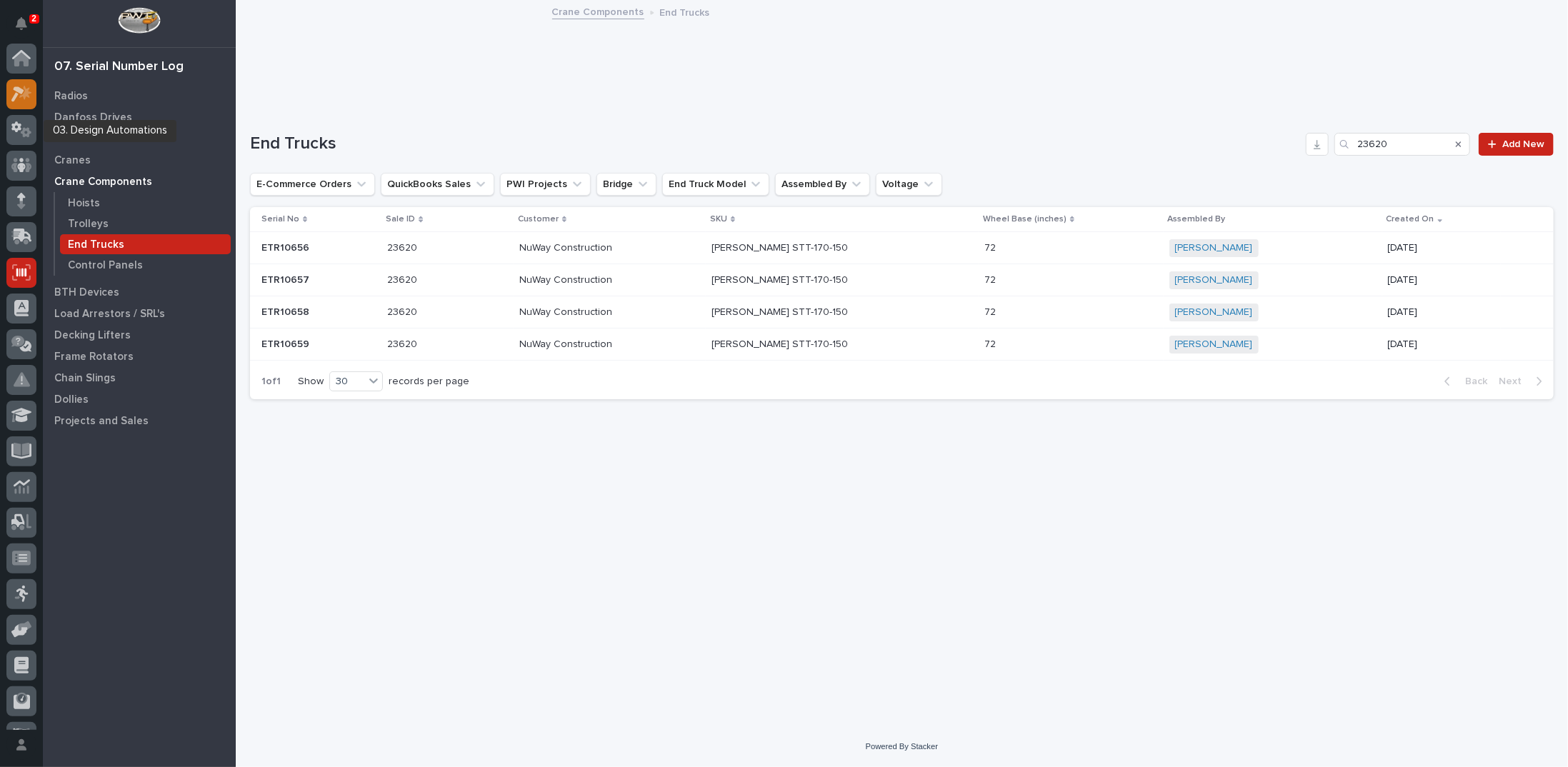
click at [20, 100] on icon at bounding box center [22, 94] width 21 height 17
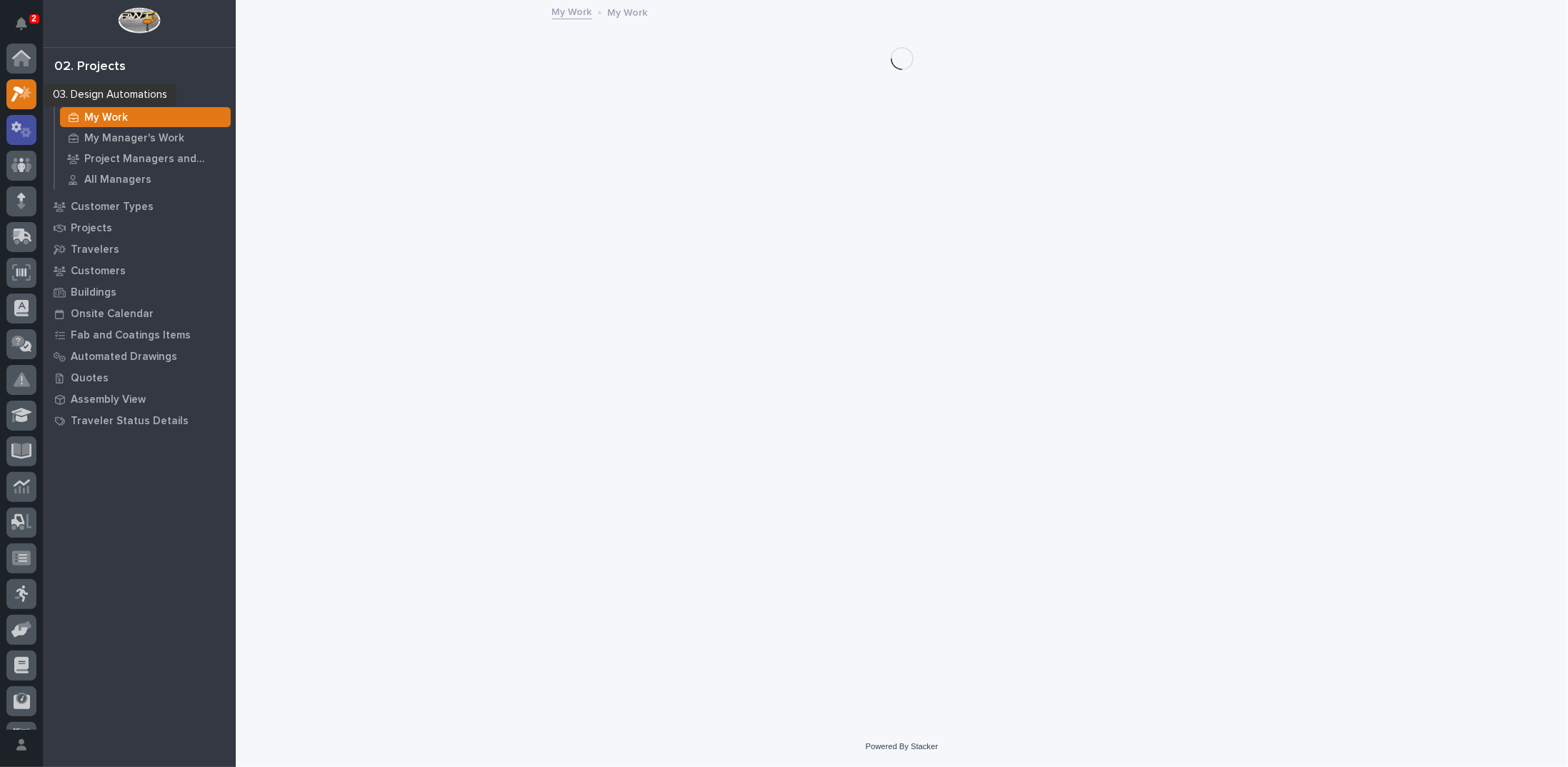
scroll to position [36, 0]
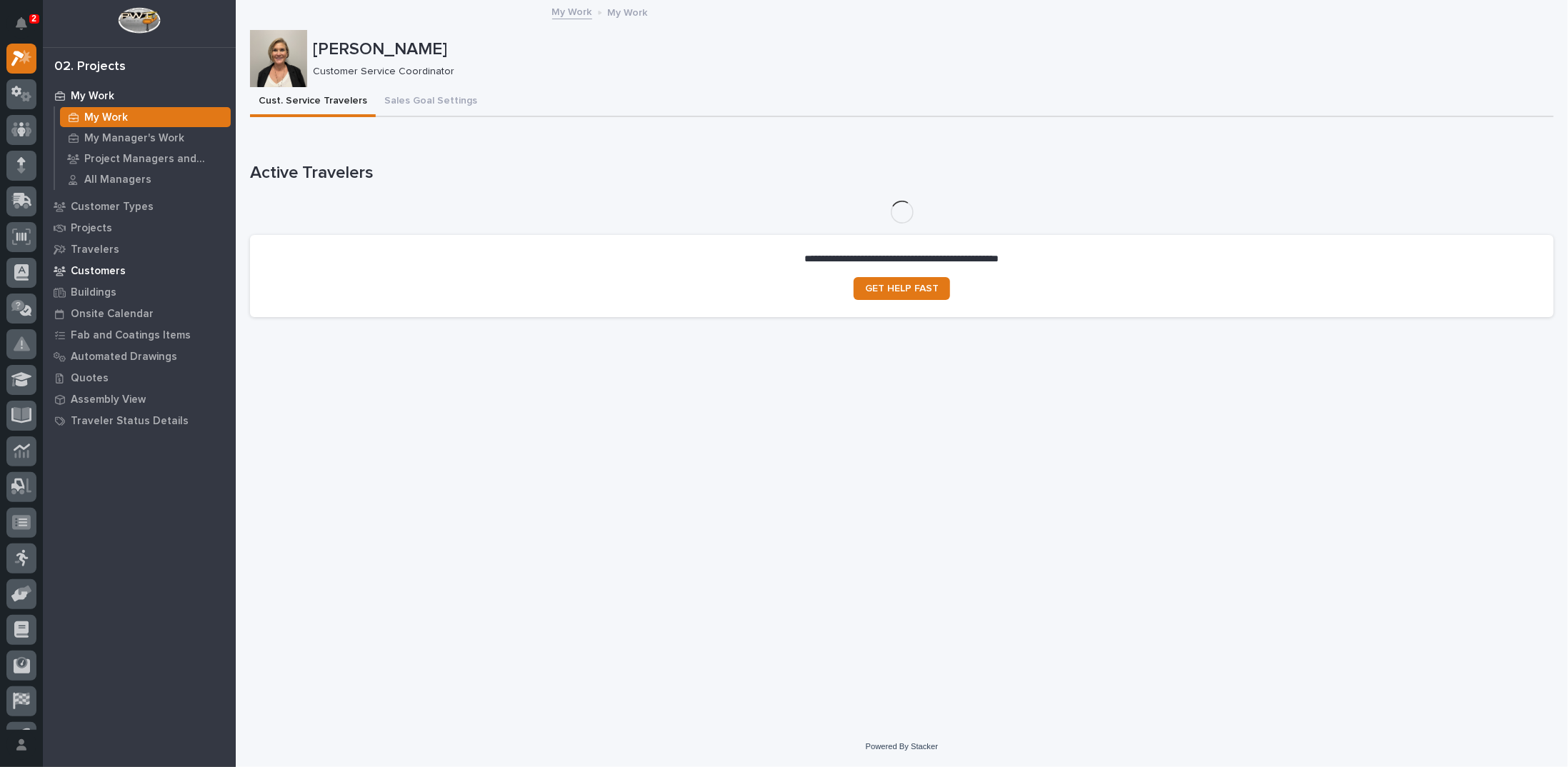
click at [112, 268] on p "Customers" at bounding box center [98, 272] width 55 height 13
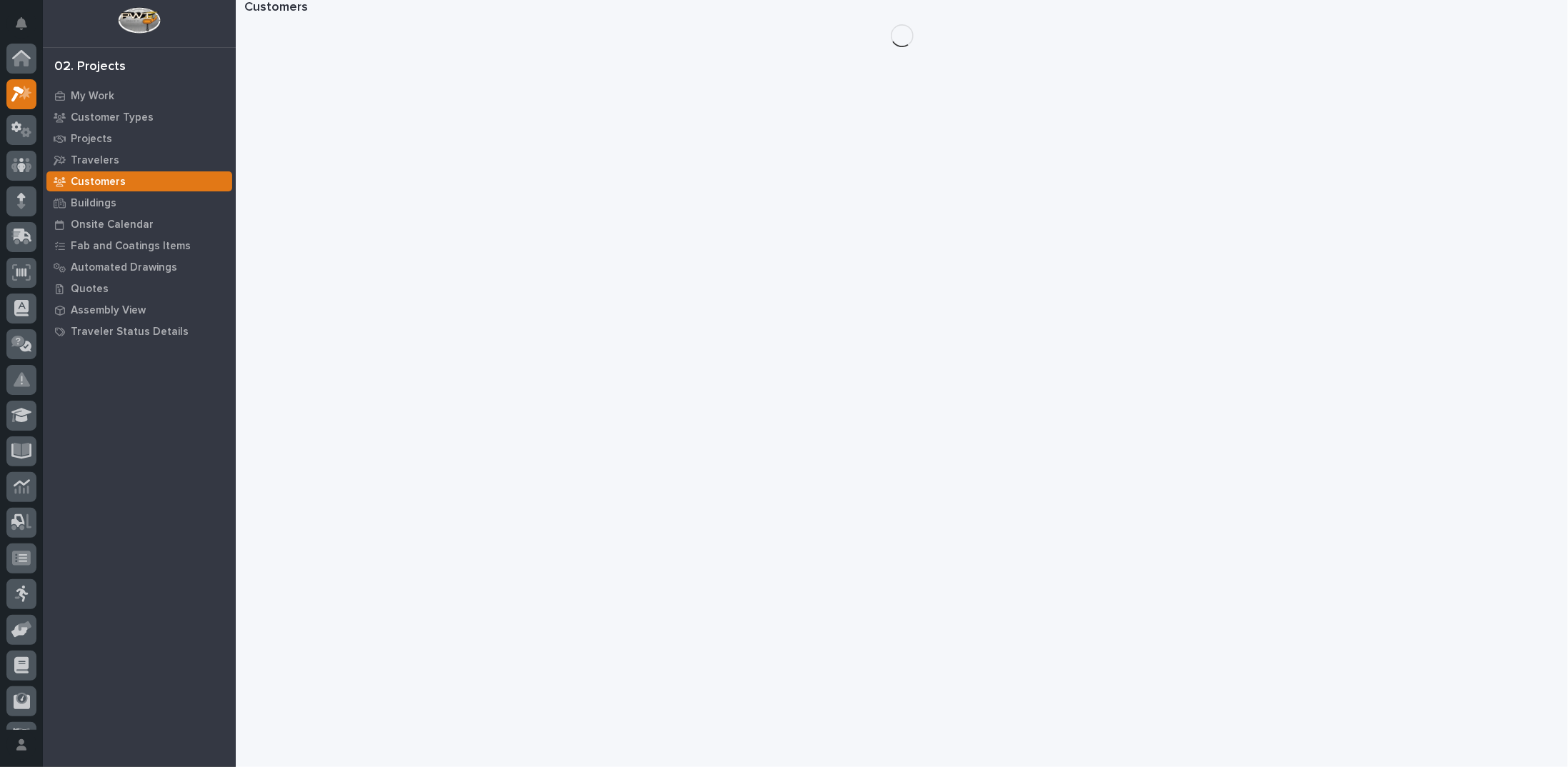
scroll to position [36, 0]
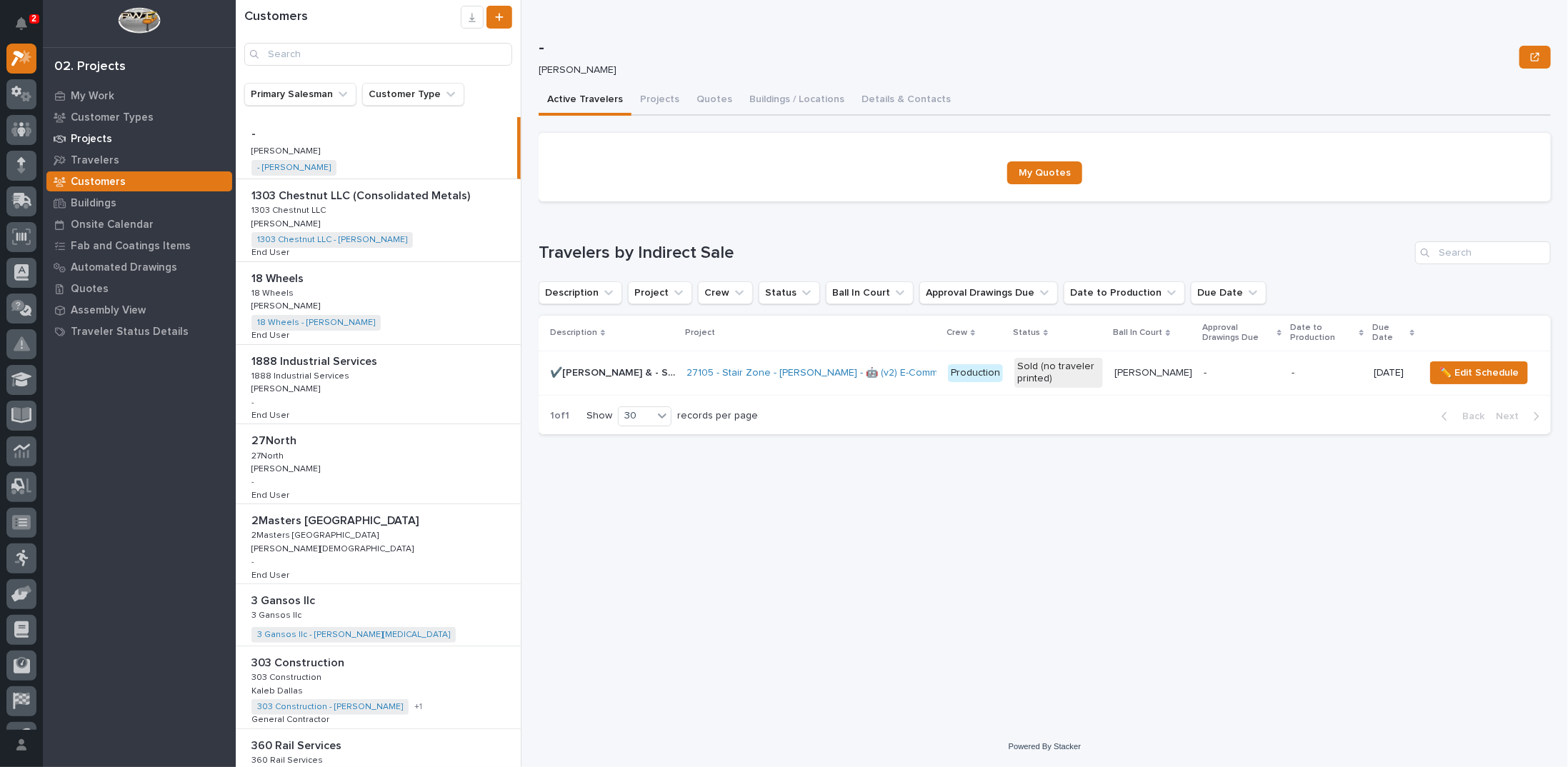
click at [97, 141] on p "Projects" at bounding box center [91, 139] width 41 height 13
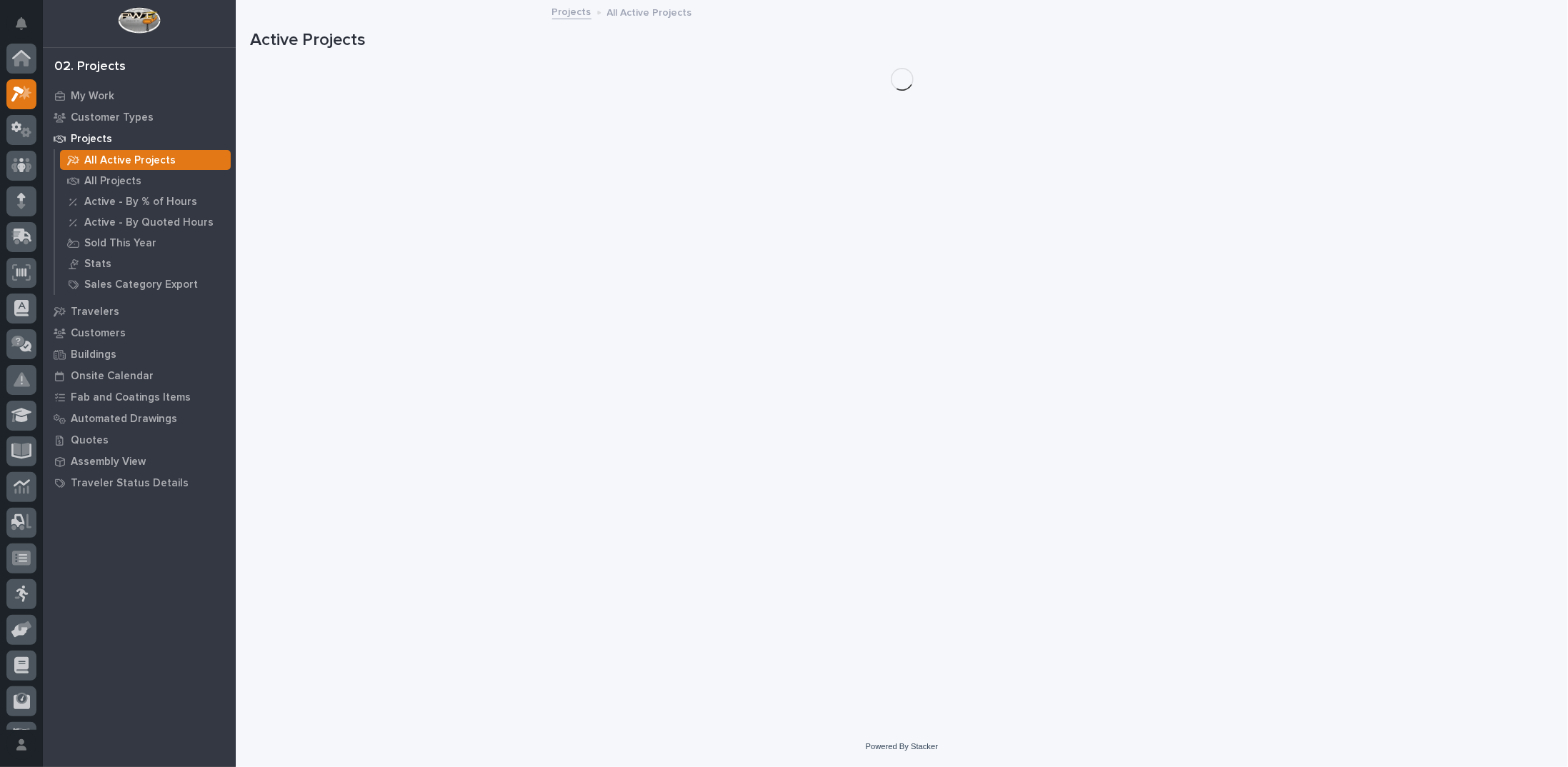
scroll to position [36, 0]
click at [103, 172] on div "All Projects" at bounding box center [145, 181] width 171 height 20
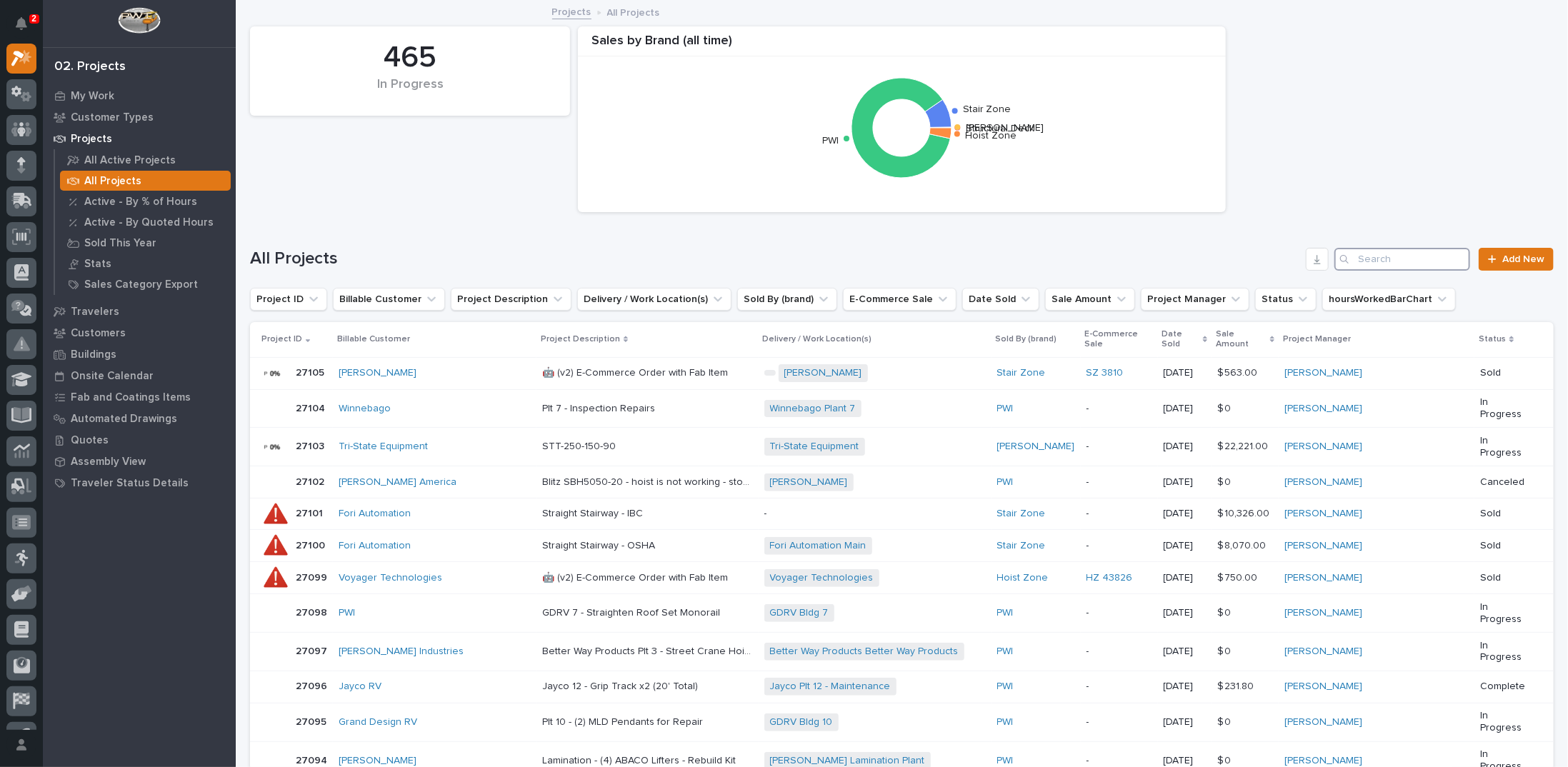
click at [1358, 263] on input "Search" at bounding box center [1402, 259] width 136 height 23
type input "23620"
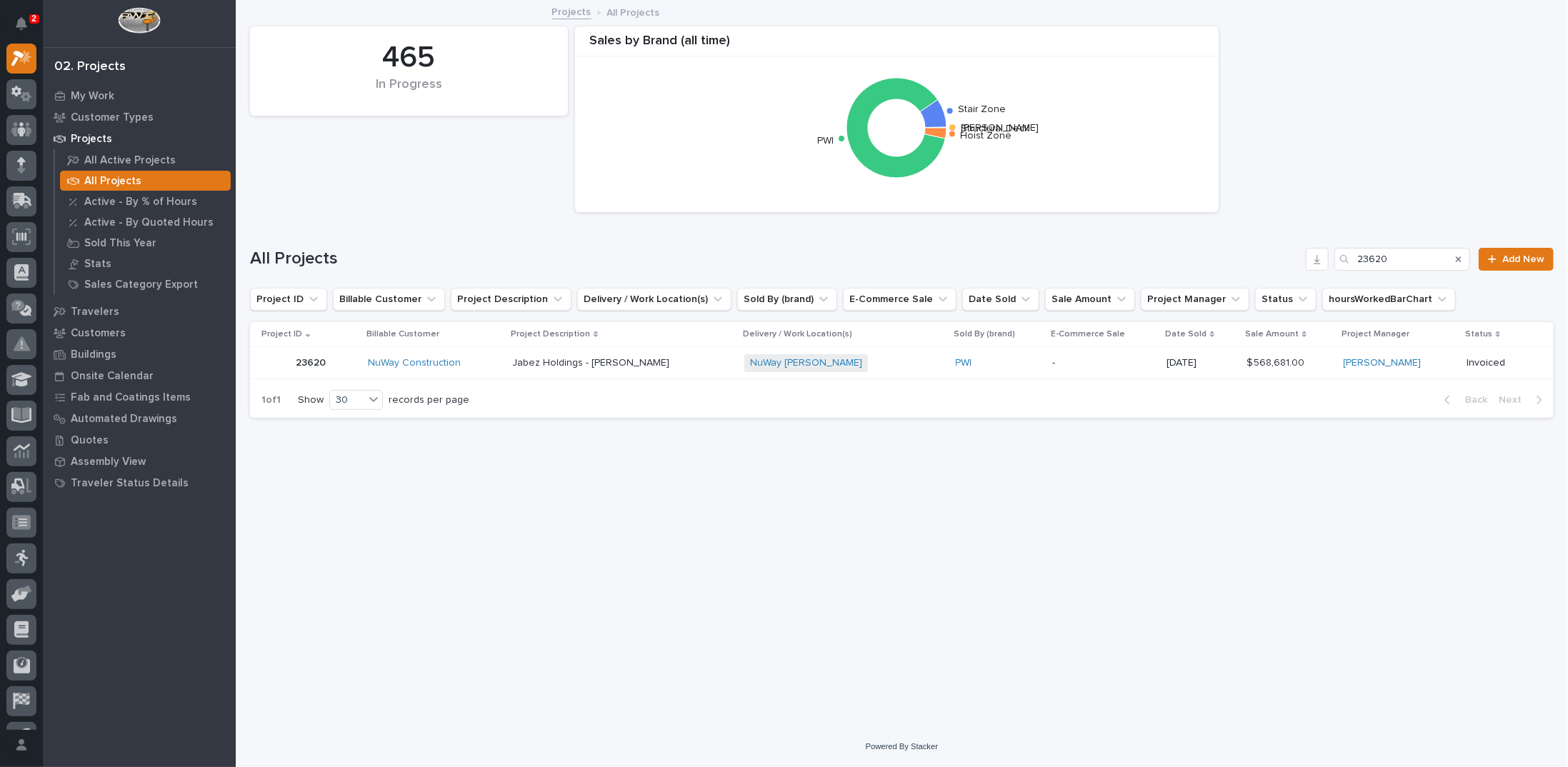
click at [610, 365] on p "Jabez Holdings - [PERSON_NAME]" at bounding box center [592, 362] width 160 height 15
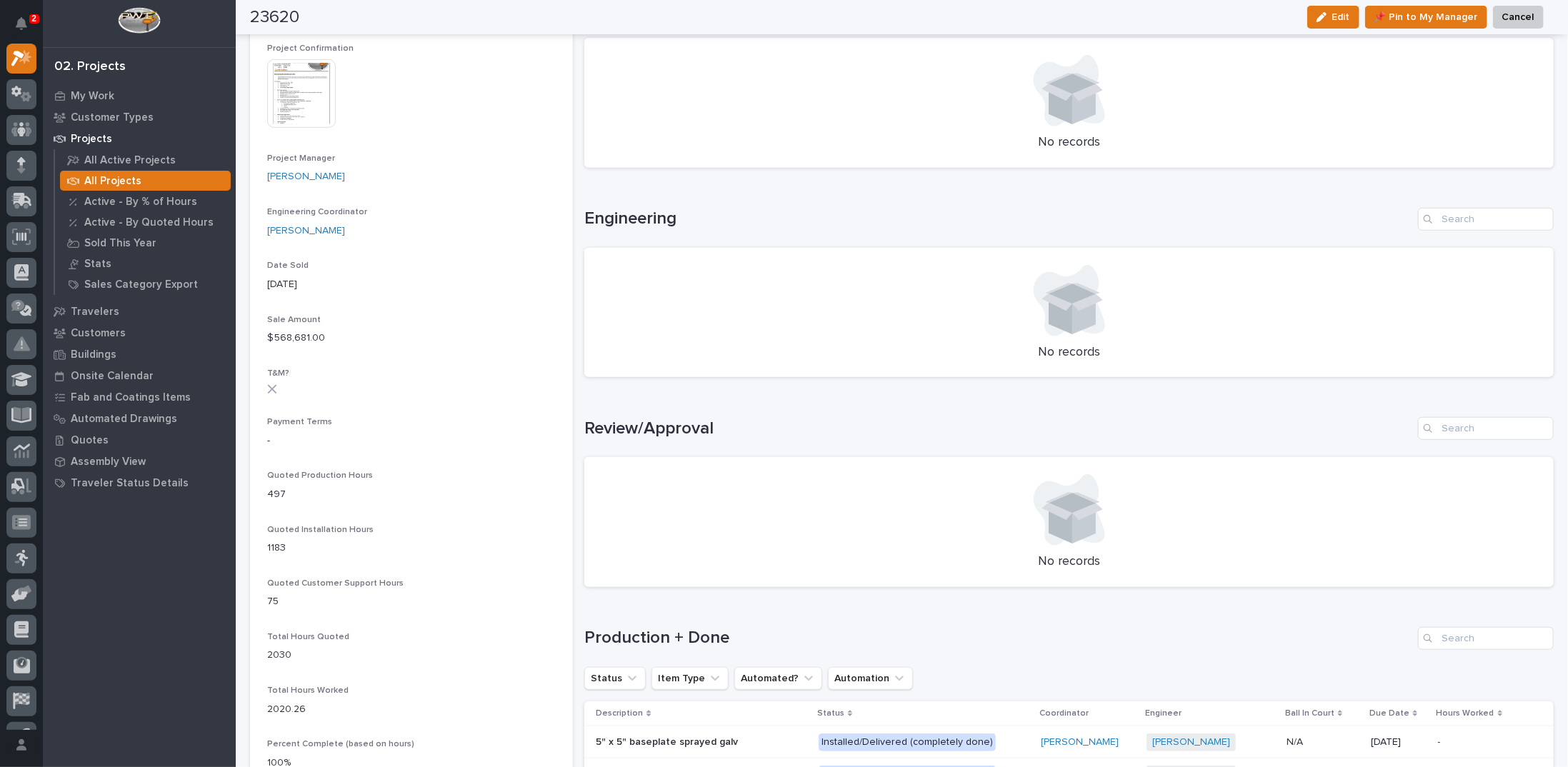
scroll to position [357, 0]
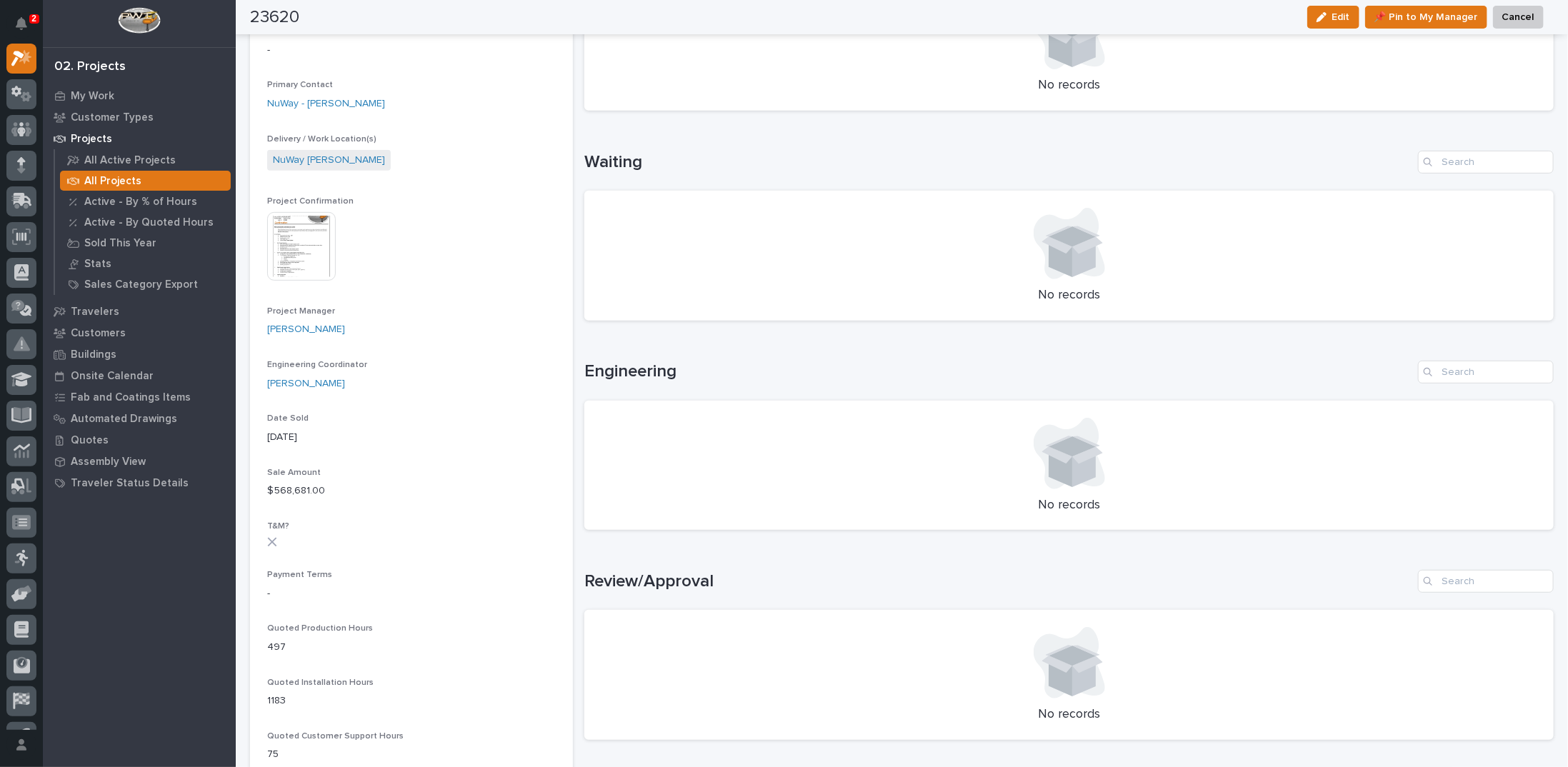
click at [281, 243] on img at bounding box center [301, 246] width 68 height 68
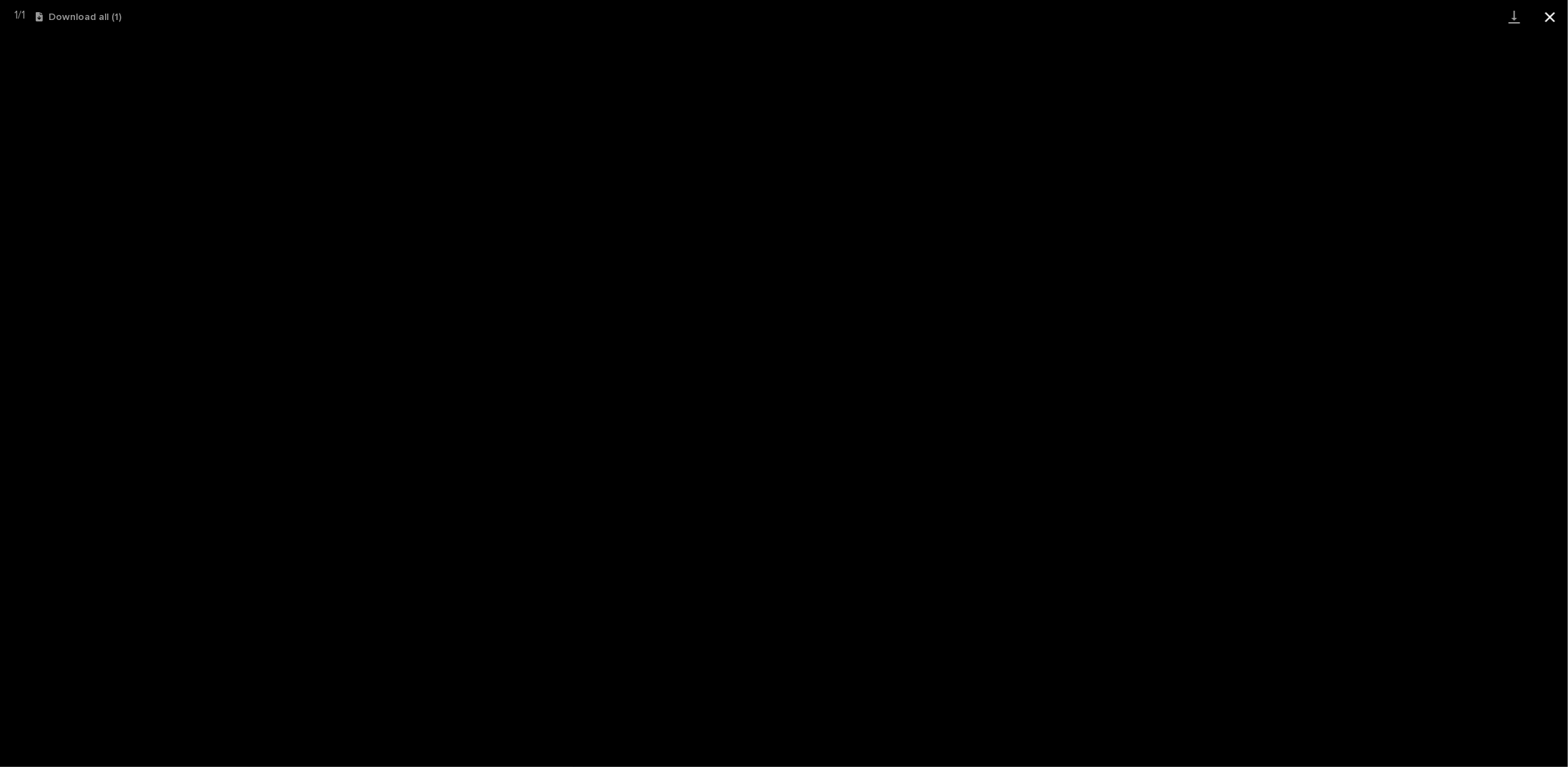
click at [1540, 18] on button "Close gallery" at bounding box center [1550, 17] width 36 height 33
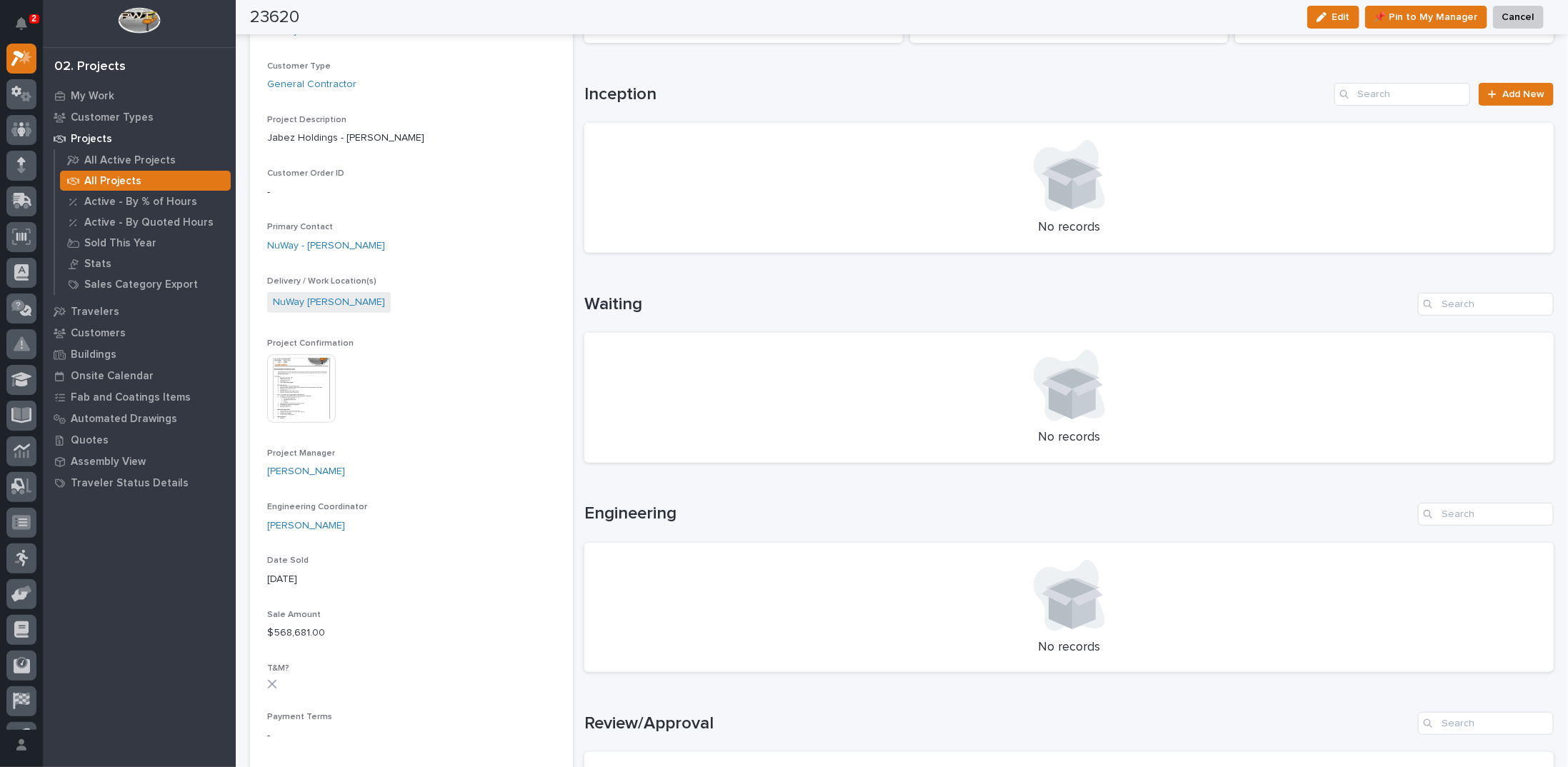
scroll to position [0, 0]
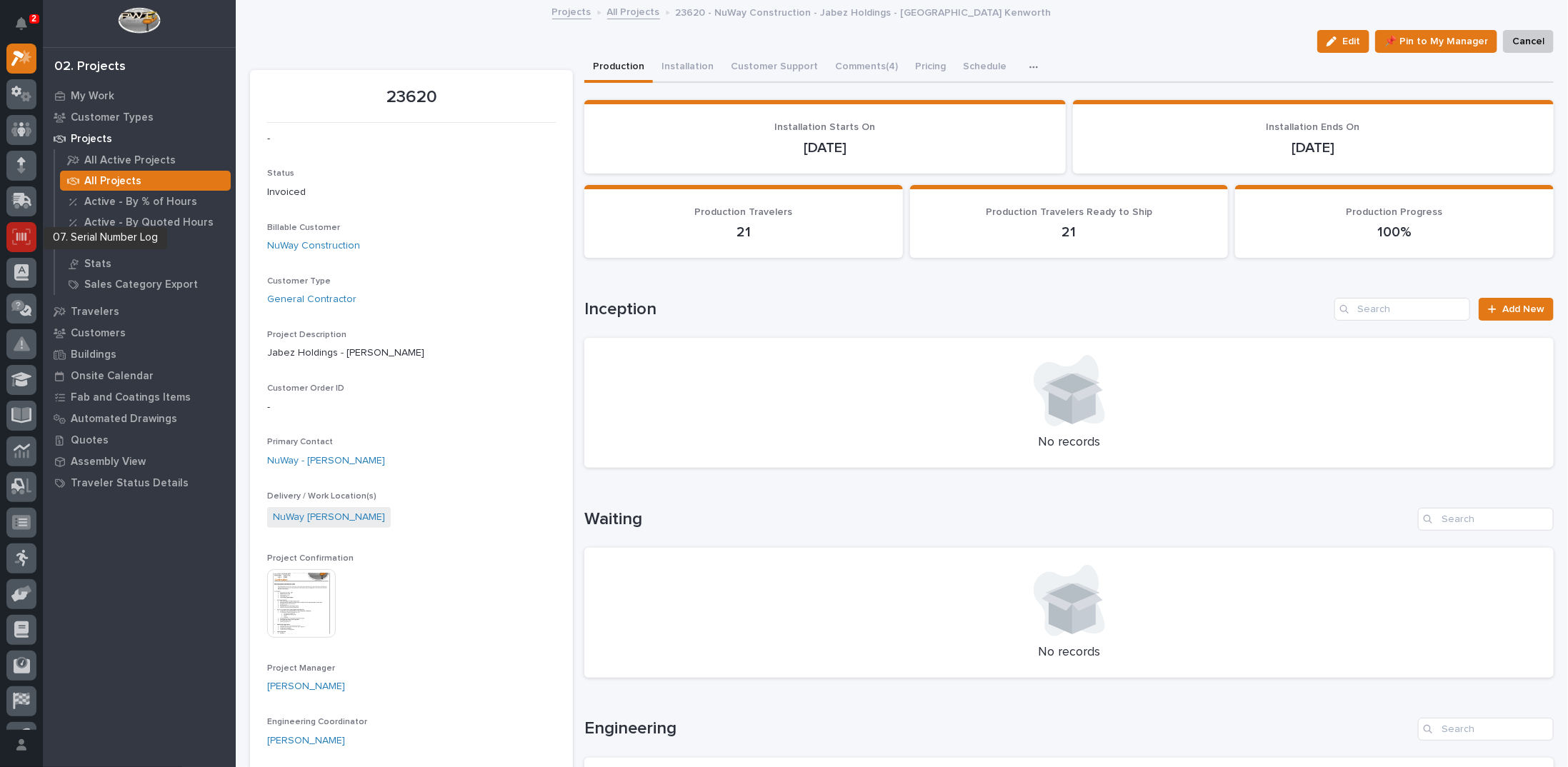
click at [19, 240] on icon at bounding box center [22, 237] width 19 height 17
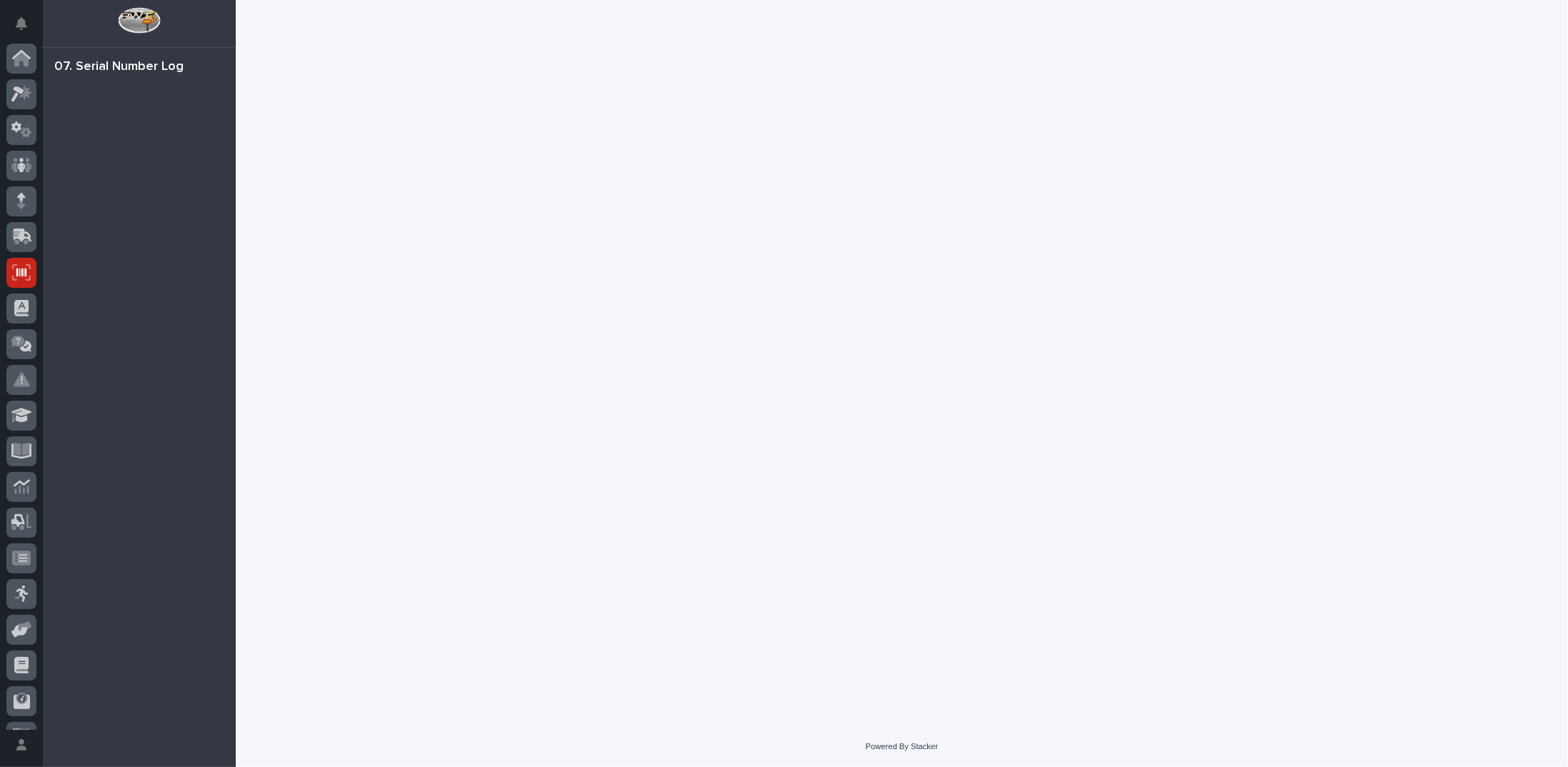
scroll to position [64, 0]
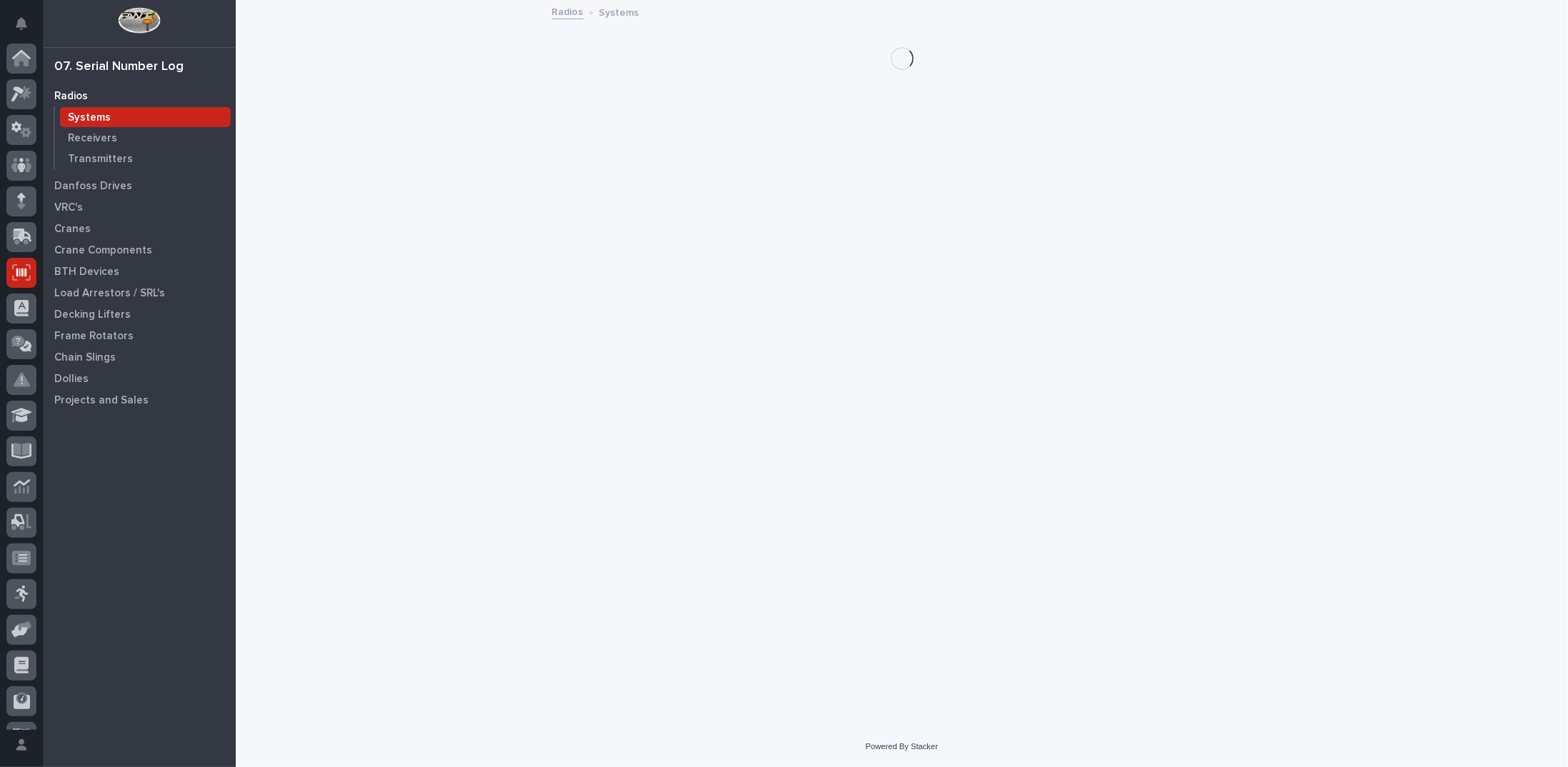
scroll to position [64, 0]
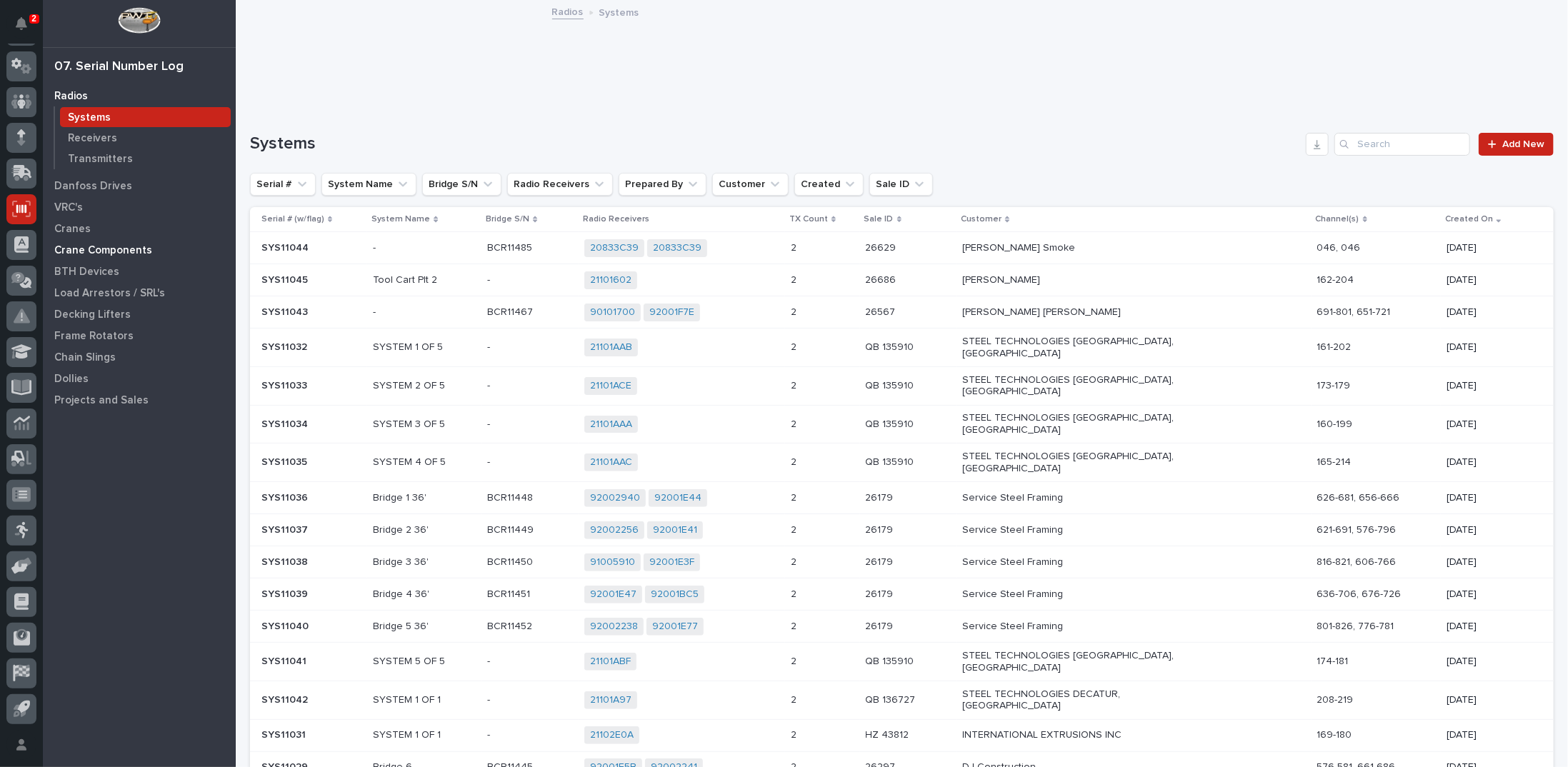
click at [130, 247] on p "Crane Components" at bounding box center [103, 251] width 98 height 13
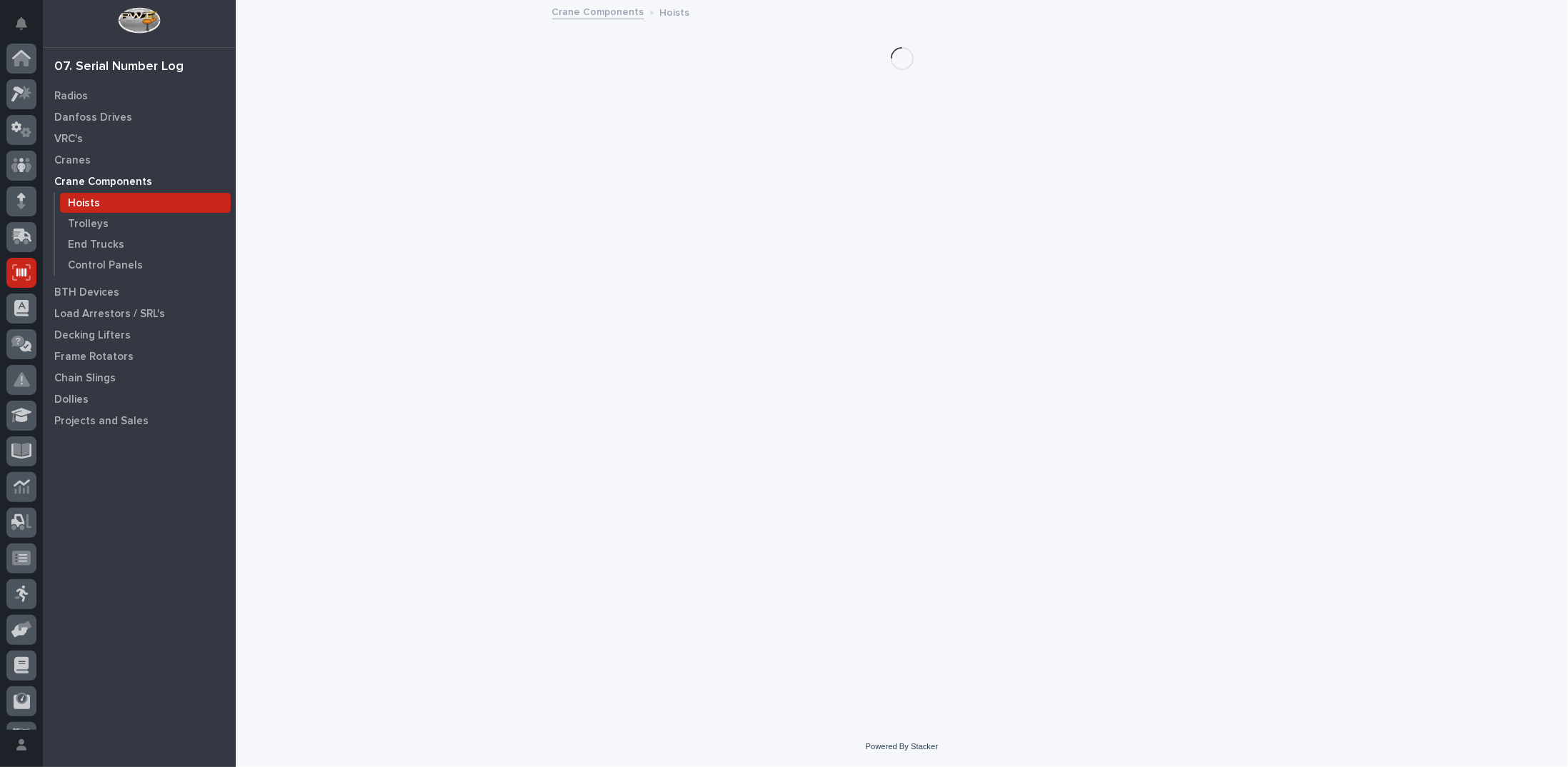
scroll to position [64, 0]
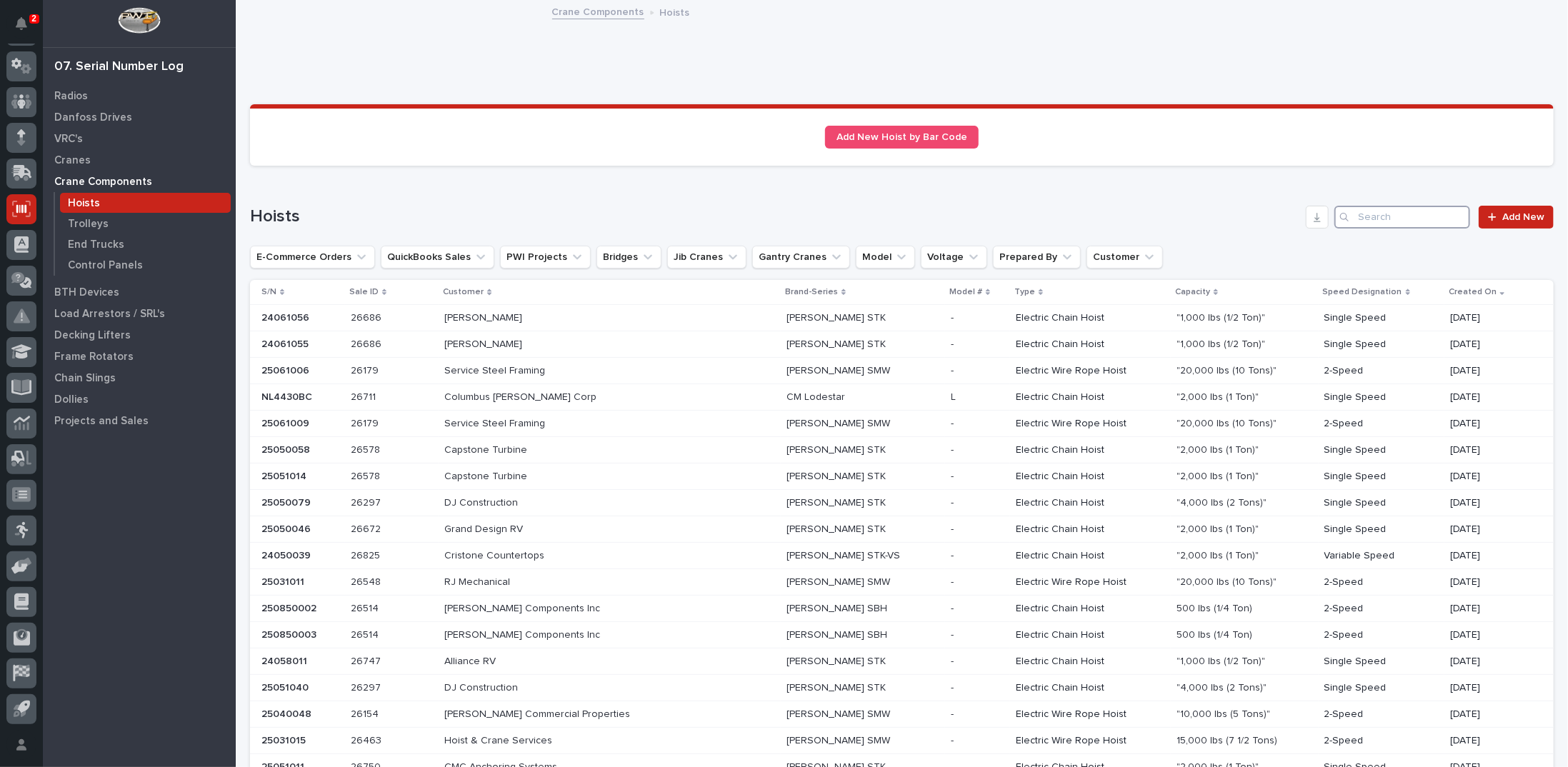
click at [1381, 218] on input "Search" at bounding box center [1402, 216] width 136 height 23
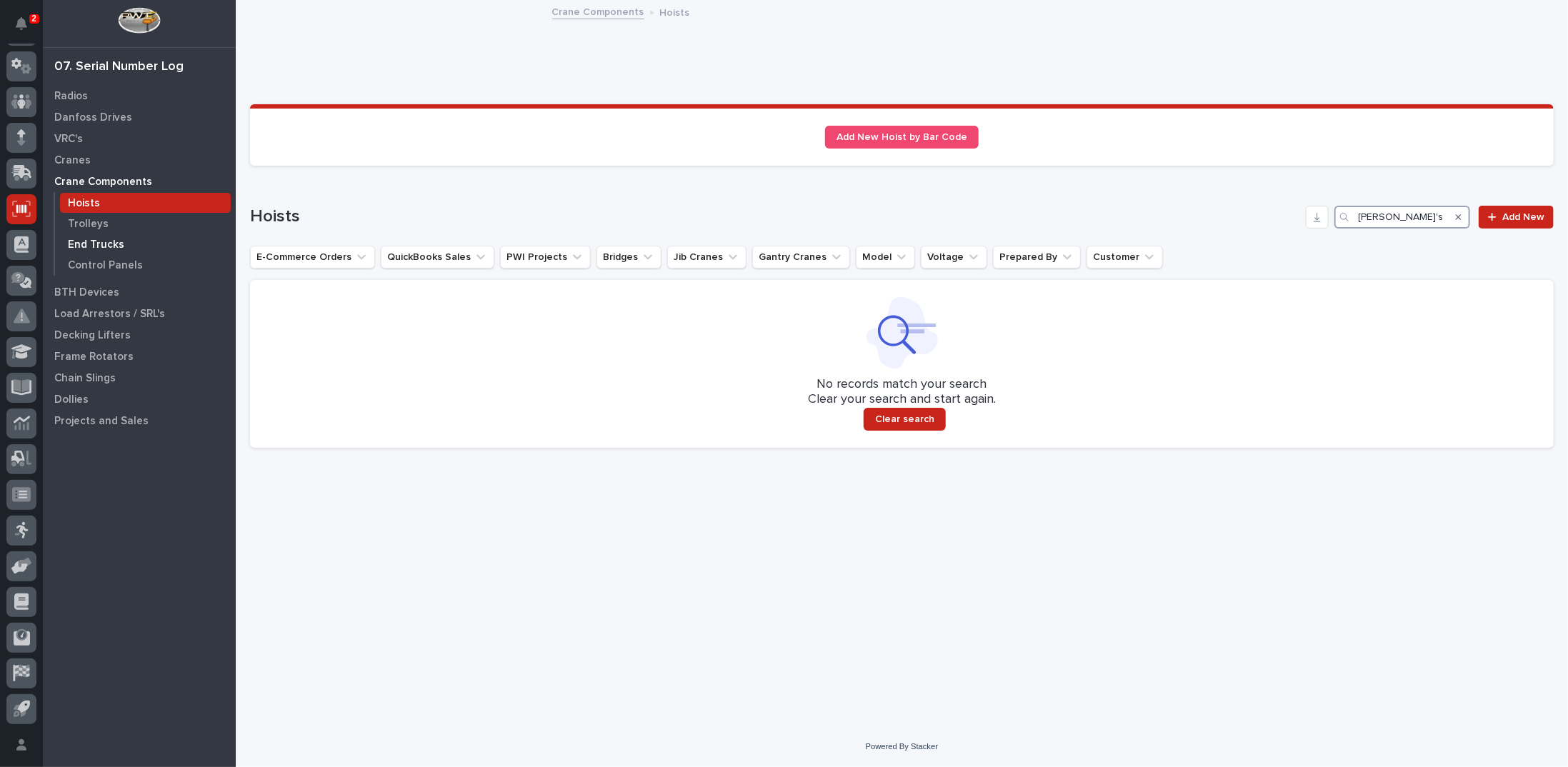
type input "[PERSON_NAME]'s mac"
click at [101, 243] on p "End Trucks" at bounding box center [96, 245] width 57 height 13
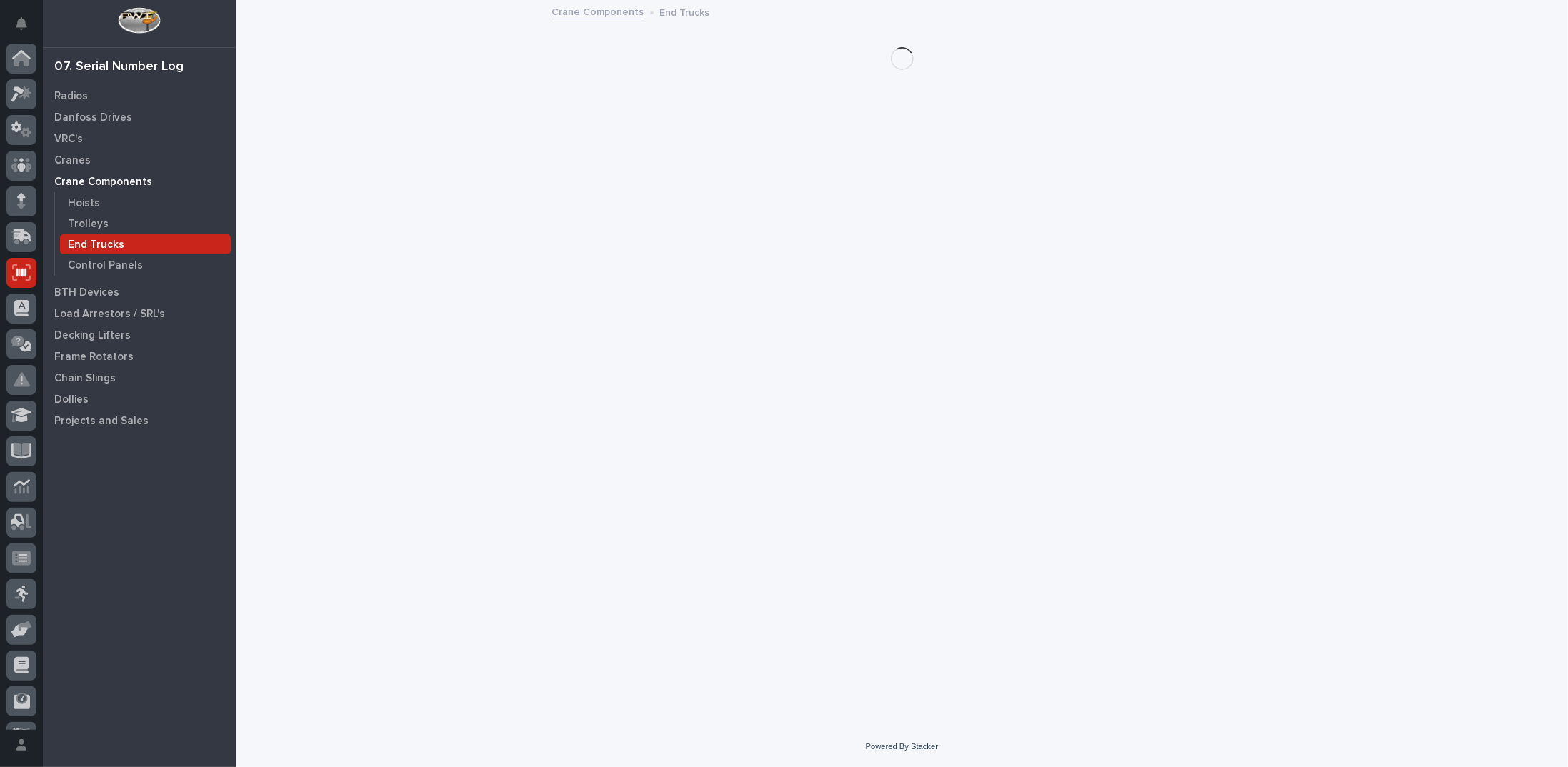
scroll to position [64, 0]
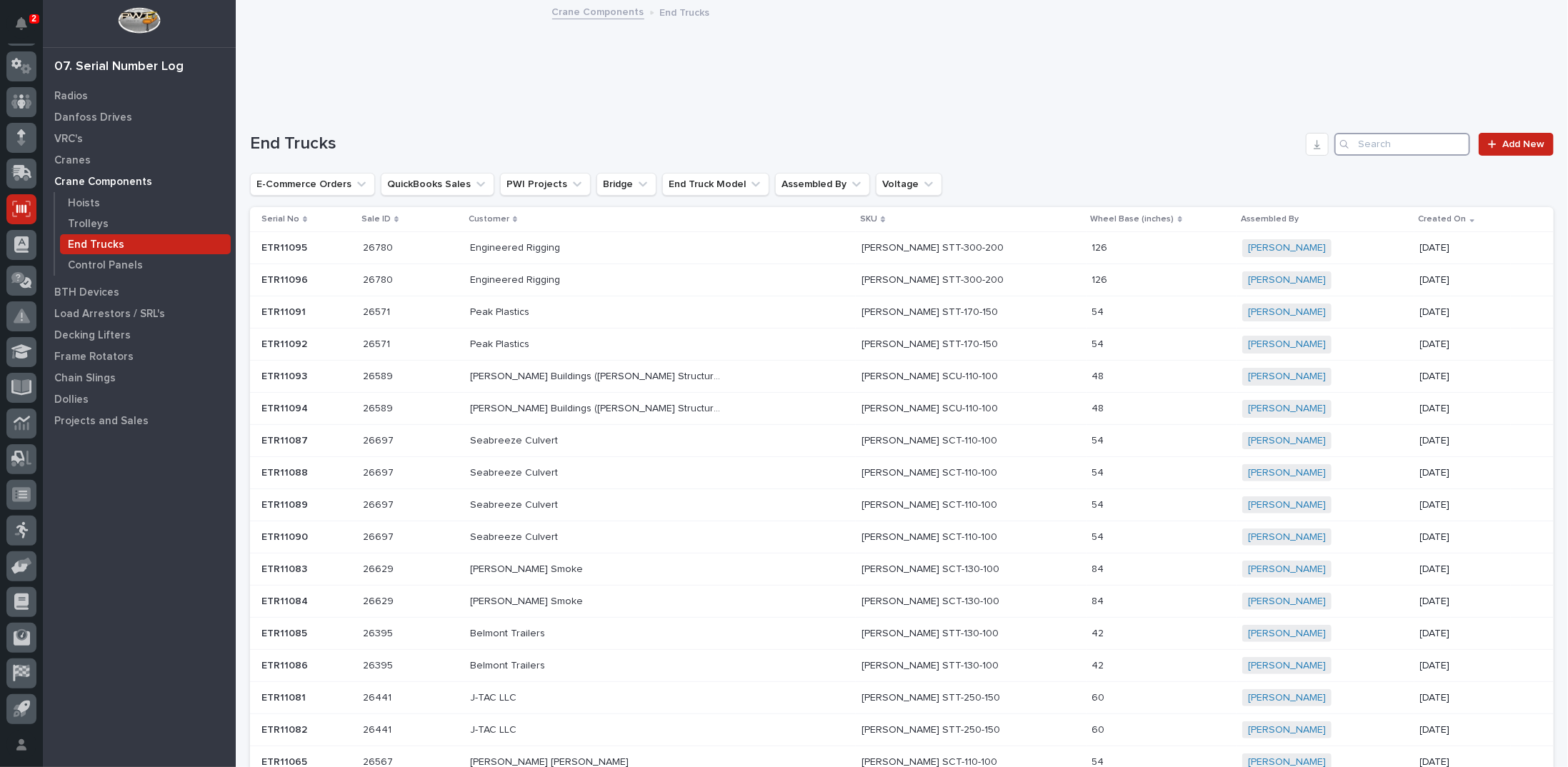
click at [1366, 143] on input "Search" at bounding box center [1402, 144] width 136 height 23
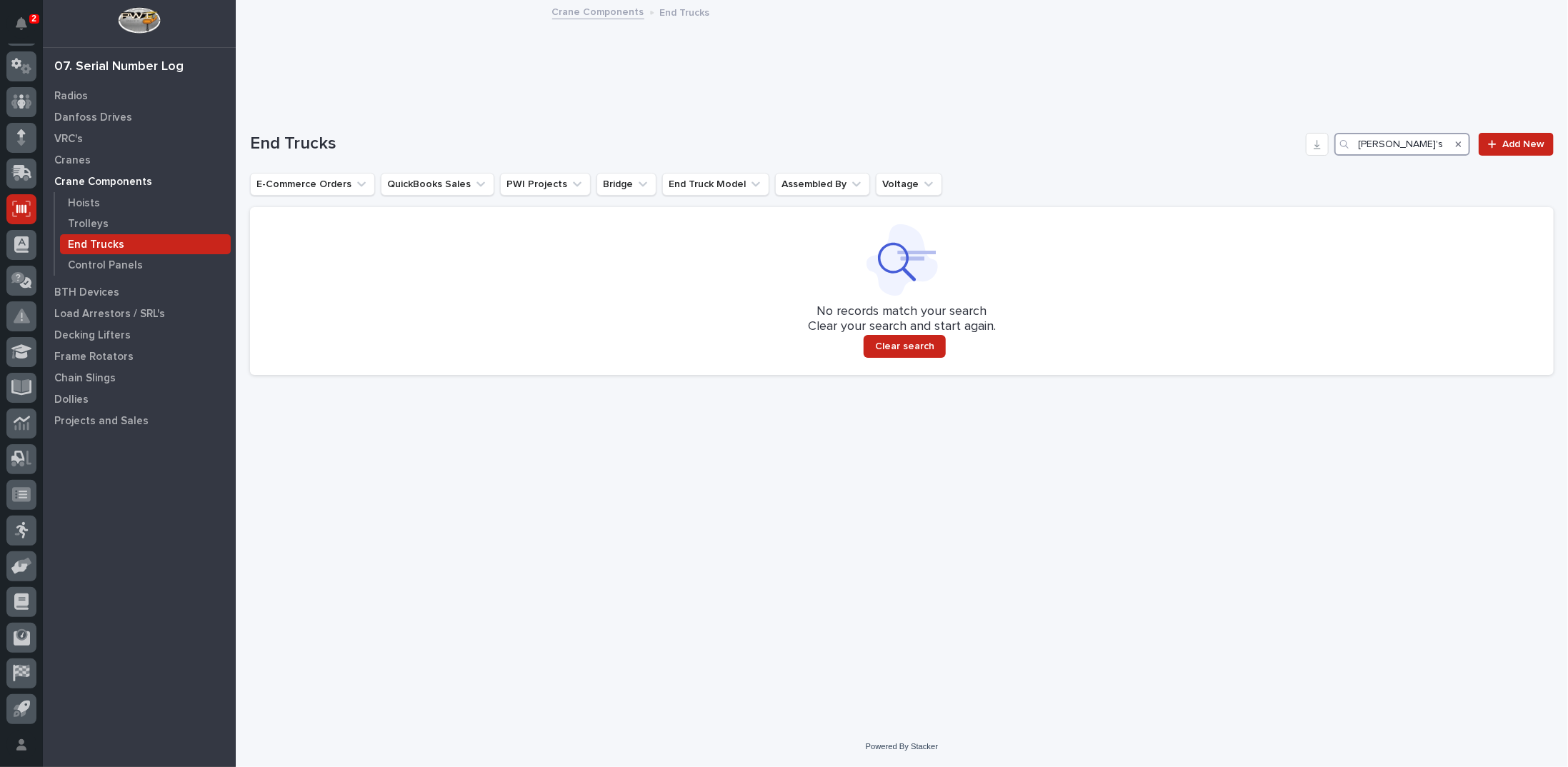
type input "[PERSON_NAME]'s"
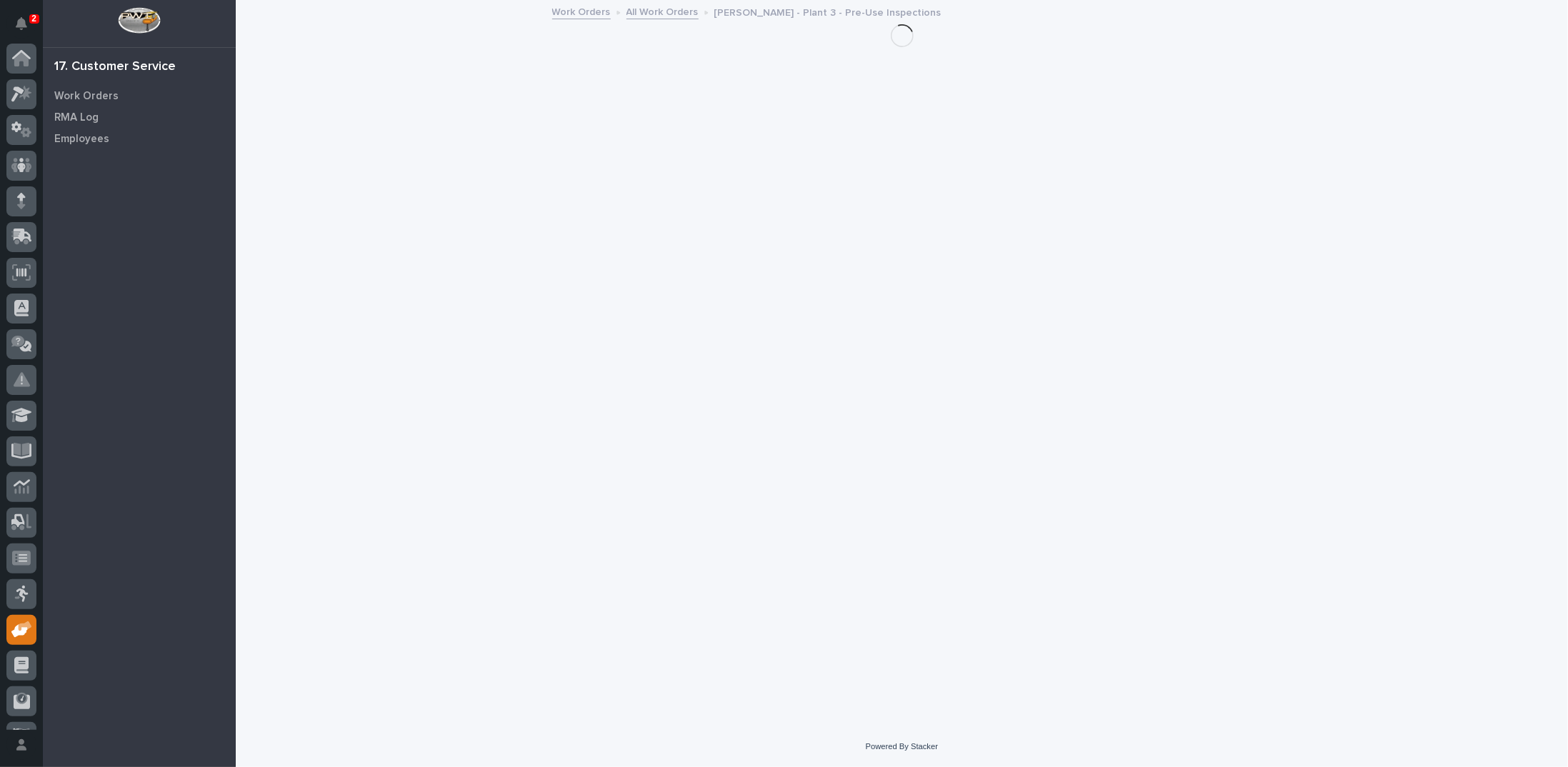
scroll to position [64, 0]
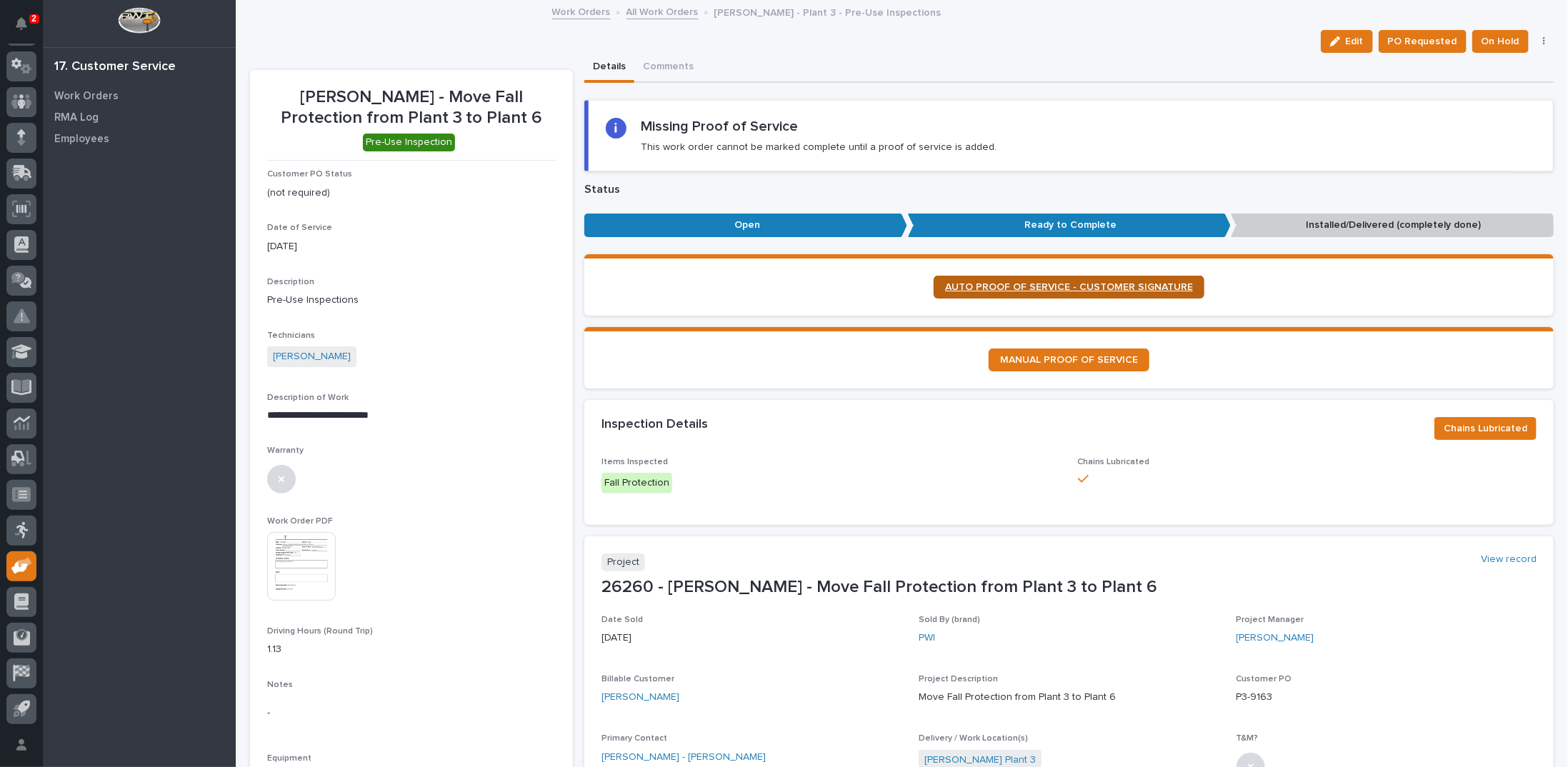
click at [1015, 284] on span "AUTO PROOF OF SERVICE - CUSTOMER SIGNATURE" at bounding box center [1068, 288] width 248 height 10
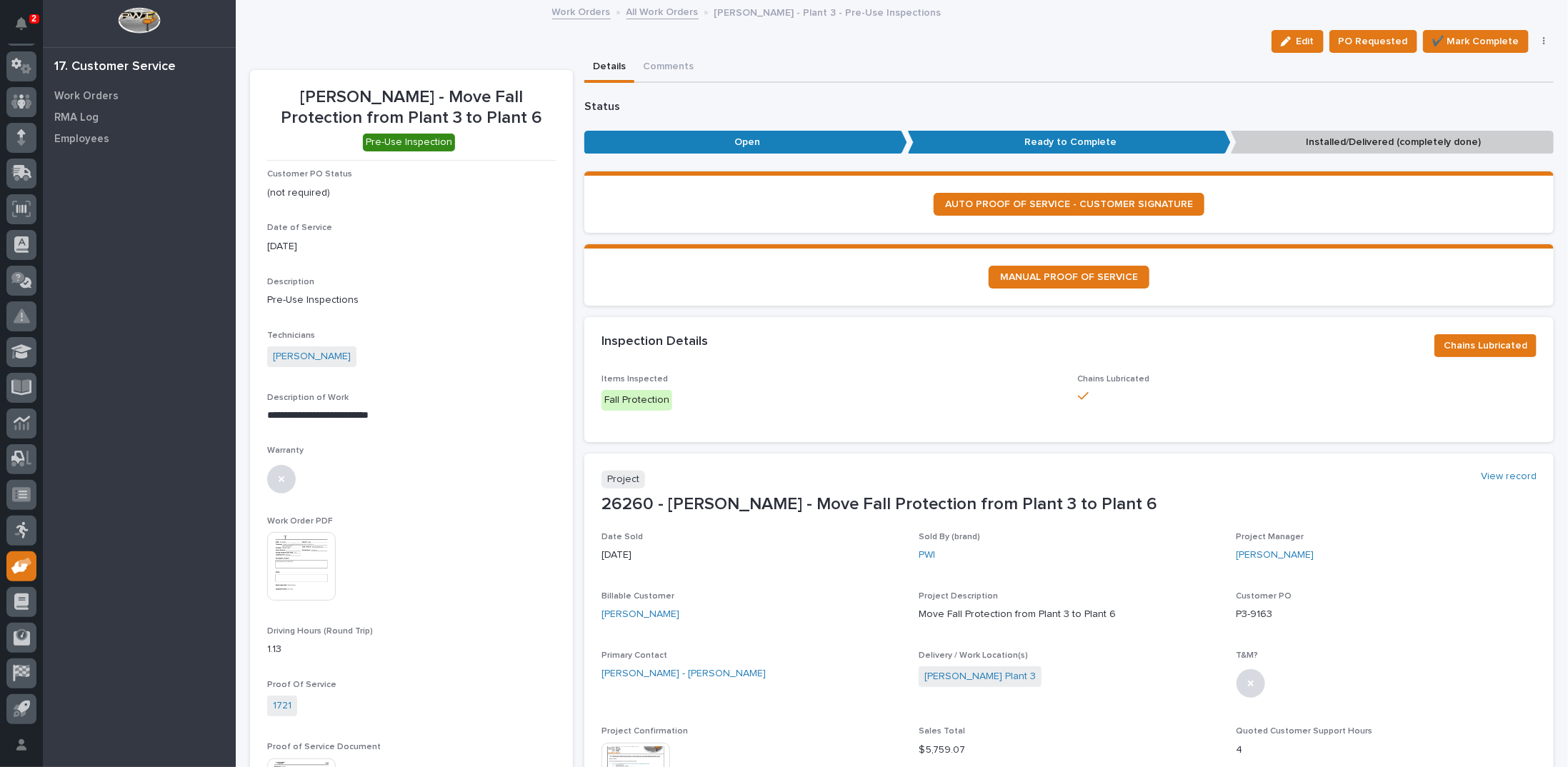
click at [630, 13] on link "All Work Orders" at bounding box center [662, 11] width 72 height 17
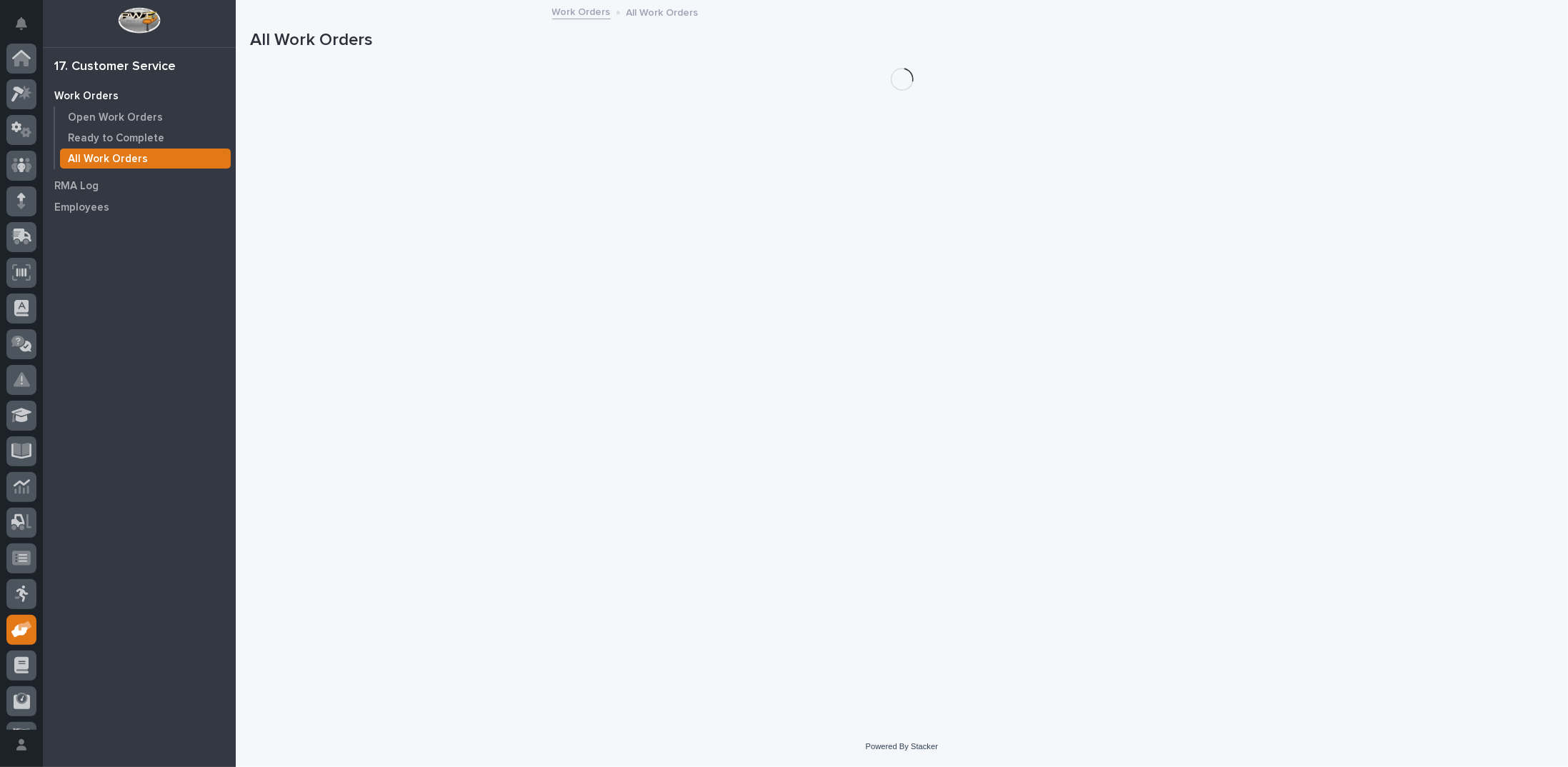
scroll to position [64, 0]
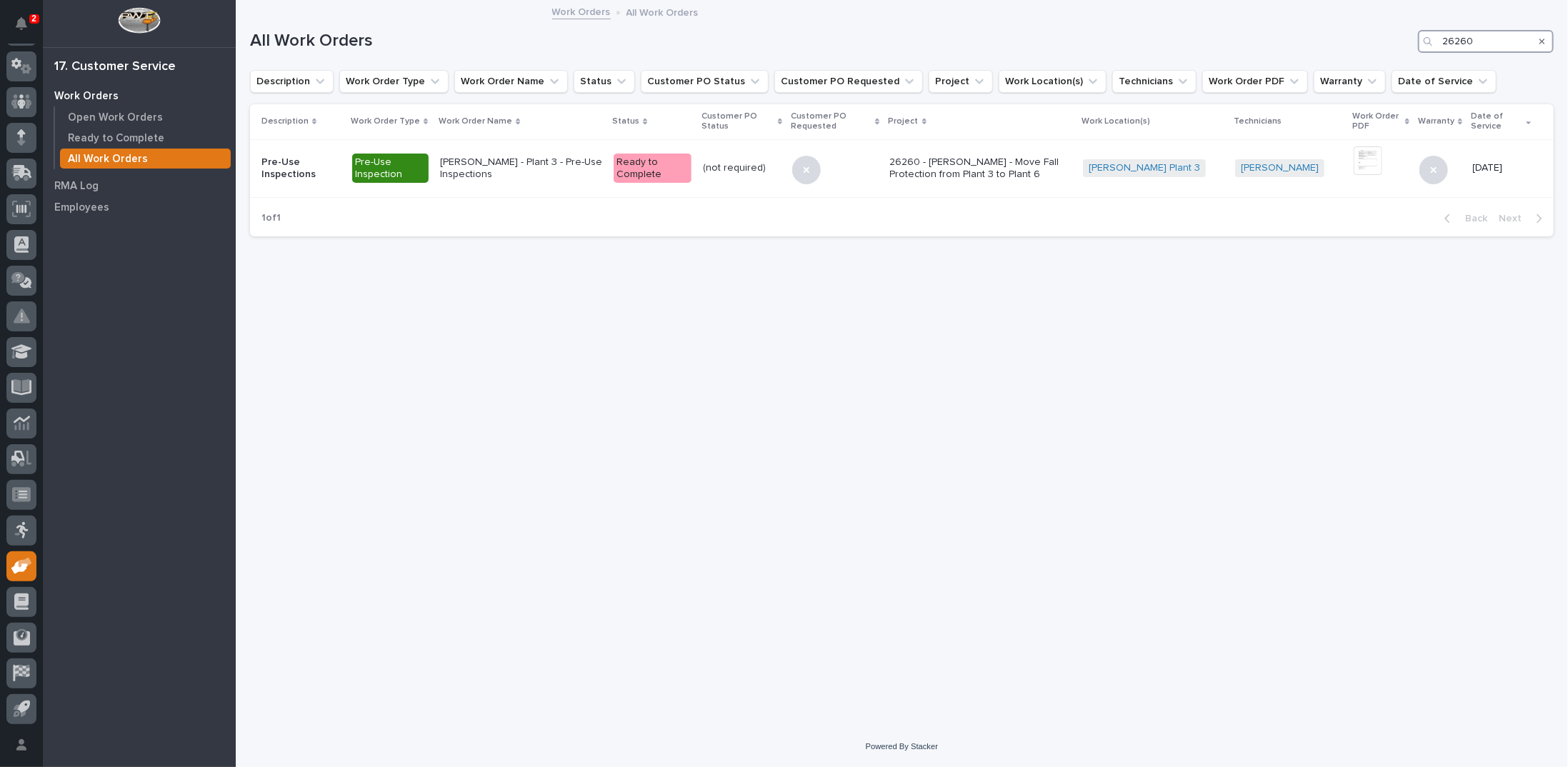
drag, startPoint x: 1482, startPoint y: 43, endPoint x: 1260, endPoint y: 57, distance: 222.4
click at [1274, 57] on div "All Work Orders 26260" at bounding box center [901, 36] width 1304 height 68
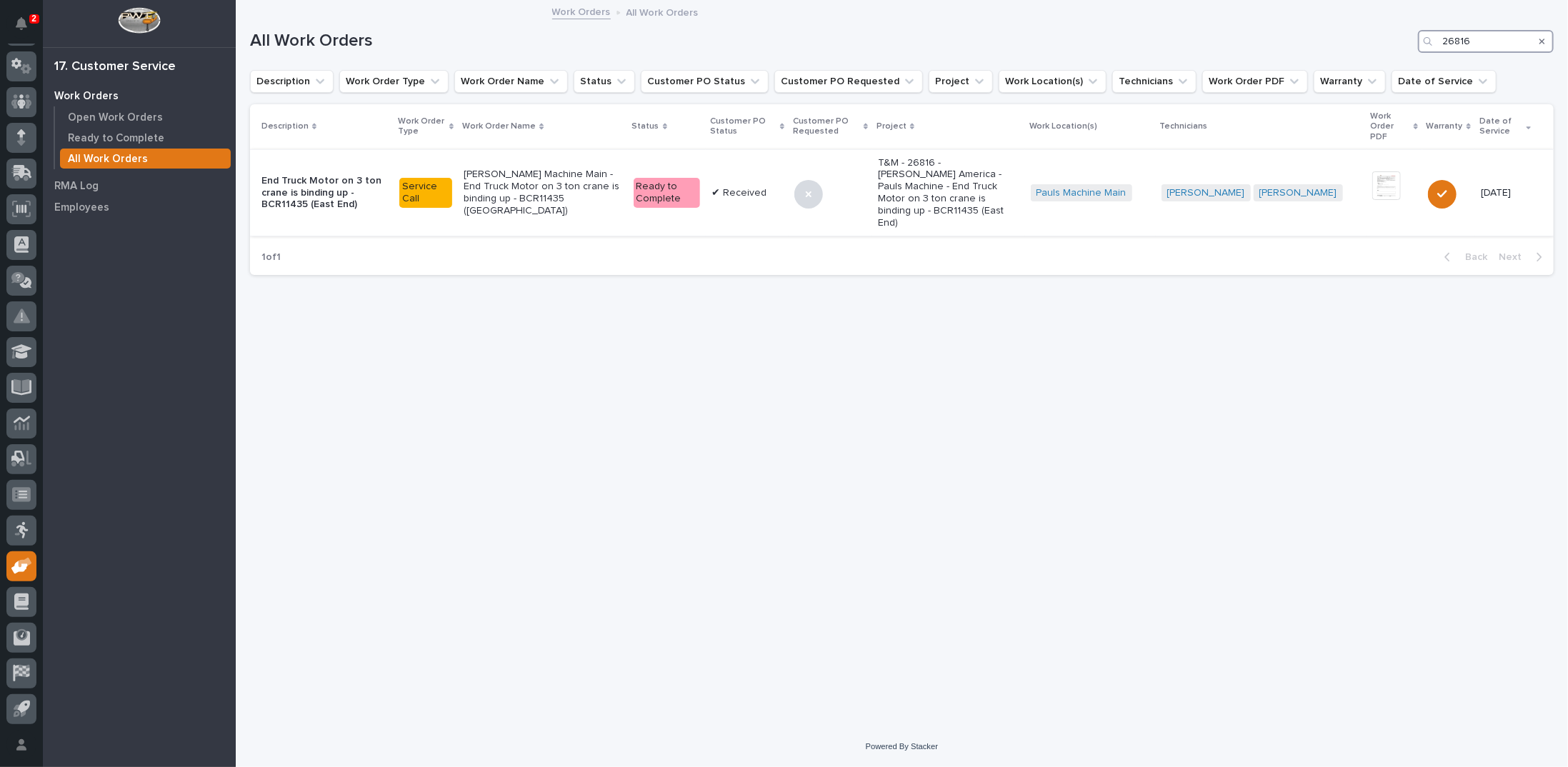
type input "26816"
click at [583, 169] on p "Starke - Pauls Machine Main - End Truck Motor on 3 ton crane is binding up - BC…" at bounding box center [542, 192] width 158 height 48
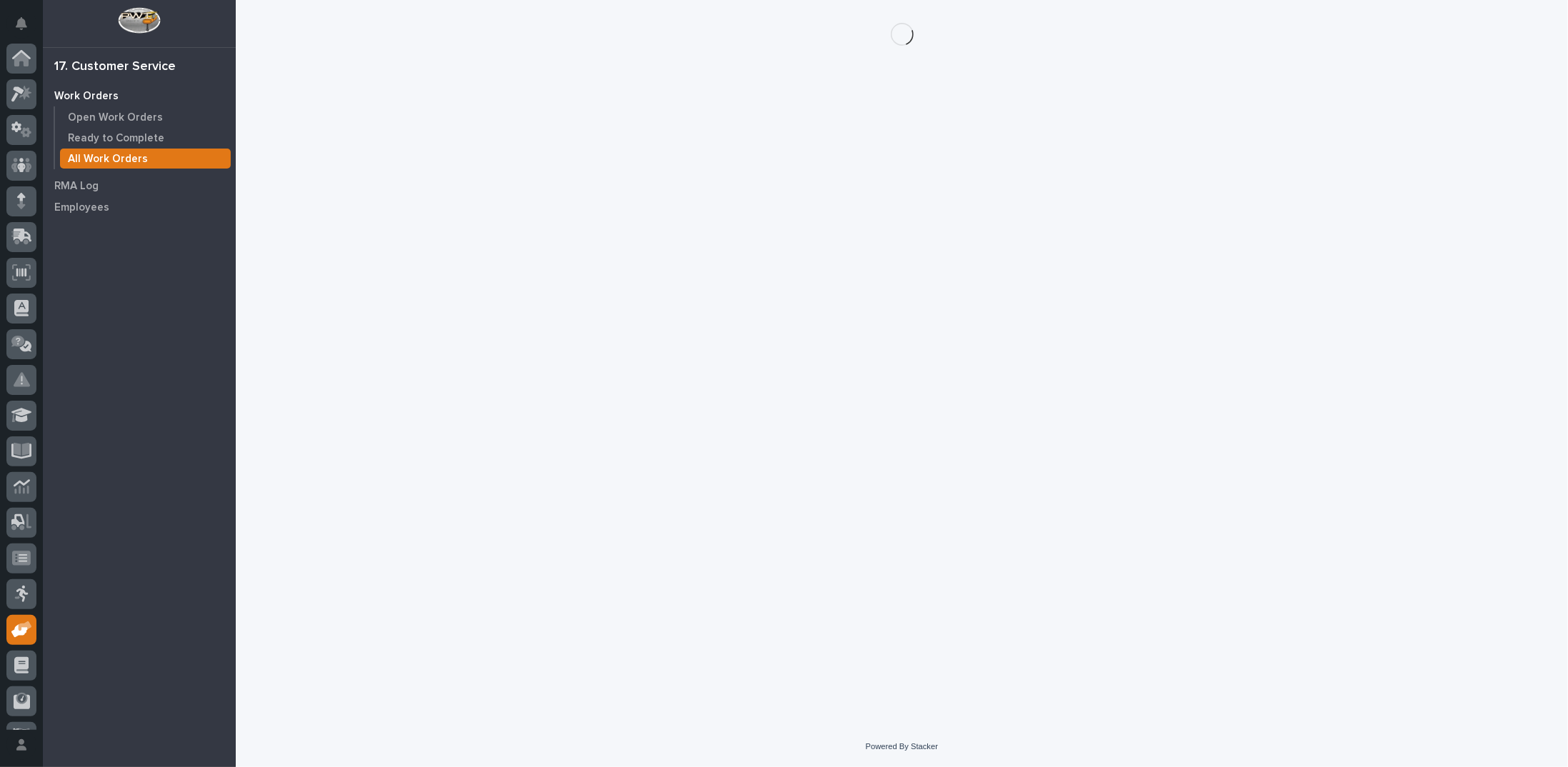
scroll to position [64, 0]
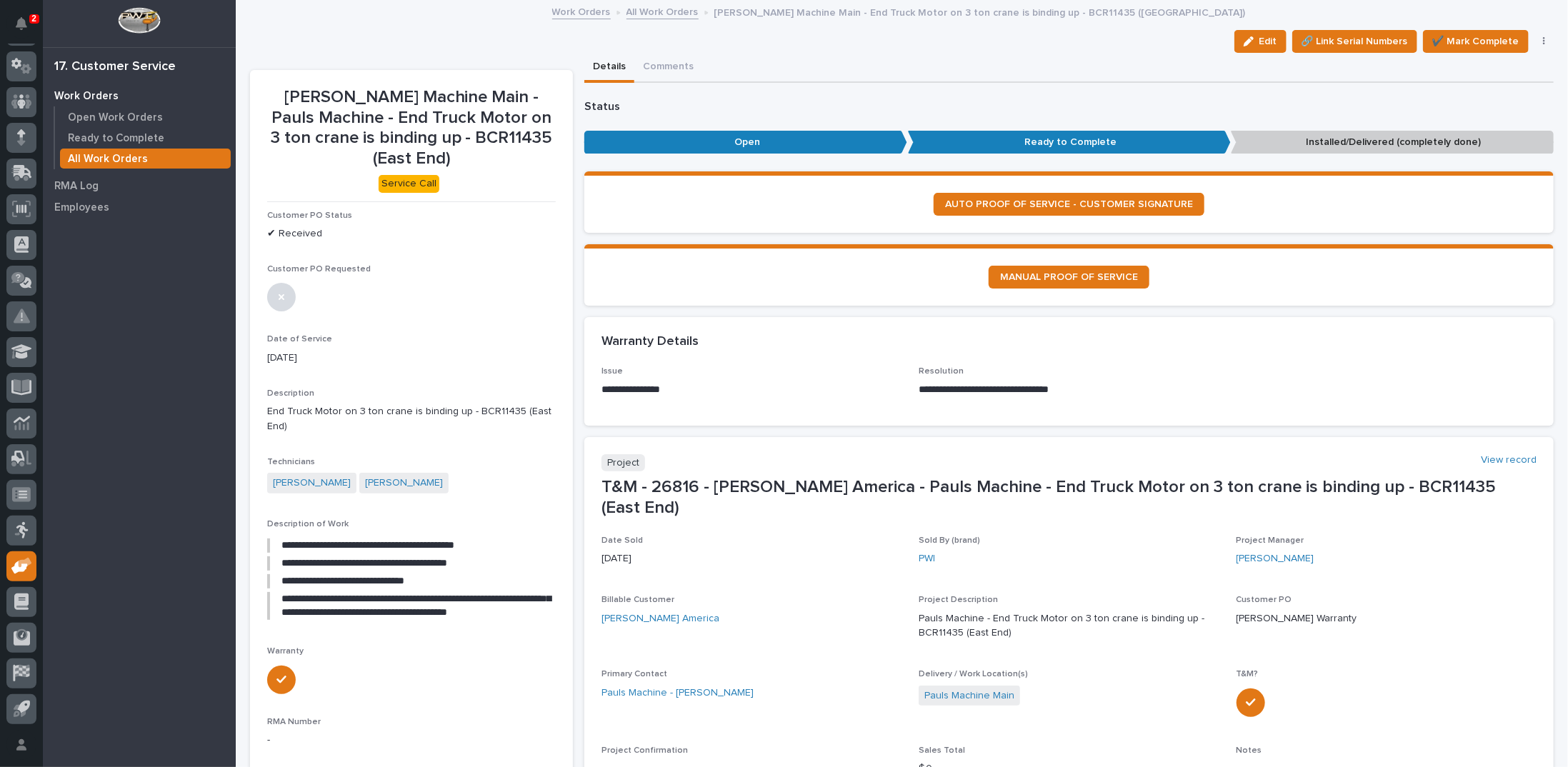
click at [654, 11] on link "All Work Orders" at bounding box center [662, 11] width 72 height 17
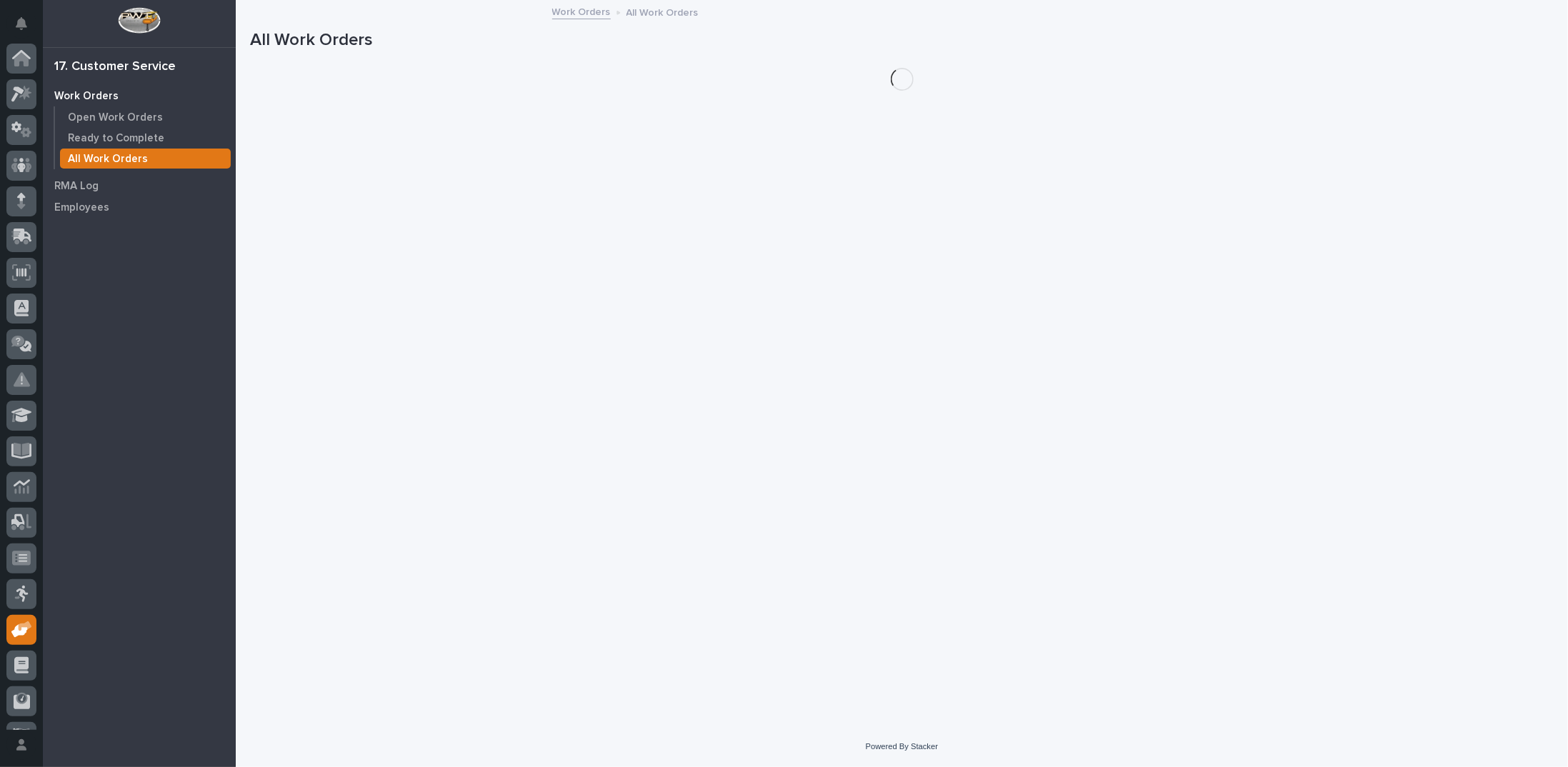
scroll to position [64, 0]
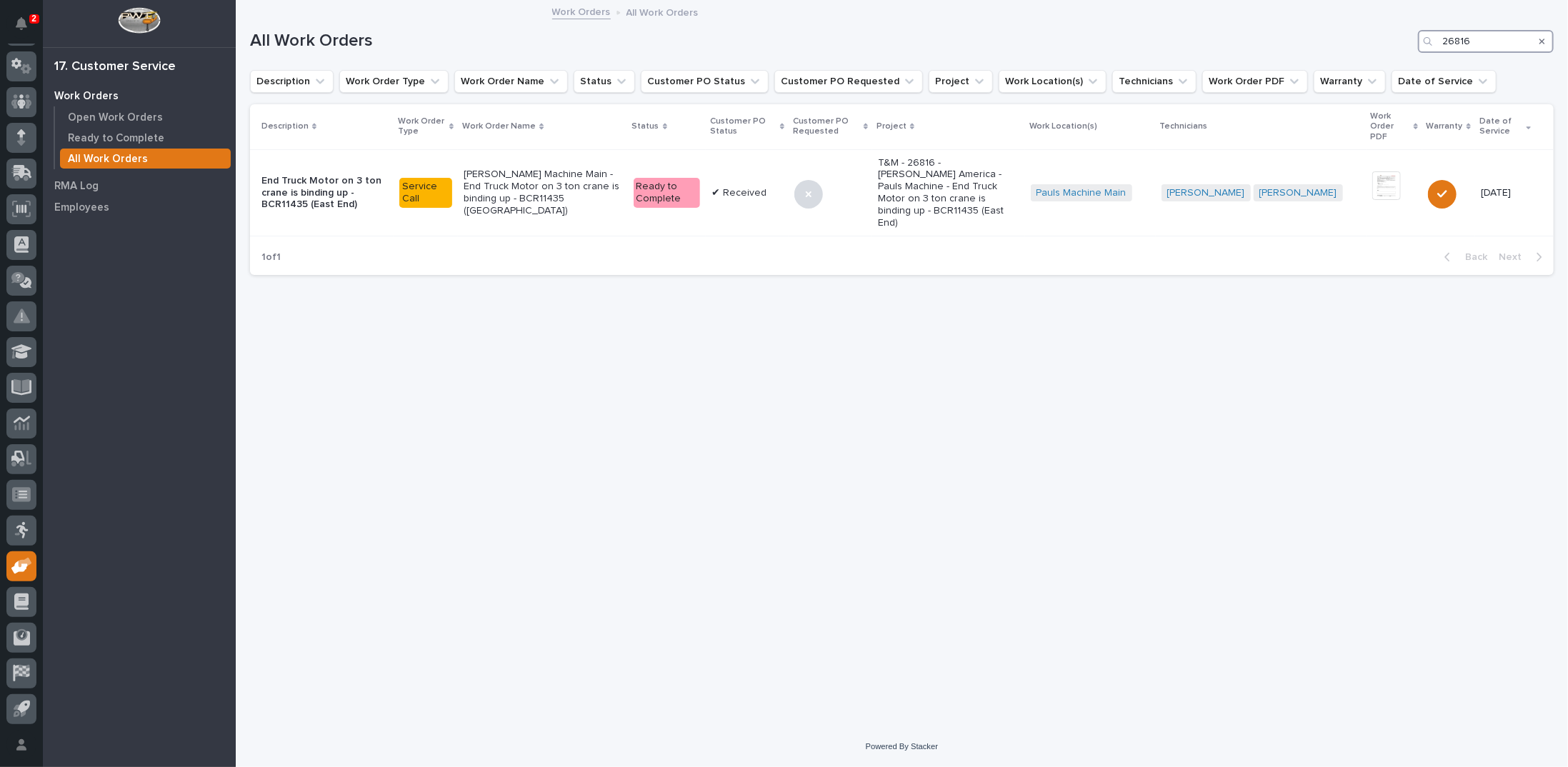
drag, startPoint x: 1474, startPoint y: 38, endPoint x: 1312, endPoint y: 49, distance: 162.4
click at [1307, 57] on div "All Work Orders 26816" at bounding box center [901, 36] width 1304 height 68
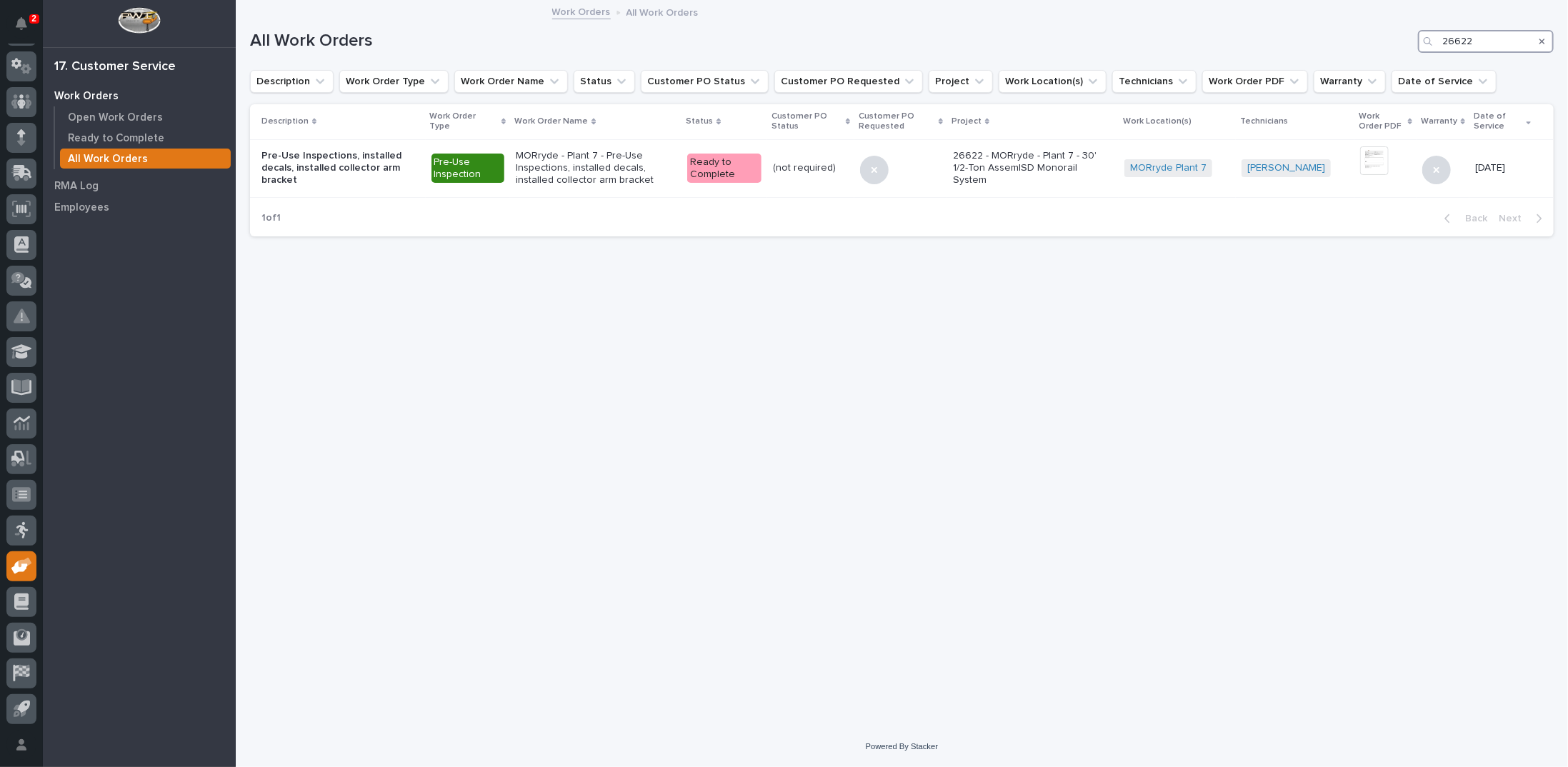
drag, startPoint x: 1478, startPoint y: 39, endPoint x: 1354, endPoint y: 35, distance: 124.1
click at [1357, 36] on div "All Work Orders 26622" at bounding box center [901, 41] width 1304 height 23
type input "27083"
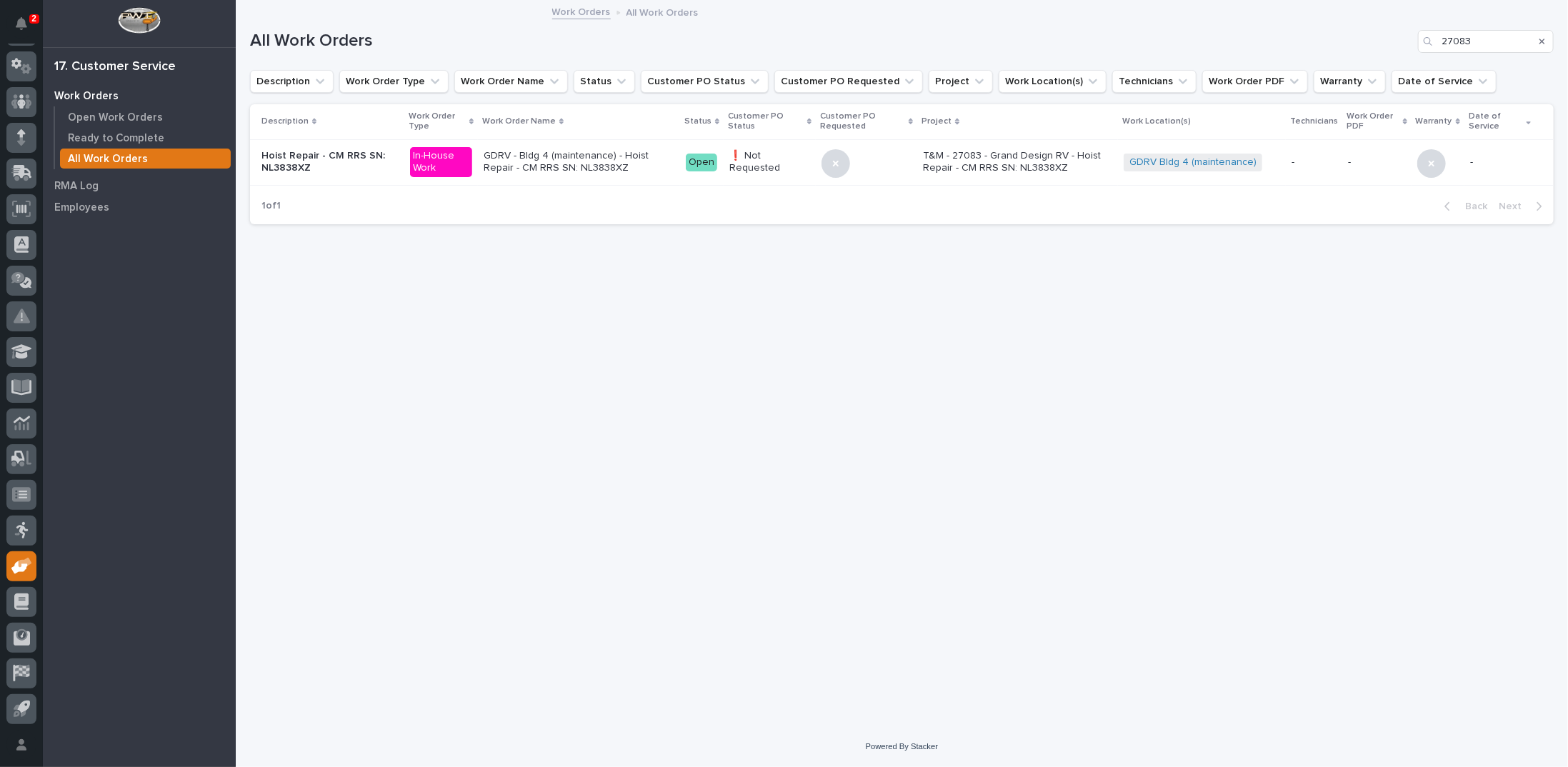
click at [591, 162] on p "GDRV - Bldg 4 (maintenance) - Hoist Repair - CM RRS SN: NL3838XZ" at bounding box center [579, 162] width 191 height 24
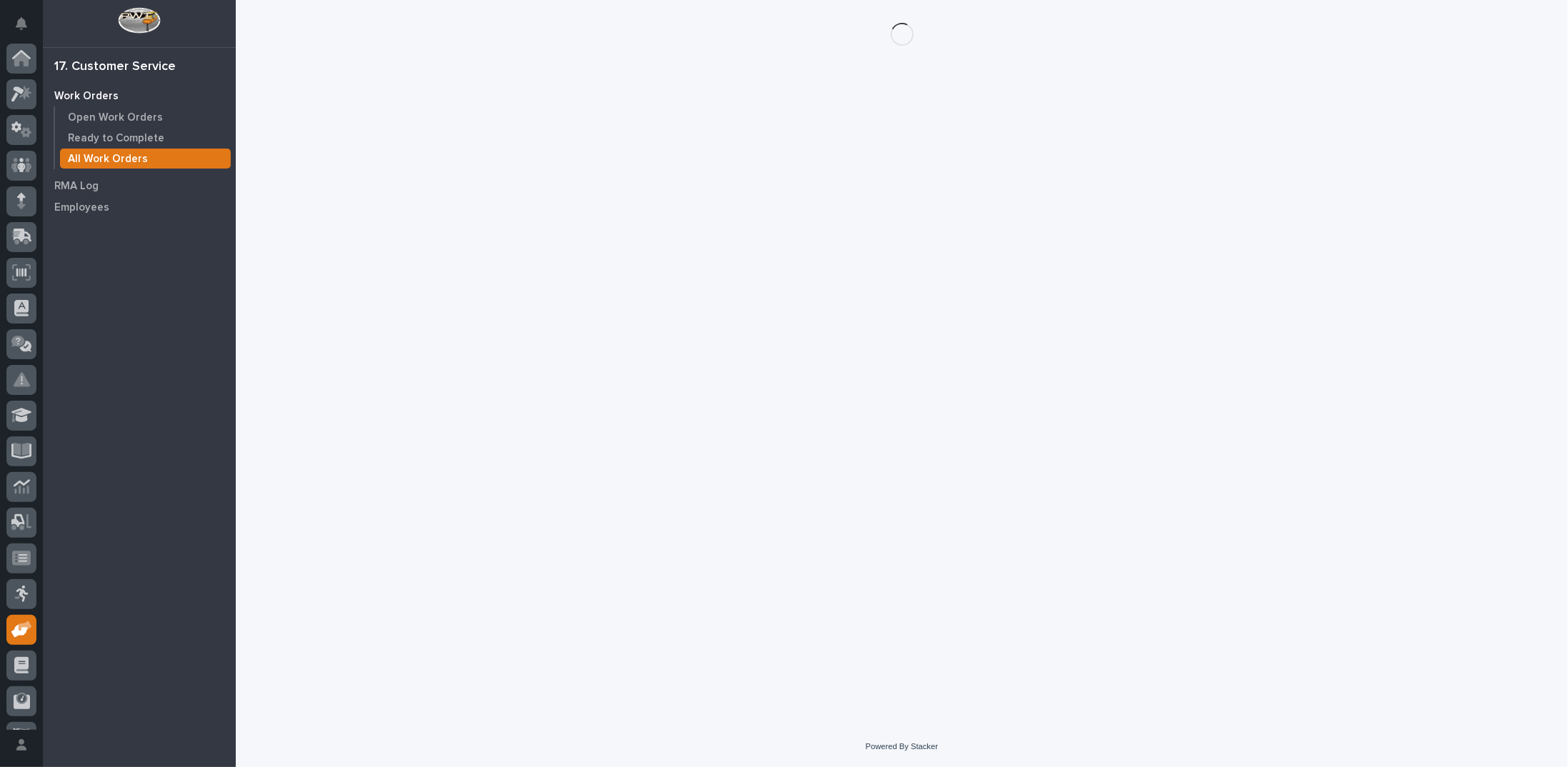
scroll to position [64, 0]
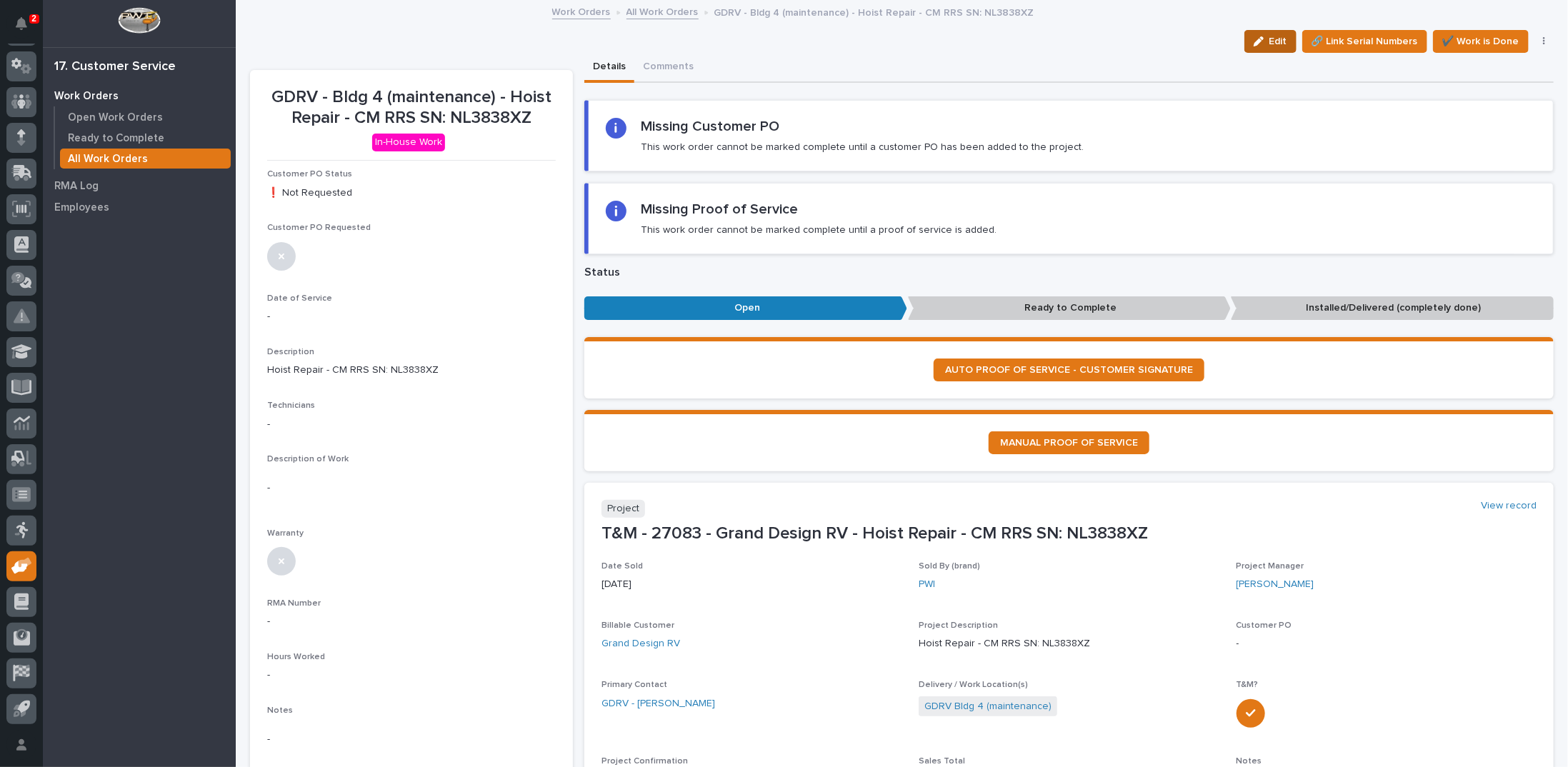
click at [1270, 40] on span "Edit" at bounding box center [1278, 41] width 18 height 13
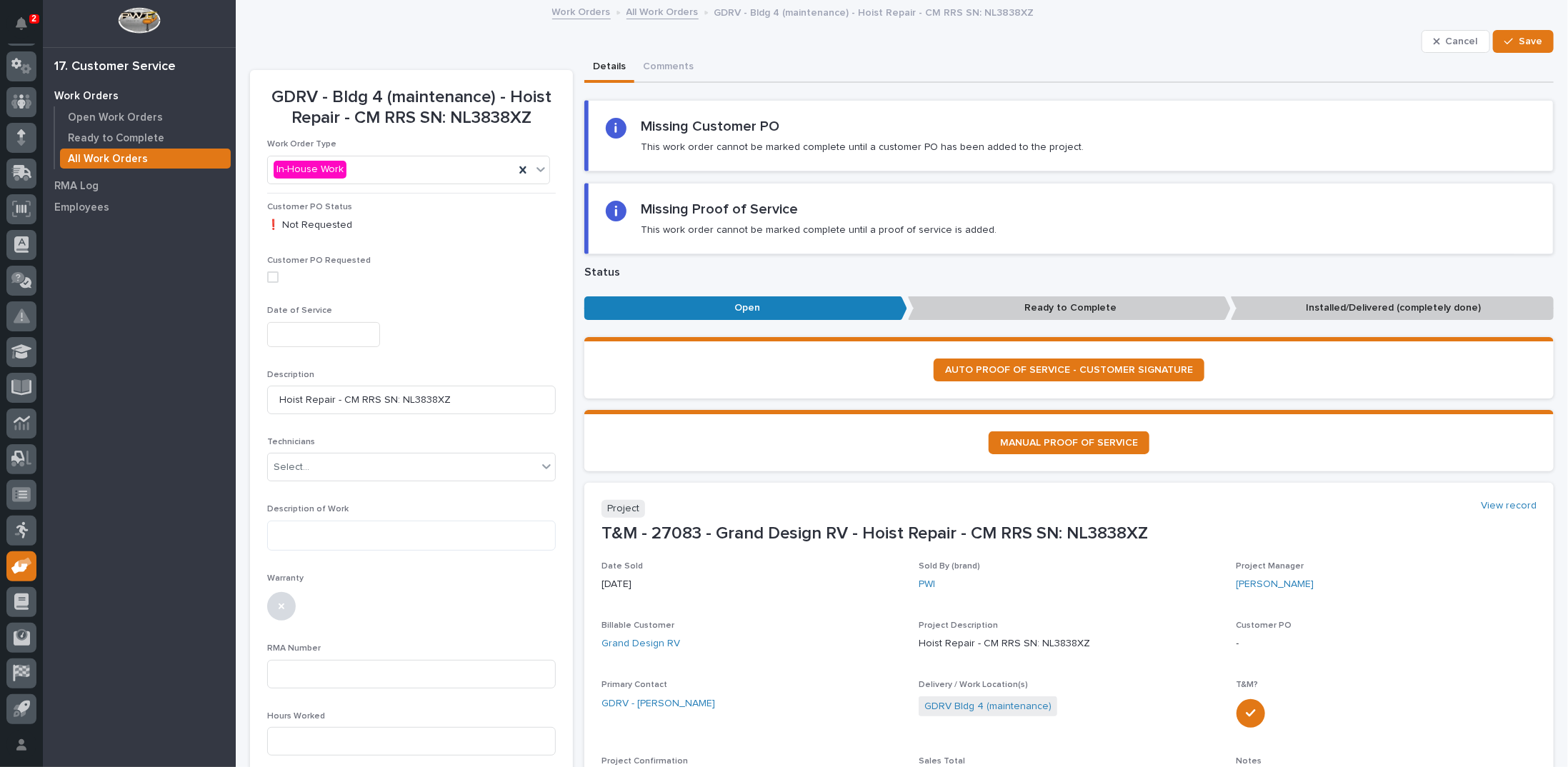
click at [357, 328] on input "text" at bounding box center [323, 335] width 113 height 25
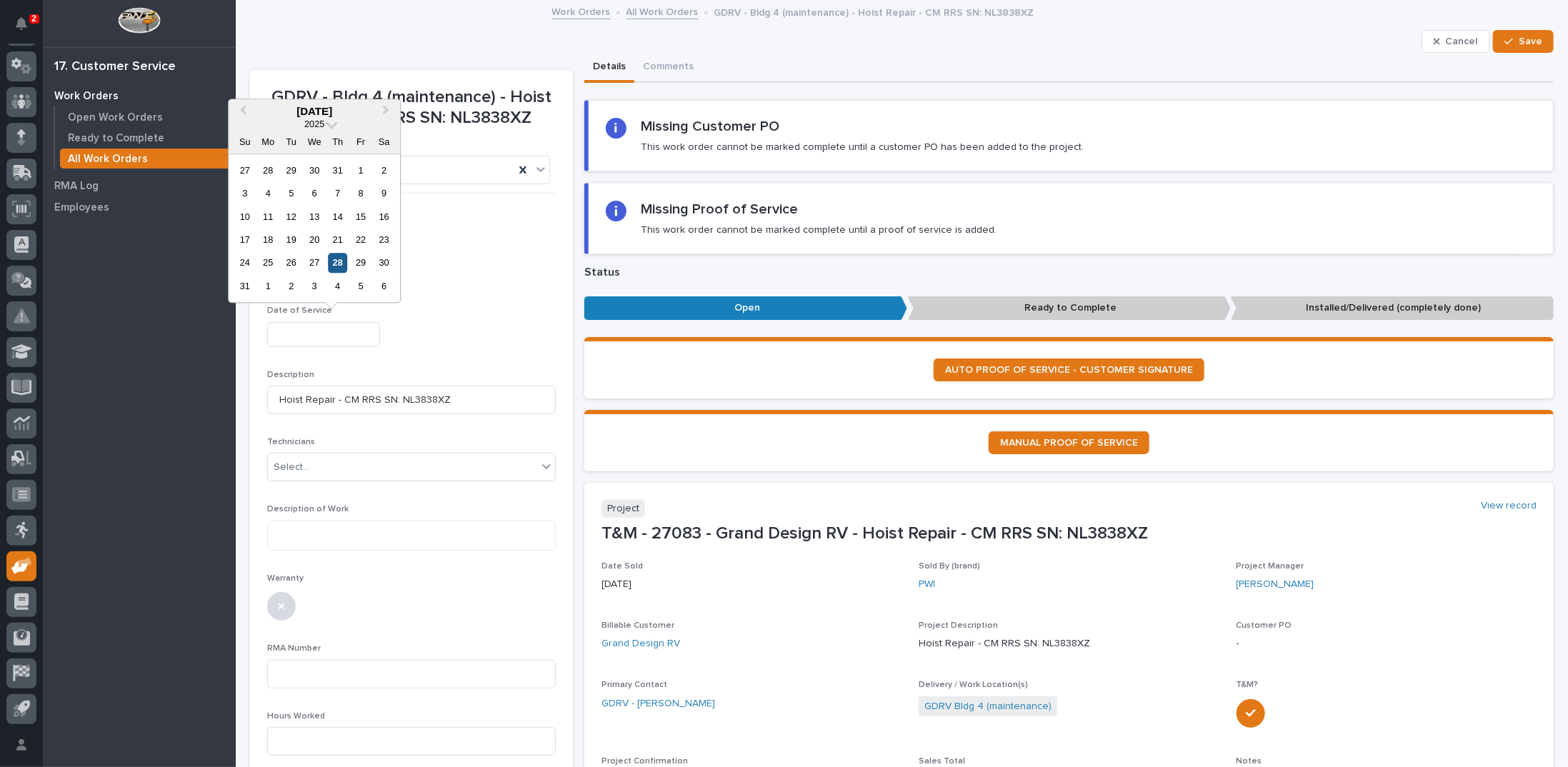
click at [338, 263] on div "28" at bounding box center [337, 263] width 20 height 20
type input "**********"
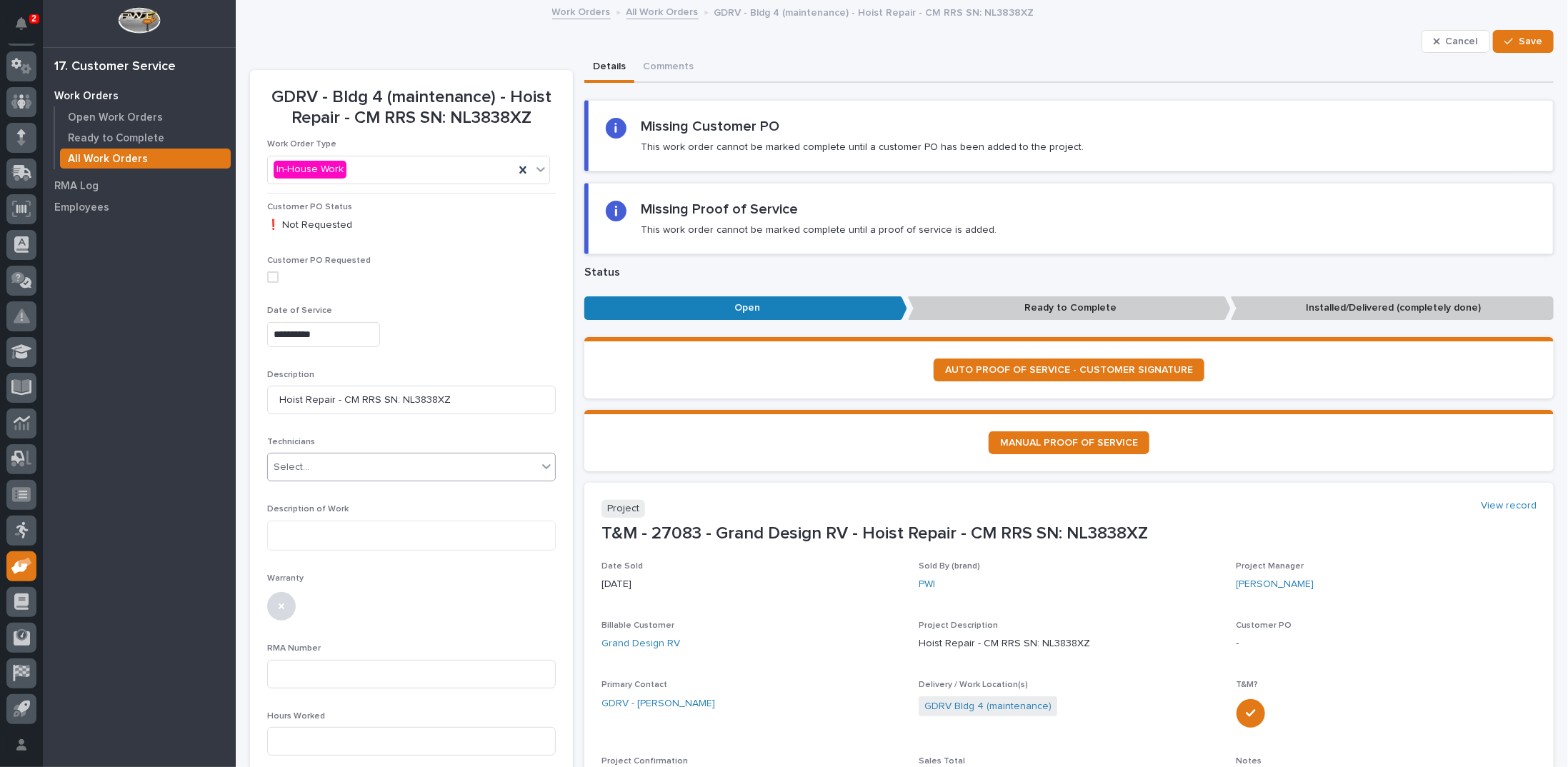
click at [301, 464] on div "Select..." at bounding box center [291, 467] width 36 height 15
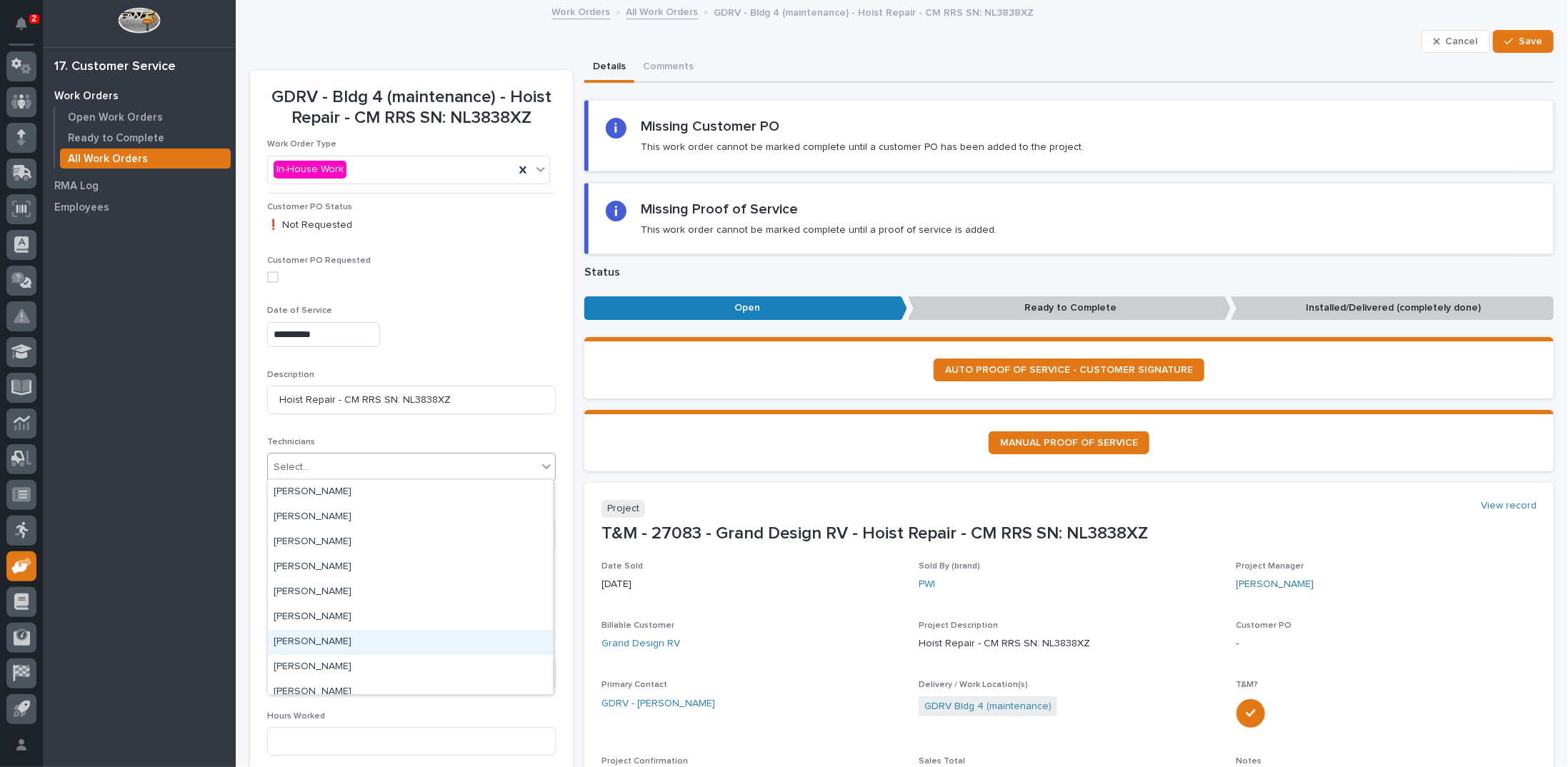
scroll to position [143, 0]
click at [313, 674] on div "Max St. Julien" at bounding box center [410, 675] width 285 height 25
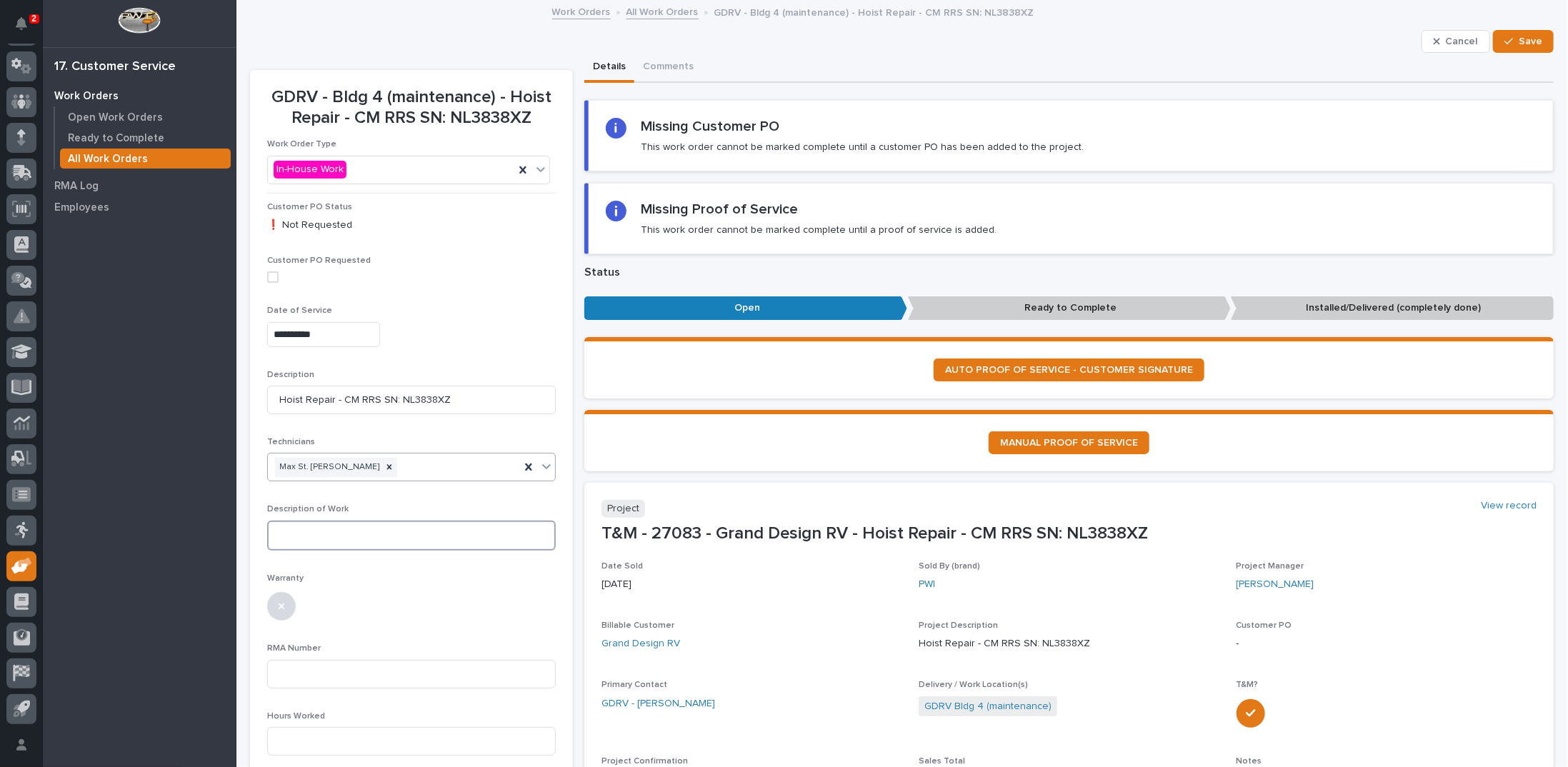
click at [309, 530] on textarea at bounding box center [411, 535] width 288 height 30
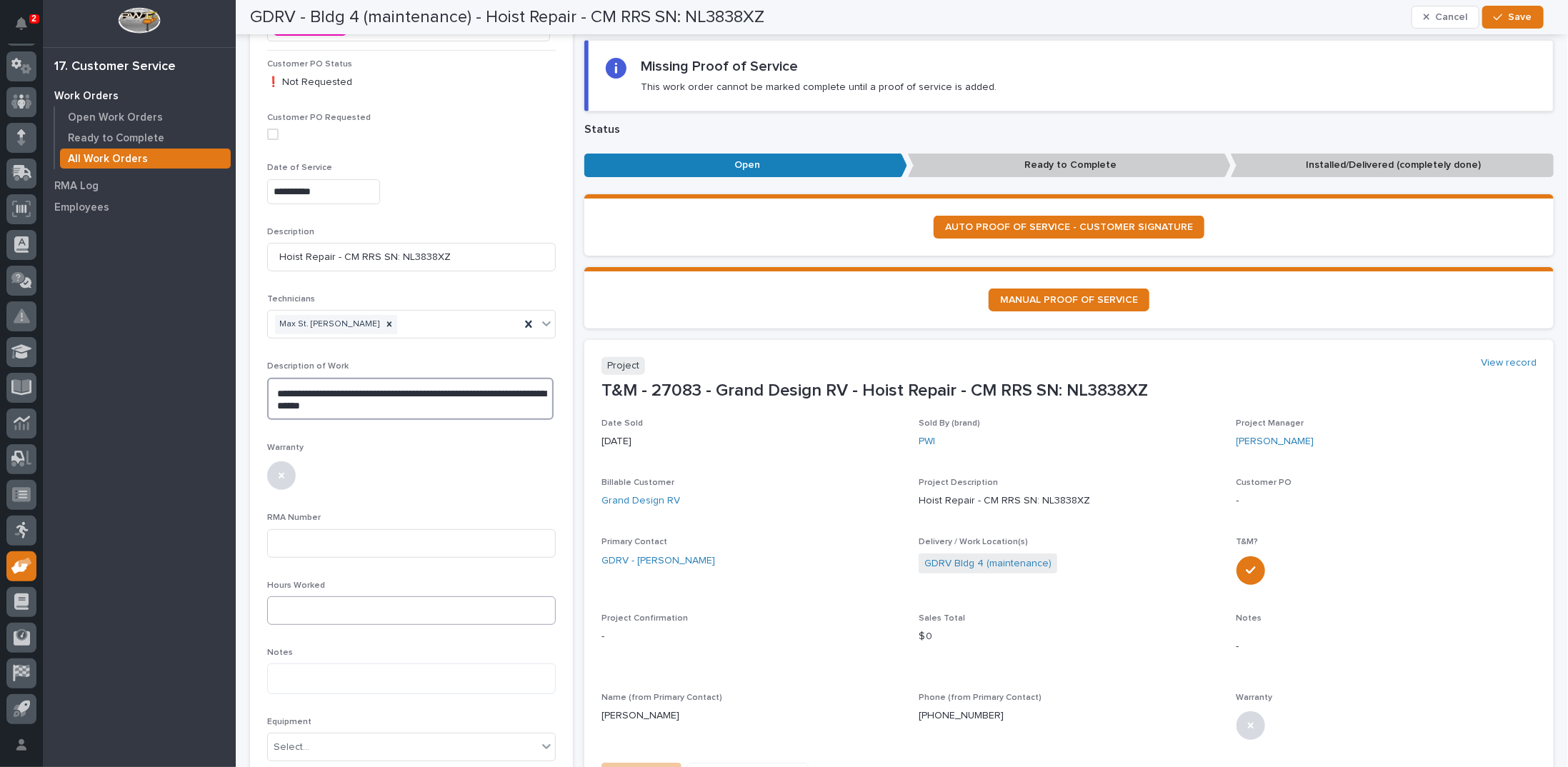
type textarea "**********"
click at [327, 609] on input at bounding box center [411, 610] width 288 height 28
type input "3"
click at [1518, 18] on span "Save" at bounding box center [1520, 17] width 23 height 13
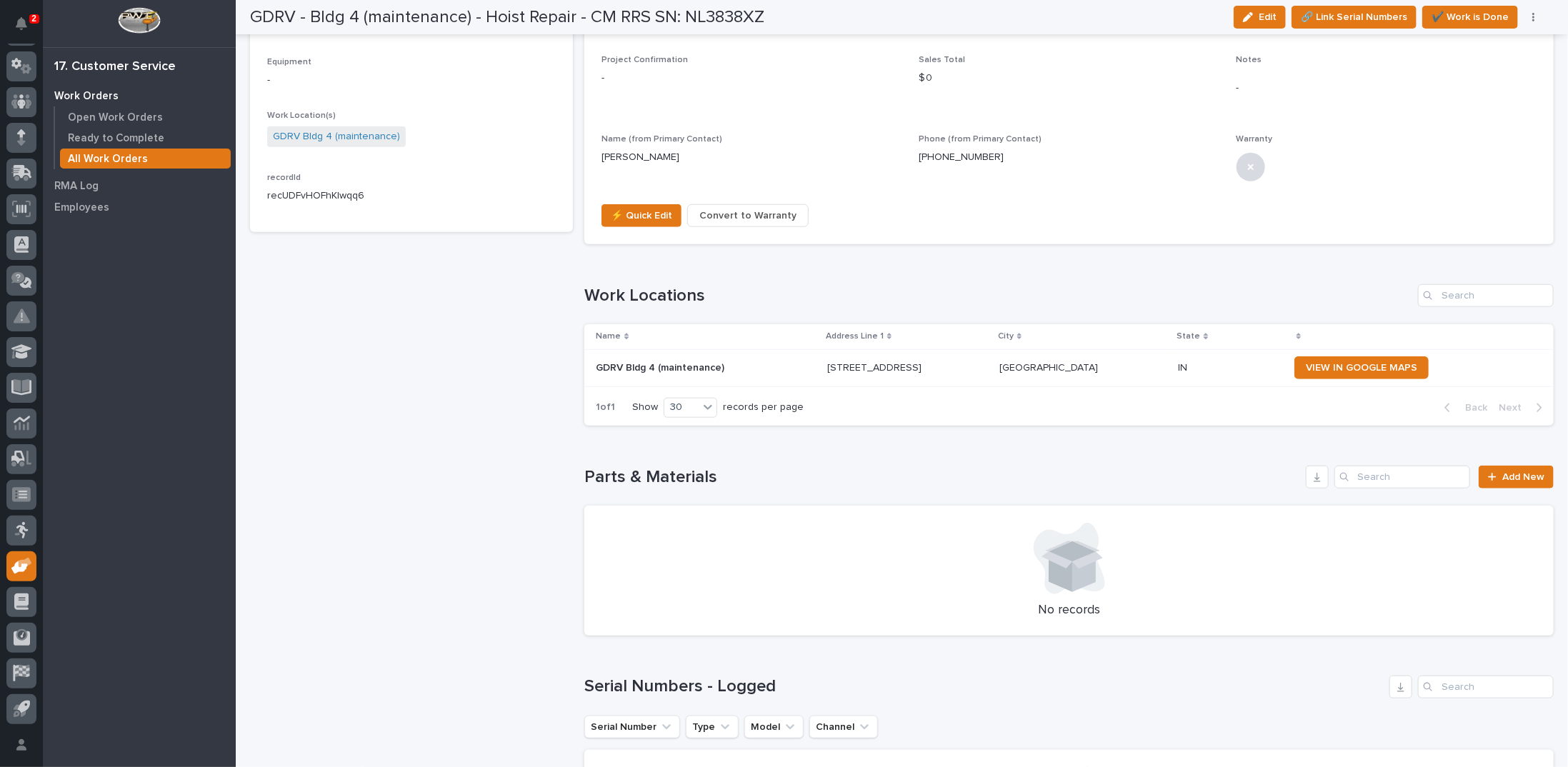
scroll to position [715, 0]
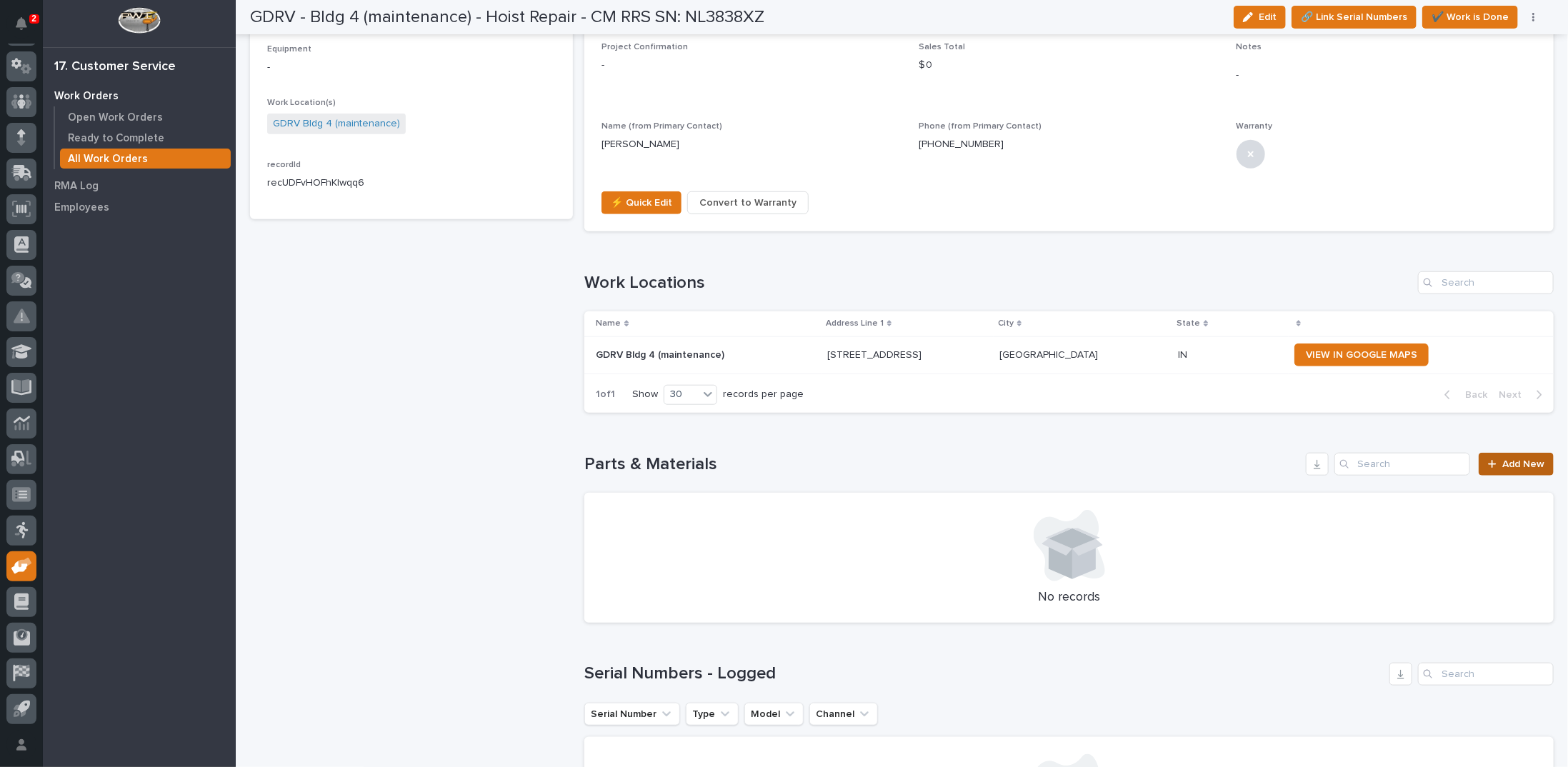
click at [1489, 455] on link "Add New" at bounding box center [1516, 464] width 75 height 23
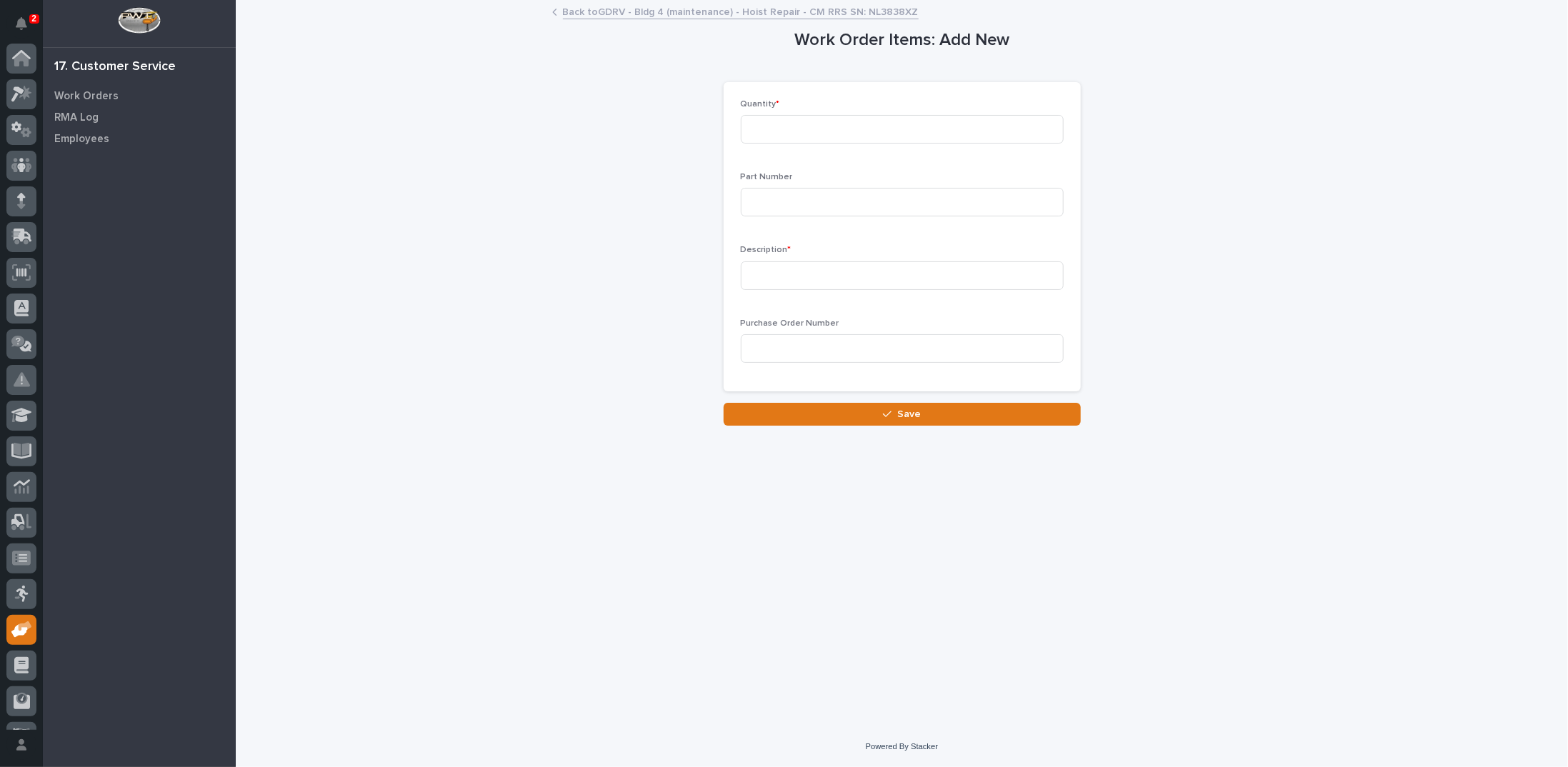
scroll to position [64, 0]
click at [762, 121] on input at bounding box center [902, 129] width 323 height 28
type input "1"
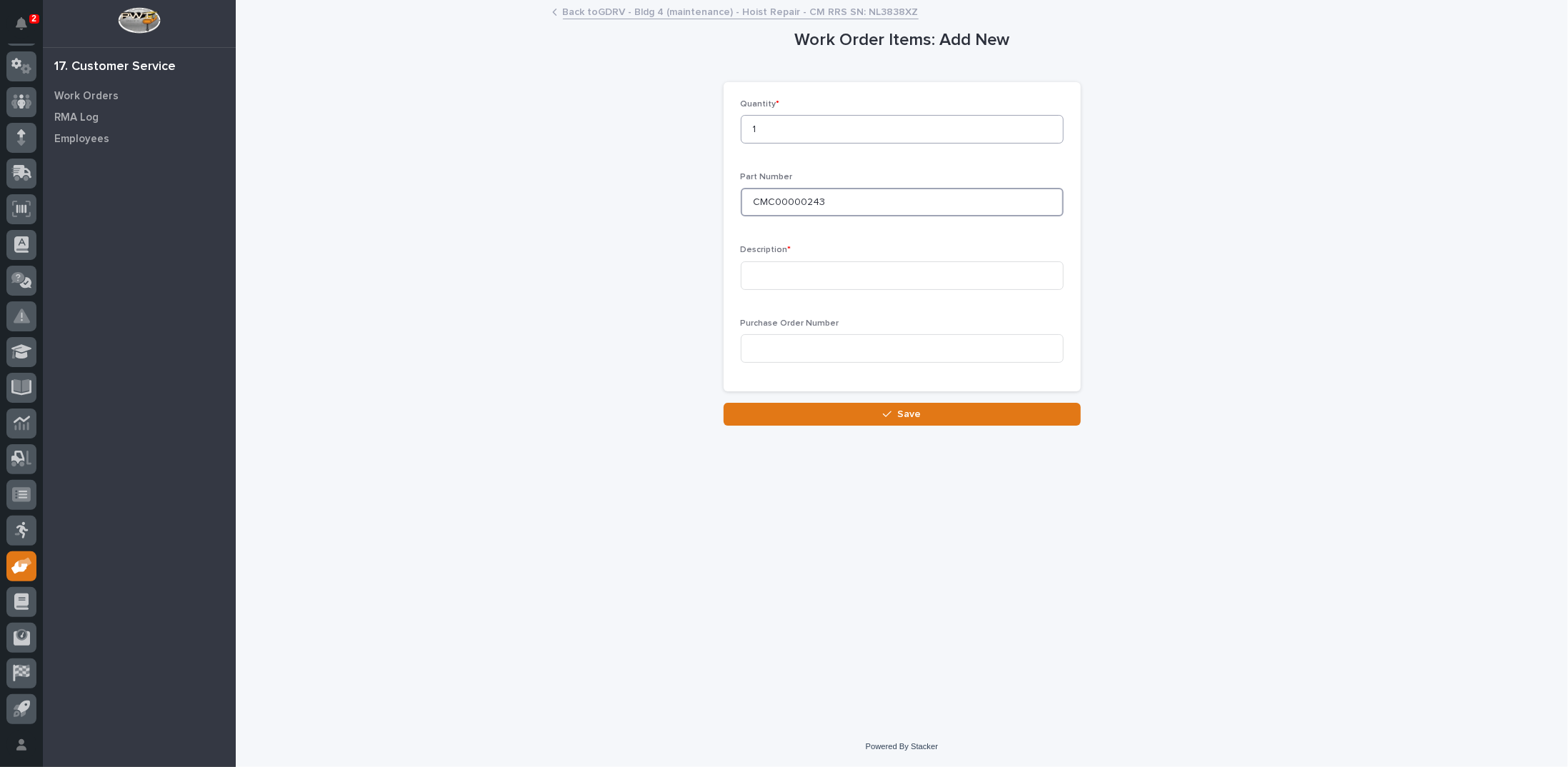
type input "CMC00000243"
type input "CM Clutch Kit"
click at [933, 418] on button "Save" at bounding box center [902, 414] width 357 height 23
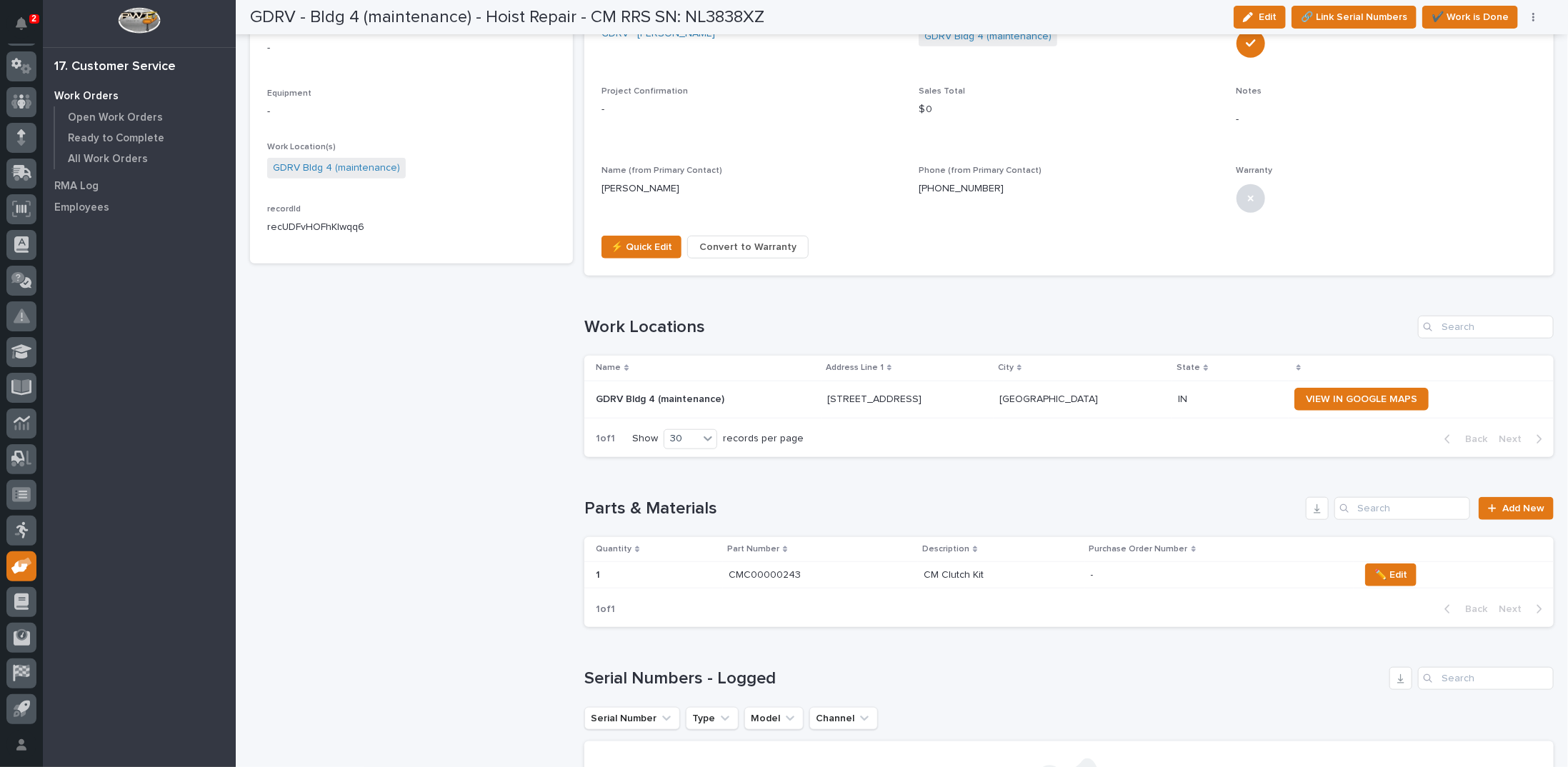
scroll to position [715, 0]
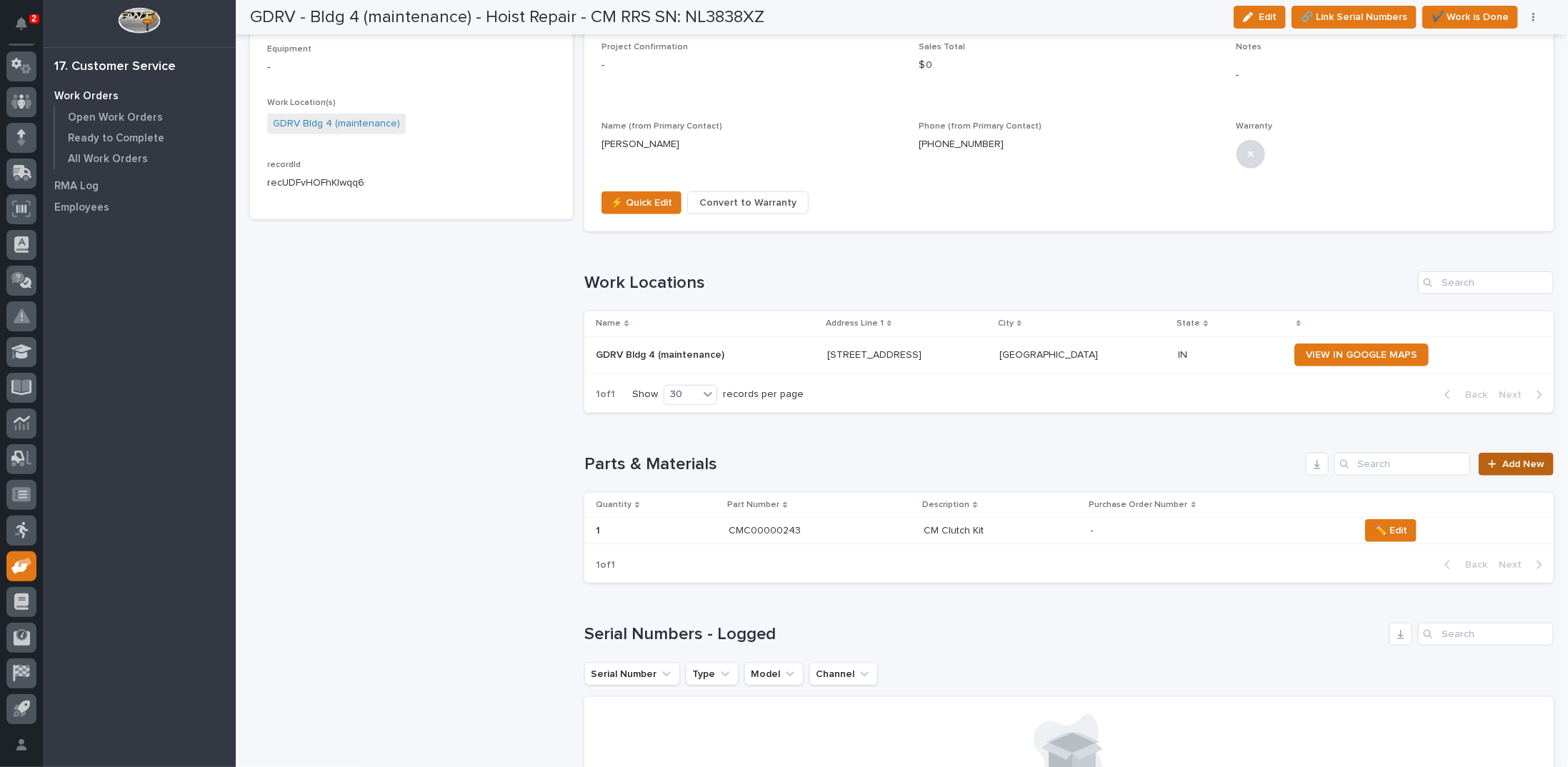
click at [1488, 463] on icon at bounding box center [1492, 464] width 9 height 10
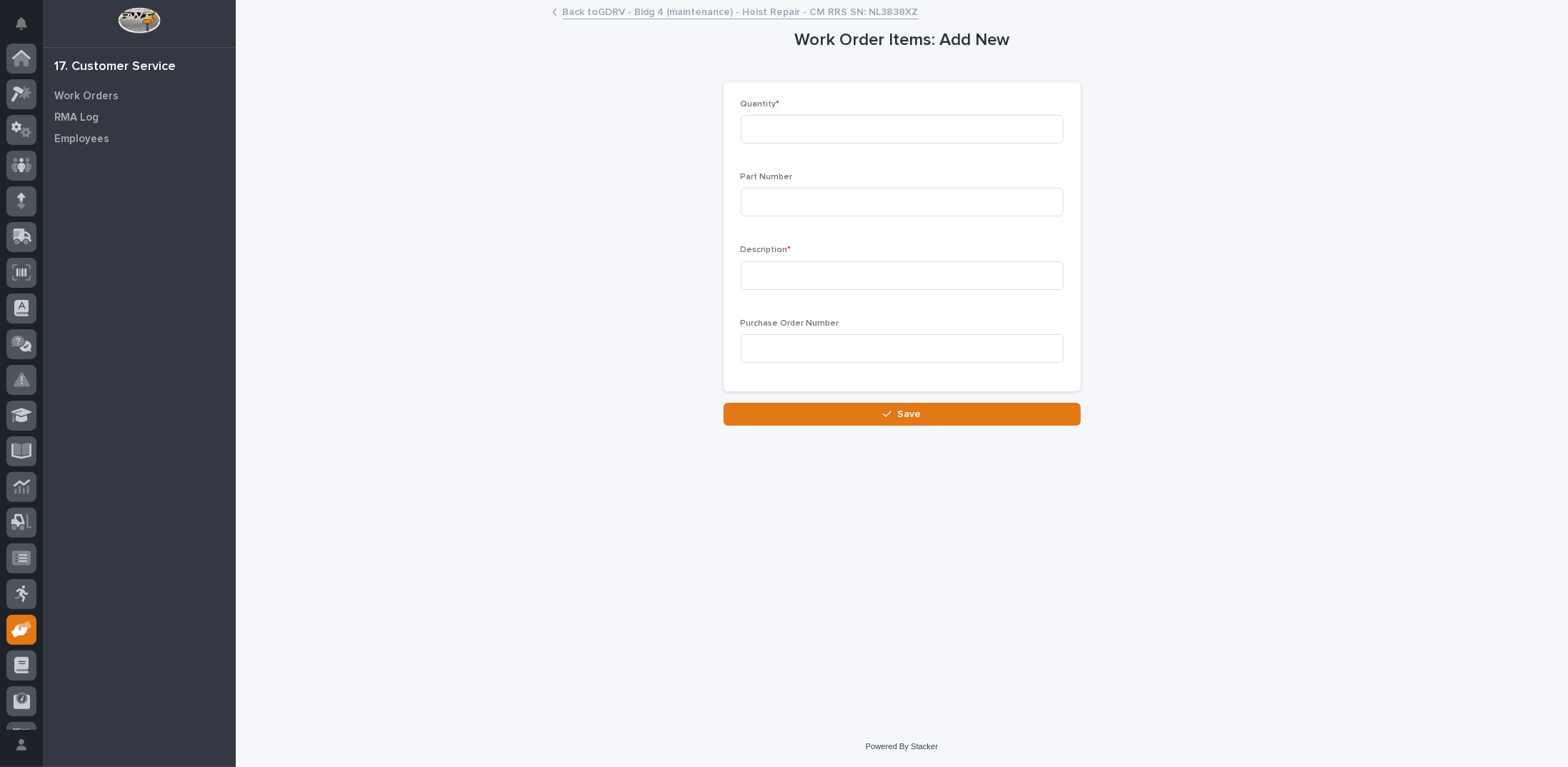
scroll to position [64, 0]
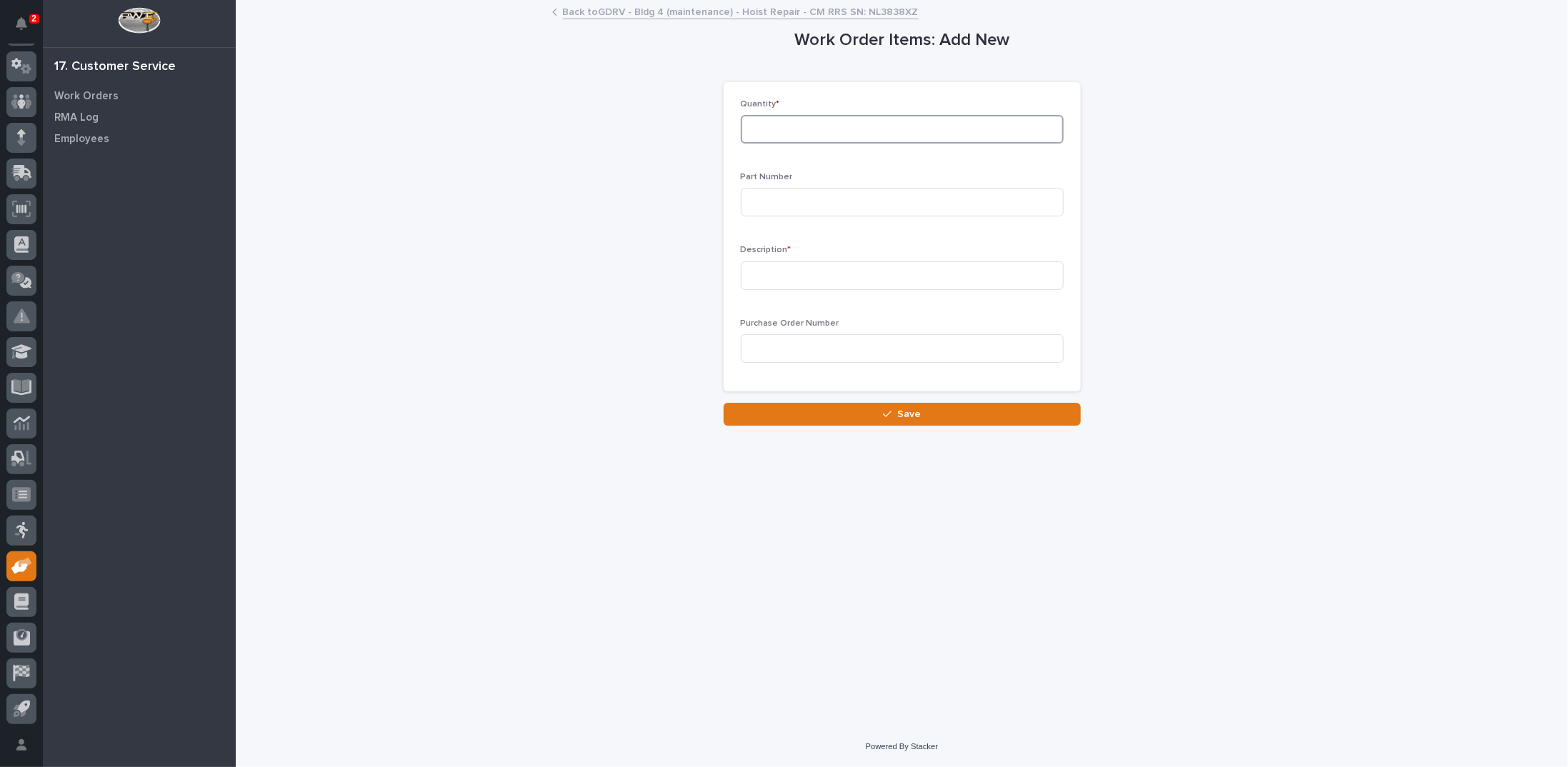
click at [805, 117] on input at bounding box center [902, 129] width 323 height 28
type input "1"
type input "CM10001019"
type input "Gasket Motor Cover"
click at [887, 409] on button "Save" at bounding box center [902, 414] width 357 height 23
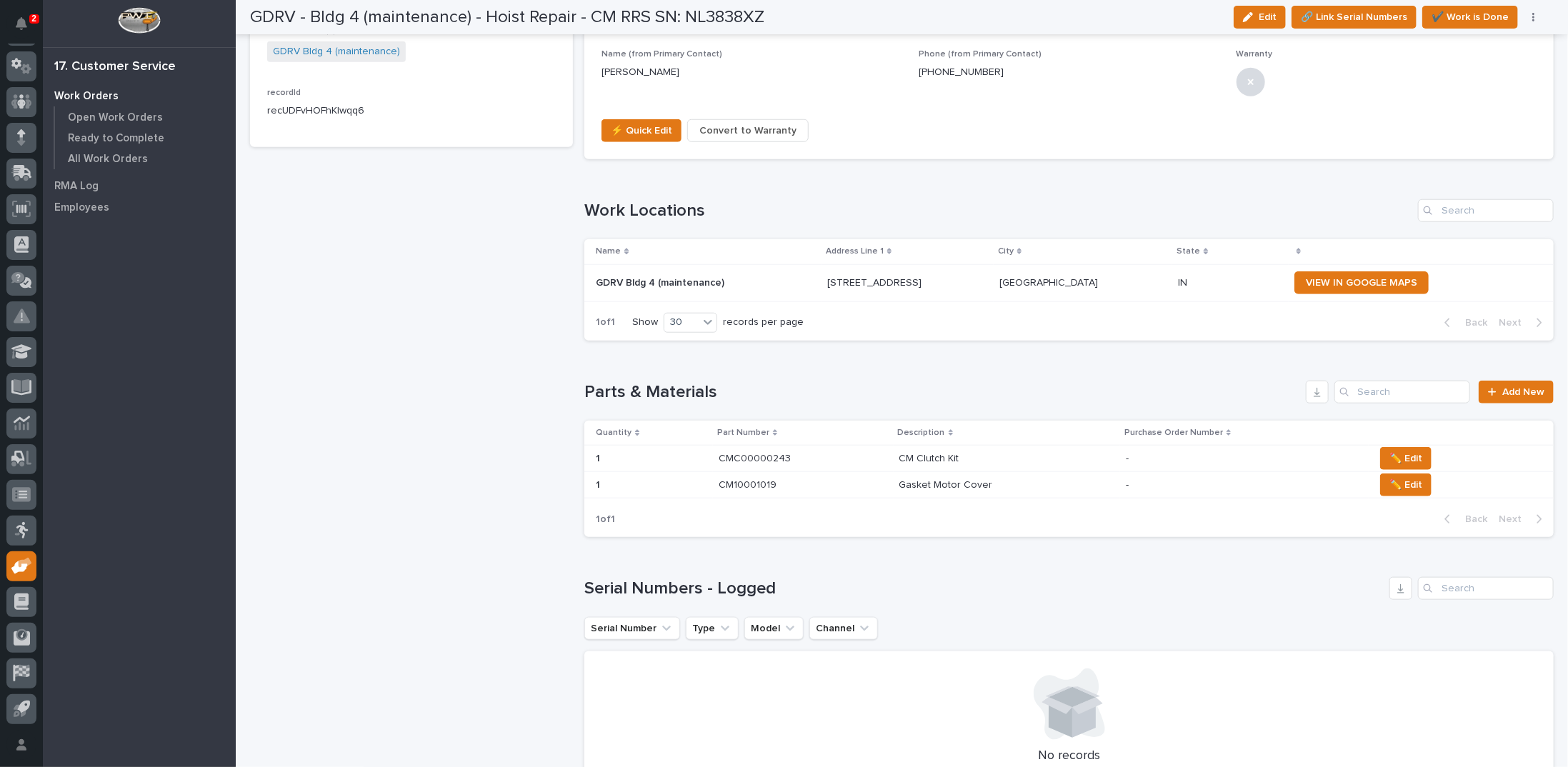
scroll to position [799, 0]
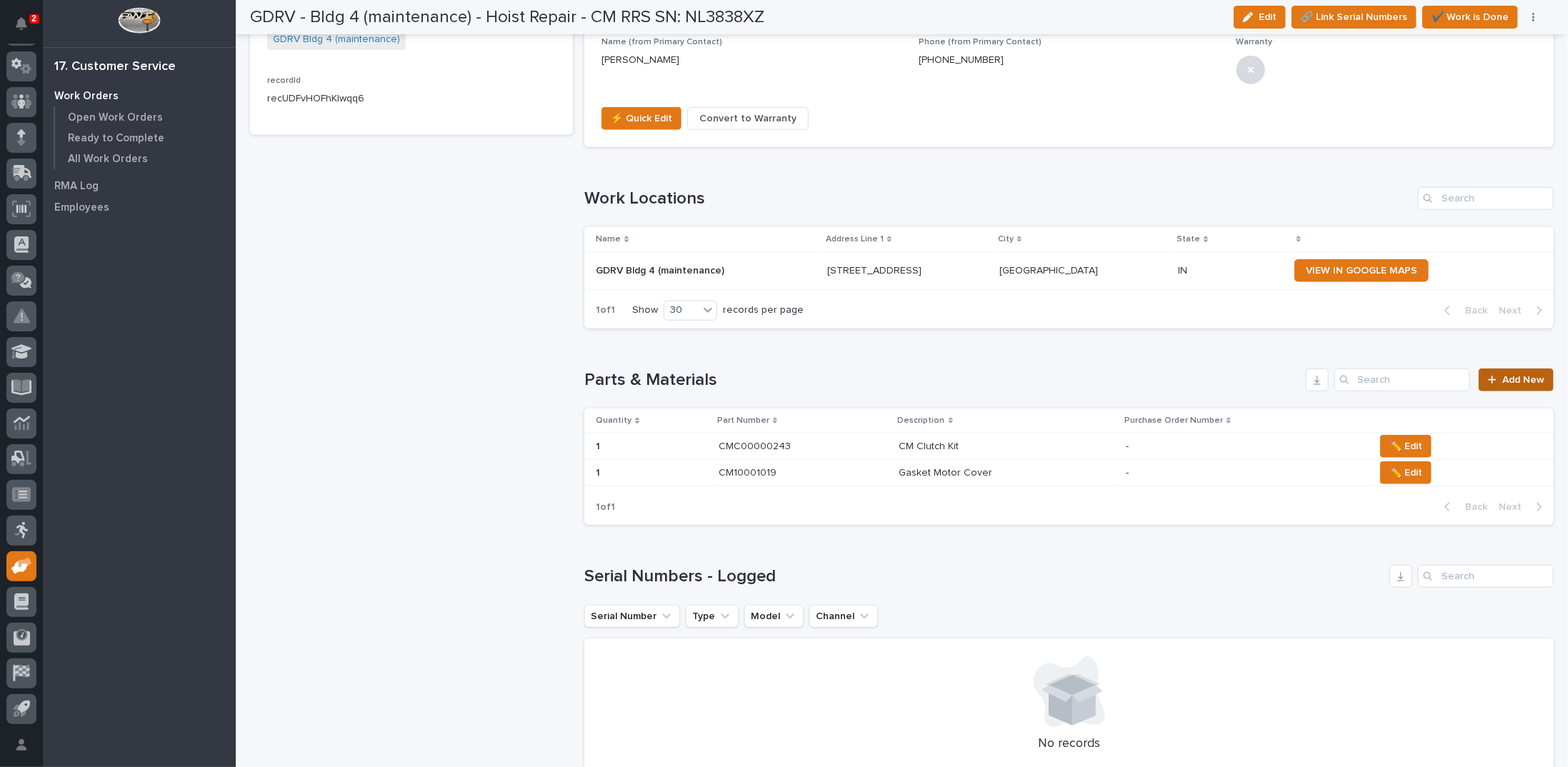
click at [1488, 377] on div at bounding box center [1495, 380] width 15 height 10
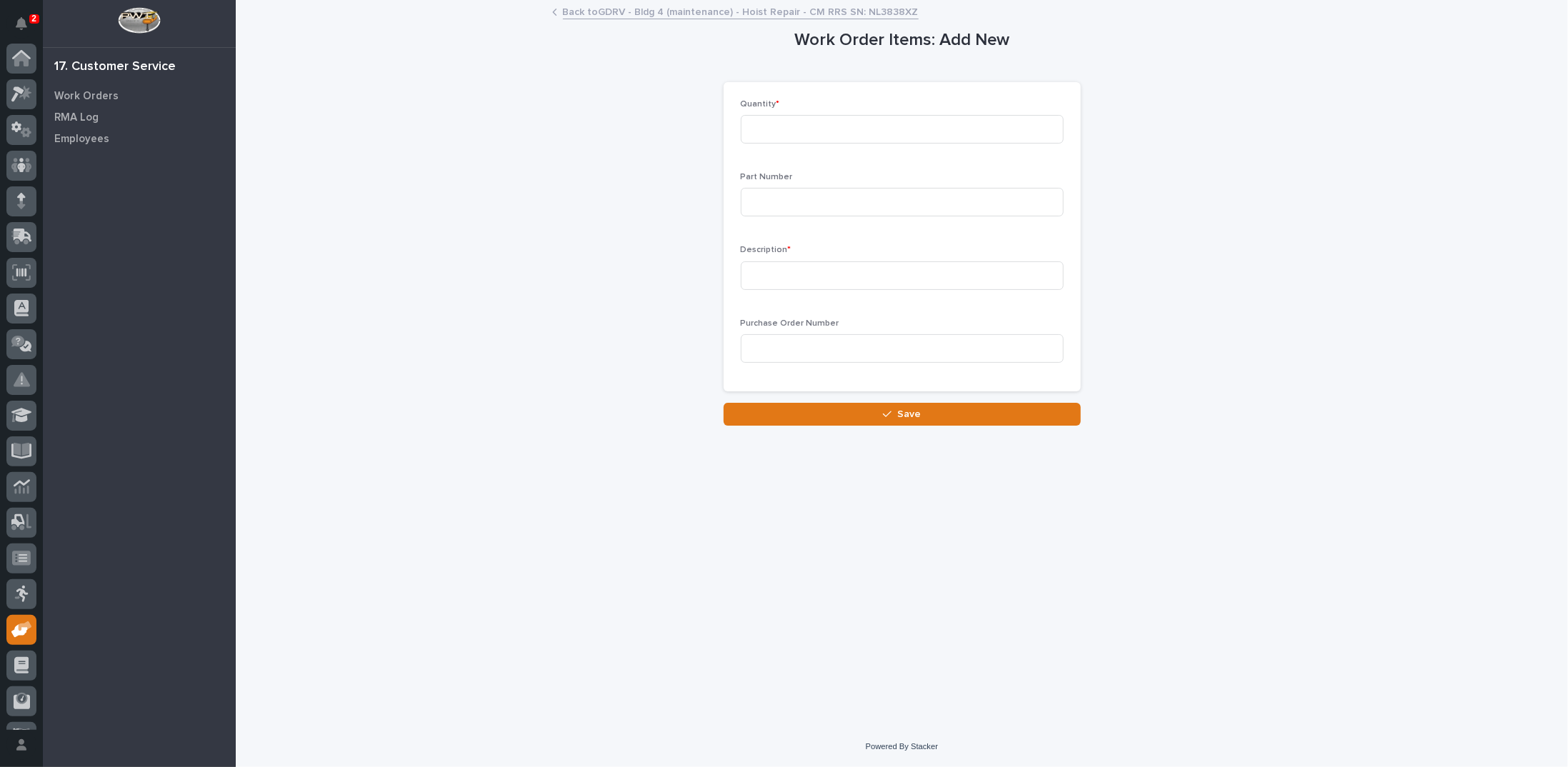
scroll to position [64, 0]
click at [921, 122] on input at bounding box center [902, 129] width 323 height 28
type input "1"
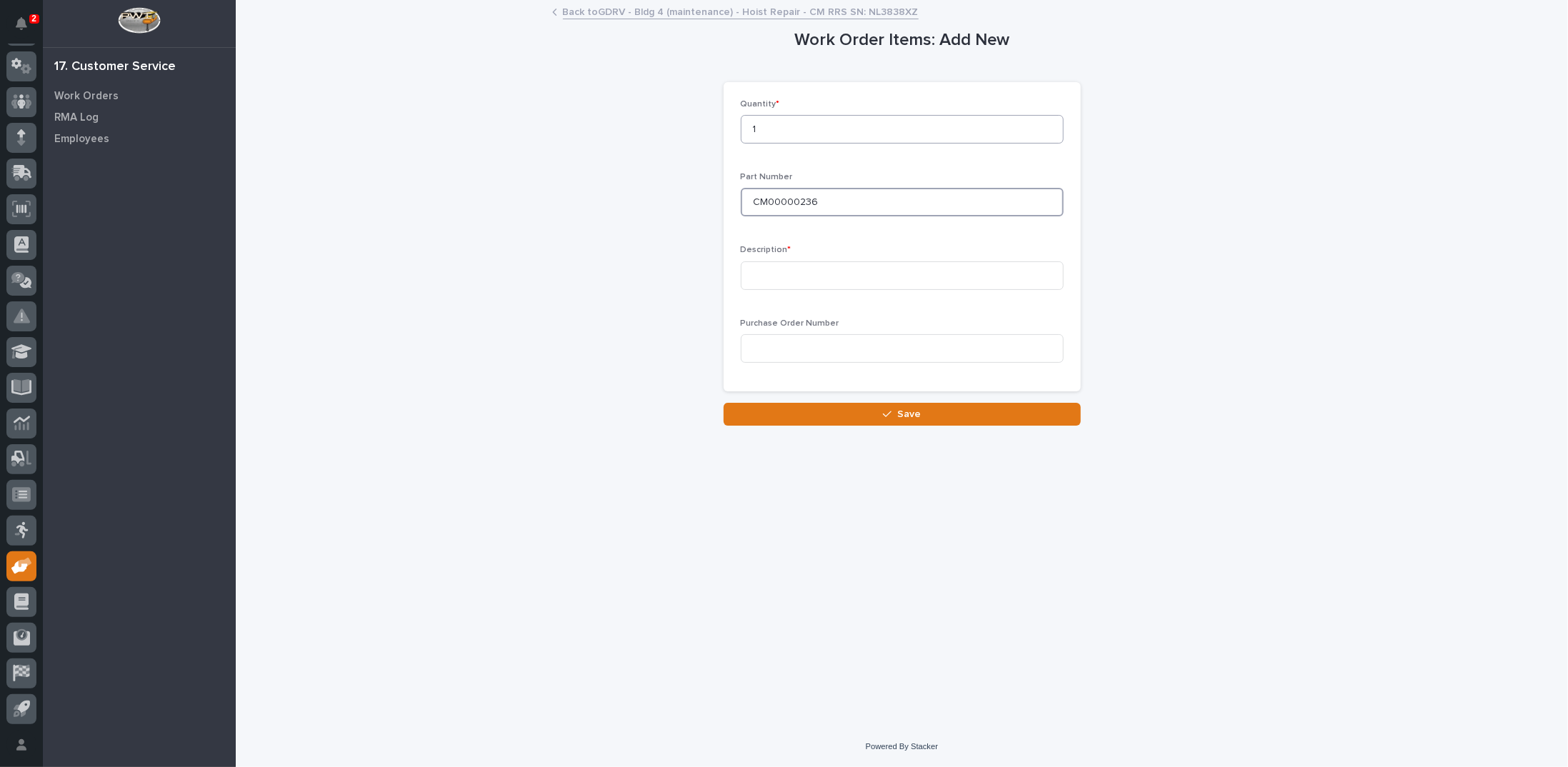
type input "CM00000236"
type input "Gasket"
click at [873, 422] on button "Save" at bounding box center [902, 414] width 357 height 23
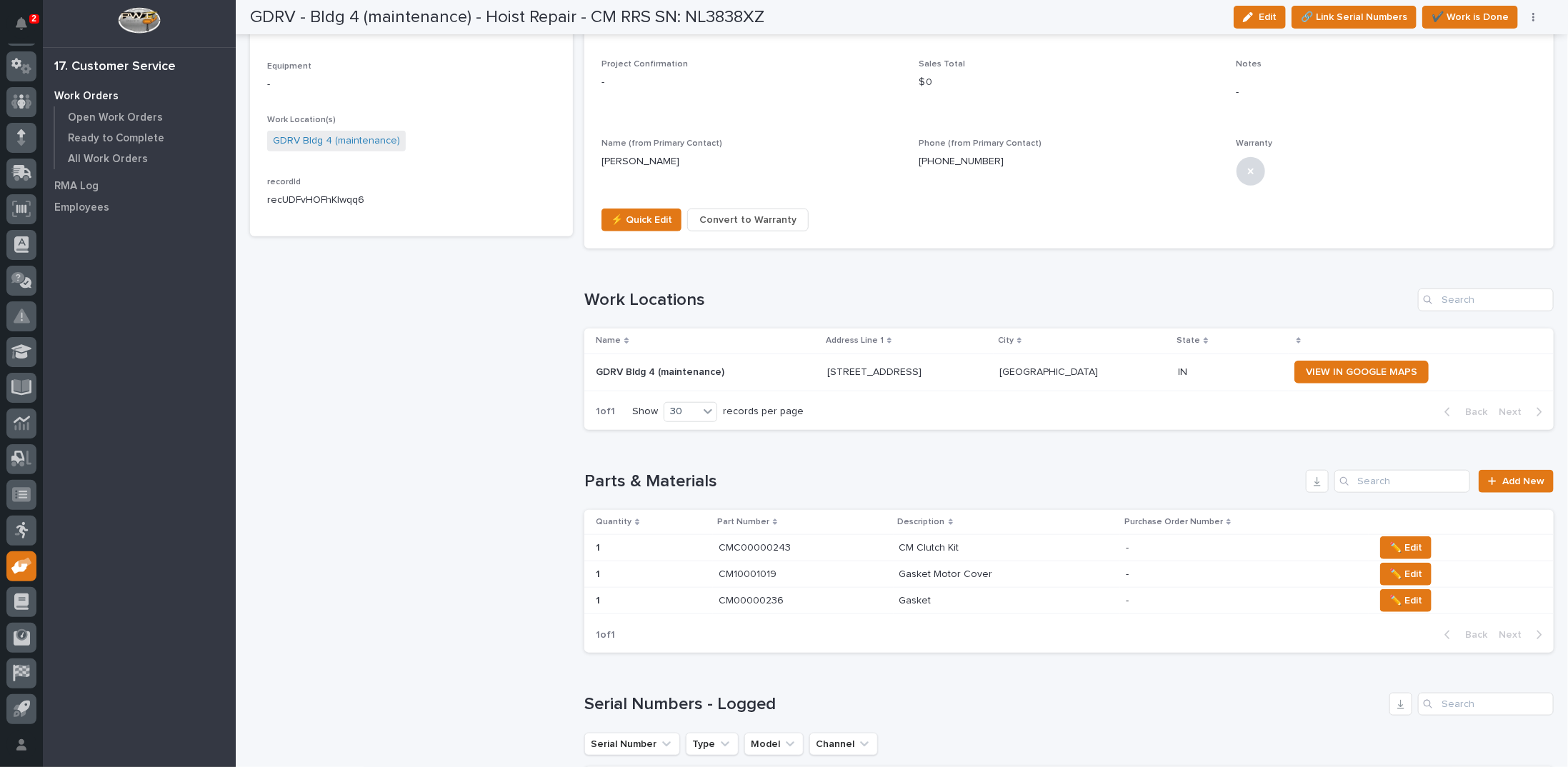
scroll to position [786, 0]
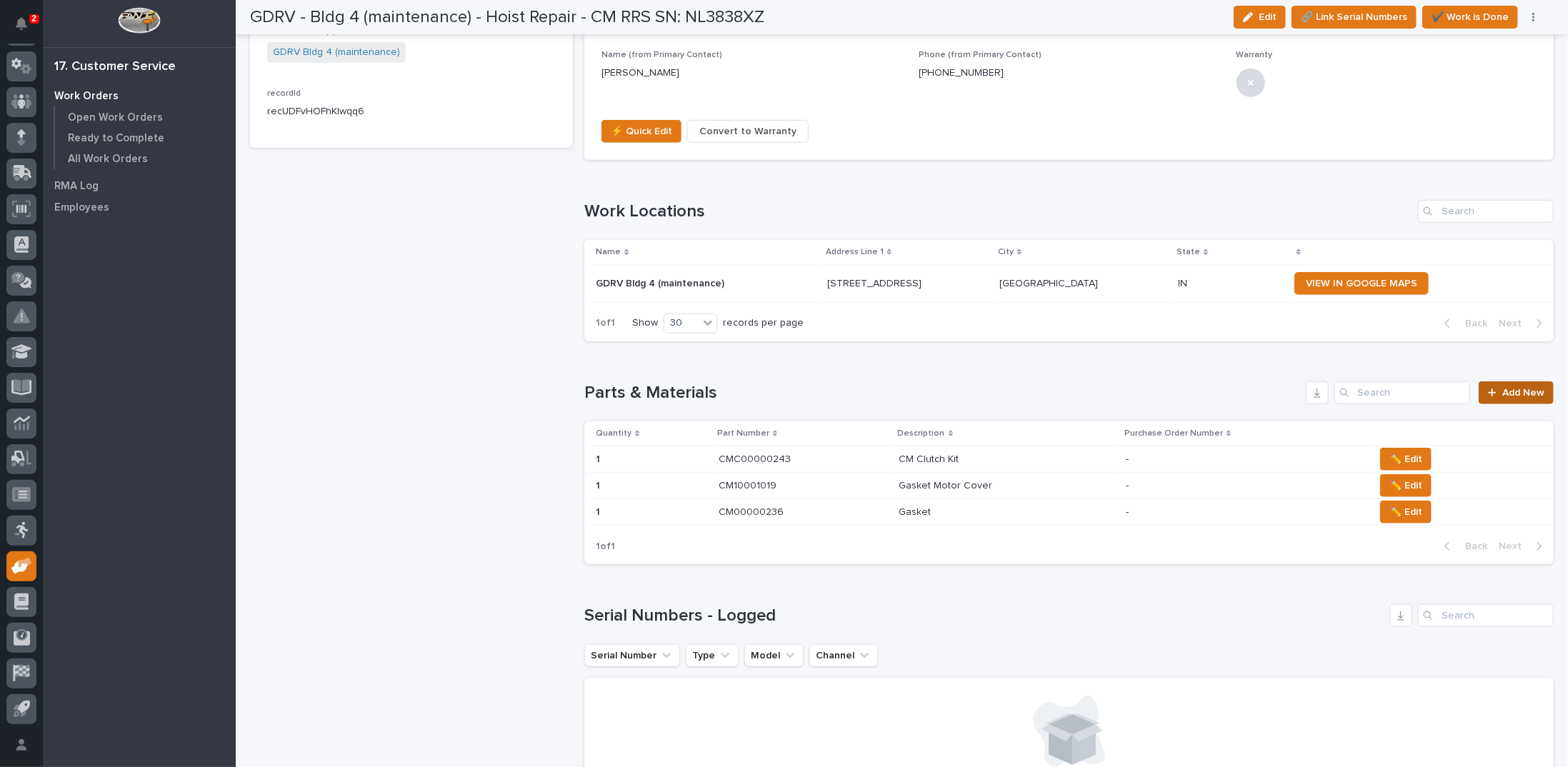
click at [1503, 381] on link "Add New" at bounding box center [1516, 392] width 75 height 23
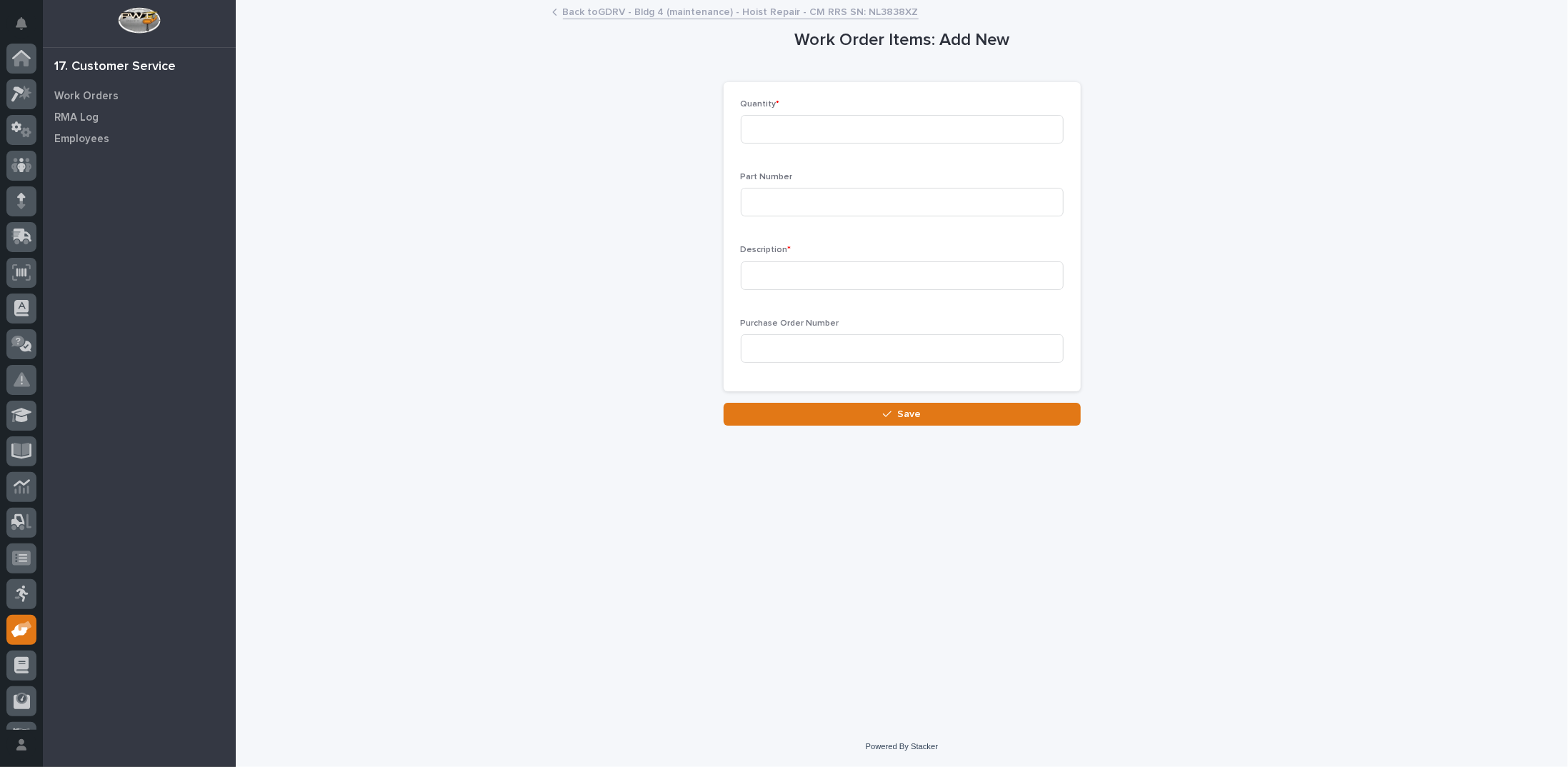
scroll to position [64, 0]
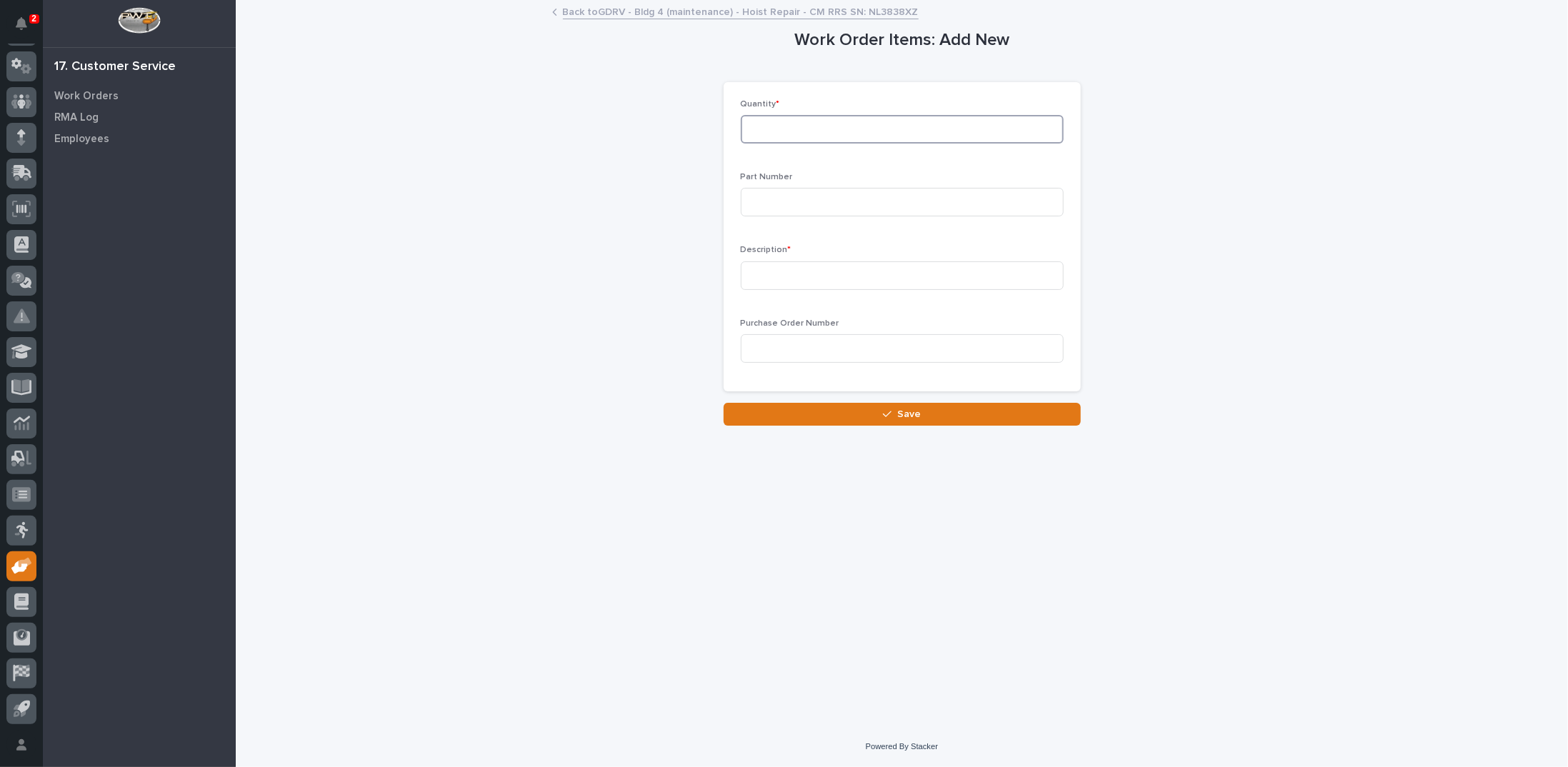
click at [792, 135] on input at bounding box center [902, 129] width 323 height 28
type input "1"
type input "MSP"
type input "Power Cord 5'"
click at [837, 417] on button "Save" at bounding box center [902, 414] width 357 height 23
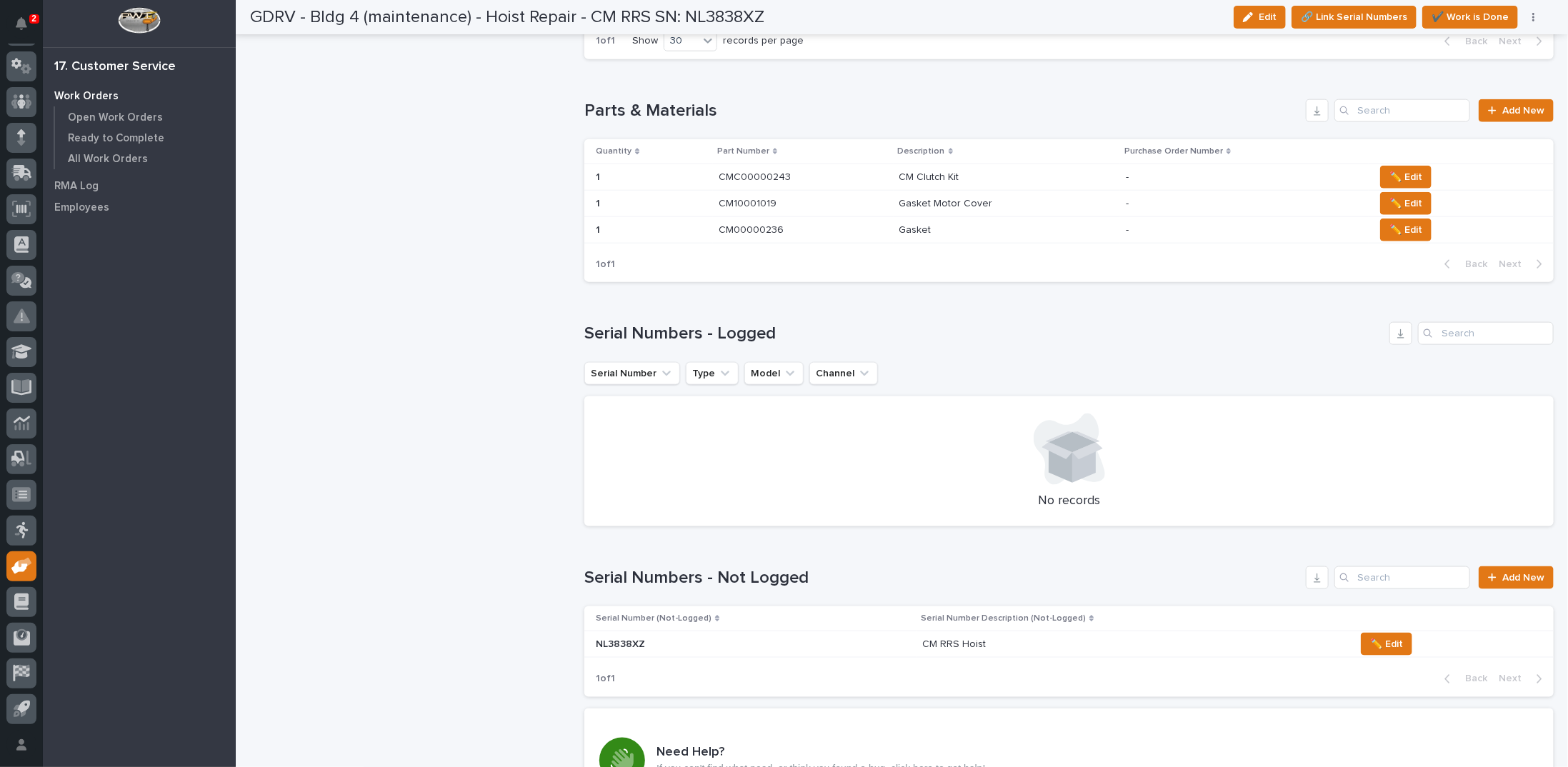
scroll to position [857, 0]
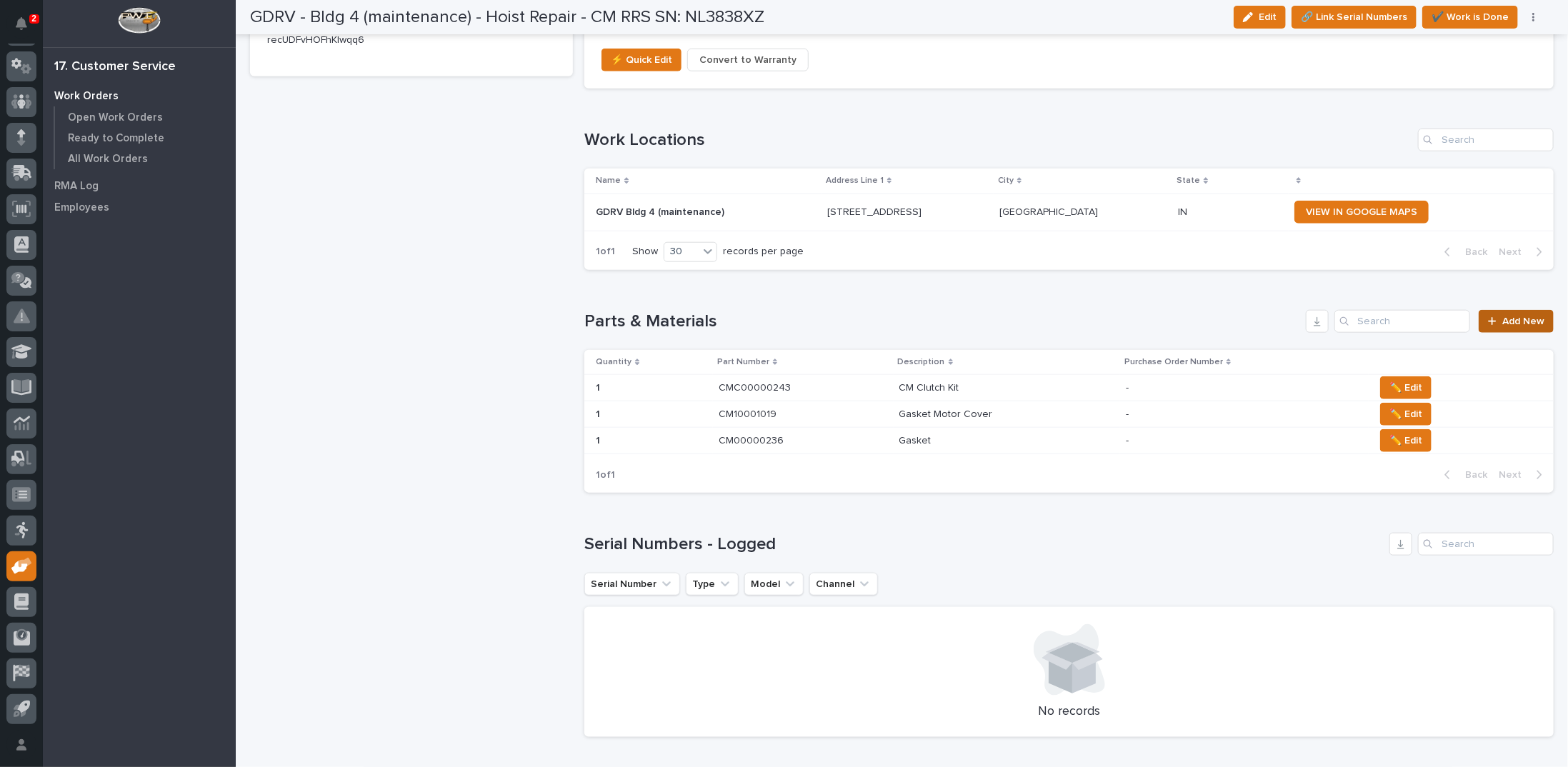
click at [1530, 318] on span "Add New" at bounding box center [1524, 322] width 42 height 10
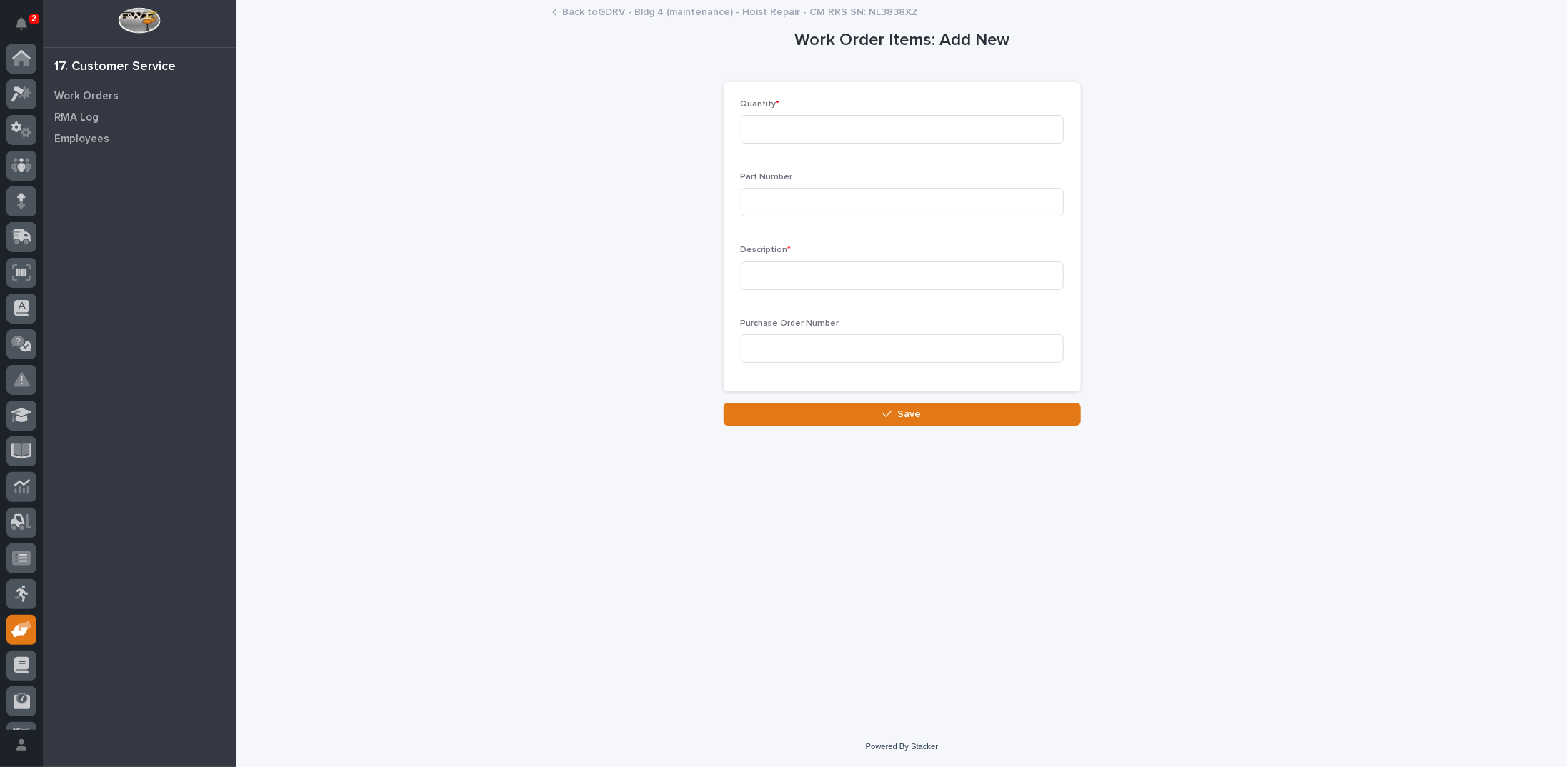
scroll to position [64, 0]
click at [909, 126] on input at bounding box center [902, 129] width 323 height 28
type input "1"
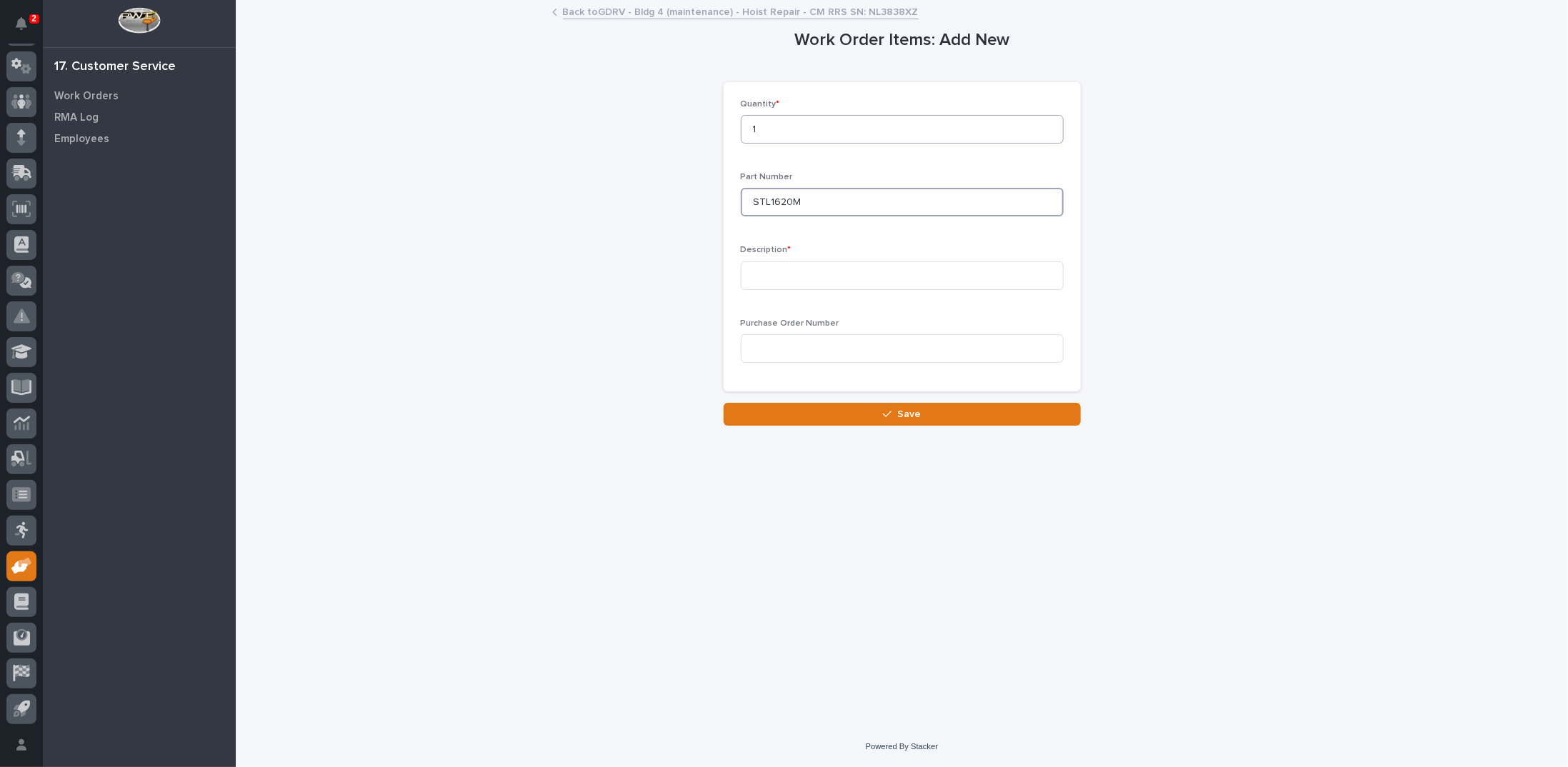
type input "STL1620M"
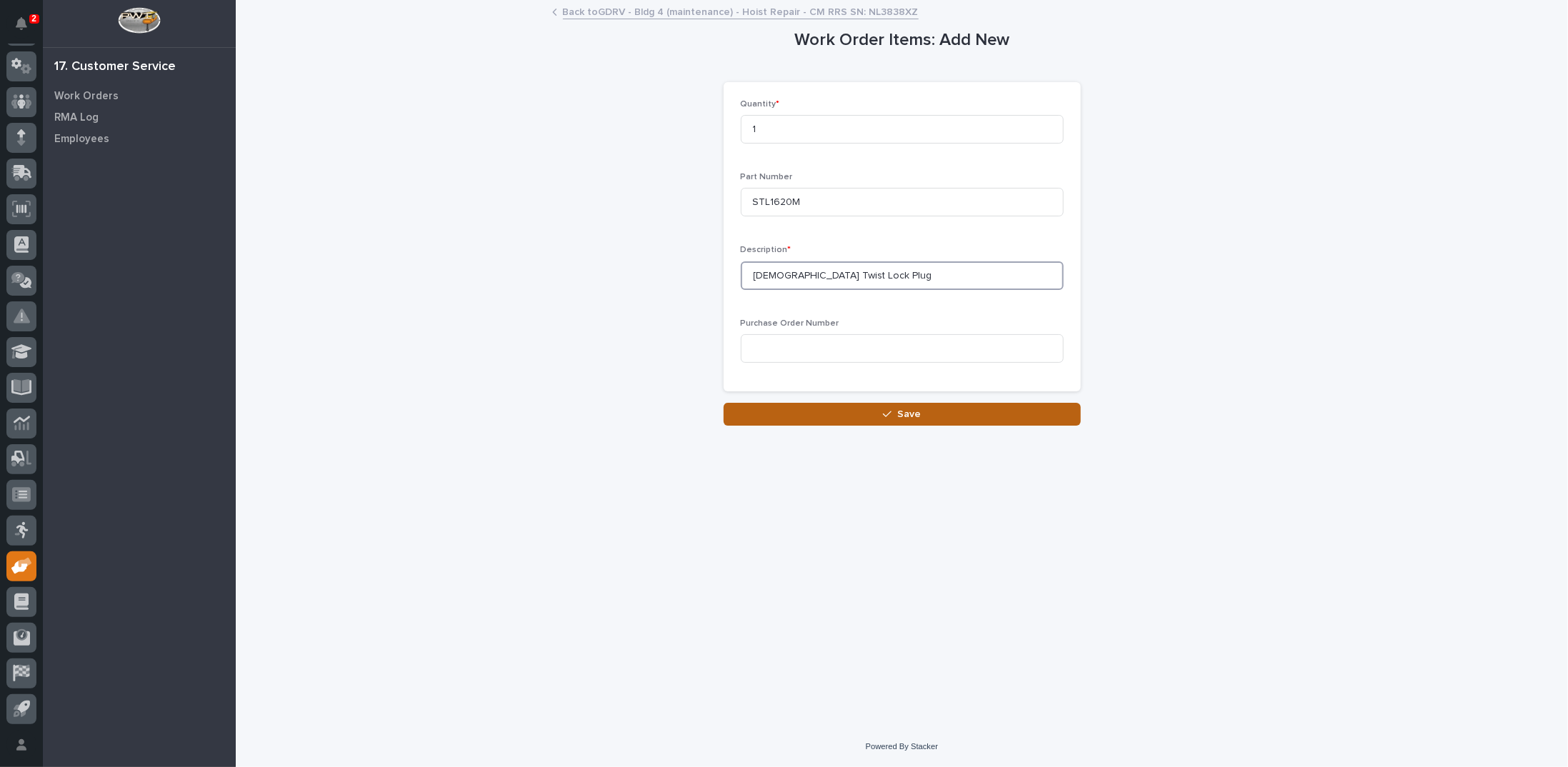
type input "Male Twist Lock Plug"
click at [904, 418] on span "Save" at bounding box center [909, 415] width 23 height 13
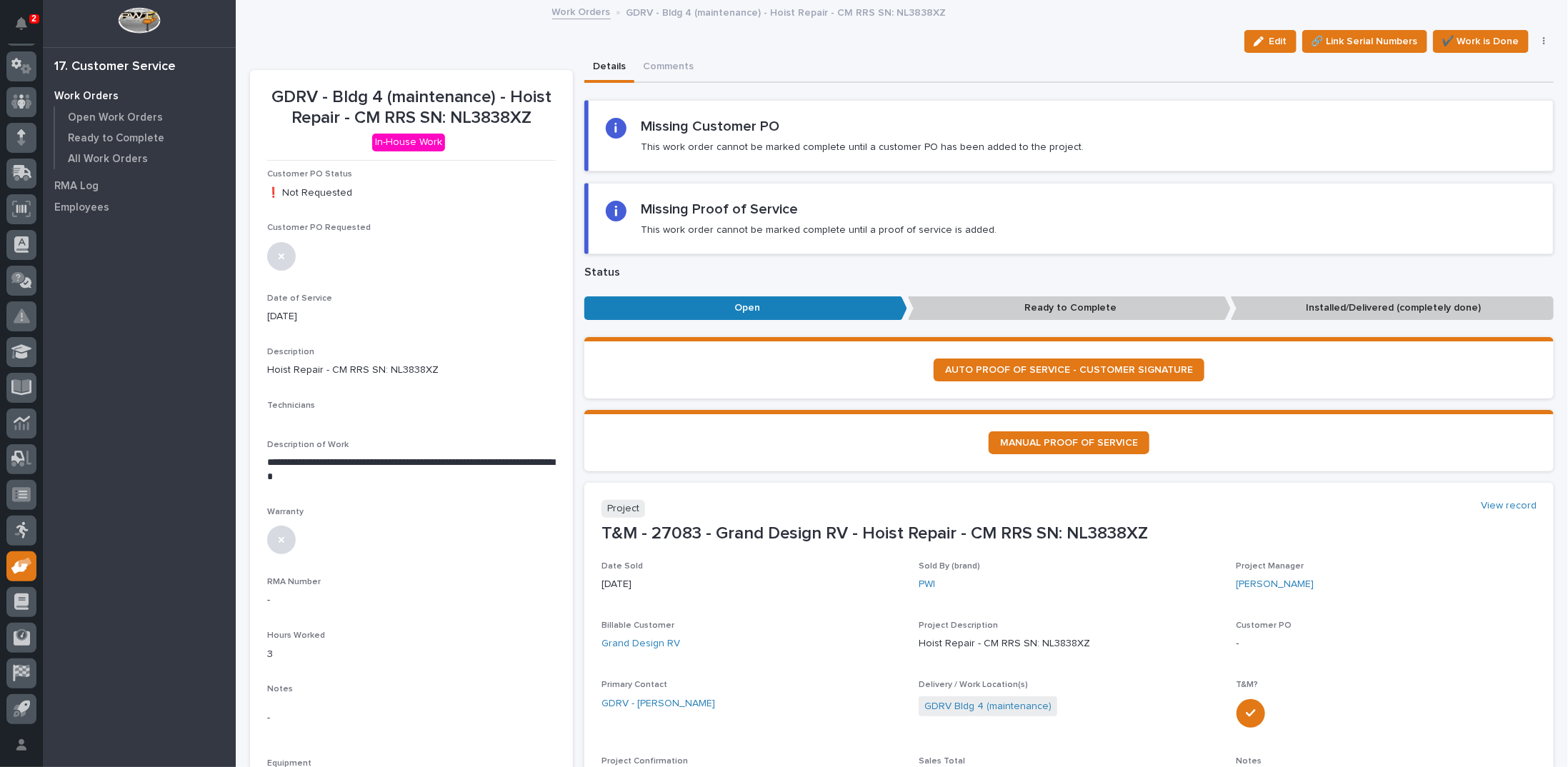
scroll to position [214, 0]
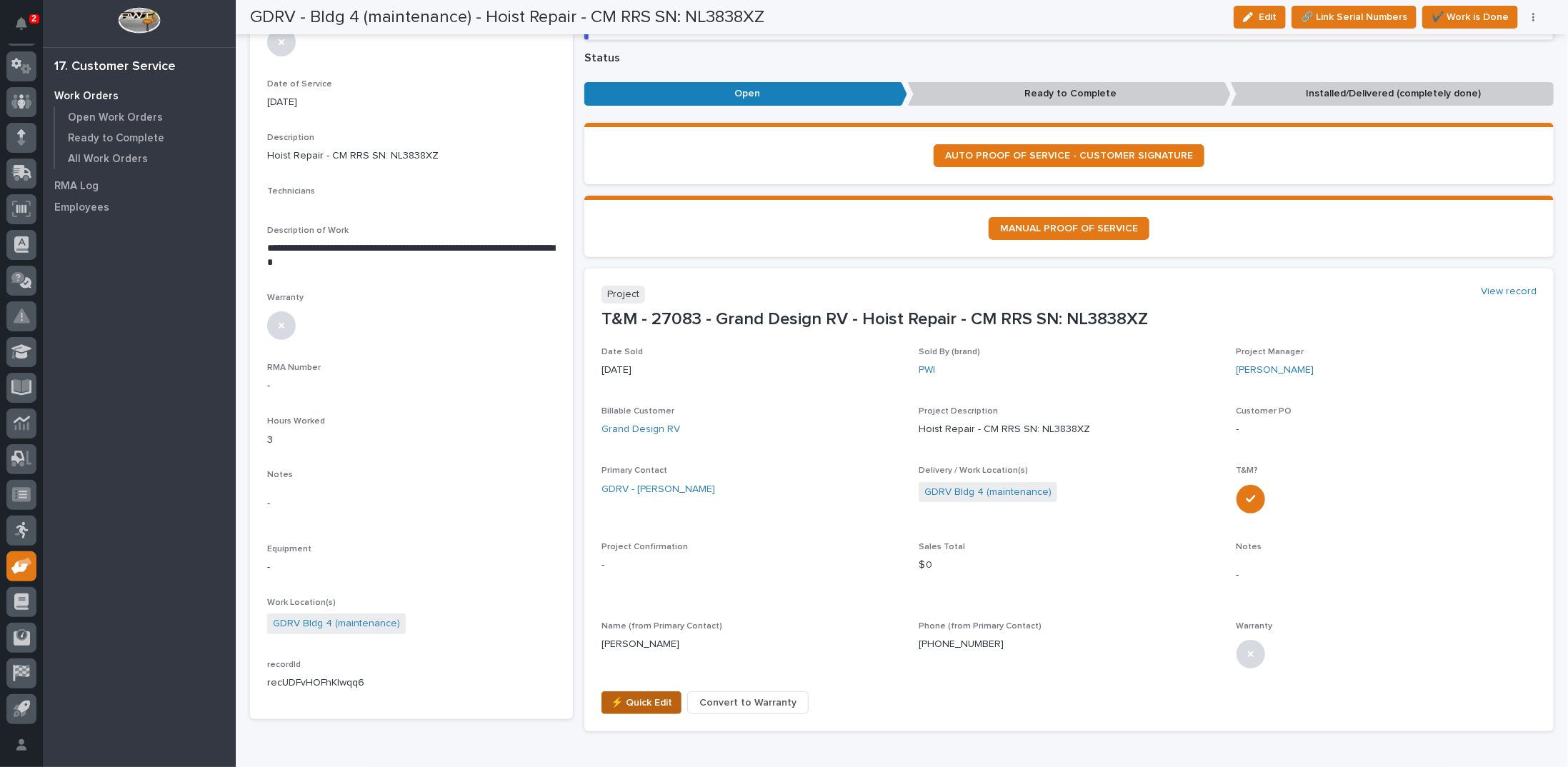
click at [646, 705] on span "⚡ Quick Edit" at bounding box center [641, 703] width 62 height 17
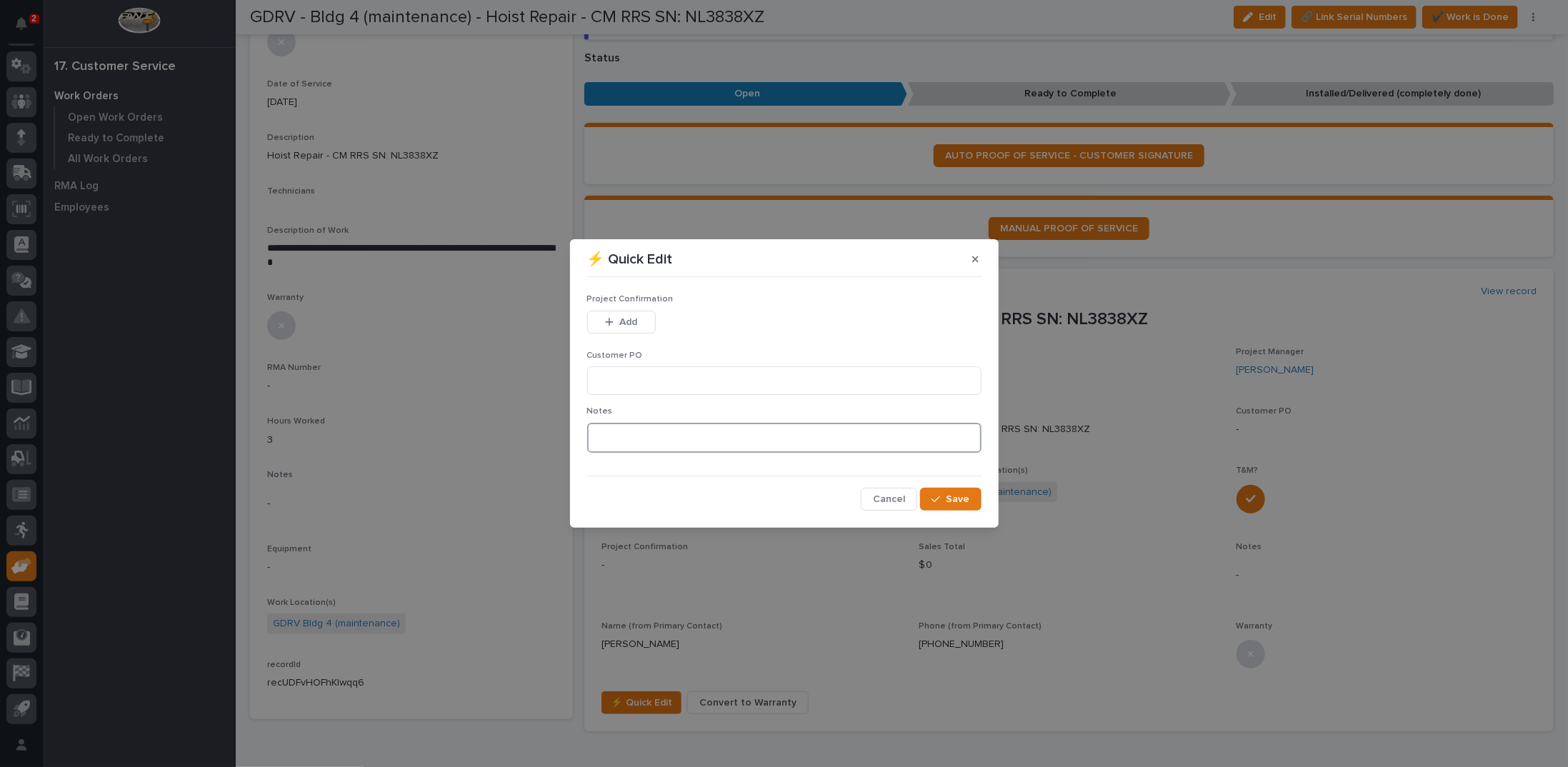
click at [670, 442] on textarea at bounding box center [784, 437] width 394 height 30
type textarea "*********"
click at [724, 386] on input at bounding box center [784, 381] width 394 height 28
type input "CF4-1053469"
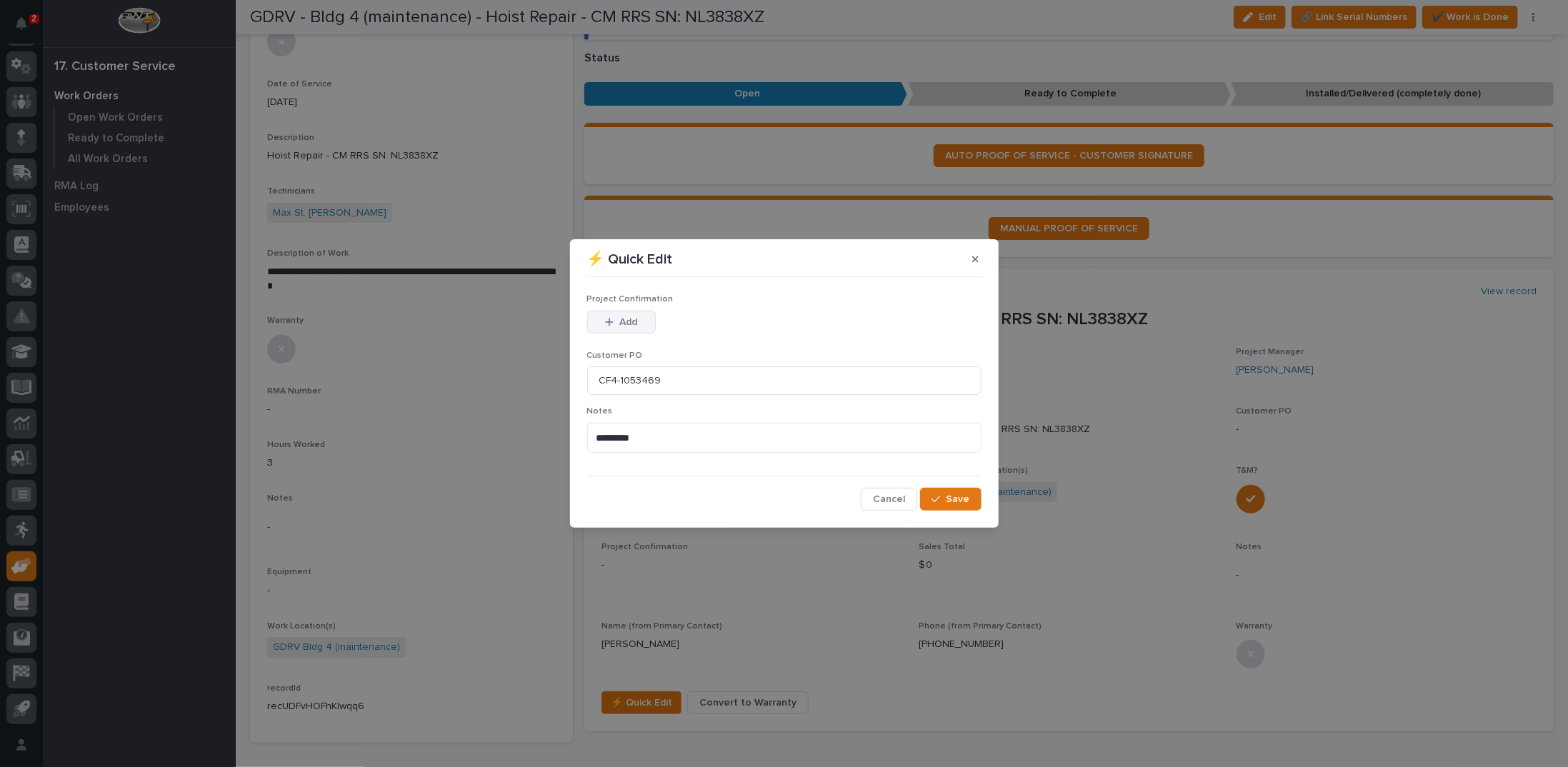
click at [628, 318] on span "Add" at bounding box center [628, 322] width 18 height 13
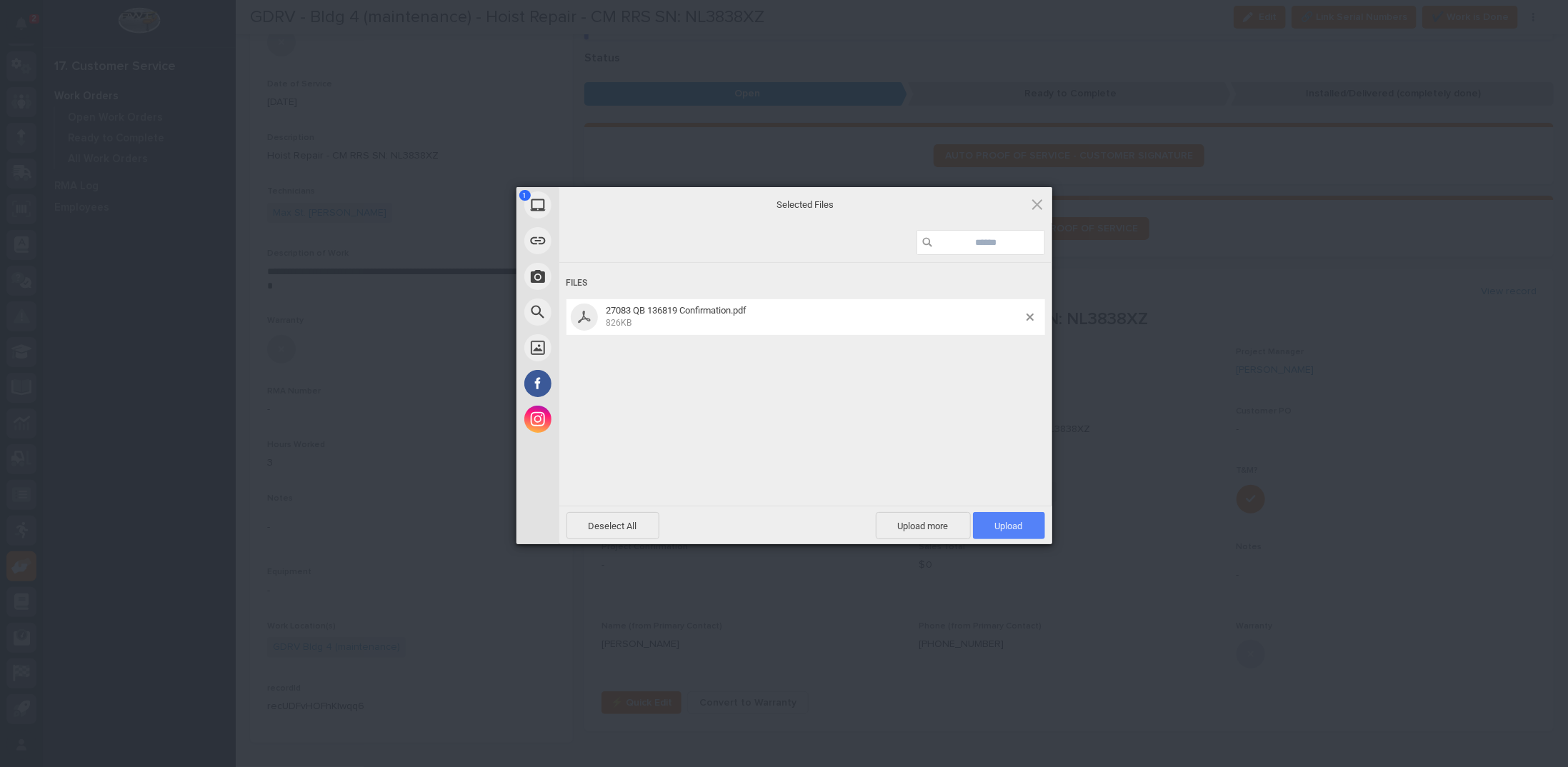
click at [995, 522] on span "Upload 1" at bounding box center [1009, 526] width 28 height 11
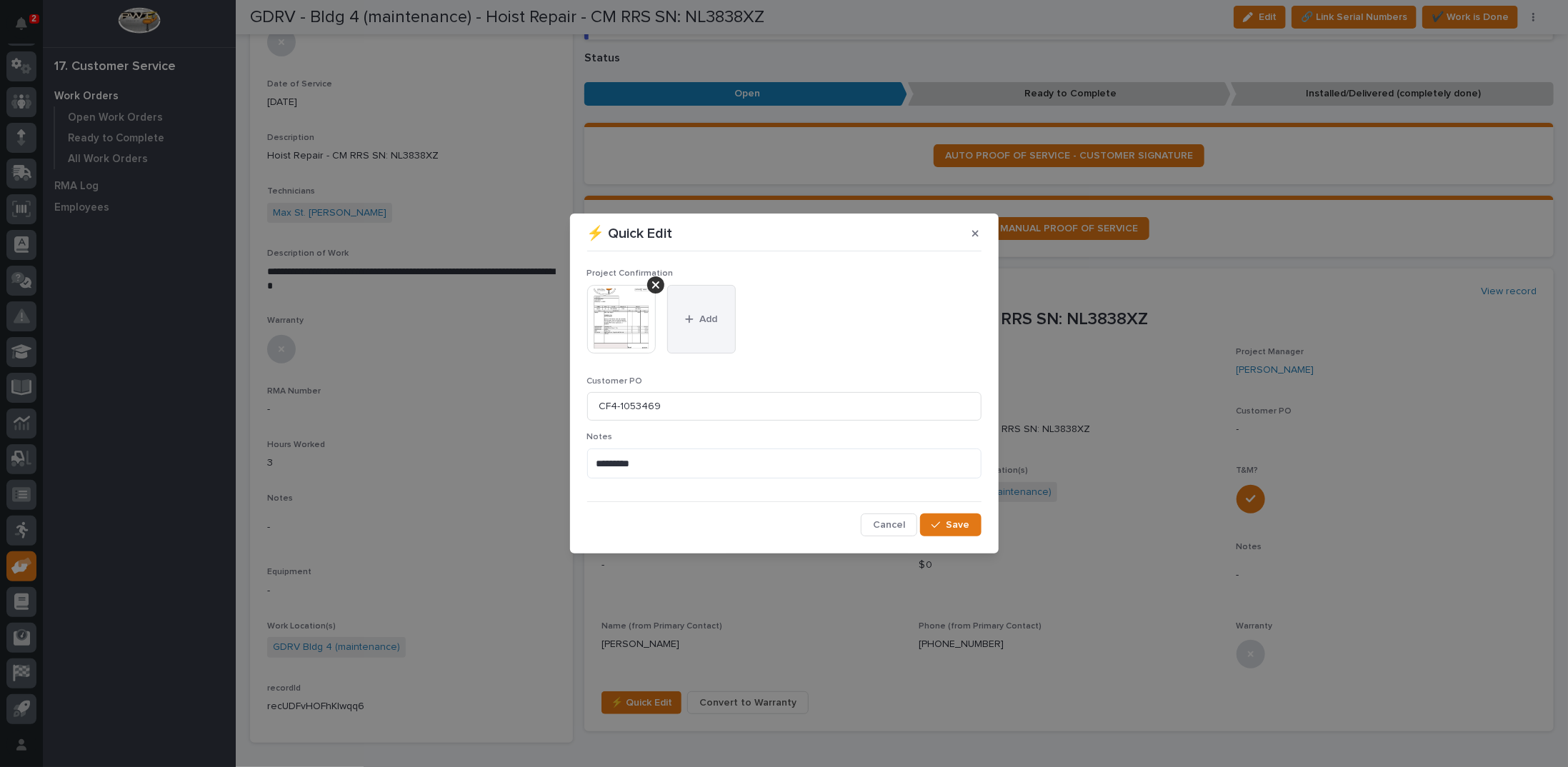
click at [702, 315] on span "Add" at bounding box center [708, 320] width 18 height 13
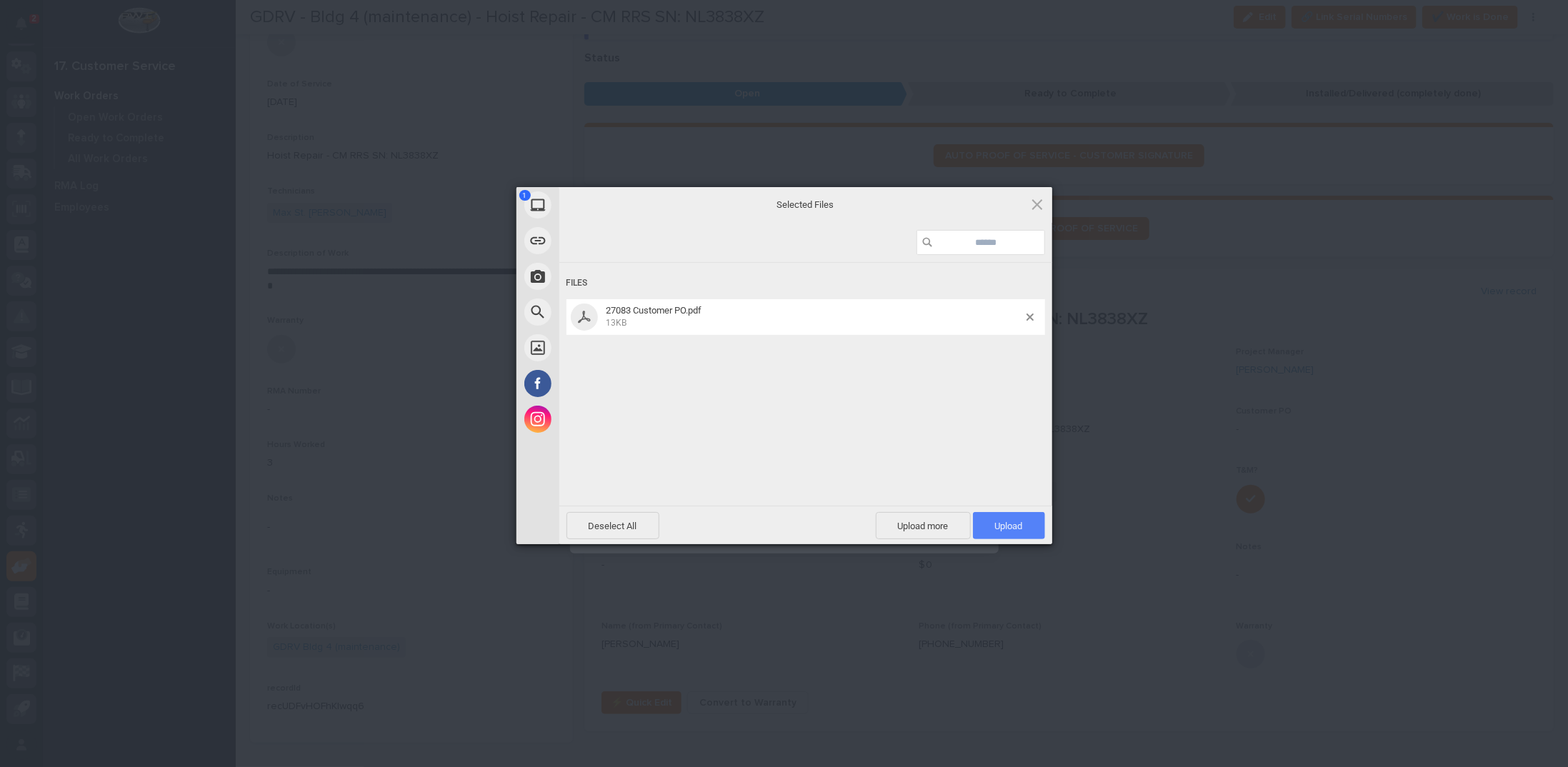
click at [1015, 527] on span "Upload 1" at bounding box center [1009, 526] width 28 height 11
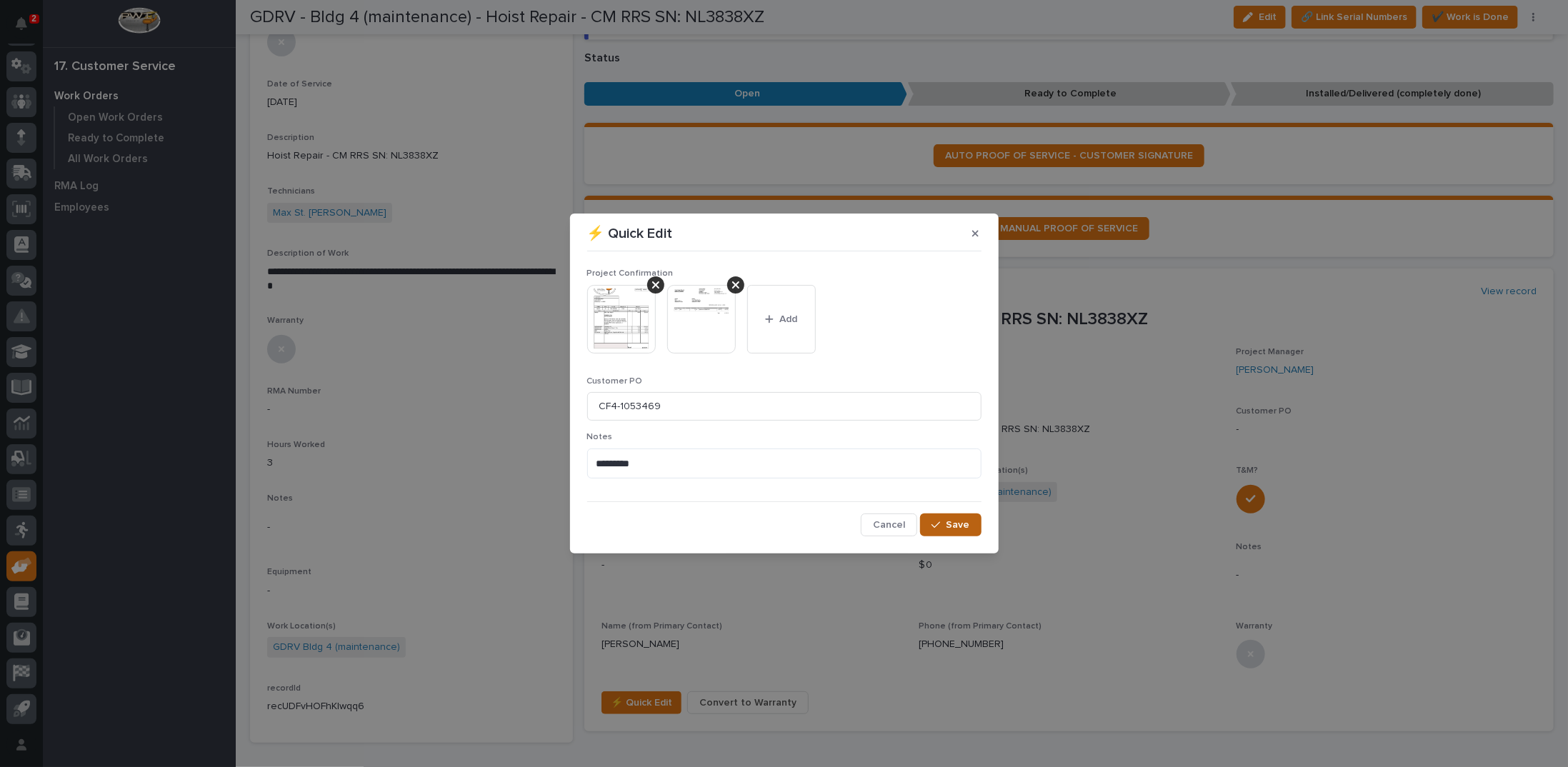
click at [945, 525] on div "button" at bounding box center [939, 525] width 15 height 10
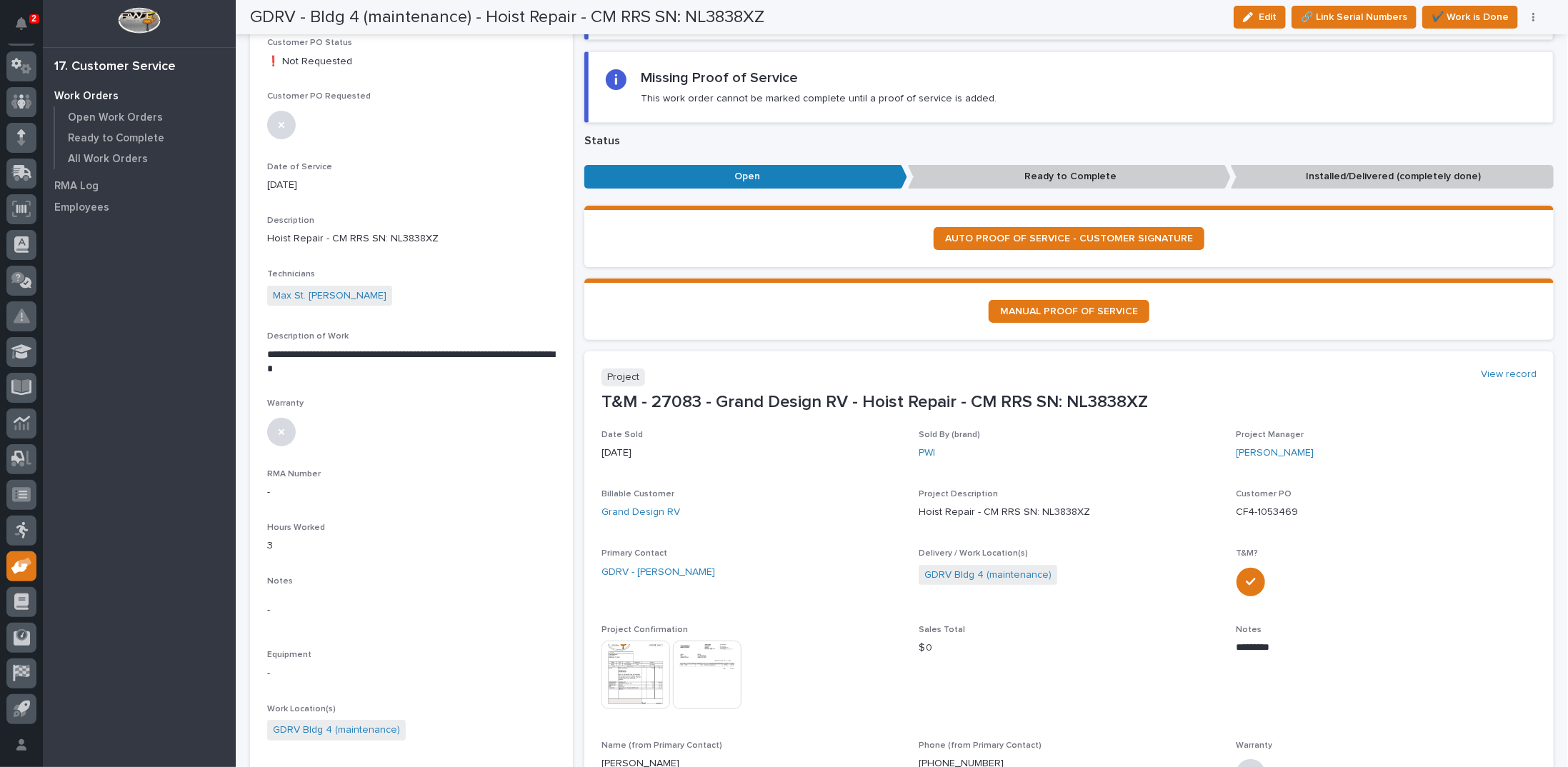
scroll to position [0, 0]
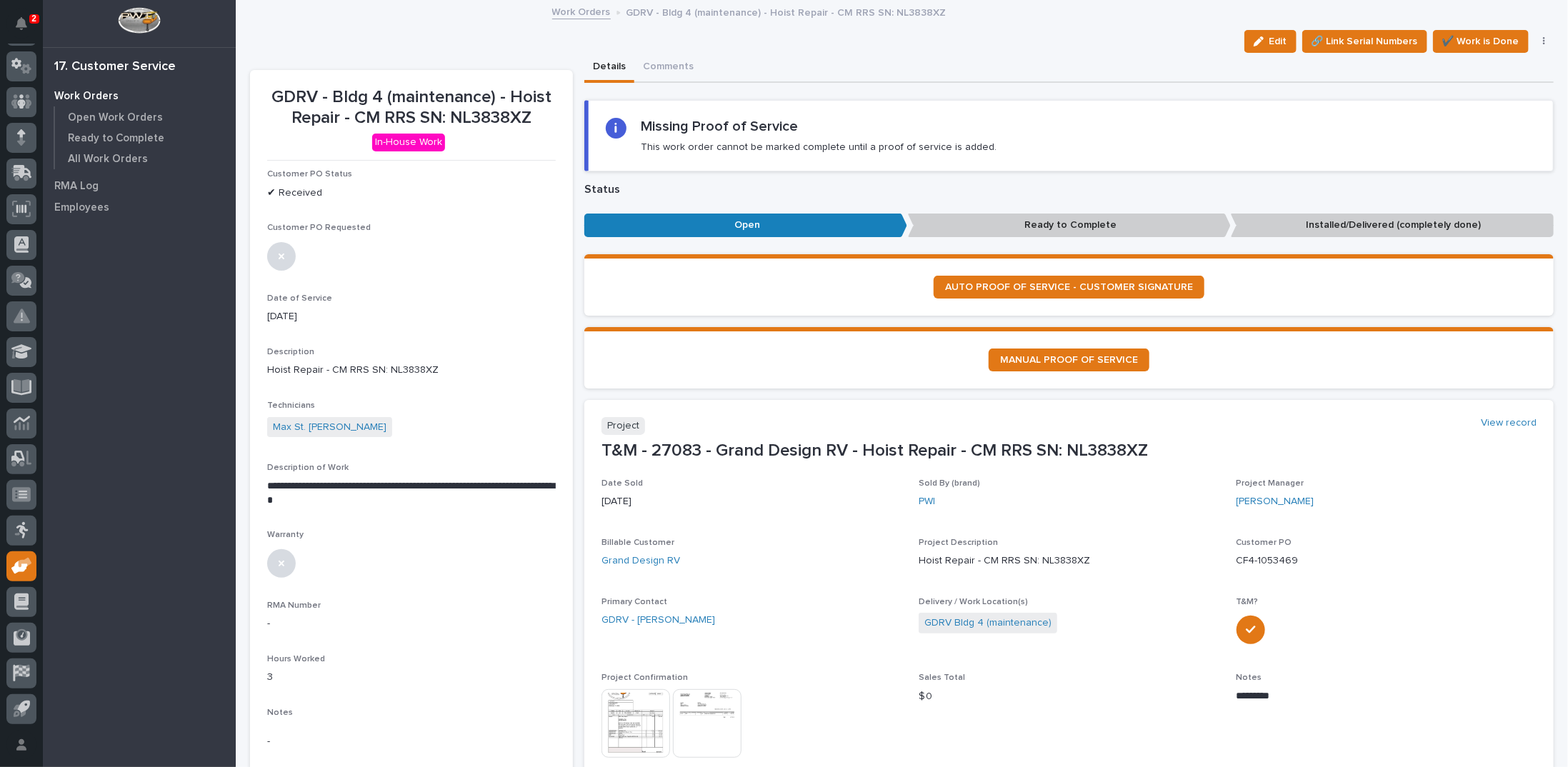
click at [1535, 40] on button "button" at bounding box center [1545, 41] width 20 height 10
click at [1472, 113] on span "Regenerate PDF" at bounding box center [1498, 116] width 76 height 17
